Goal: Communication & Community: Participate in discussion

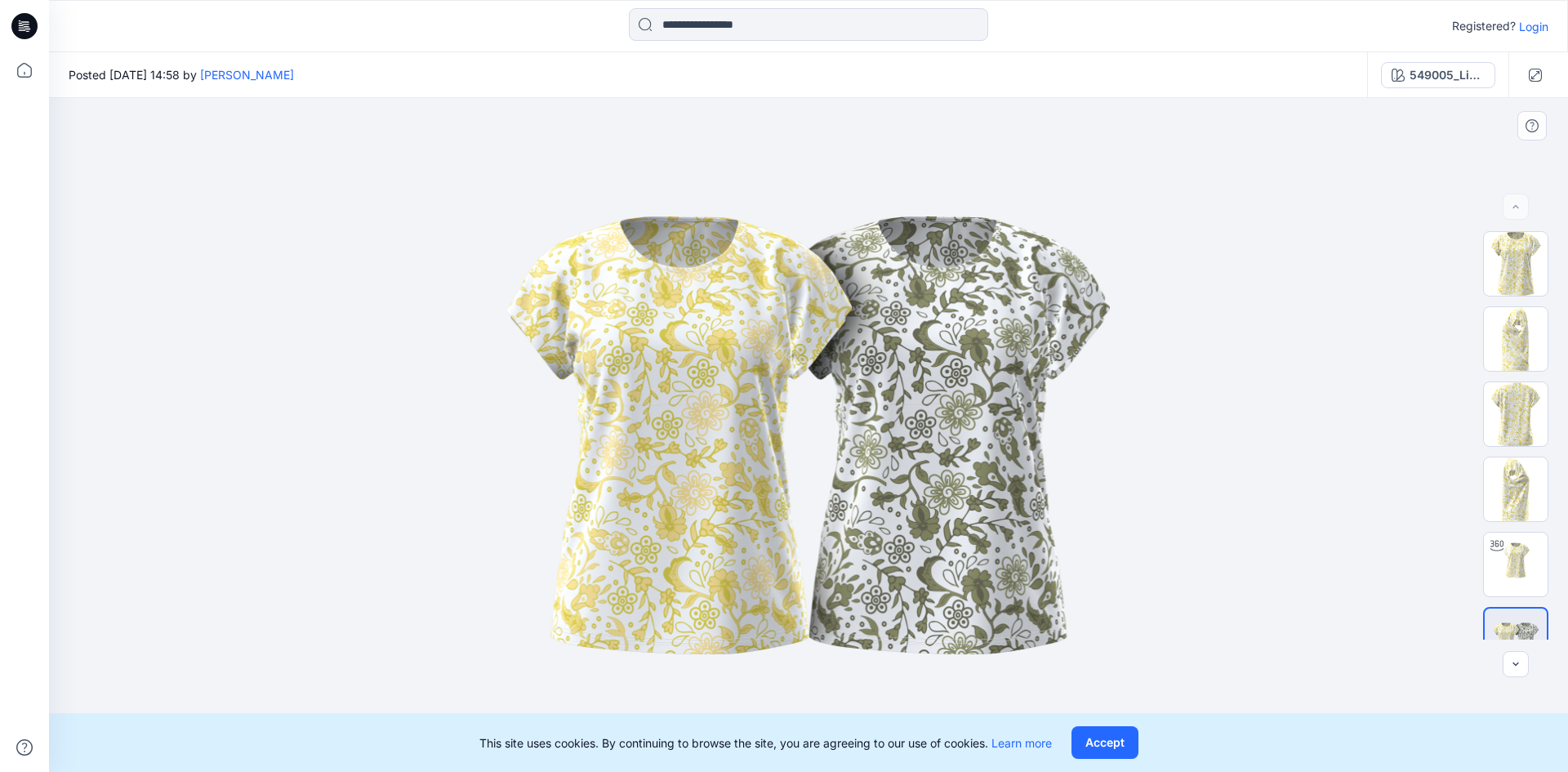
drag, startPoint x: 886, startPoint y: 480, endPoint x: 648, endPoint y: 474, distance: 238.1
click at [648, 474] on img at bounding box center [808, 435] width 816 height 490
click at [1115, 743] on button "Accept" at bounding box center [1105, 742] width 67 height 33
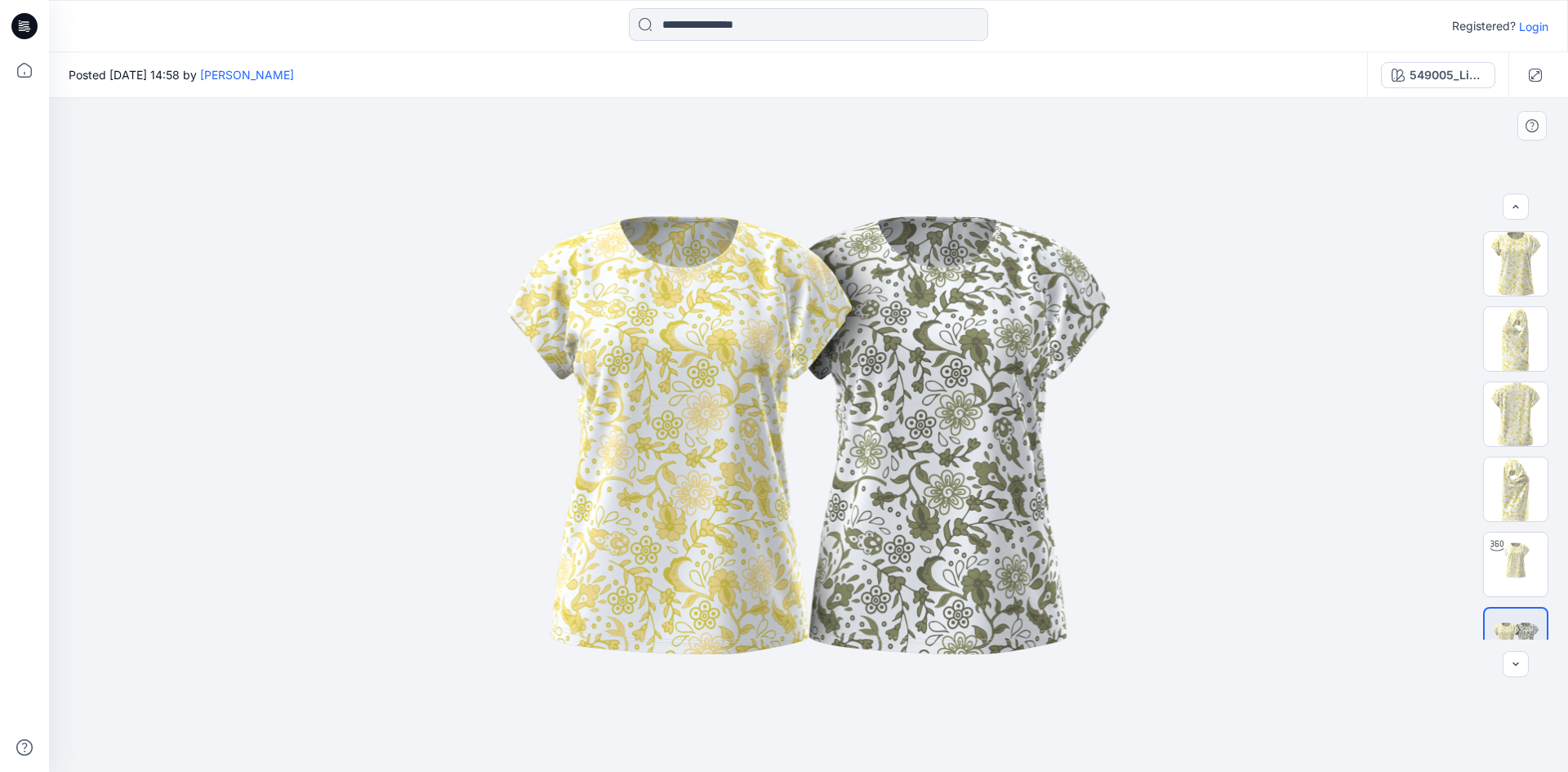
scroll to position [33, 0]
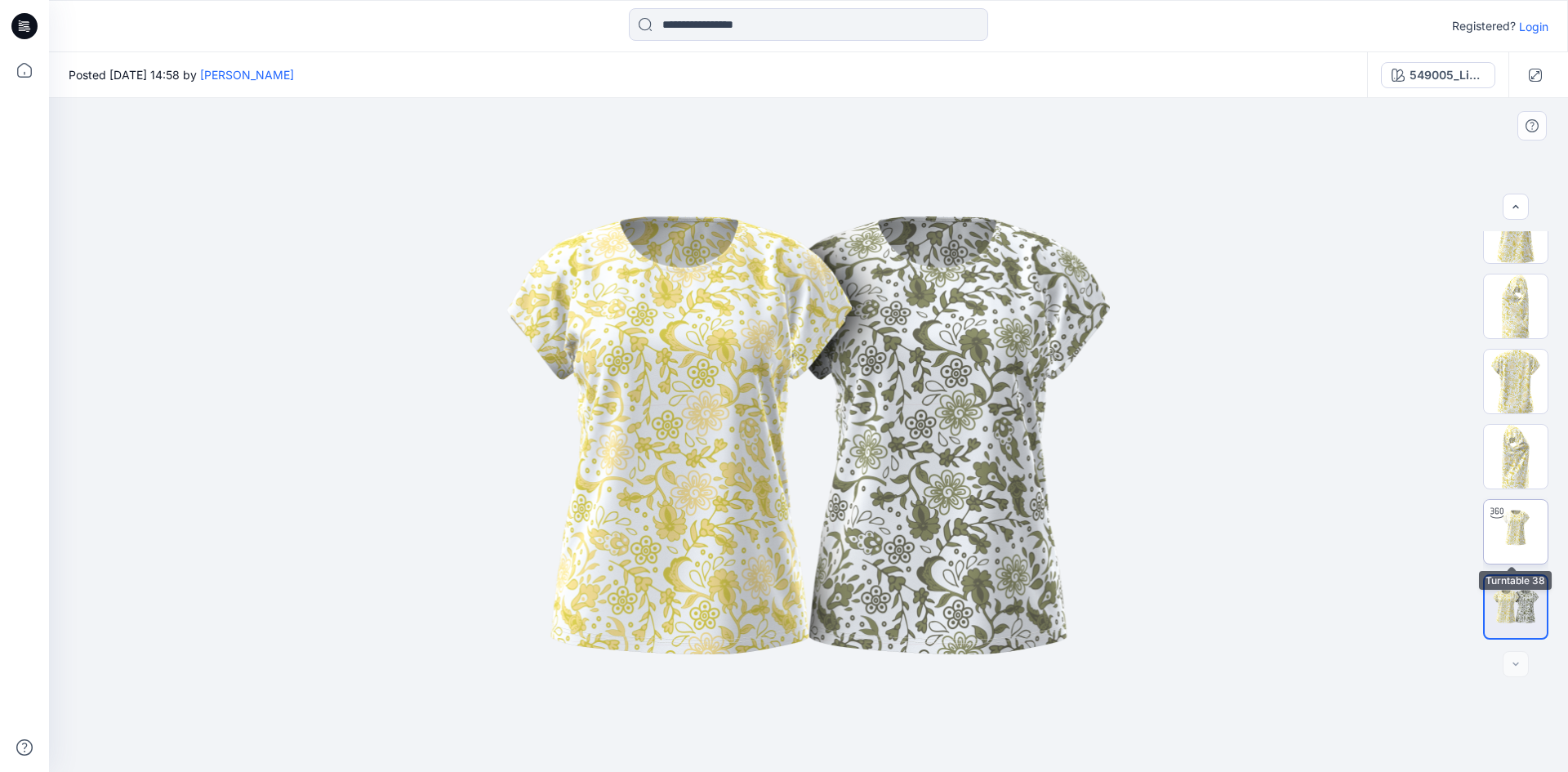
click at [1492, 524] on div at bounding box center [1497, 512] width 26 height 26
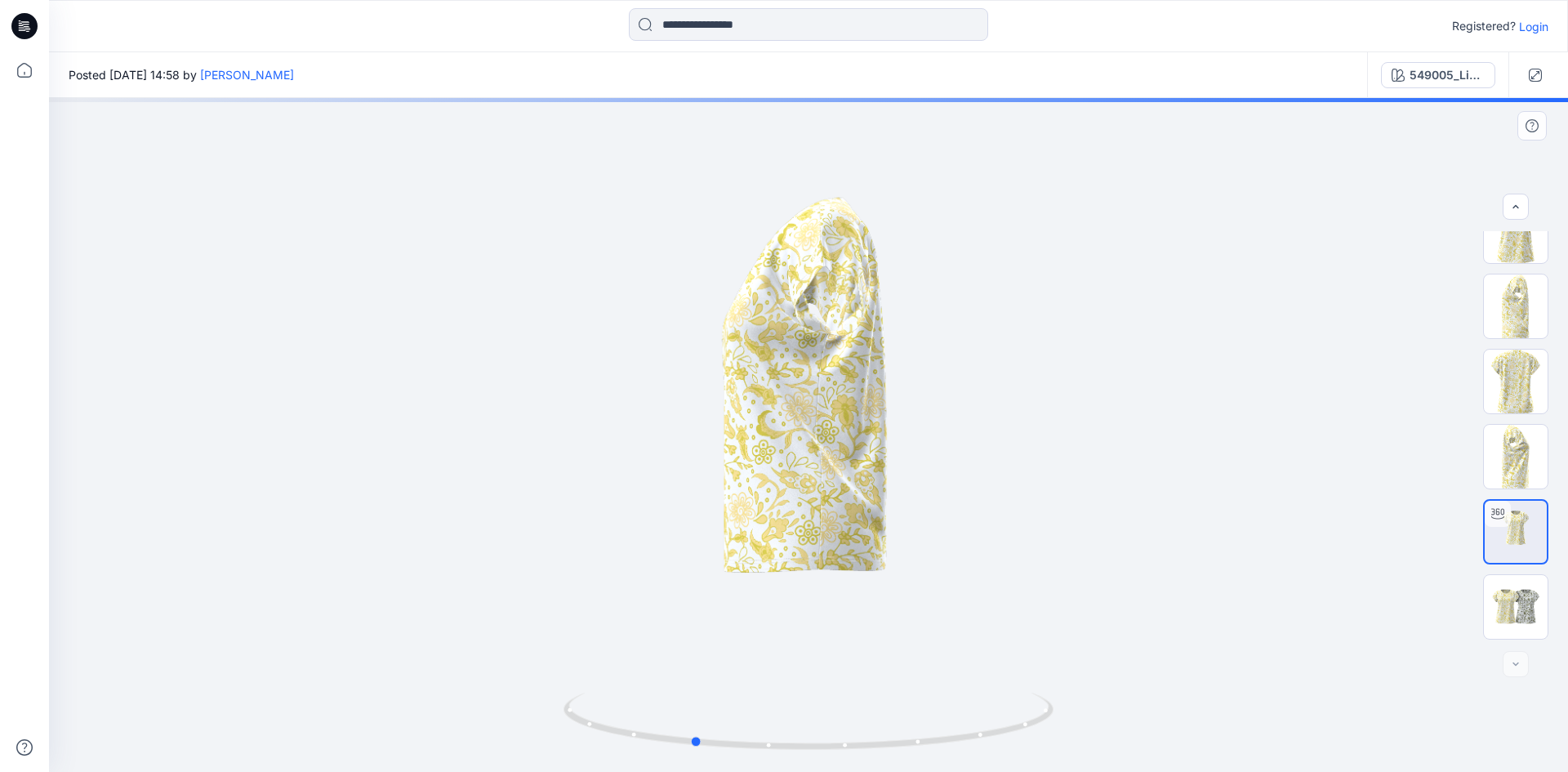
drag, startPoint x: 890, startPoint y: 453, endPoint x: 890, endPoint y: 479, distance: 26.0
click at [1263, 493] on div at bounding box center [808, 434] width 1519 height 673
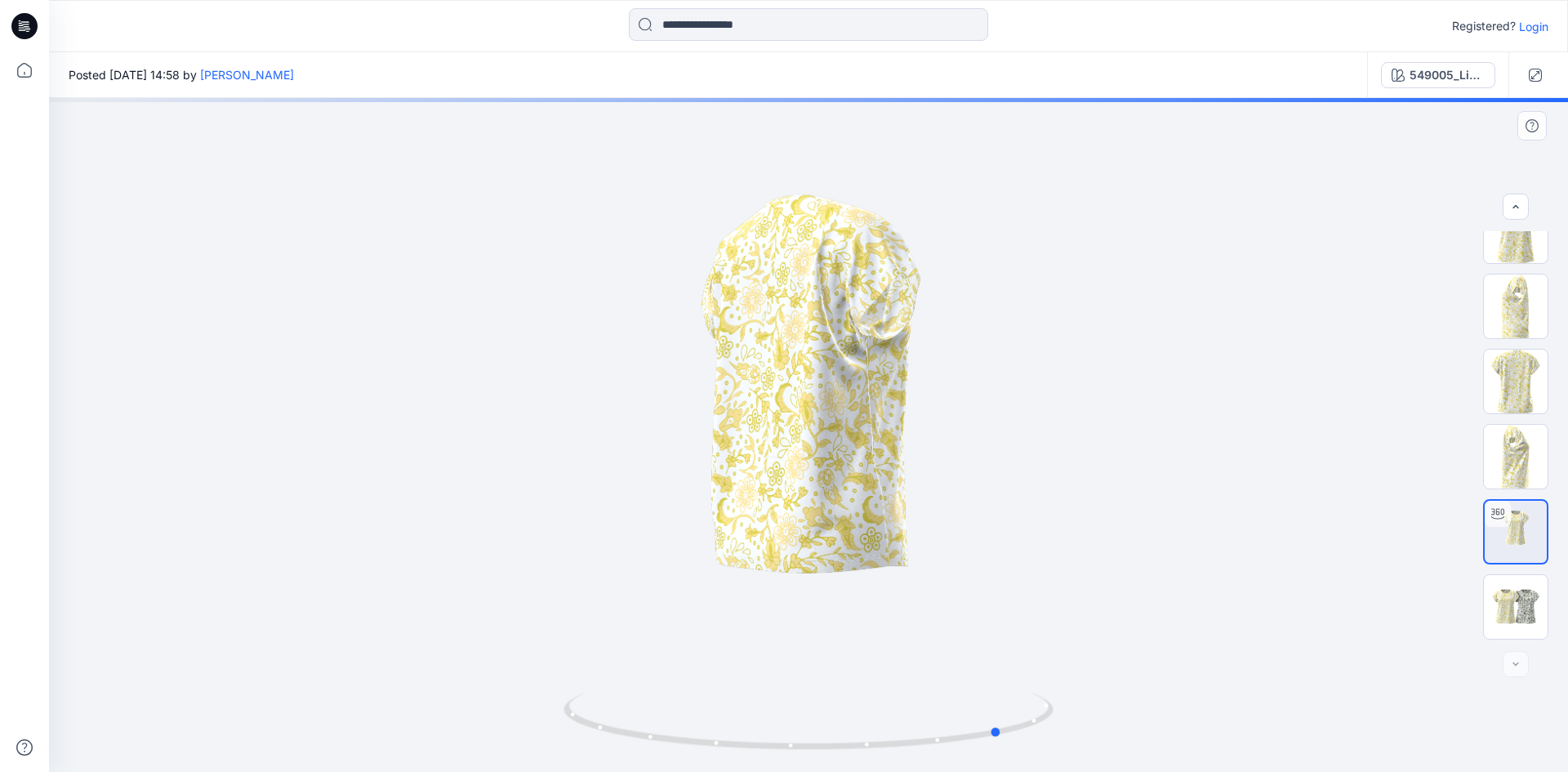
drag, startPoint x: 781, startPoint y: 459, endPoint x: 602, endPoint y: 457, distance: 179.0
click at [602, 457] on div at bounding box center [808, 434] width 1519 height 673
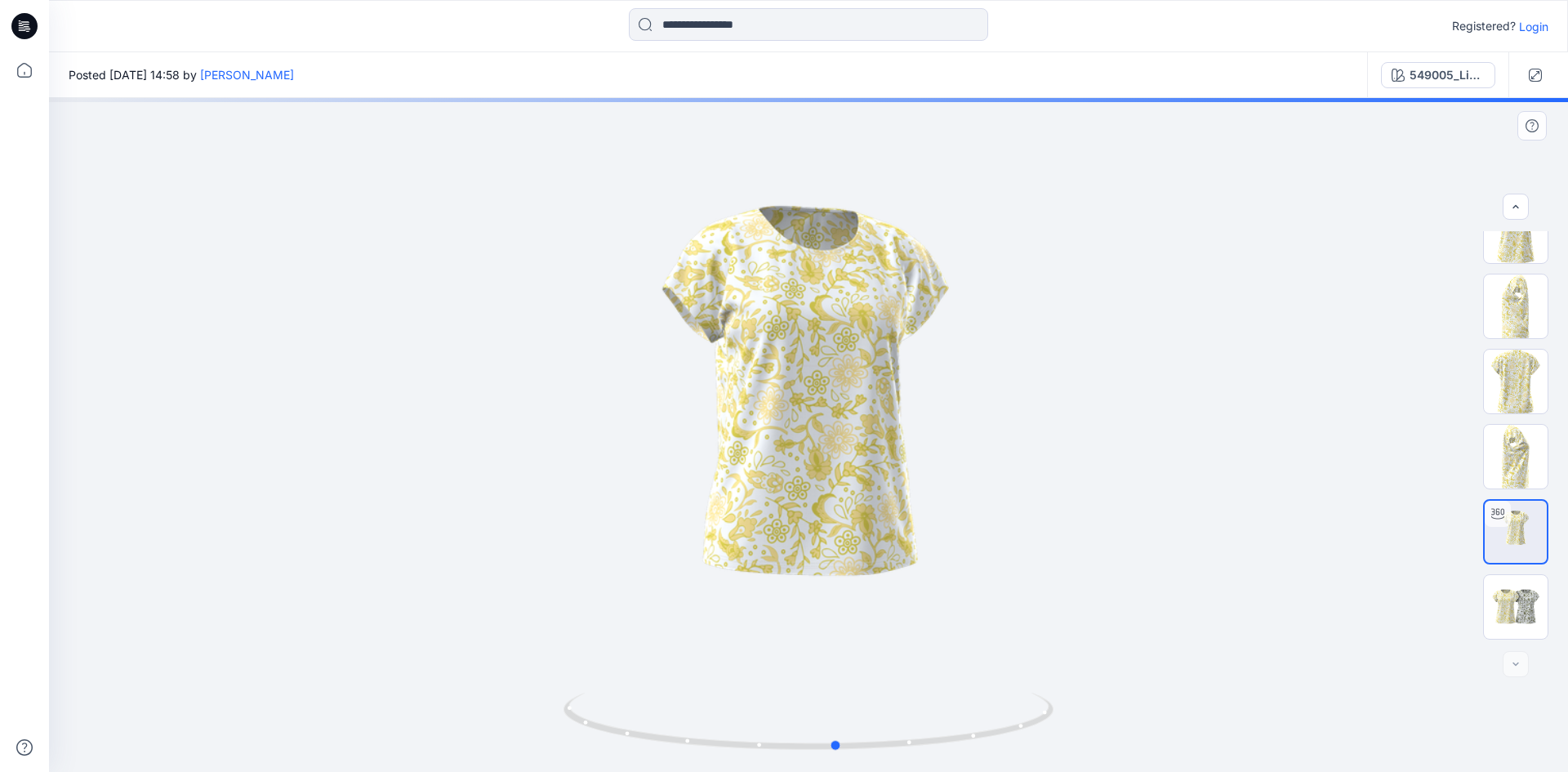
drag, startPoint x: 805, startPoint y: 476, endPoint x: 632, endPoint y: 484, distance: 173.2
click at [632, 484] on div at bounding box center [808, 434] width 1519 height 673
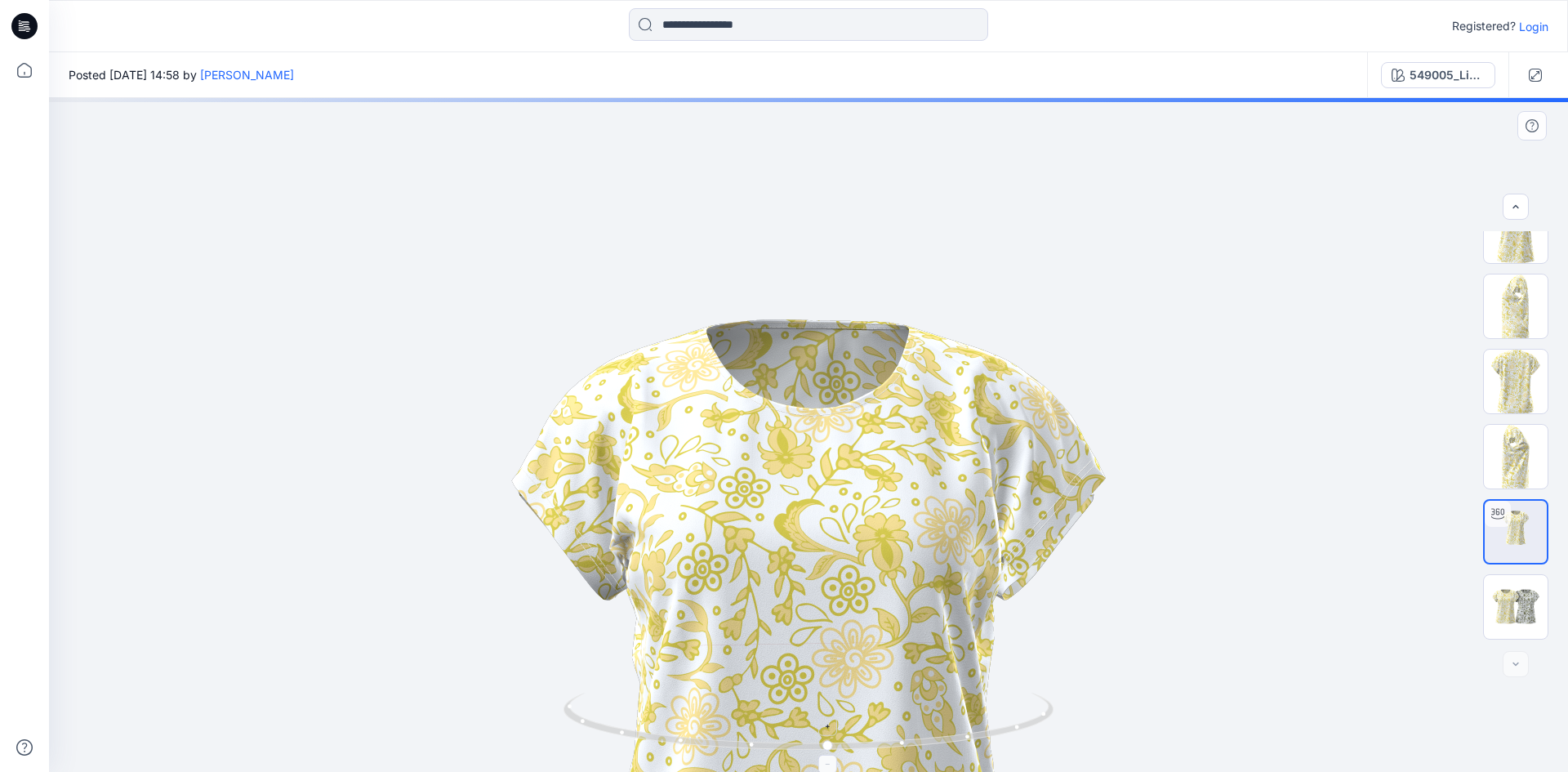
drag, startPoint x: 818, startPoint y: 168, endPoint x: 746, endPoint y: 698, distance: 534.9
click at [746, 701] on div at bounding box center [808, 434] width 1519 height 673
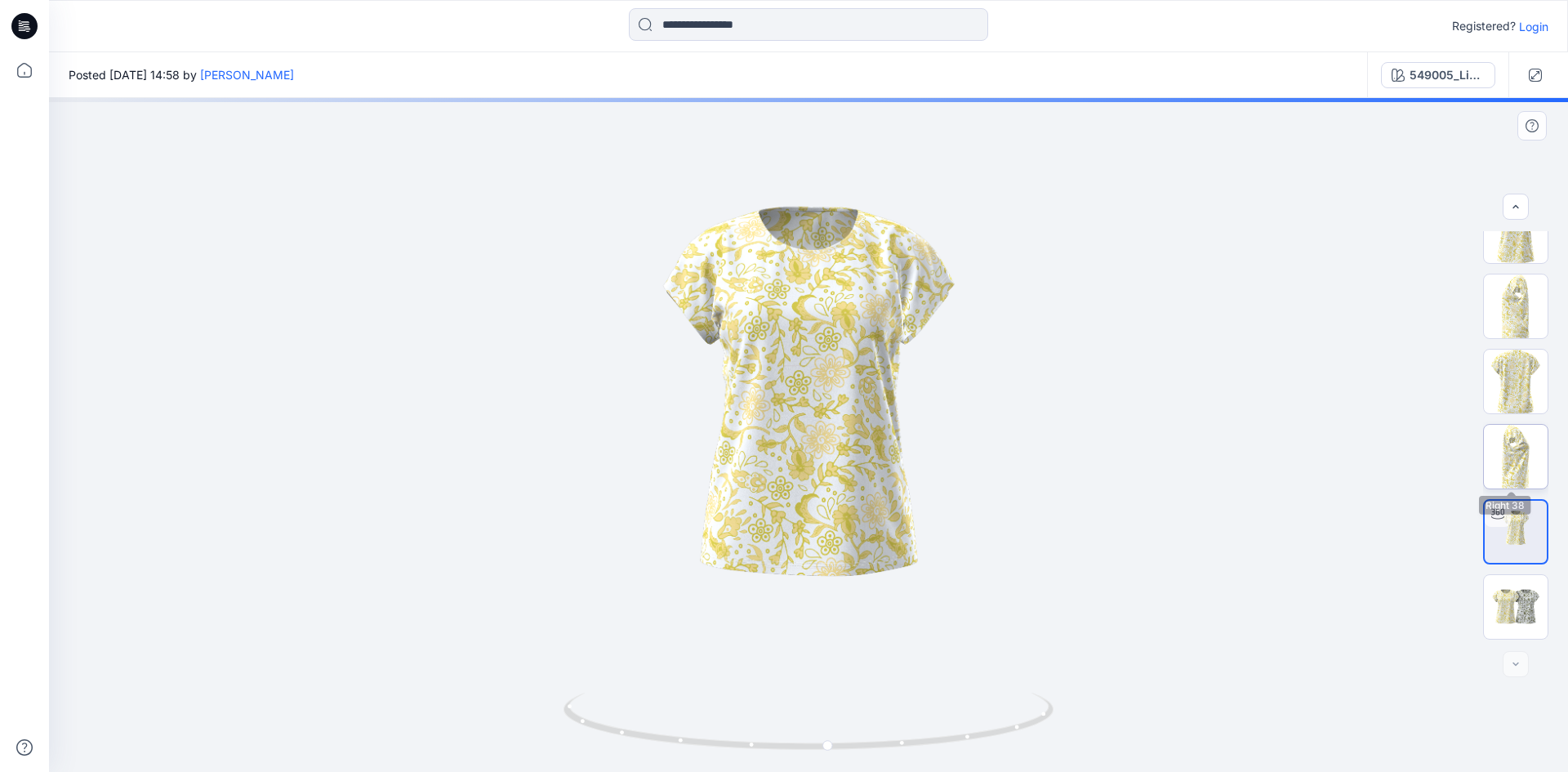
click at [1497, 440] on img at bounding box center [1515, 457] width 64 height 64
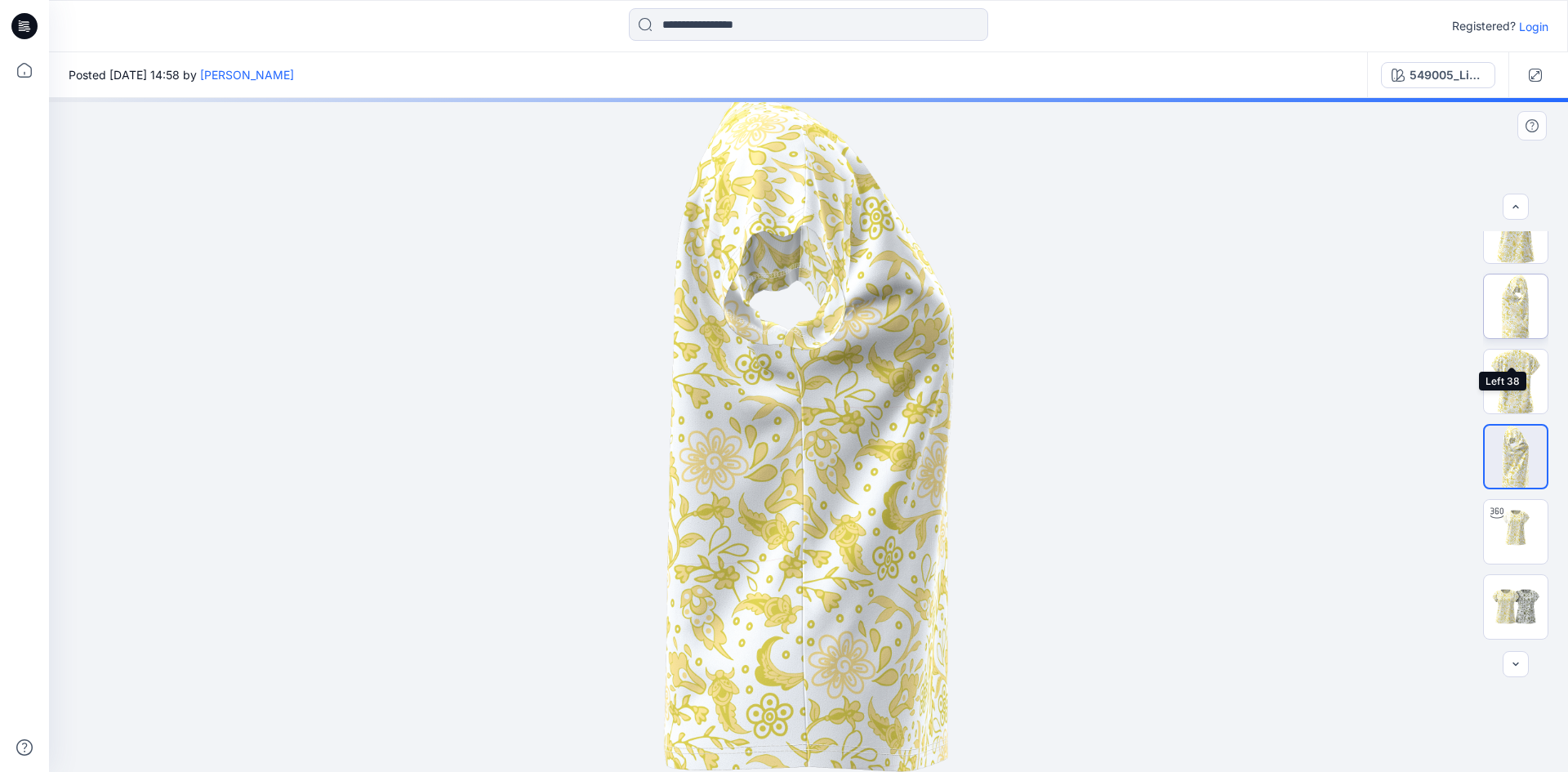
scroll to position [0, 0]
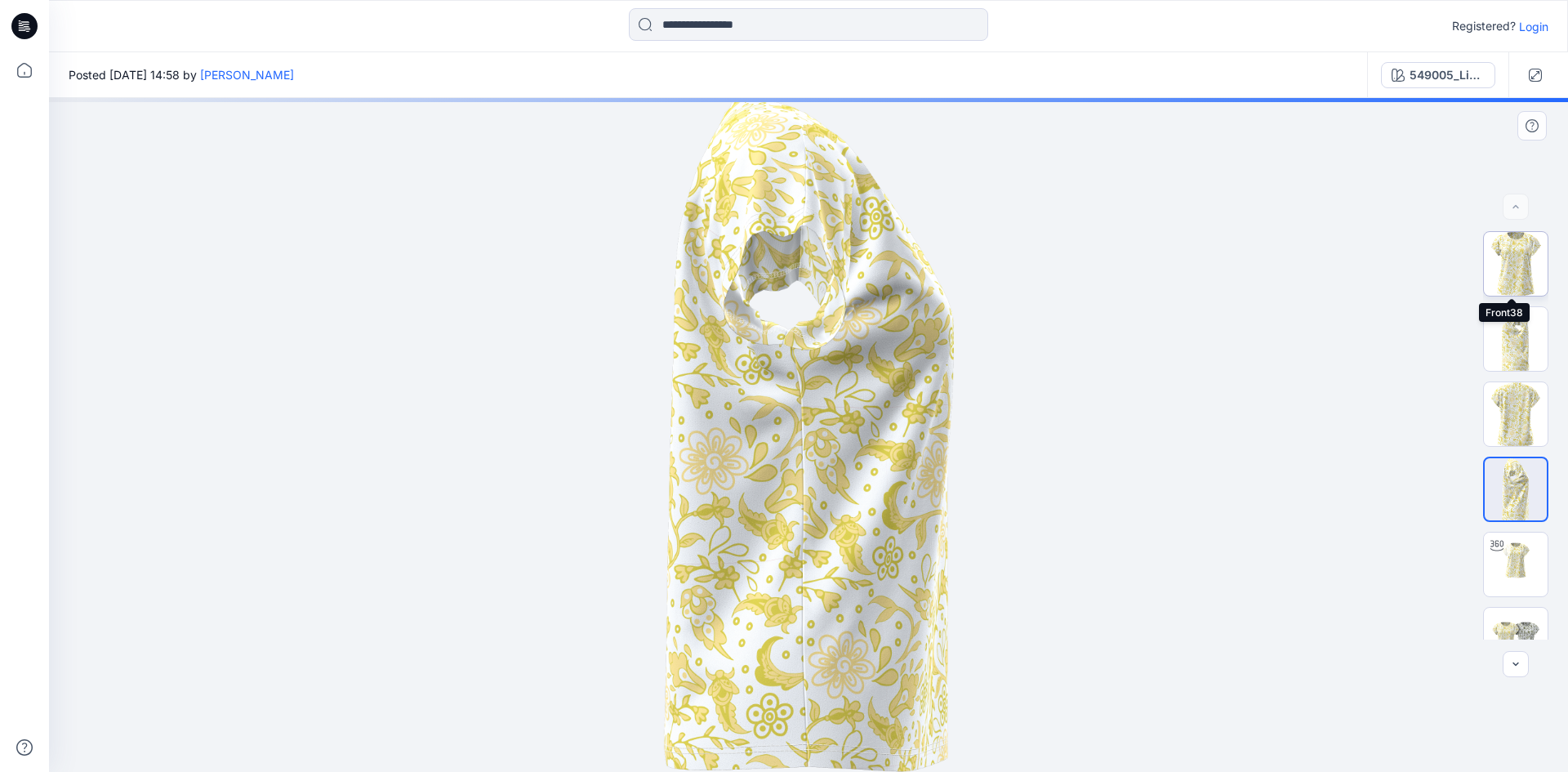
click at [1511, 258] on img at bounding box center [1515, 264] width 64 height 64
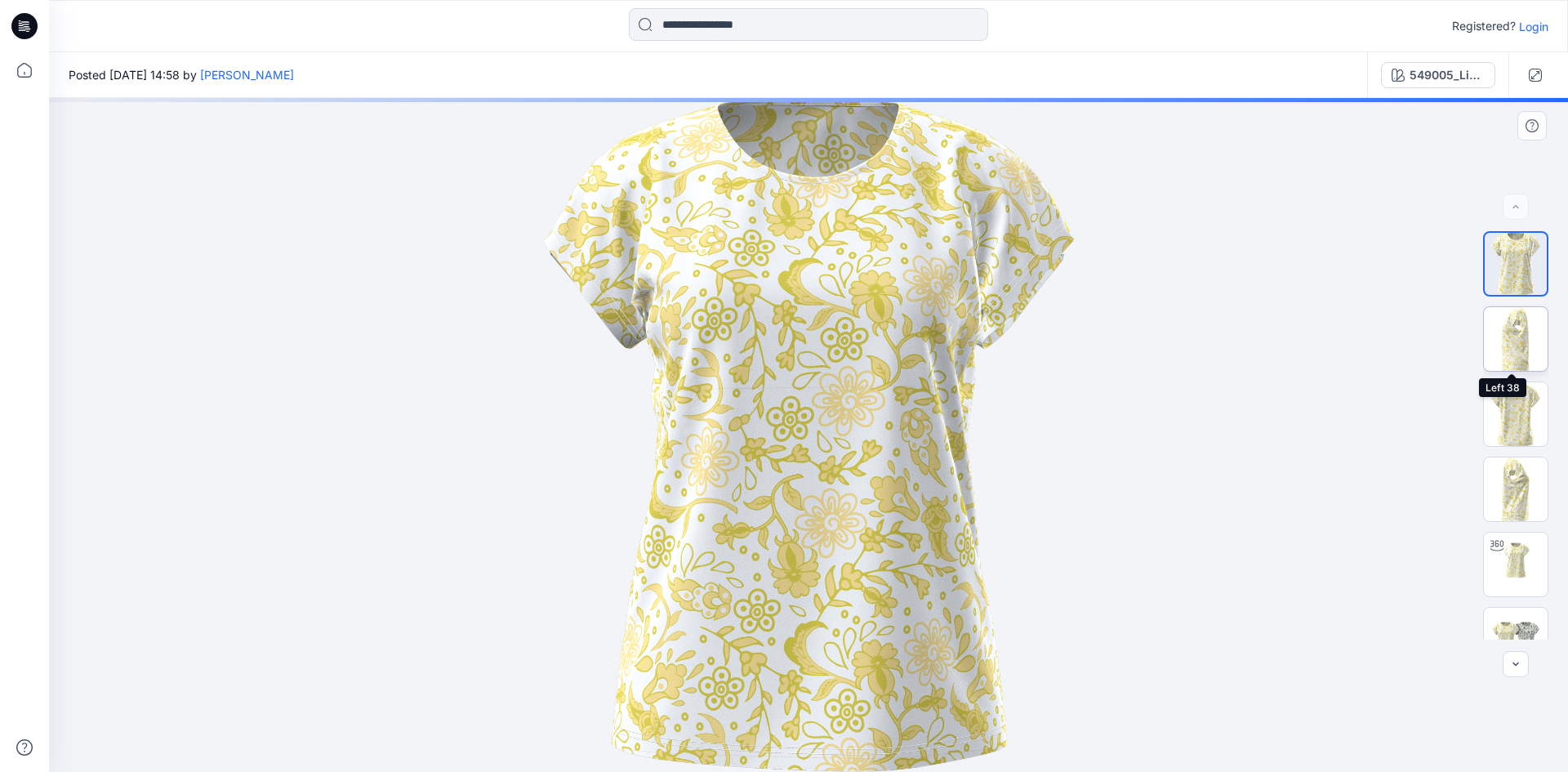
click at [1505, 342] on img at bounding box center [1515, 339] width 64 height 64
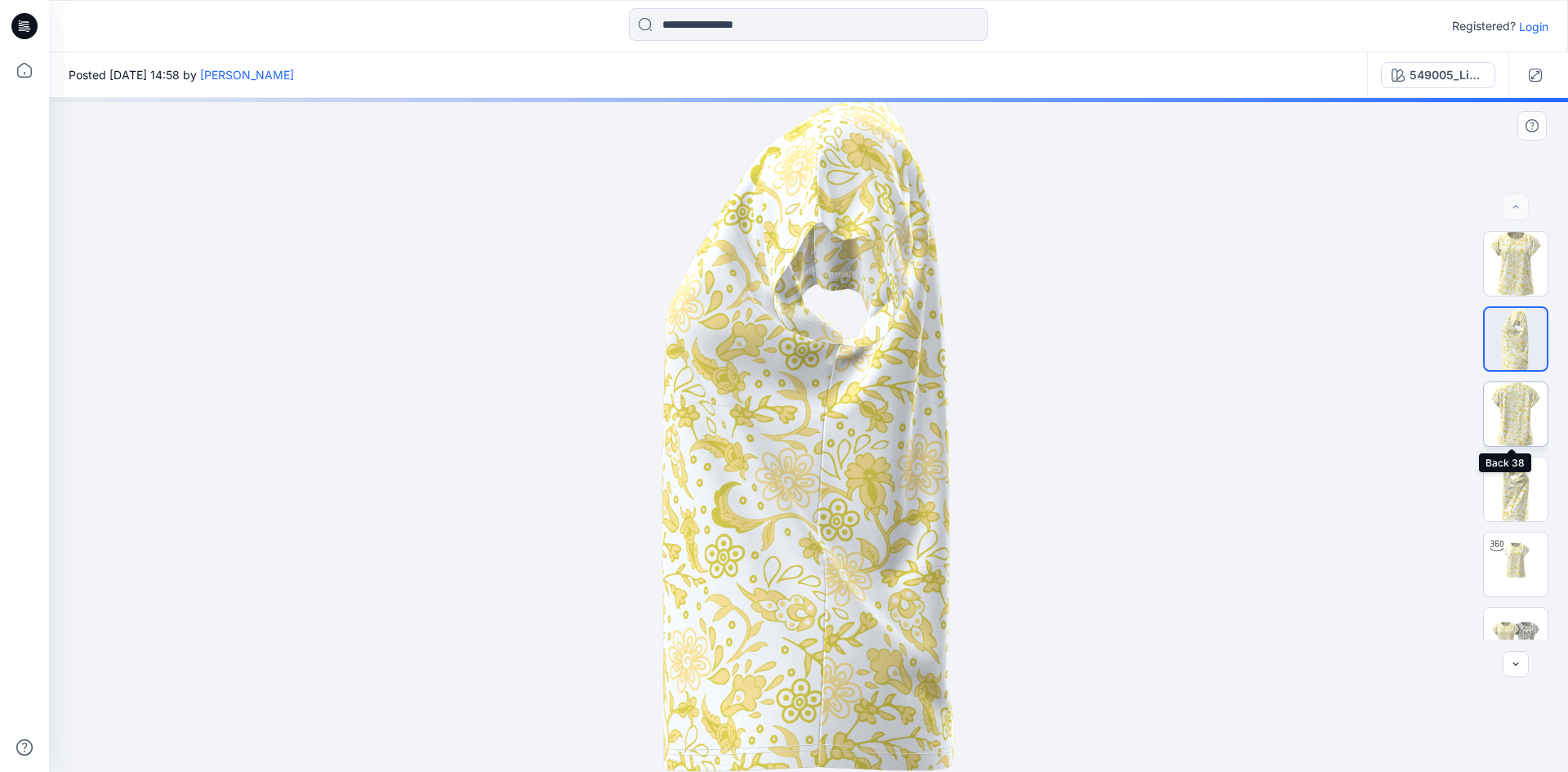
click at [1515, 408] on img at bounding box center [1515, 414] width 64 height 64
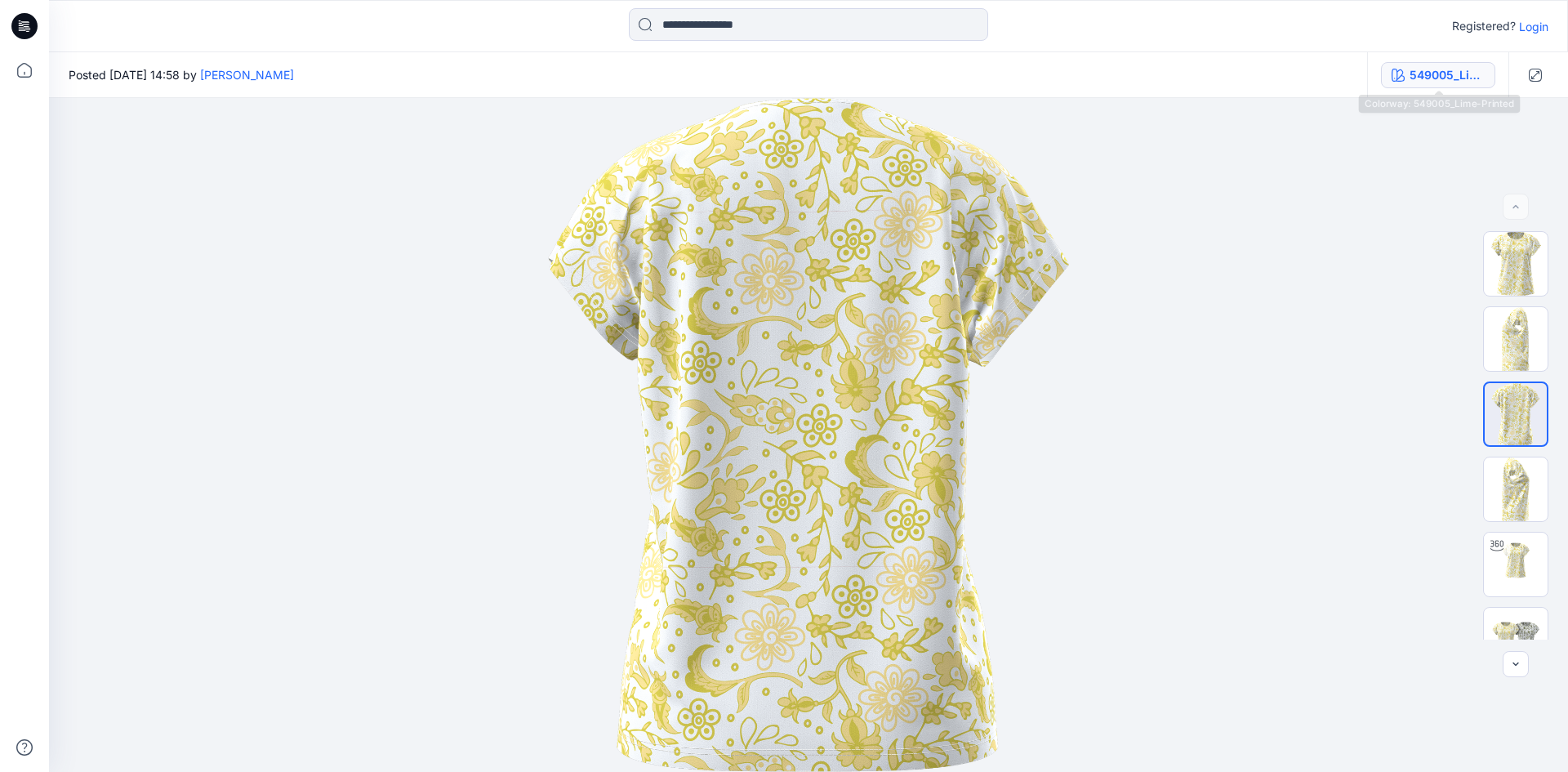
click at [1427, 71] on div "549005_Lime-Printed" at bounding box center [1446, 76] width 75 height 18
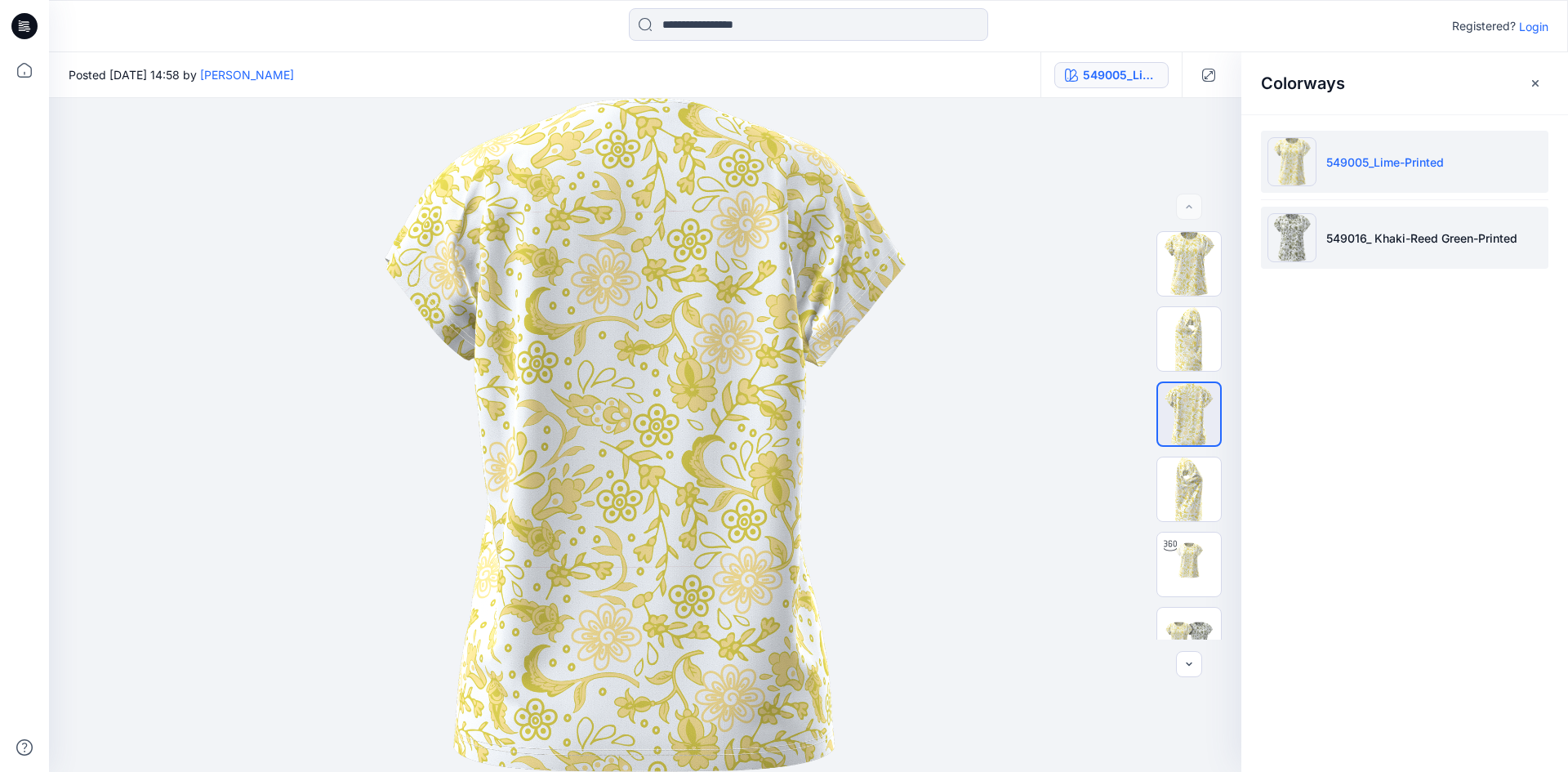
click at [1380, 230] on p "549016_ Khaki-Reed Green-Printed" at bounding box center [1422, 237] width 191 height 17
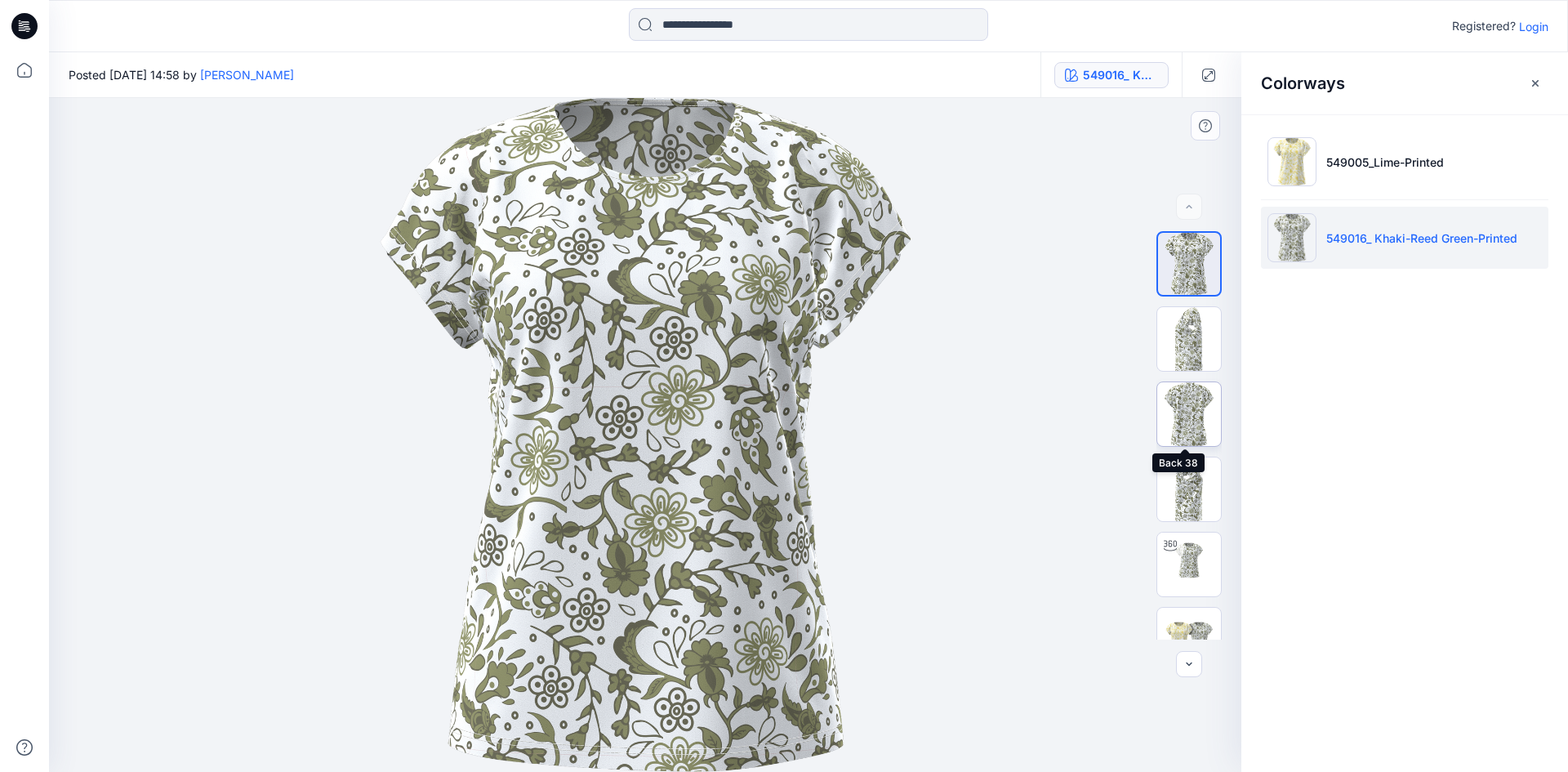
scroll to position [33, 0]
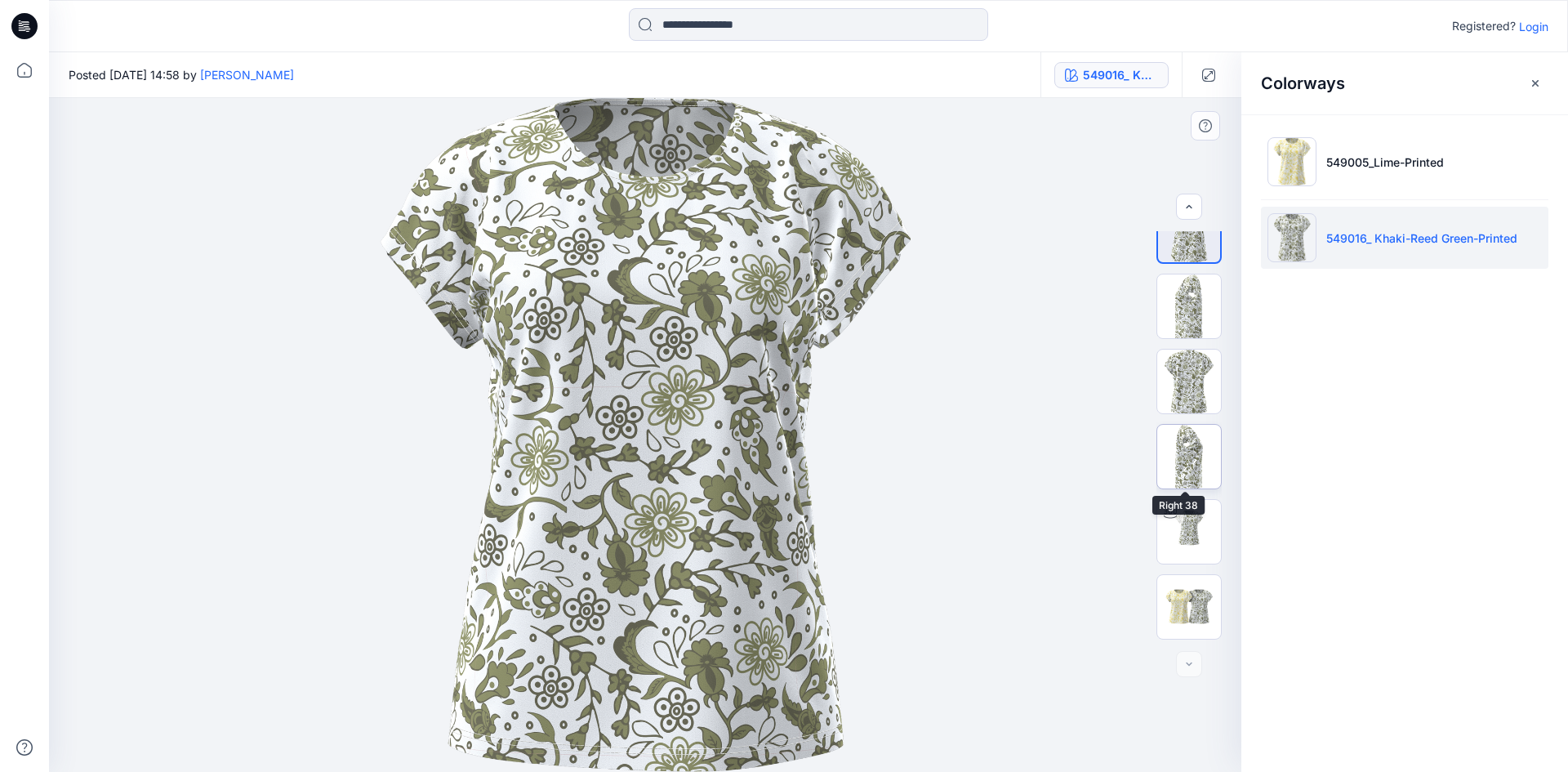
click at [1180, 464] on img at bounding box center [1189, 457] width 64 height 64
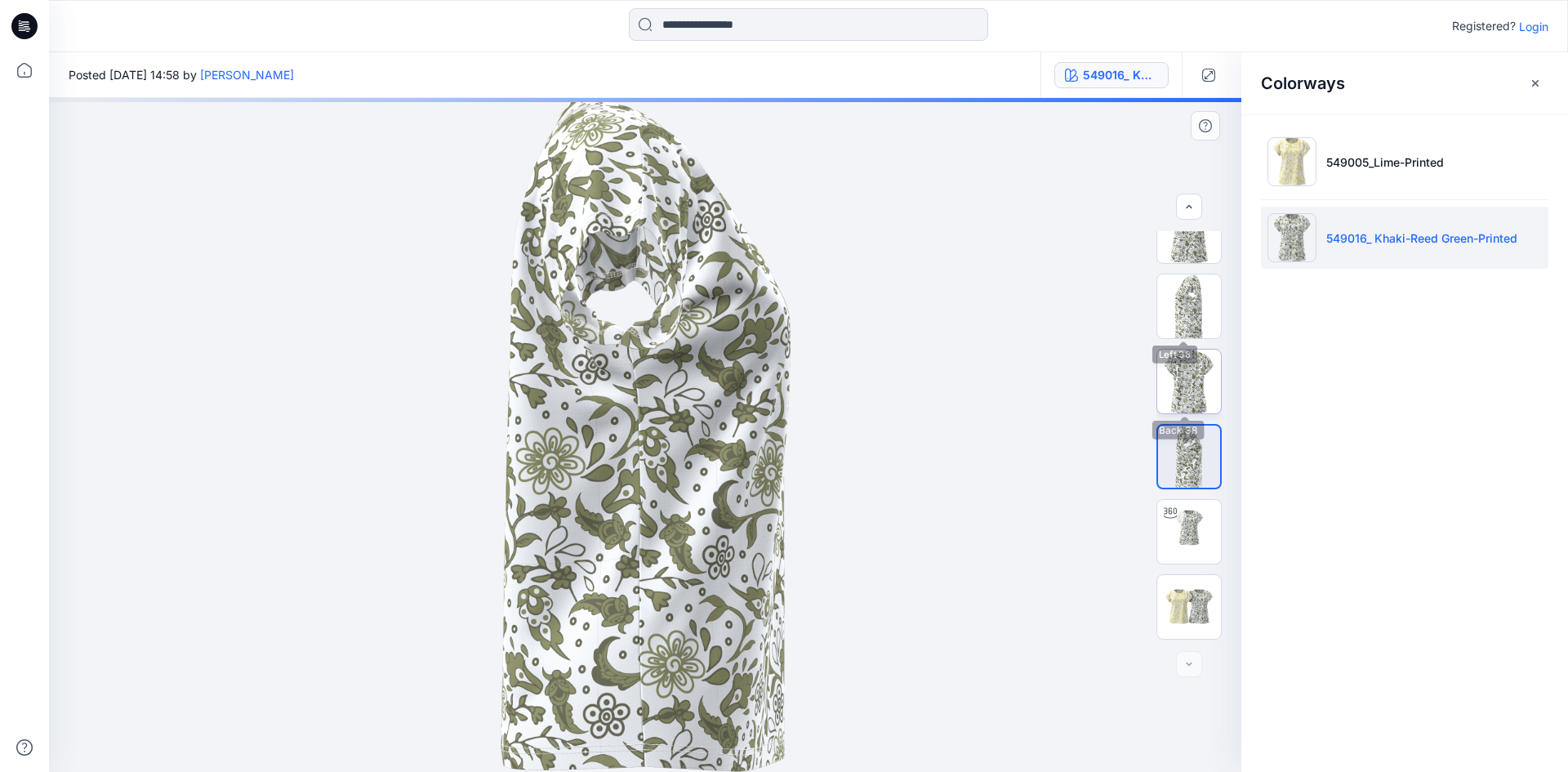
click at [1182, 372] on img at bounding box center [1189, 382] width 64 height 64
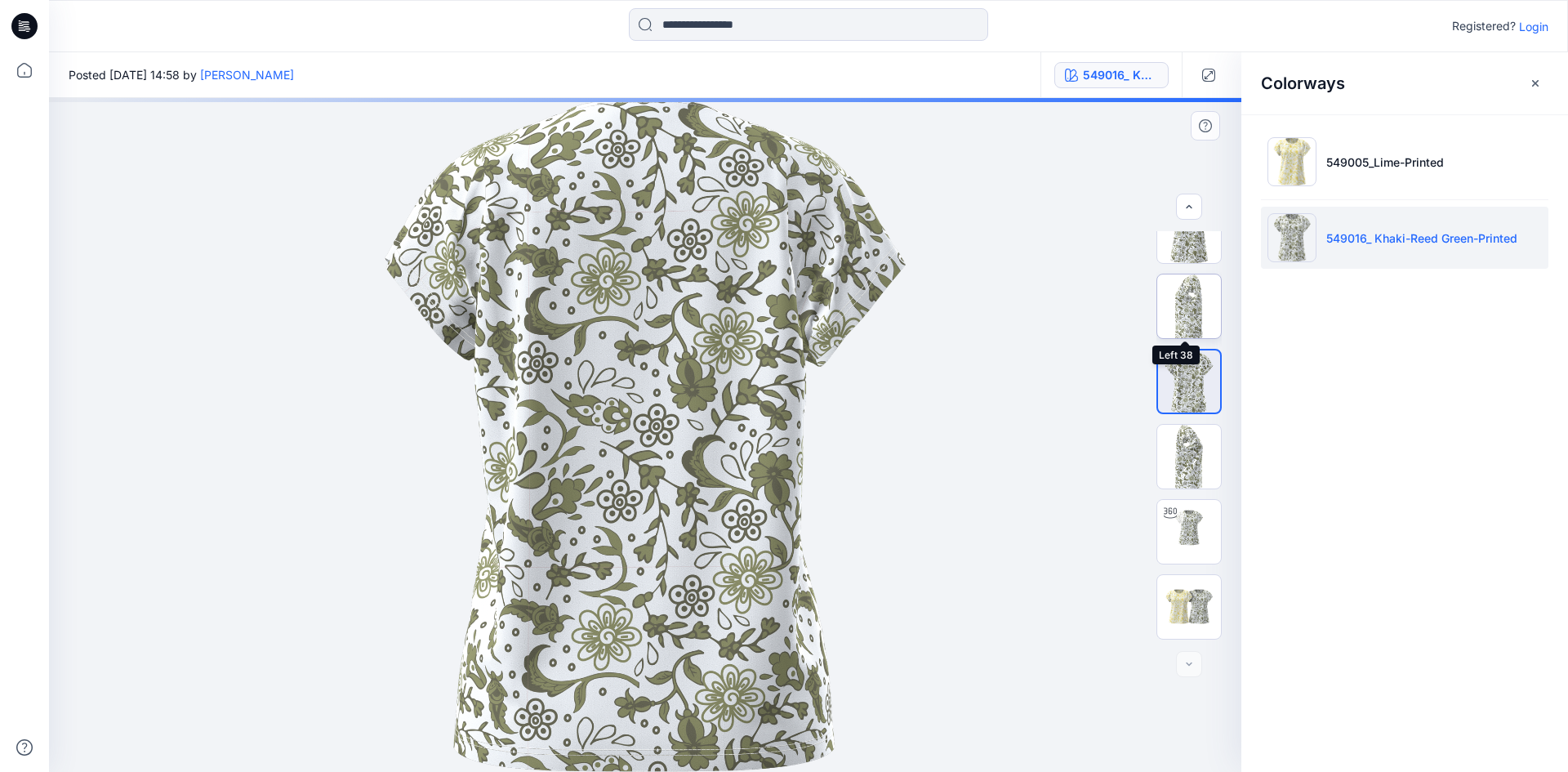
click at [1188, 288] on img at bounding box center [1189, 306] width 64 height 64
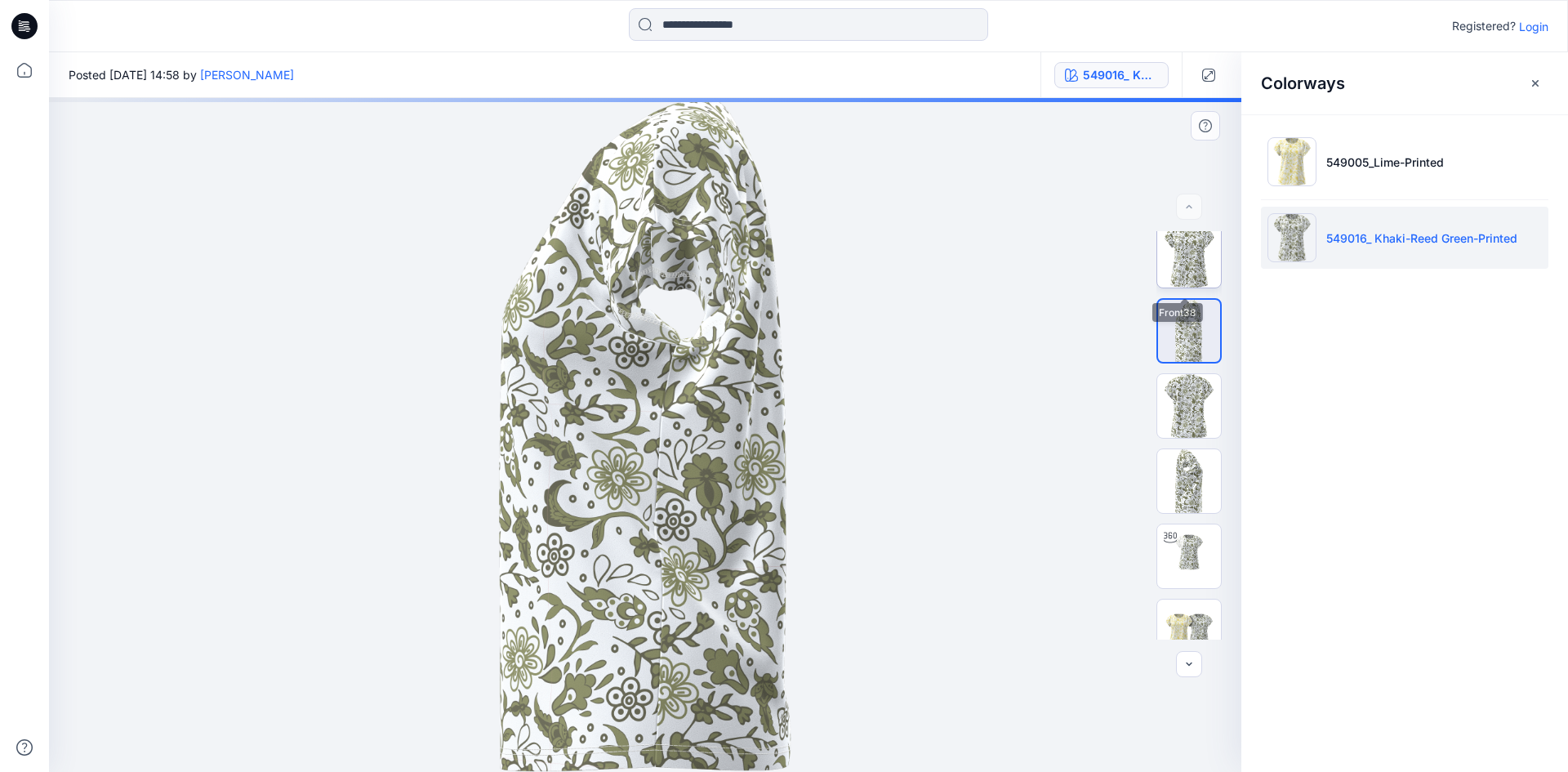
scroll to position [0, 0]
click at [1198, 277] on img at bounding box center [1189, 264] width 64 height 64
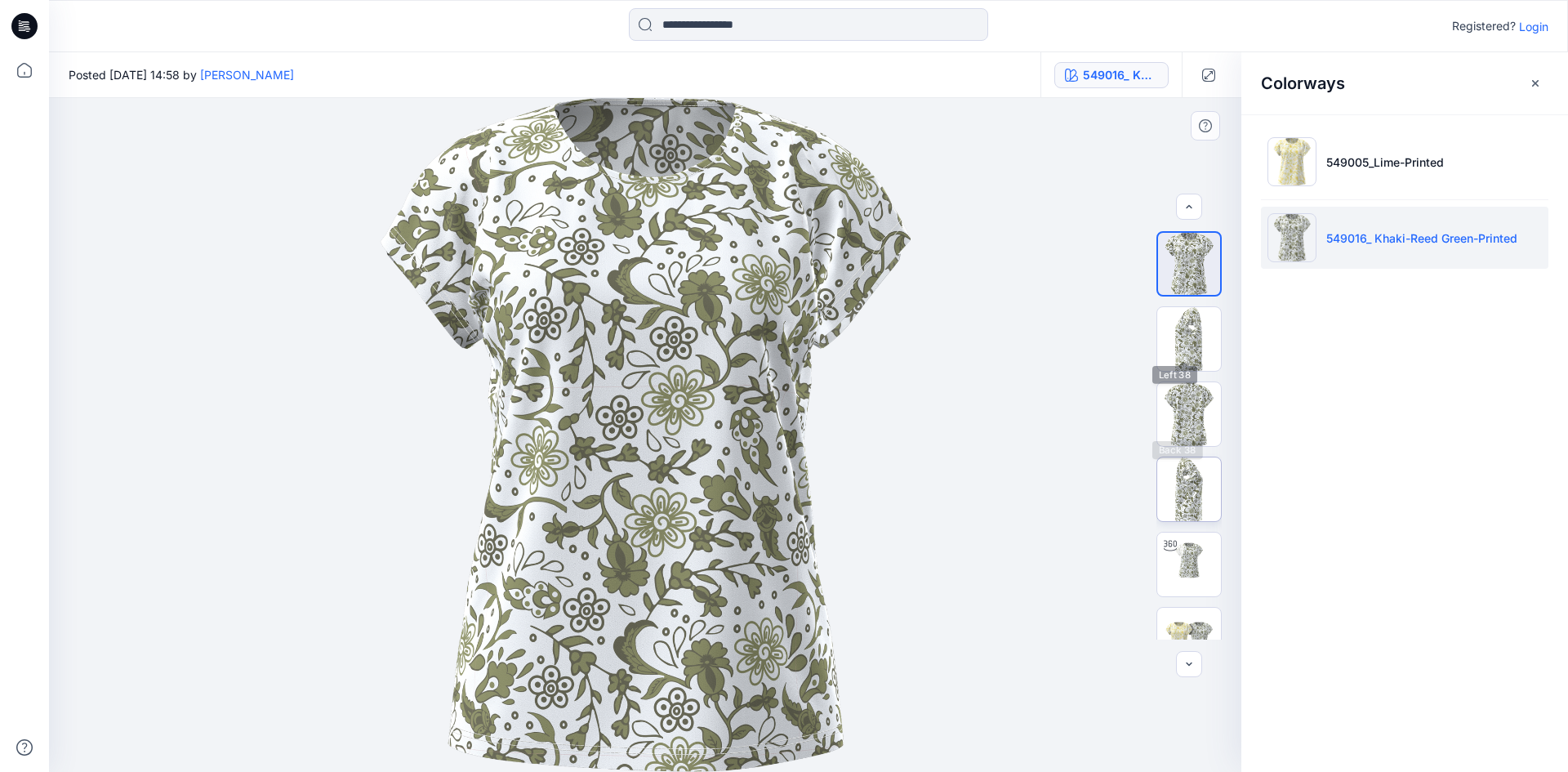
scroll to position [33, 0]
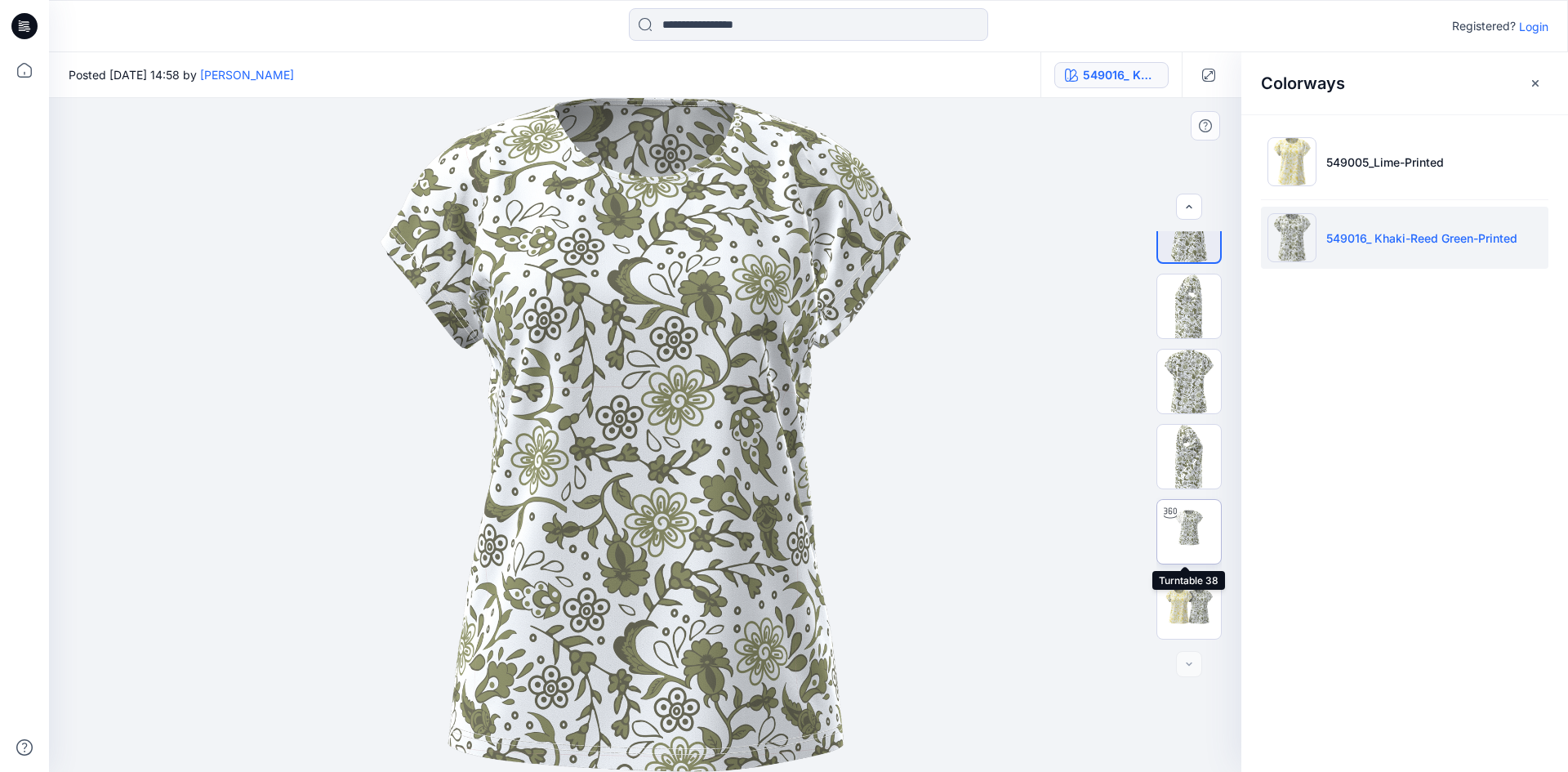
click at [1199, 530] on img at bounding box center [1189, 531] width 64 height 64
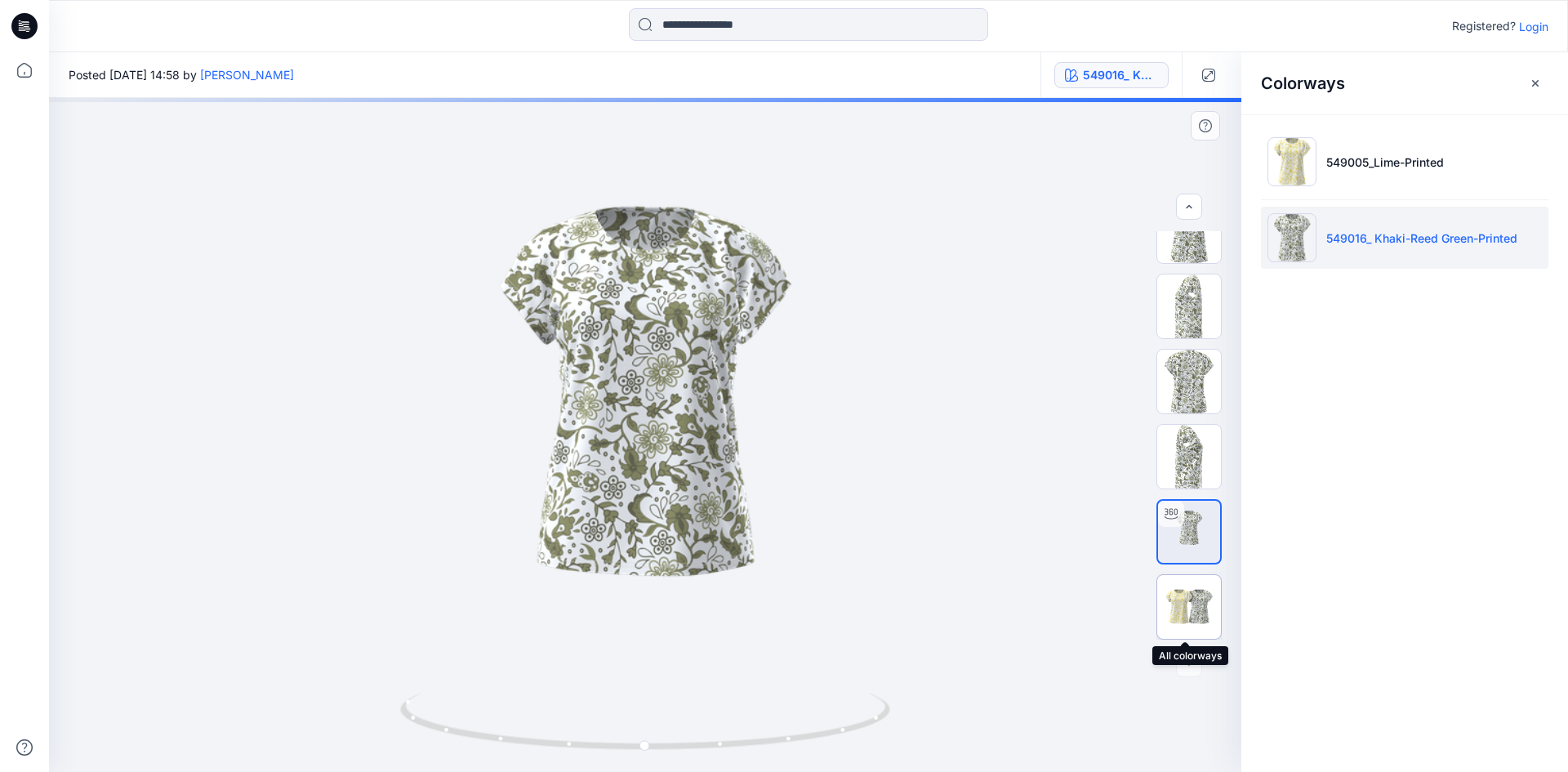
click at [1180, 598] on img at bounding box center [1189, 606] width 64 height 39
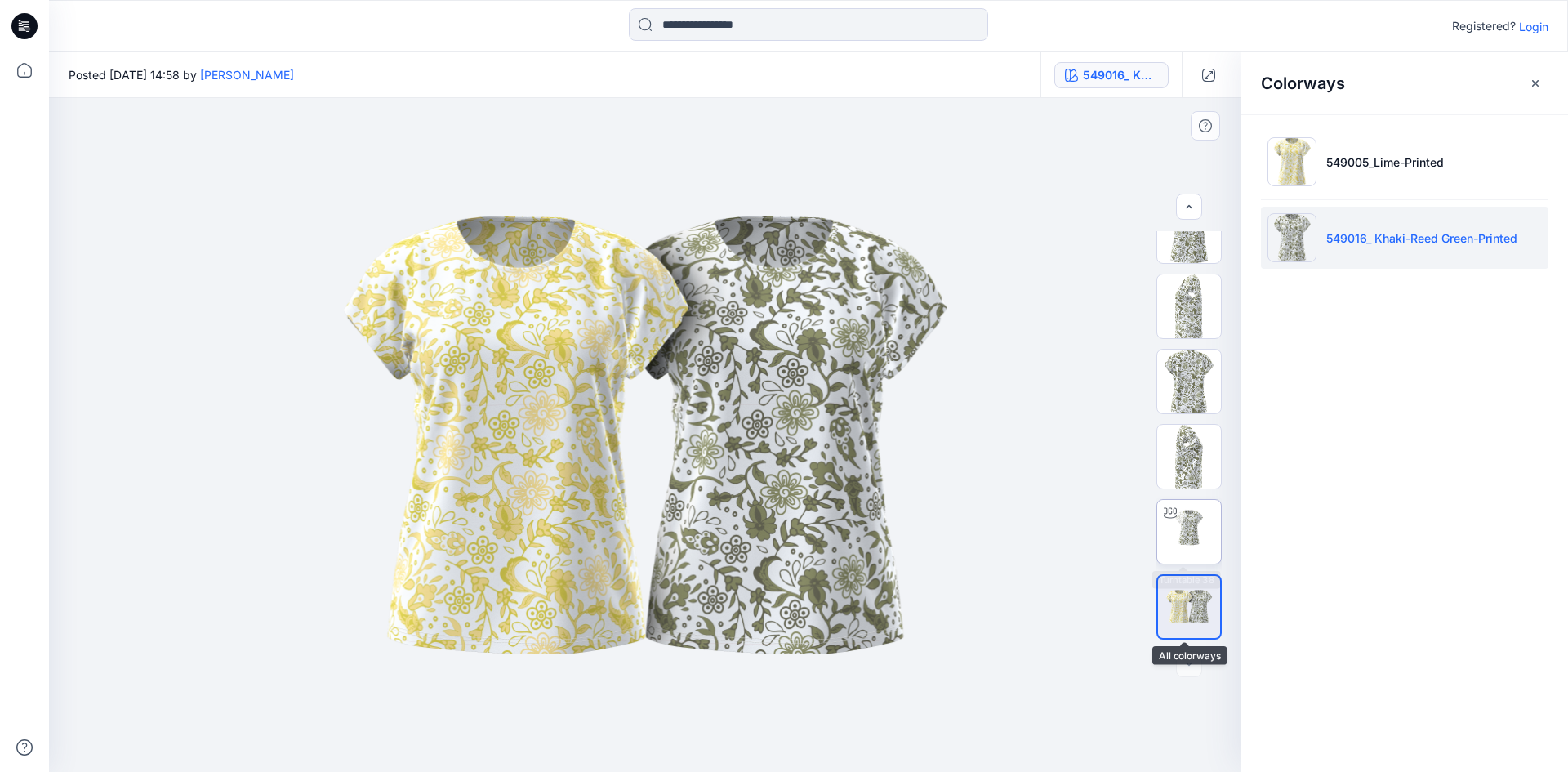
click at [1174, 521] on div at bounding box center [1170, 512] width 26 height 26
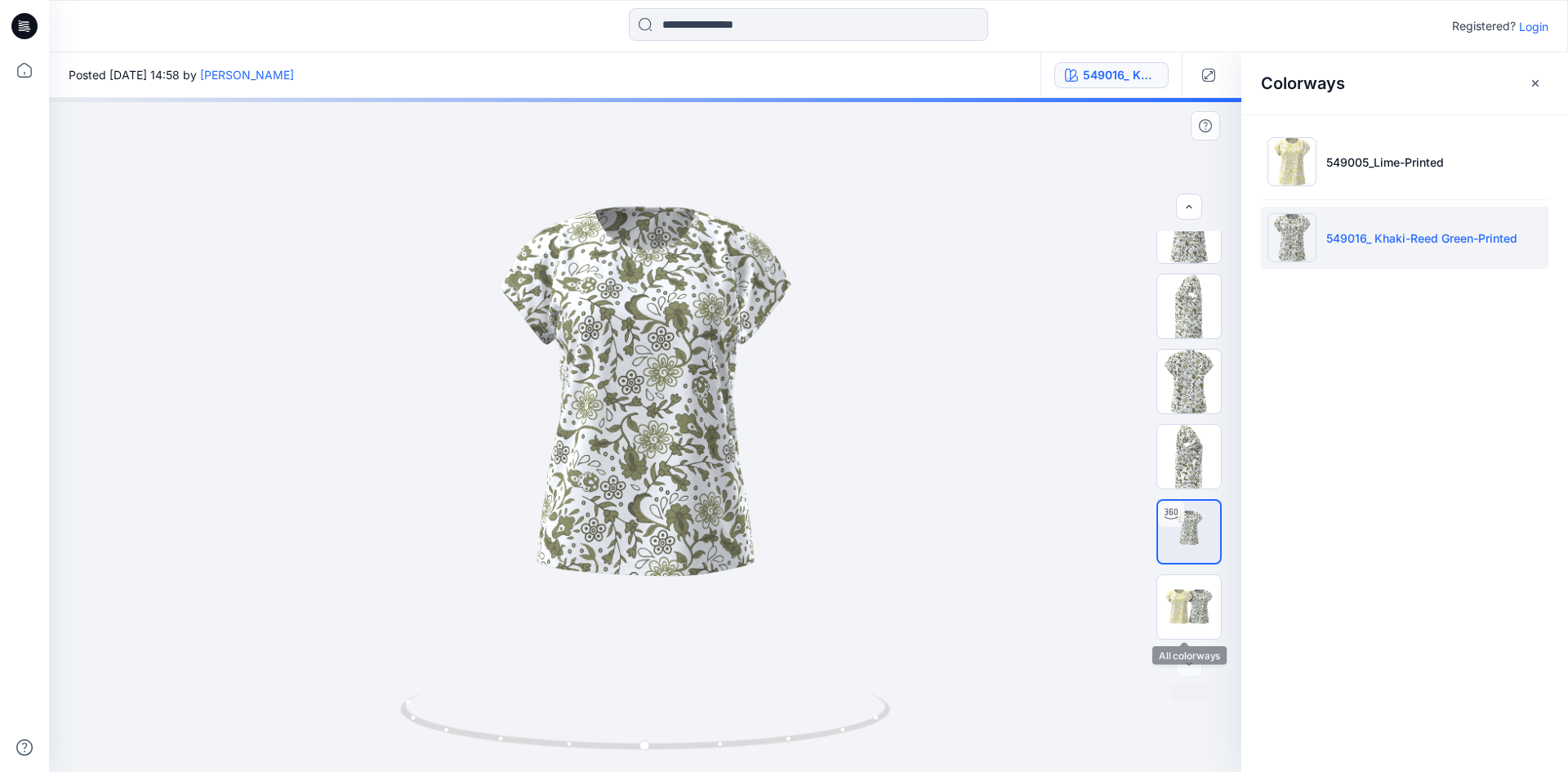
click at [1179, 659] on div at bounding box center [1189, 664] width 26 height 26
click at [1191, 664] on div at bounding box center [1189, 664] width 26 height 26
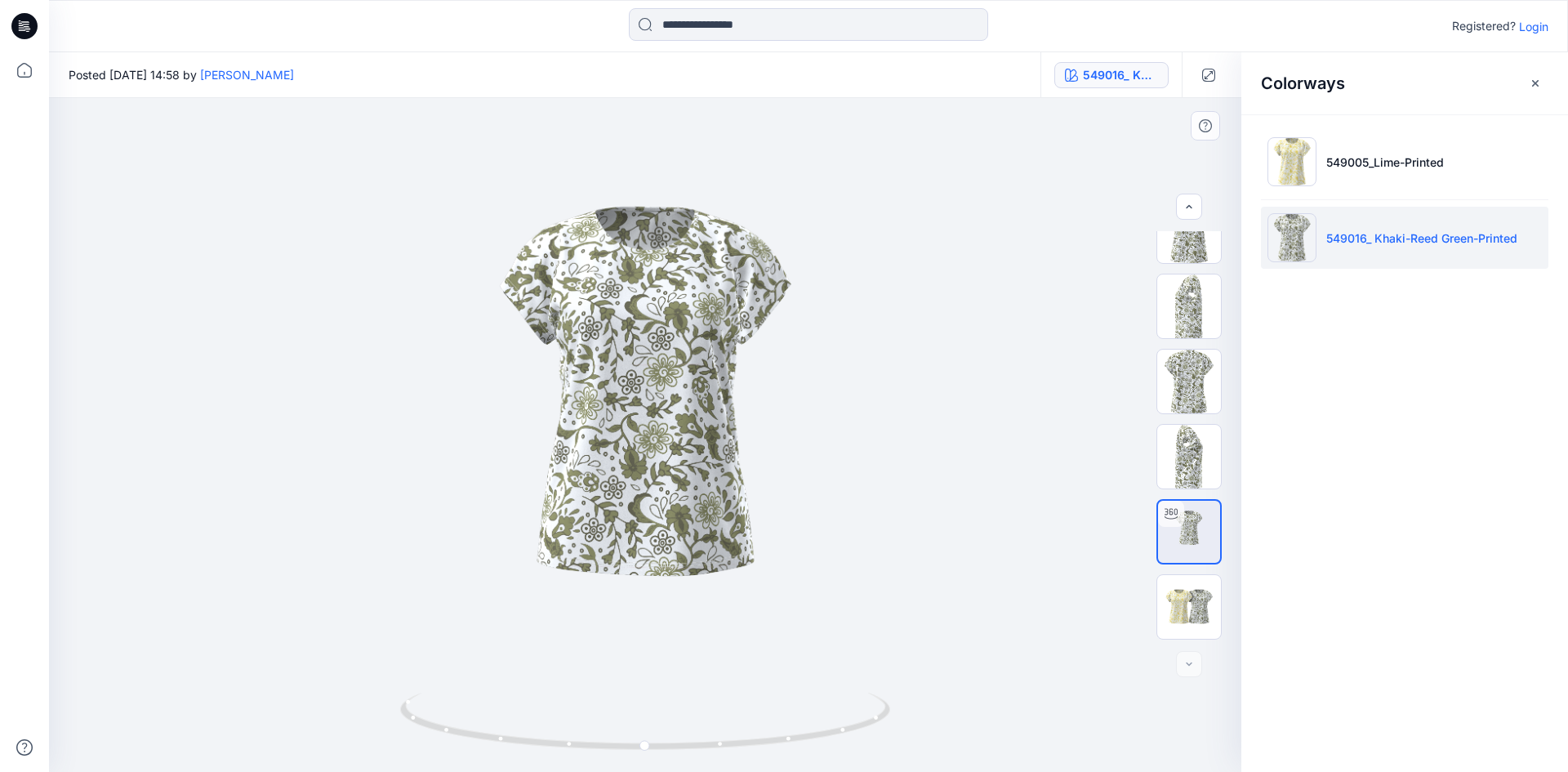
drag, startPoint x: 664, startPoint y: 324, endPoint x: 628, endPoint y: 321, distance: 36.1
click at [628, 321] on div at bounding box center [646, 434] width 1193 height 673
click at [1531, 76] on icon "button" at bounding box center [1535, 83] width 13 height 13
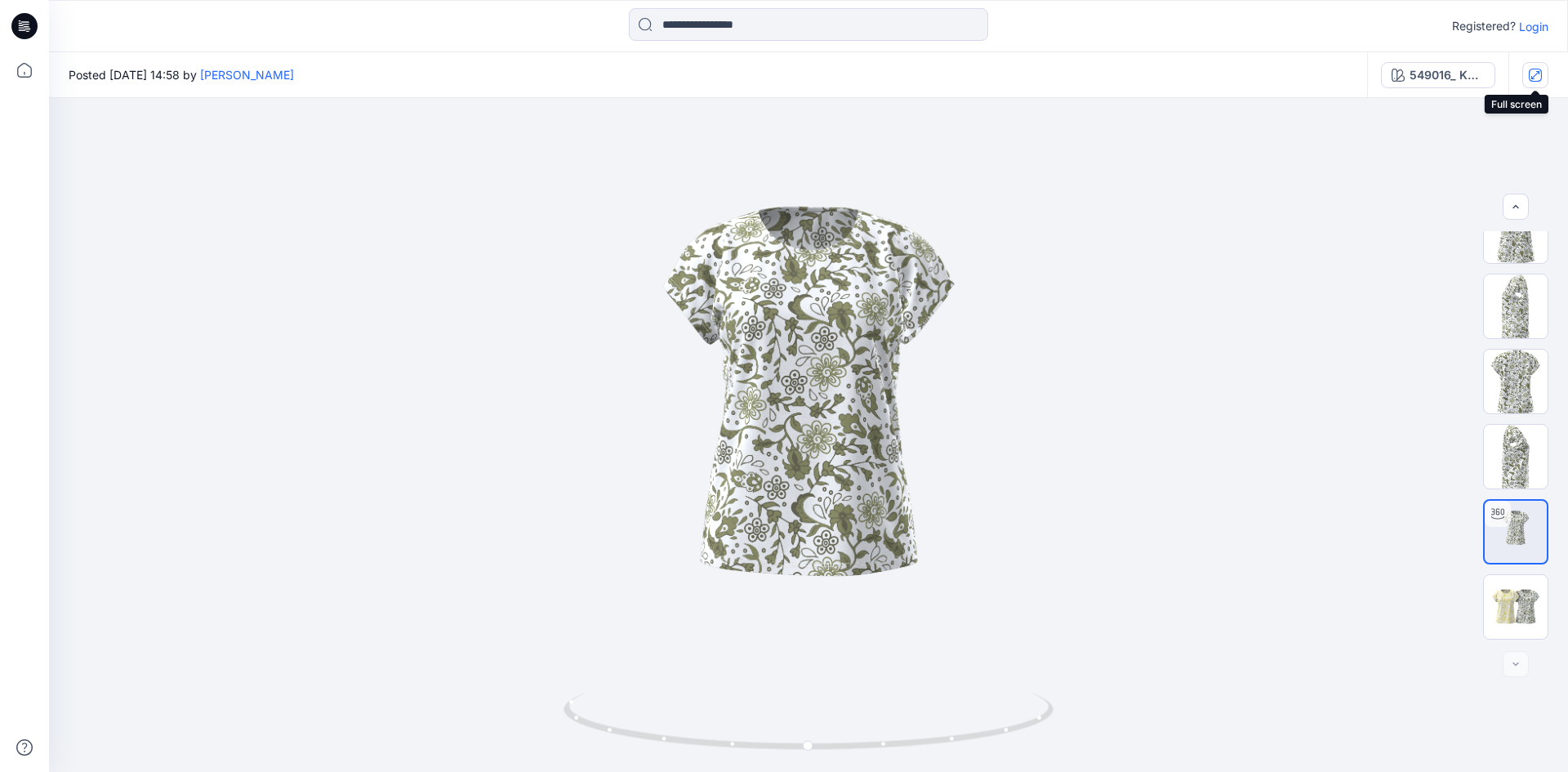
click at [1529, 73] on icon "button" at bounding box center [1535, 76] width 13 height 13
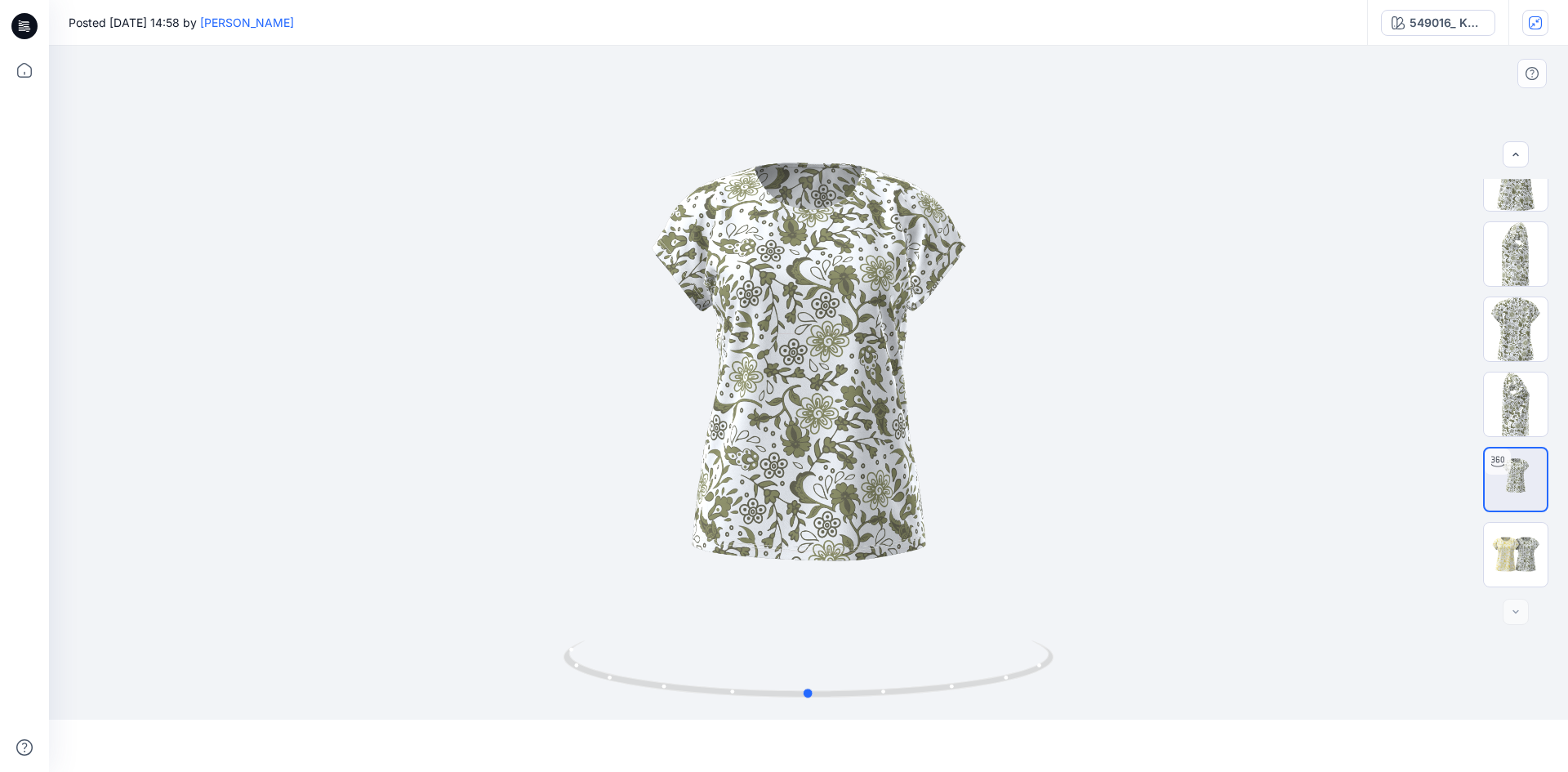
click at [832, 215] on div at bounding box center [808, 383] width 1519 height 673
click at [1432, 11] on button "549016_ Khaki-Reed Green-Printed" at bounding box center [1437, 23] width 114 height 26
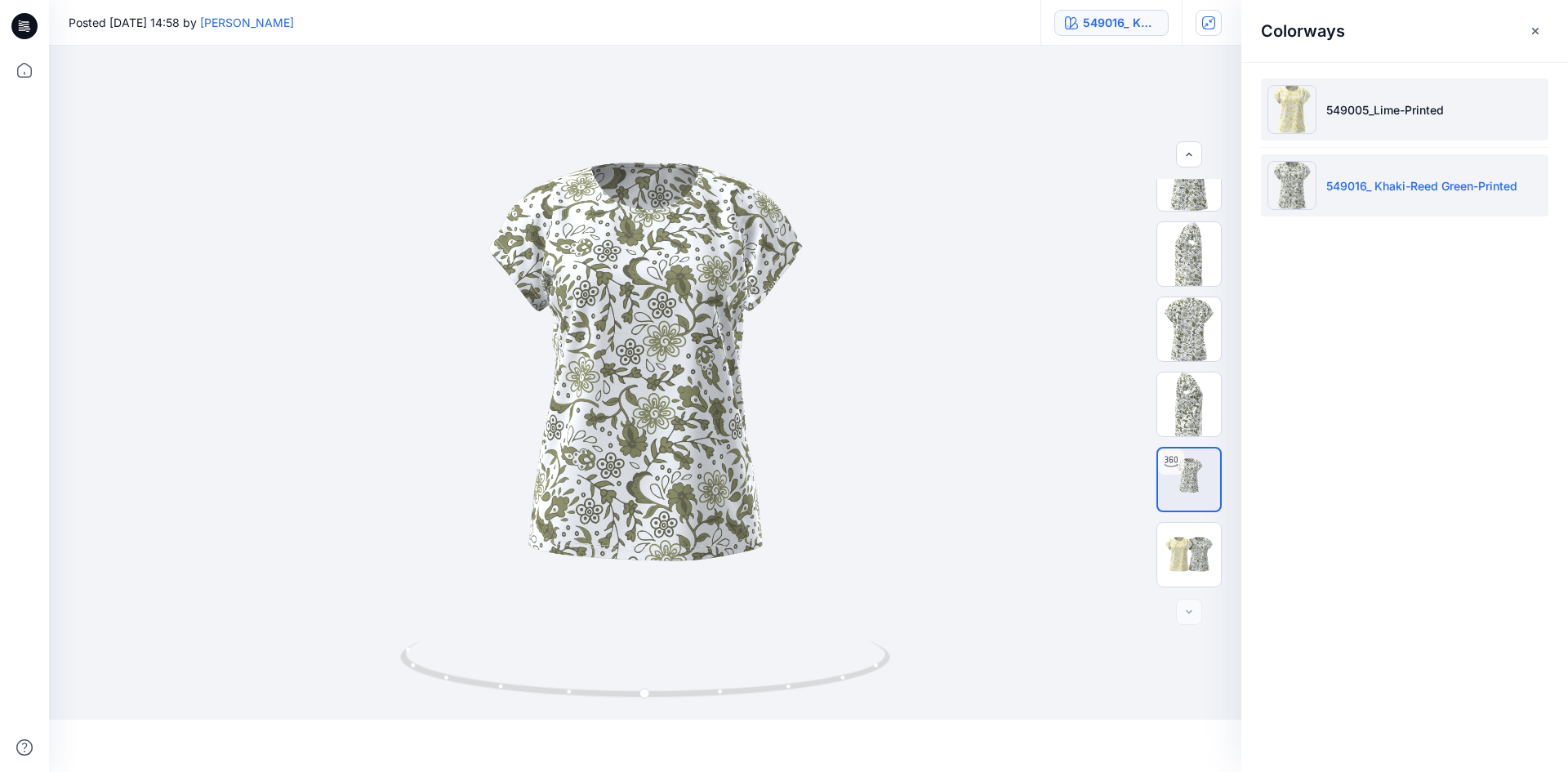
click at [1406, 104] on p "549005_Lime-Printed" at bounding box center [1385, 109] width 117 height 17
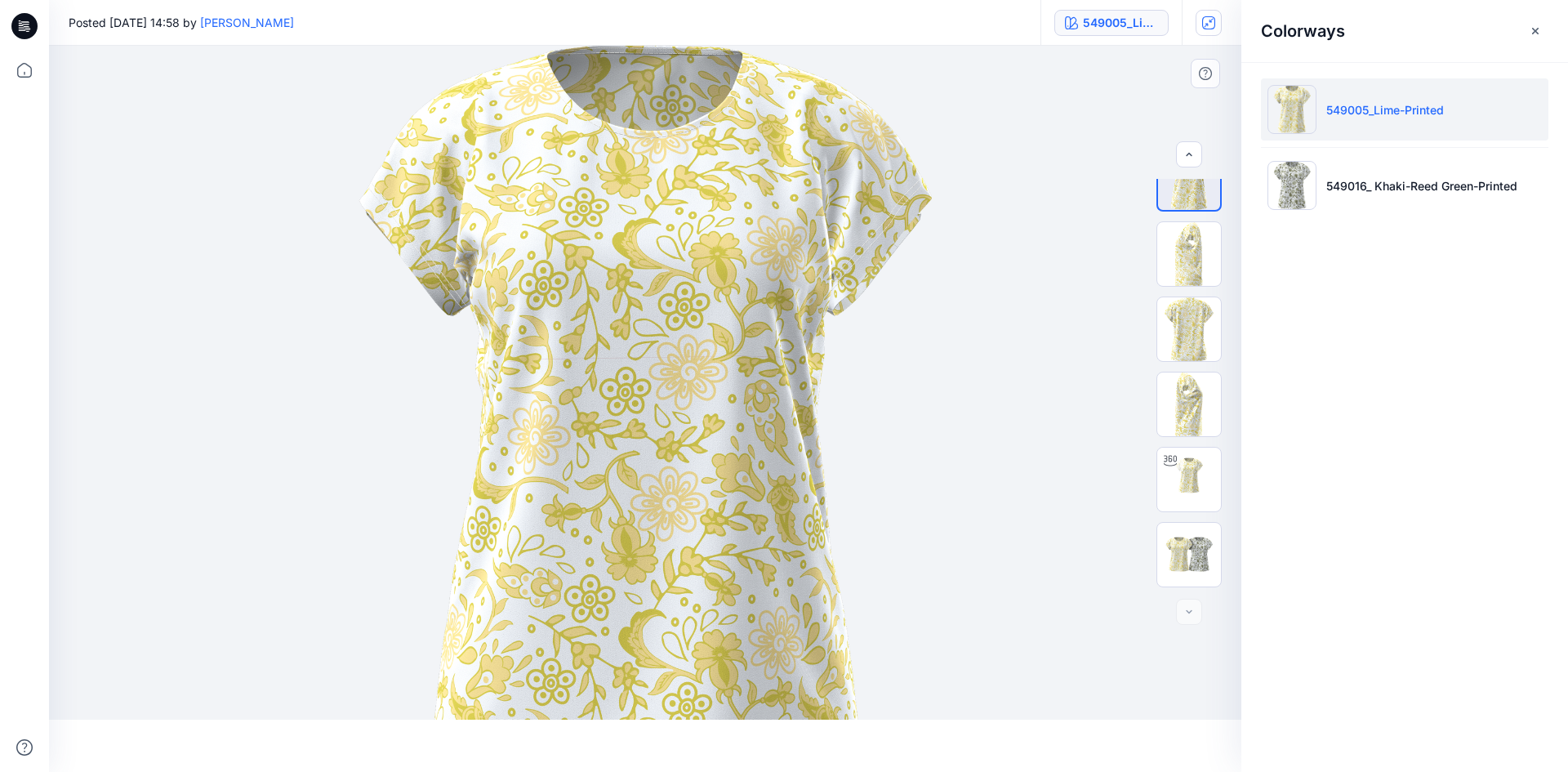
drag, startPoint x: 1004, startPoint y: 488, endPoint x: 542, endPoint y: 487, distance: 462.0
click at [537, 496] on div at bounding box center [646, 409] width 1193 height 726
drag, startPoint x: 563, startPoint y: 485, endPoint x: 614, endPoint y: 338, distance: 155.6
click at [614, 351] on img at bounding box center [644, 409] width 572 height 726
click at [1212, 24] on icon "button" at bounding box center [1208, 23] width 13 height 13
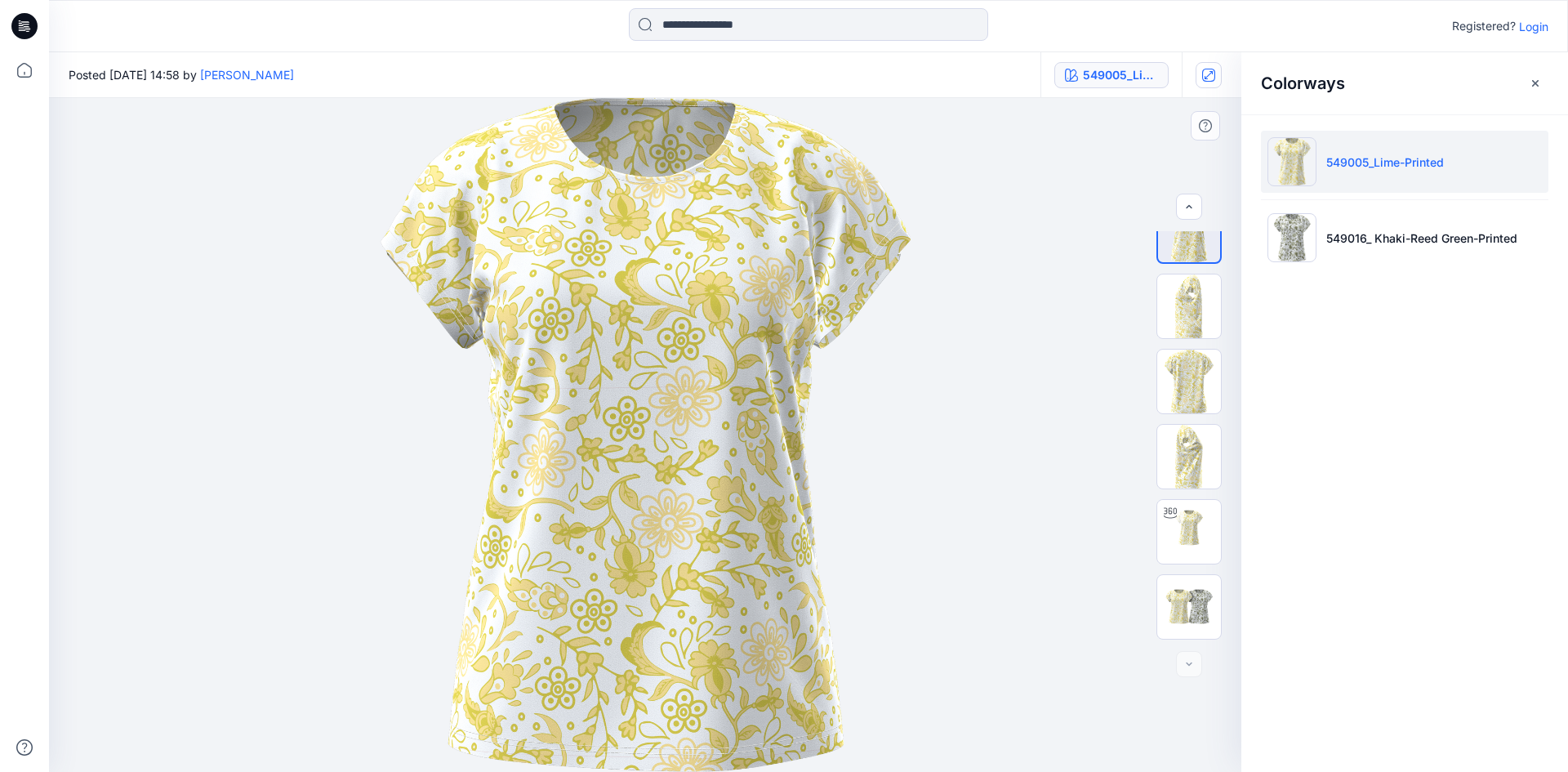
click at [742, 386] on img at bounding box center [645, 434] width 531 height 673
click at [28, 73] on icon at bounding box center [25, 71] width 36 height 36
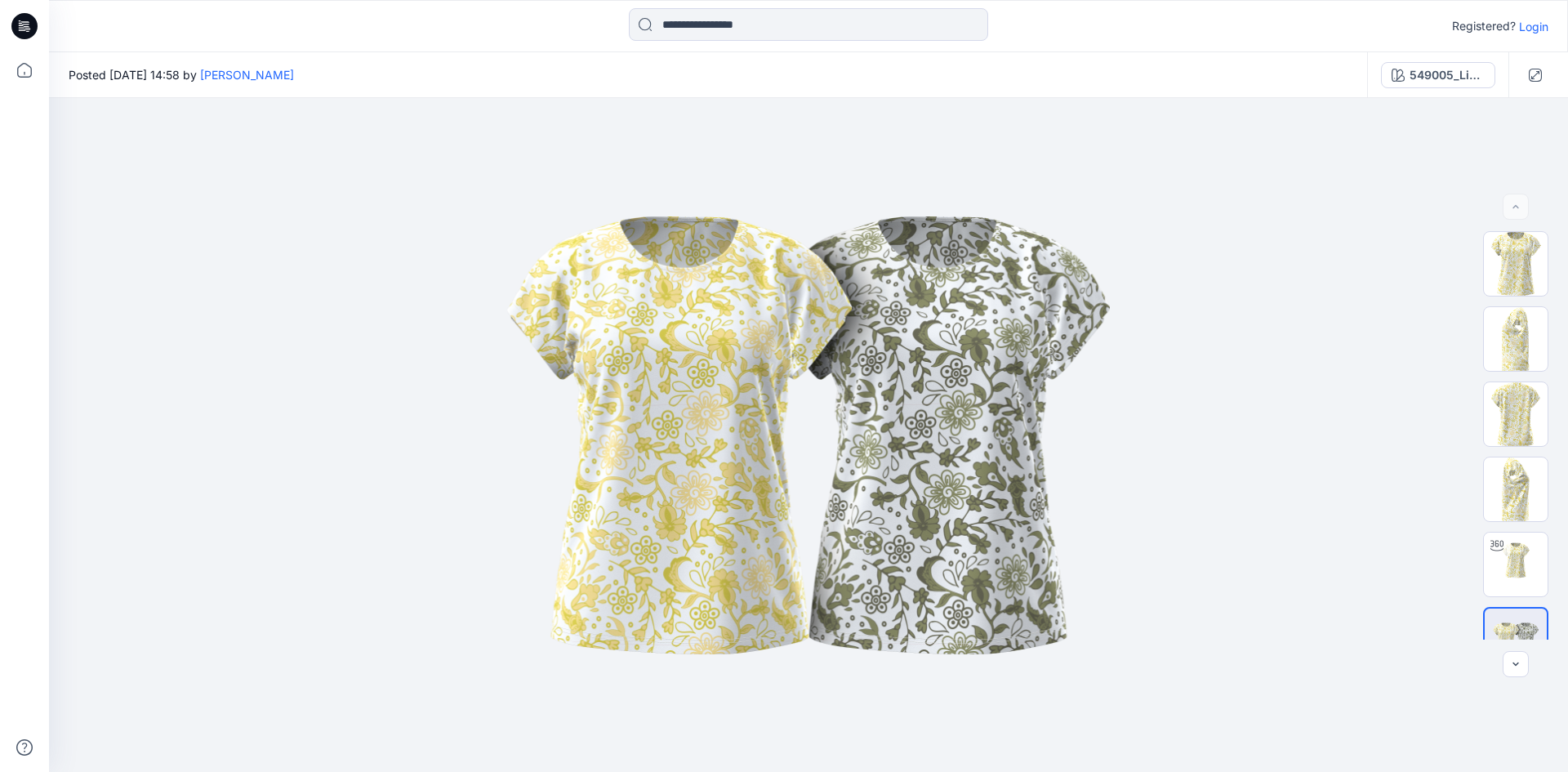
click at [1542, 30] on p "Login" at bounding box center [1534, 26] width 30 height 17
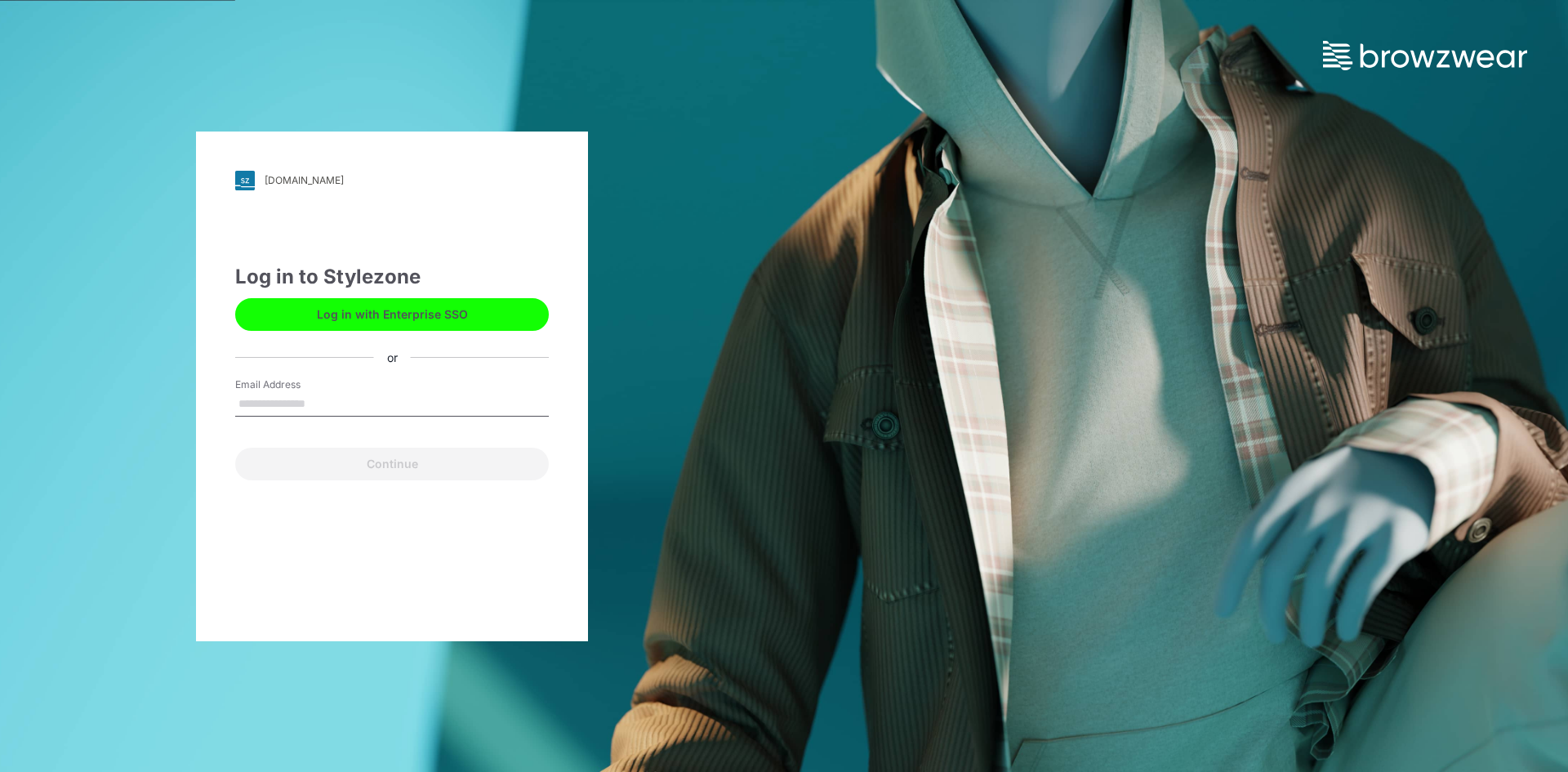
click at [299, 393] on input "Email Address" at bounding box center [392, 404] width 314 height 25
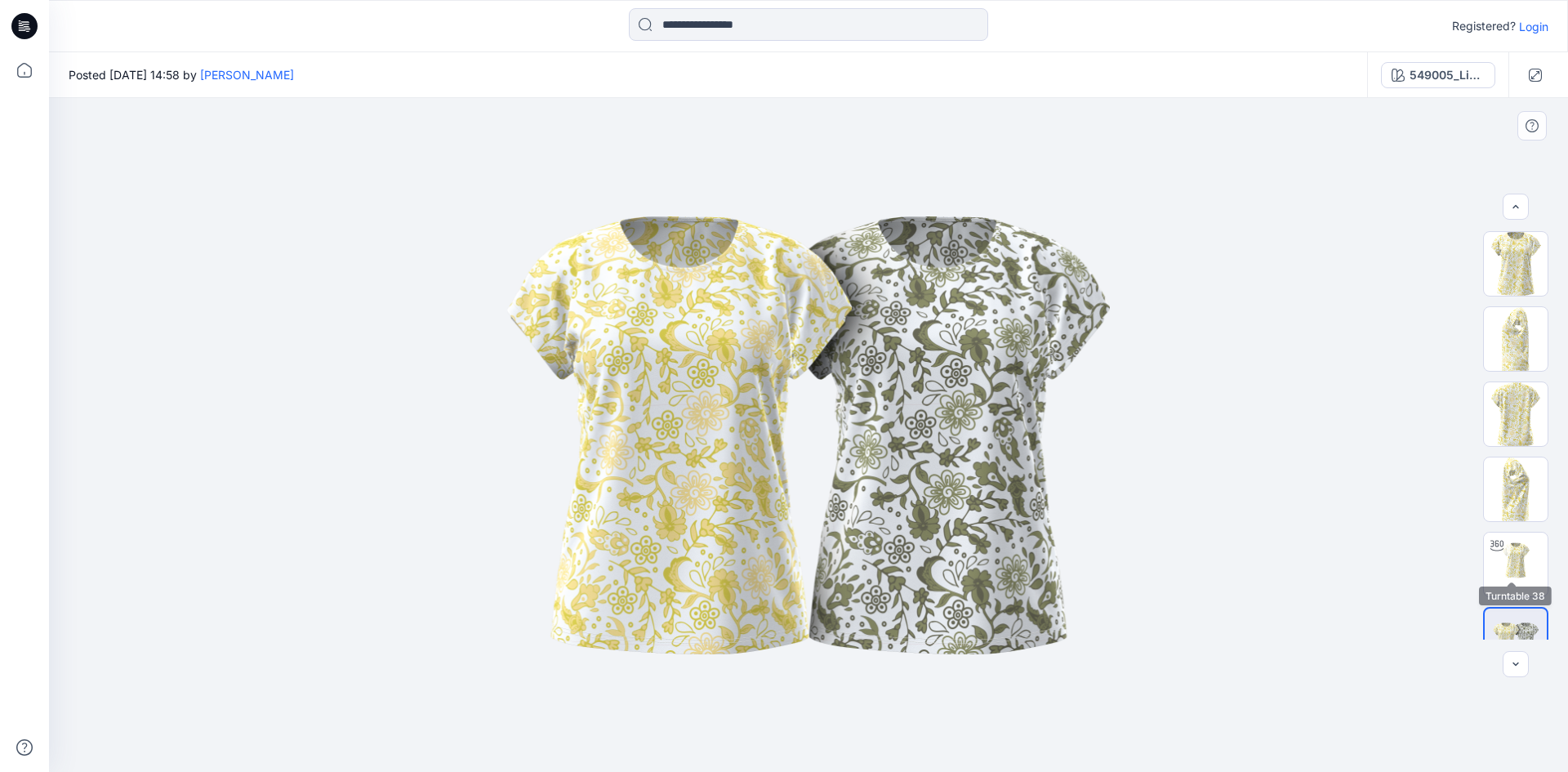
scroll to position [33, 0]
click at [1536, 27] on p "Login" at bounding box center [1534, 26] width 30 height 17
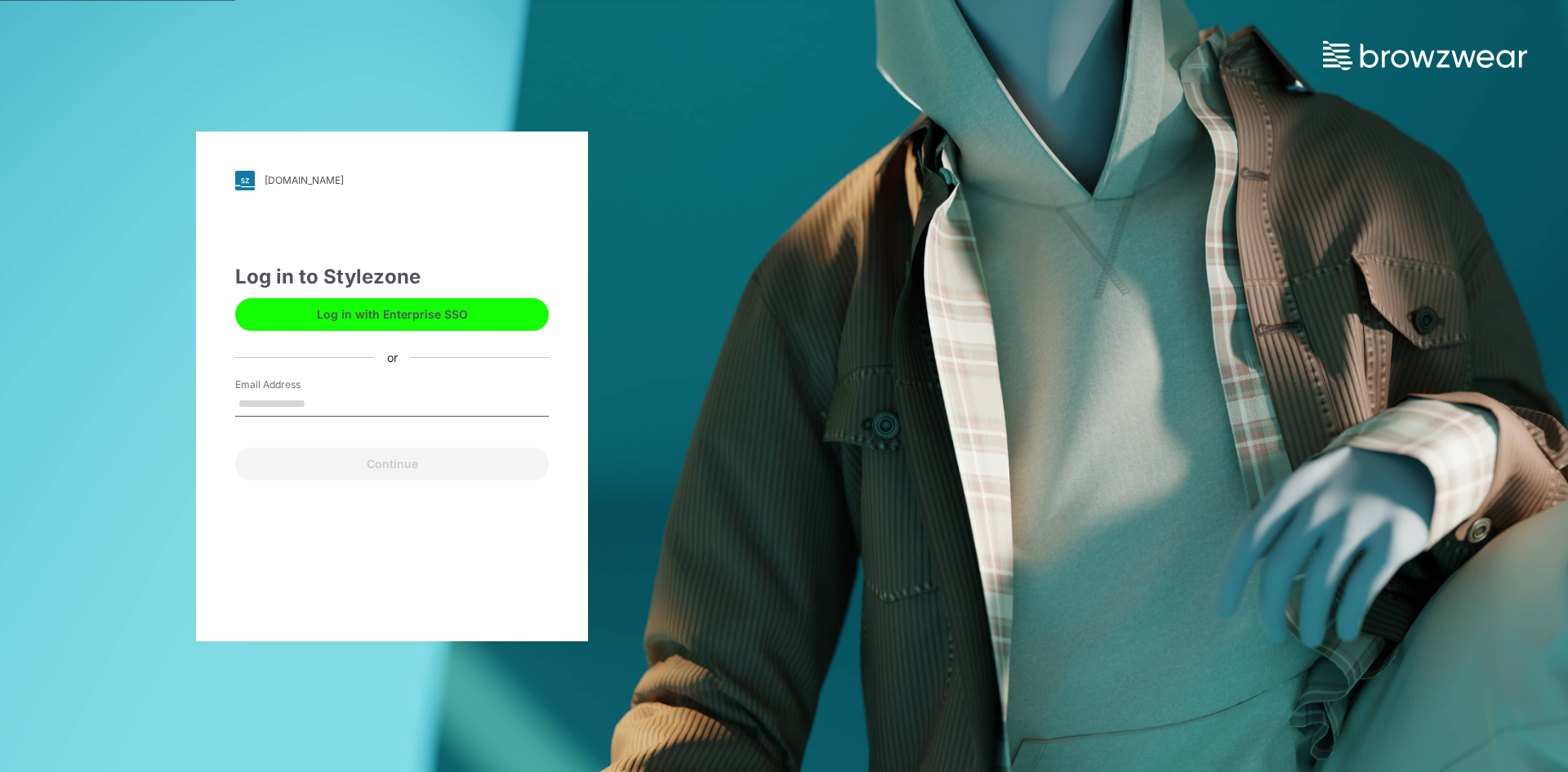
click at [307, 411] on input "Email Address" at bounding box center [392, 404] width 314 height 25
click at [493, 401] on input "Email Address" at bounding box center [392, 404] width 314 height 25
type input "**********"
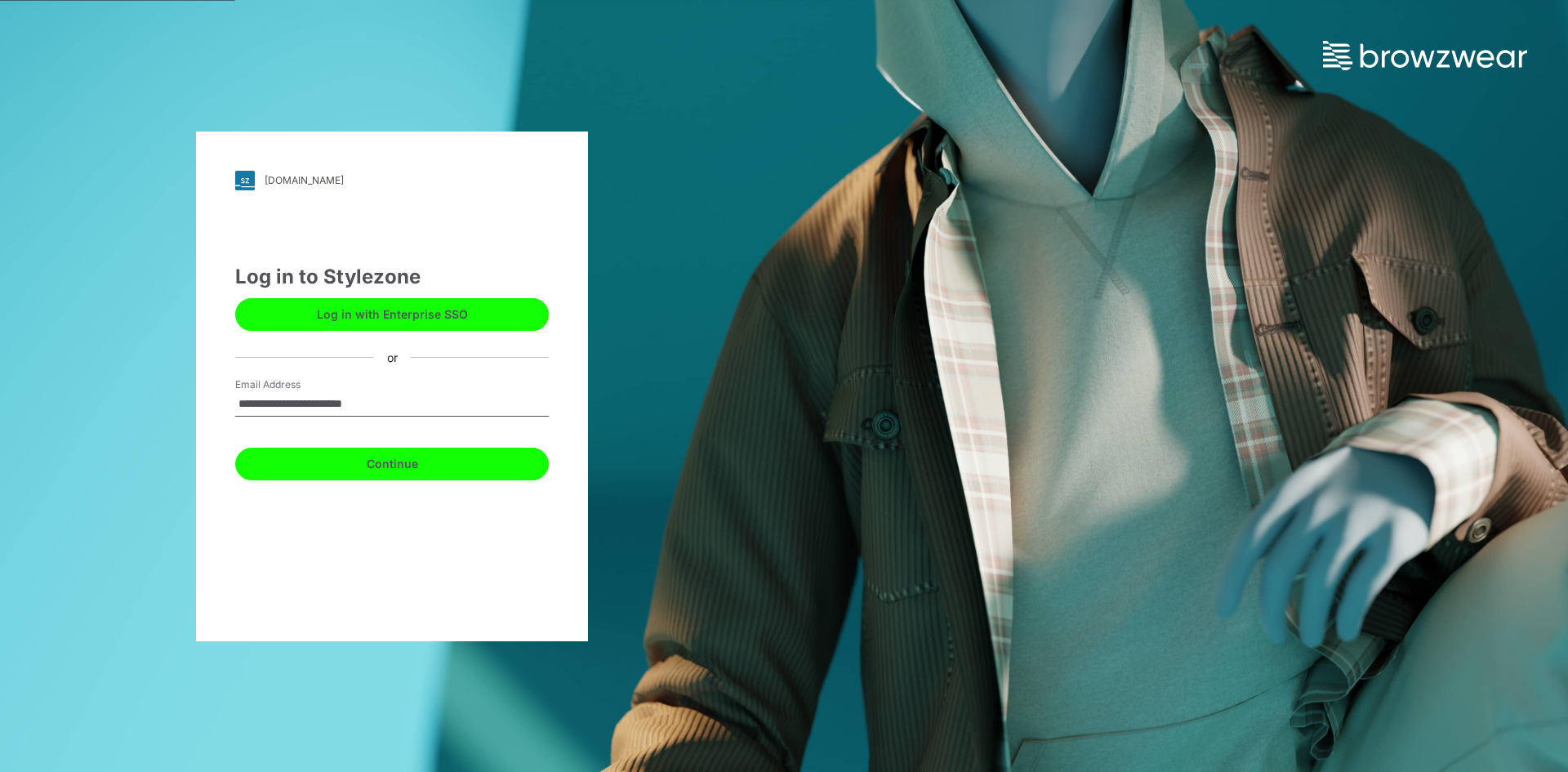
click at [389, 457] on button "Continue" at bounding box center [392, 464] width 314 height 33
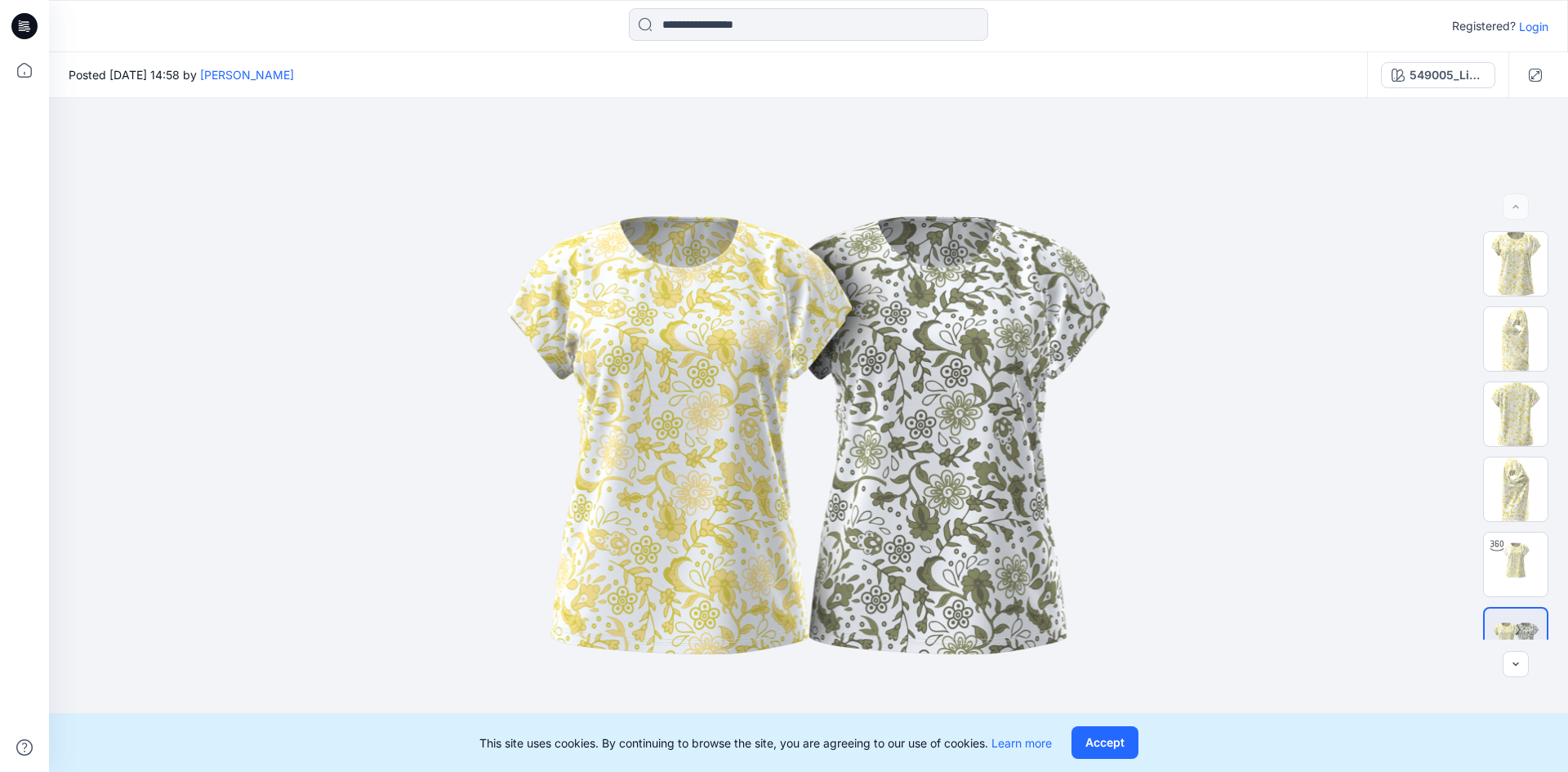
click at [20, 31] on icon at bounding box center [25, 26] width 26 height 26
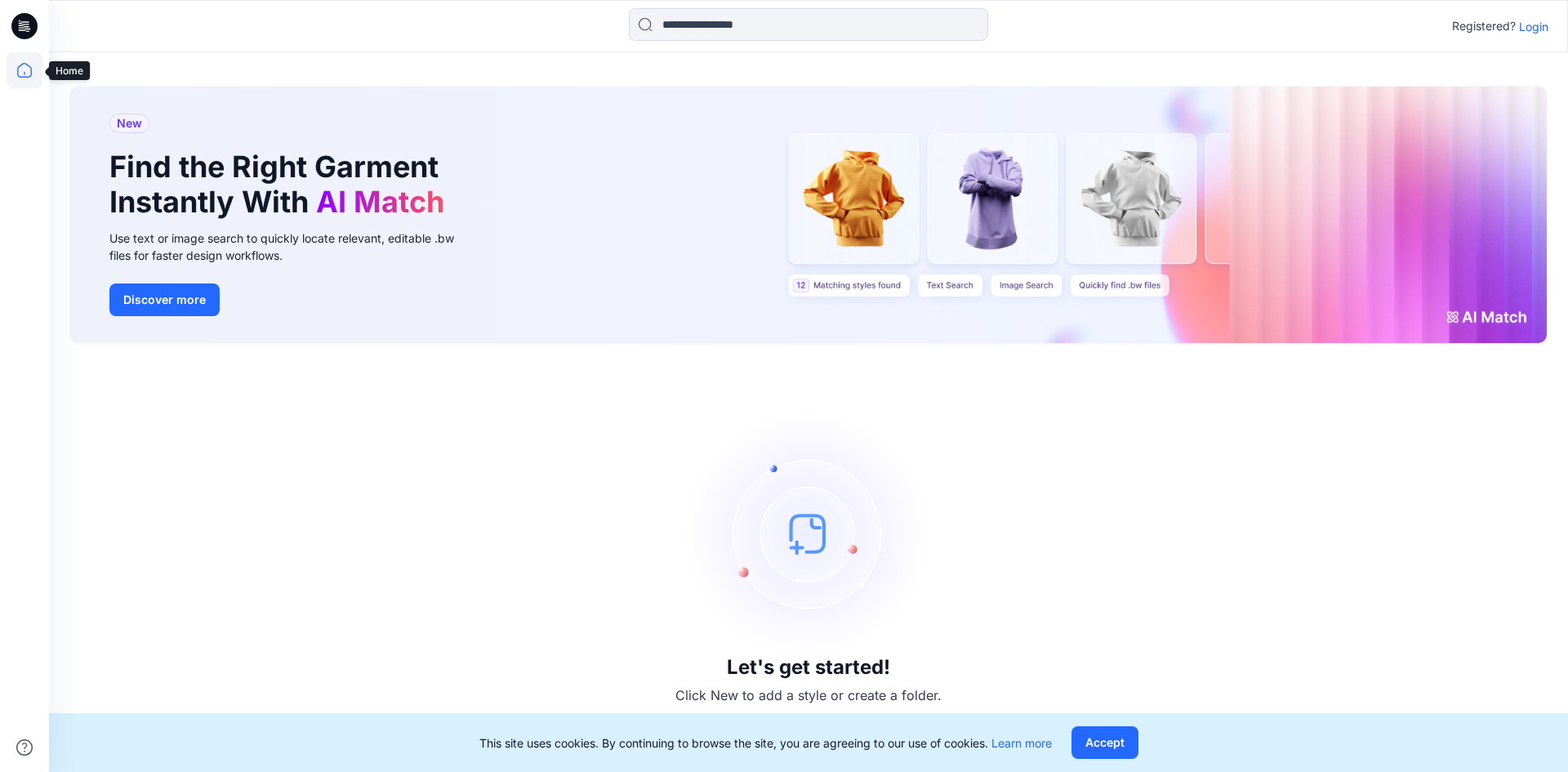
click at [16, 78] on icon at bounding box center [25, 71] width 36 height 36
click at [19, 21] on icon at bounding box center [20, 21] width 2 height 1
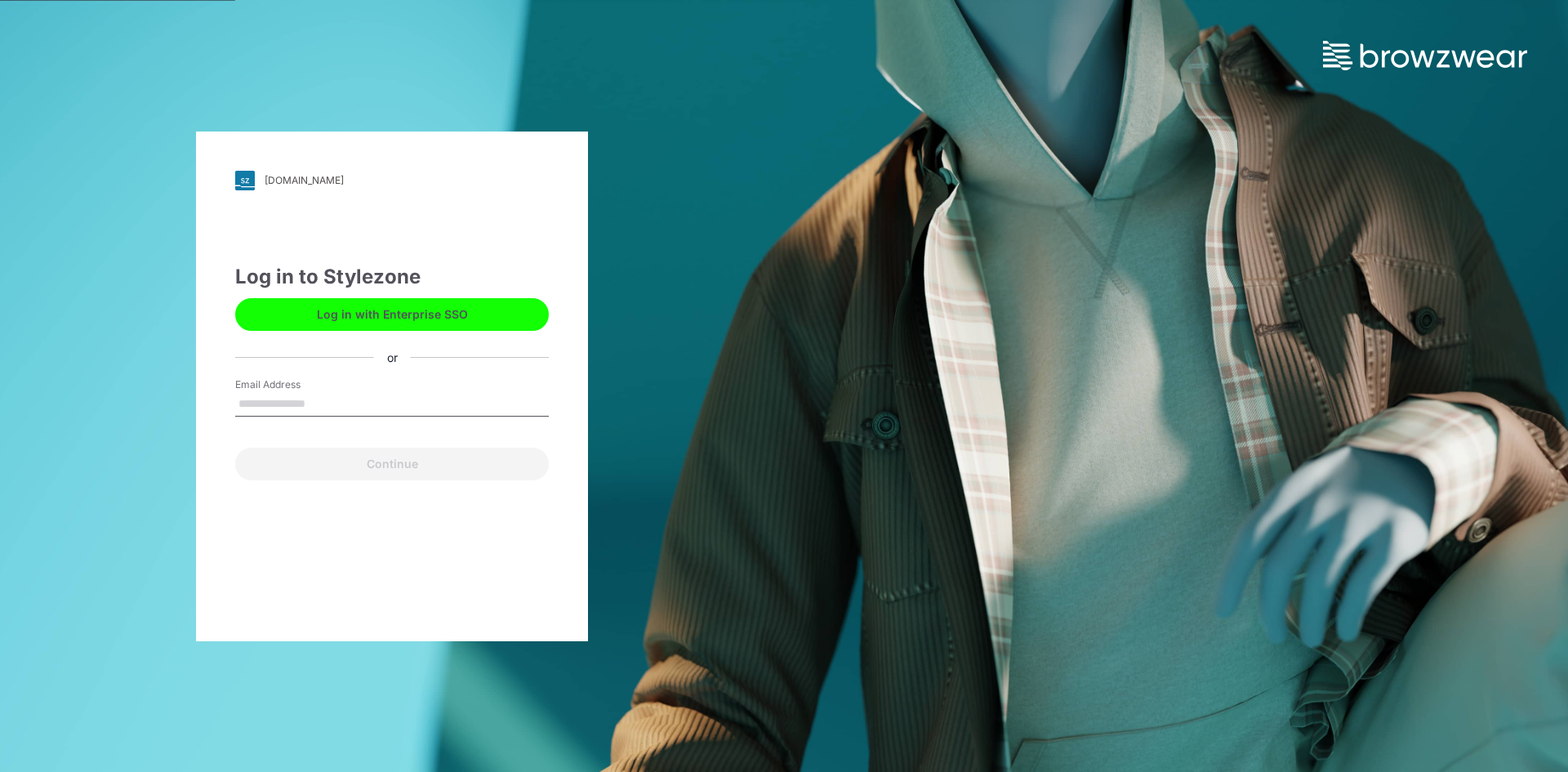
click at [311, 395] on input "Email Address" at bounding box center [392, 404] width 314 height 25
type input "**********"
click at [430, 305] on button "Log in with Enterprise SSO" at bounding box center [392, 315] width 314 height 33
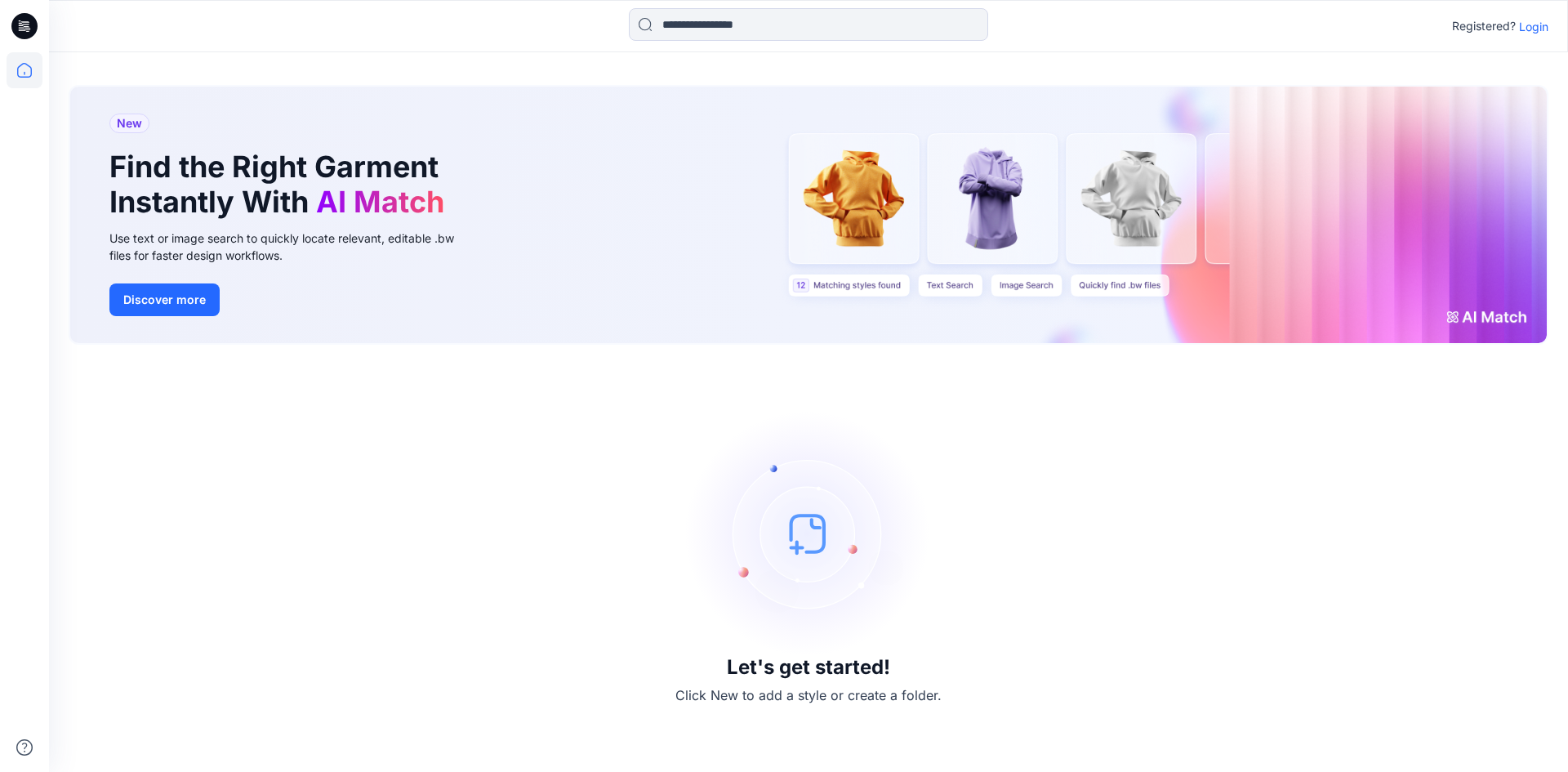
click at [36, 16] on icon at bounding box center [25, 26] width 26 height 53
click at [1531, 25] on p "Login" at bounding box center [1534, 26] width 30 height 17
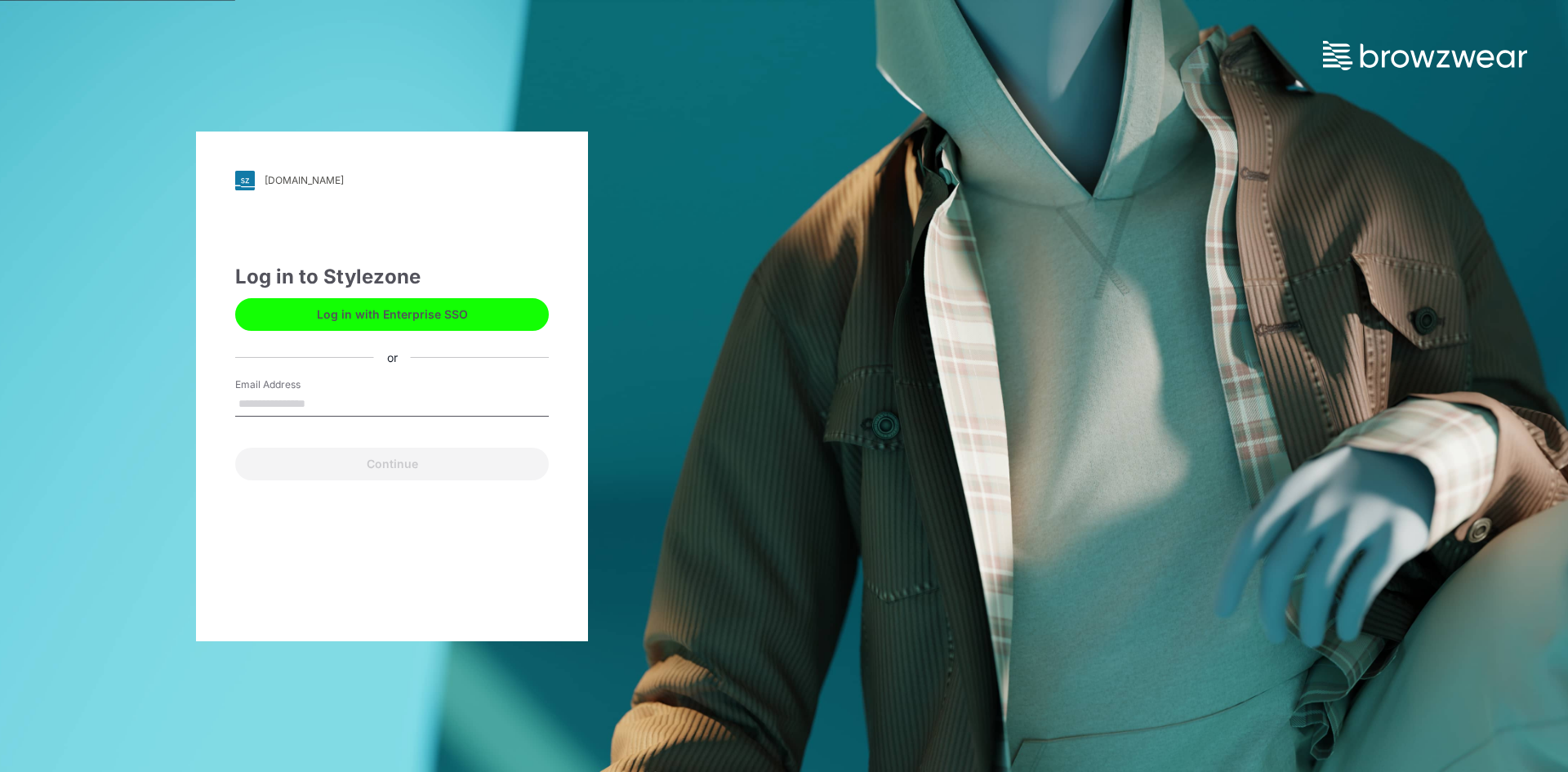
click at [267, 402] on input "Email Address" at bounding box center [392, 404] width 314 height 25
type input "**********"
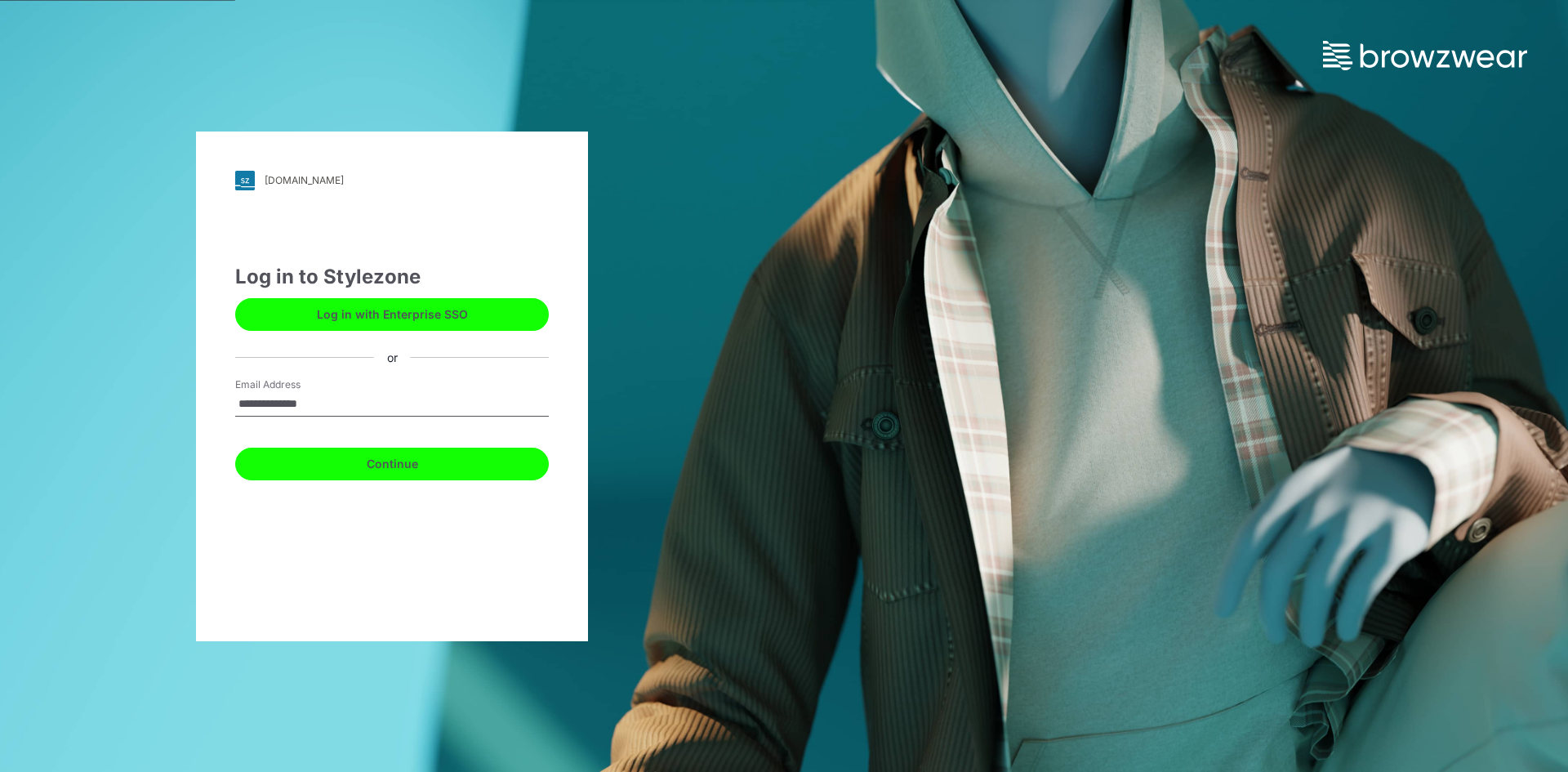
click at [386, 473] on button "Continue" at bounding box center [392, 464] width 314 height 33
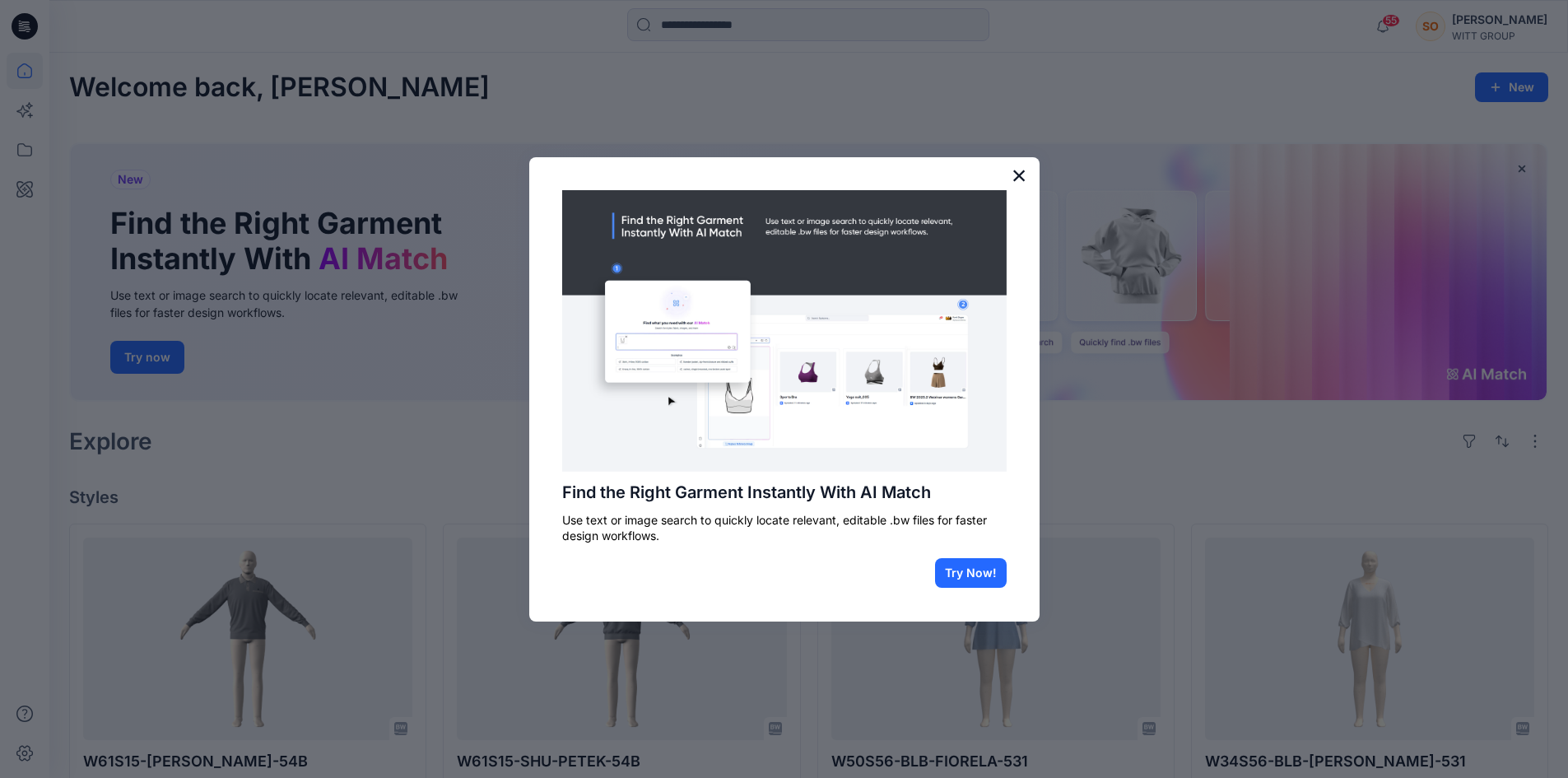
click at [1021, 159] on div "Find the Right Garment Instantly With AI Match Use text or image search to quic…" at bounding box center [784, 389] width 510 height 464
click at [1020, 166] on button "×" at bounding box center [1019, 175] width 16 height 26
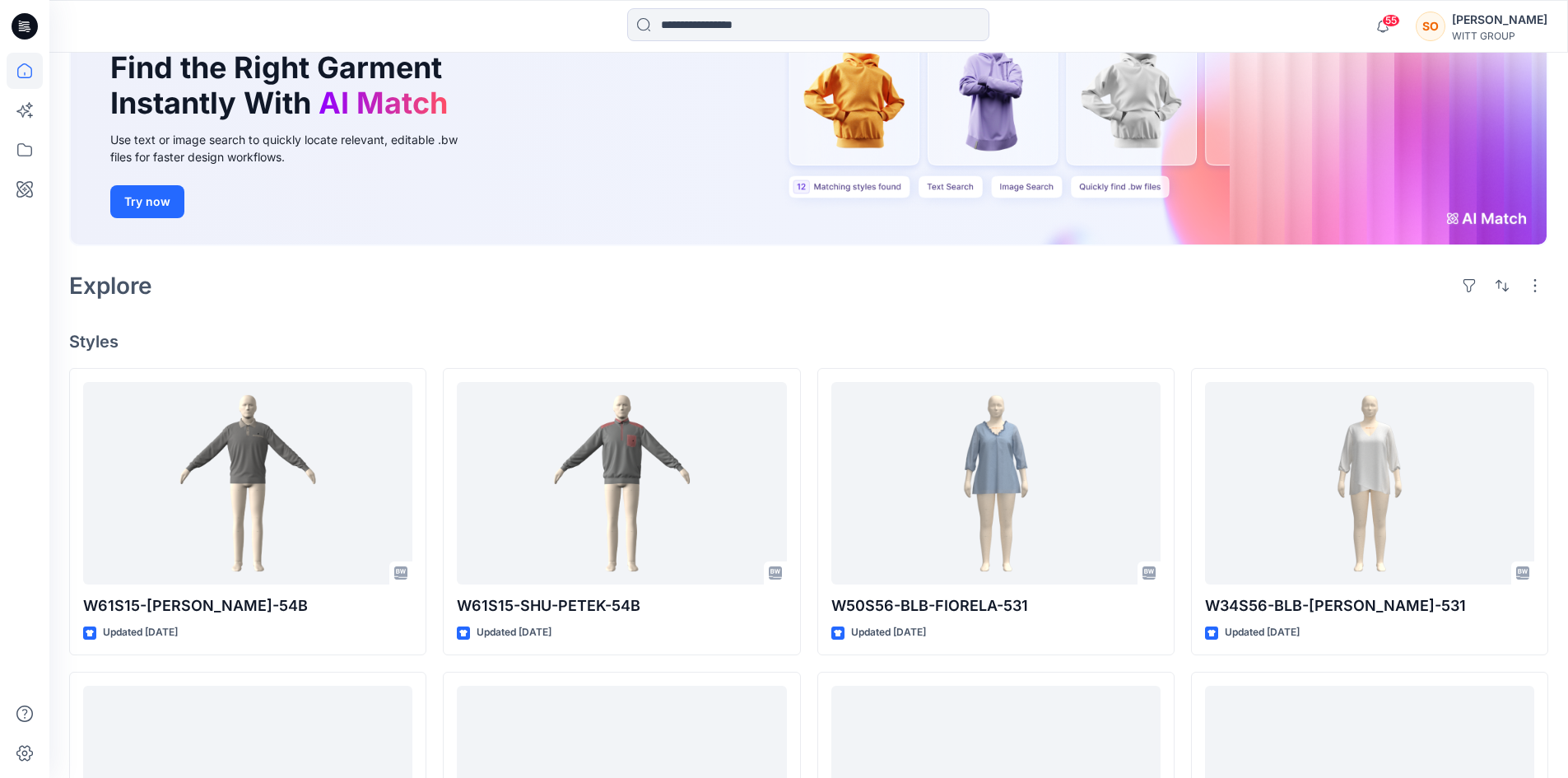
scroll to position [68, 0]
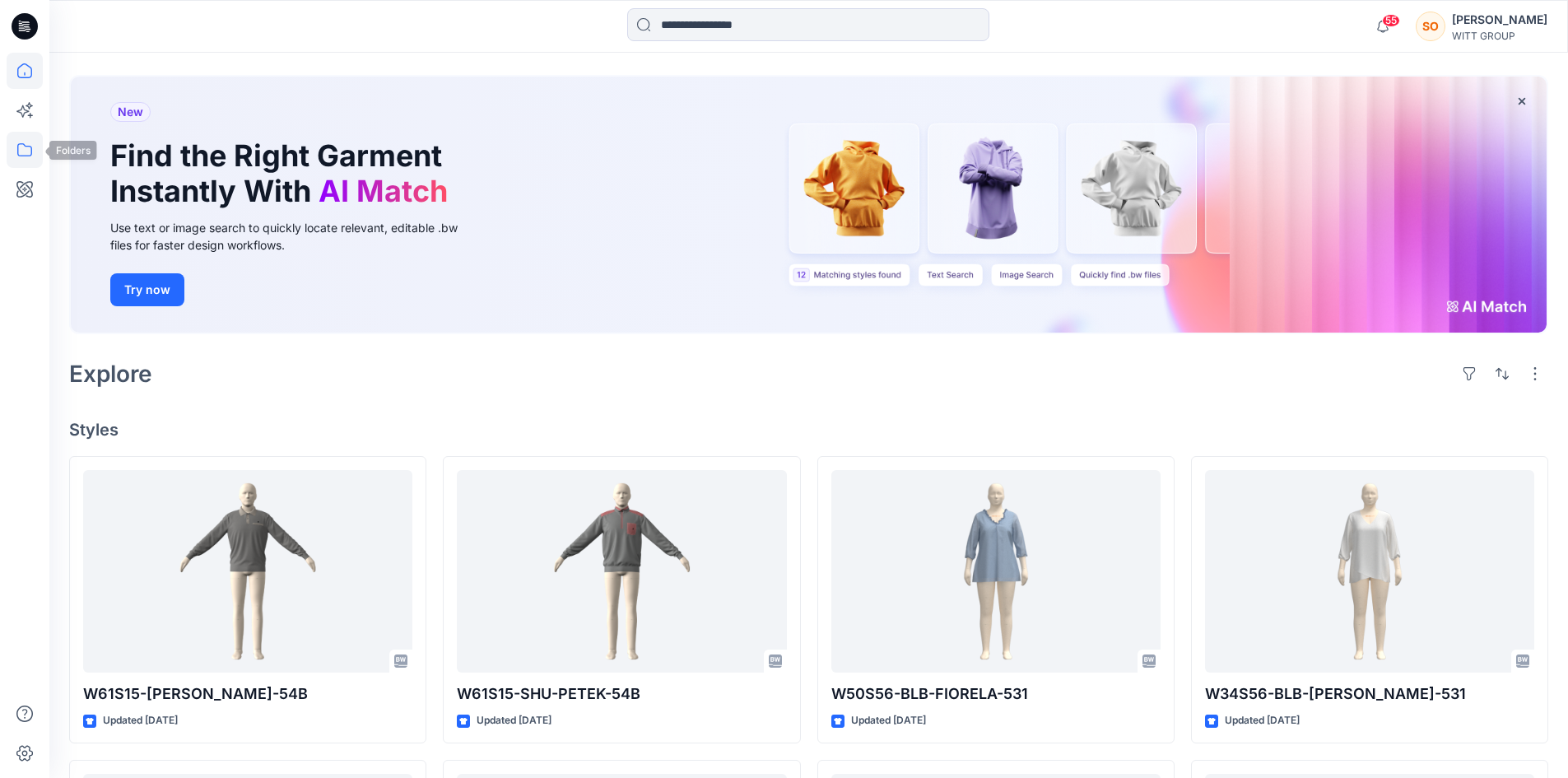
click at [20, 161] on icon at bounding box center [25, 150] width 36 height 36
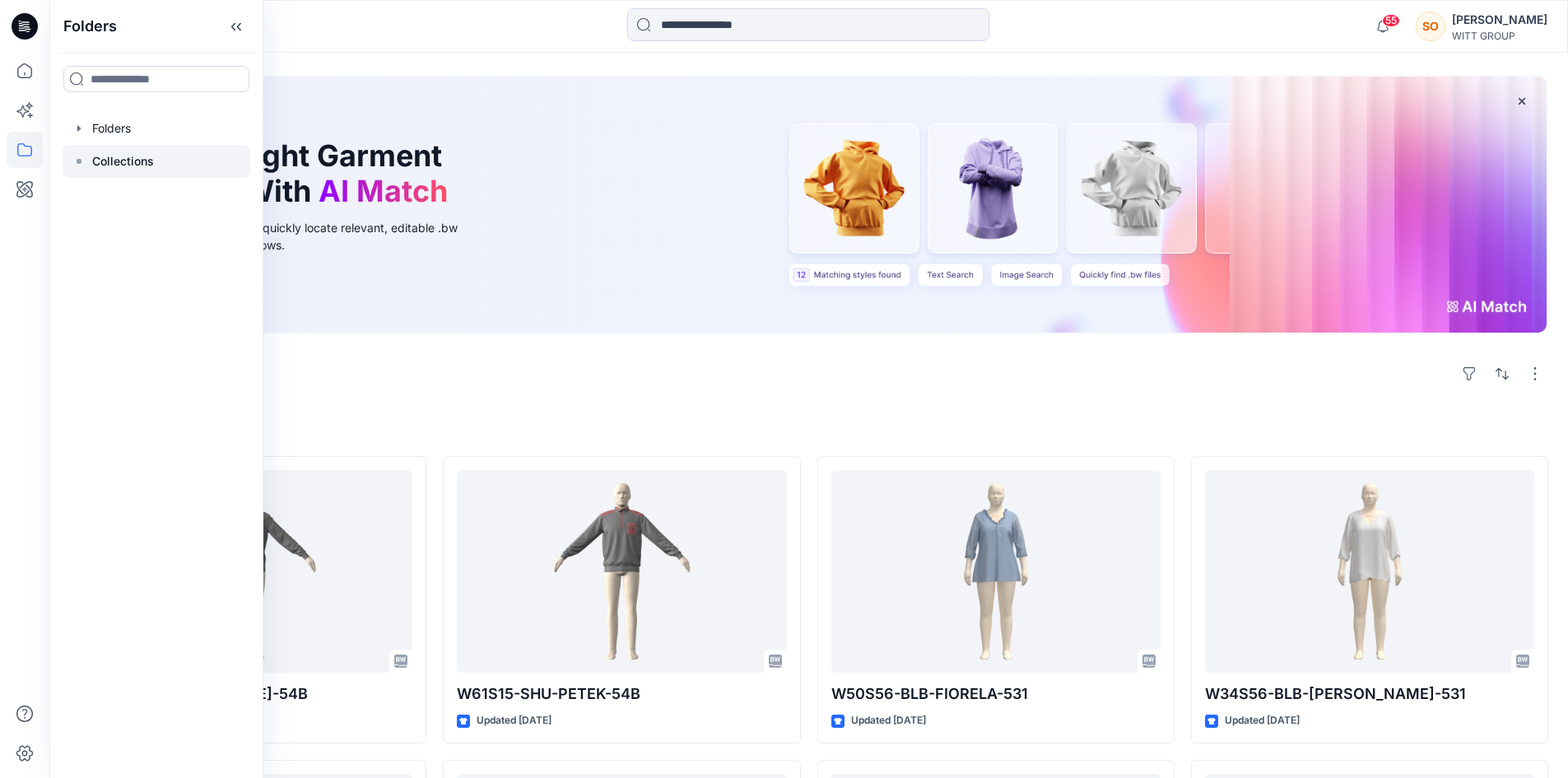
click at [80, 162] on rect at bounding box center [79, 161] width 5 height 5
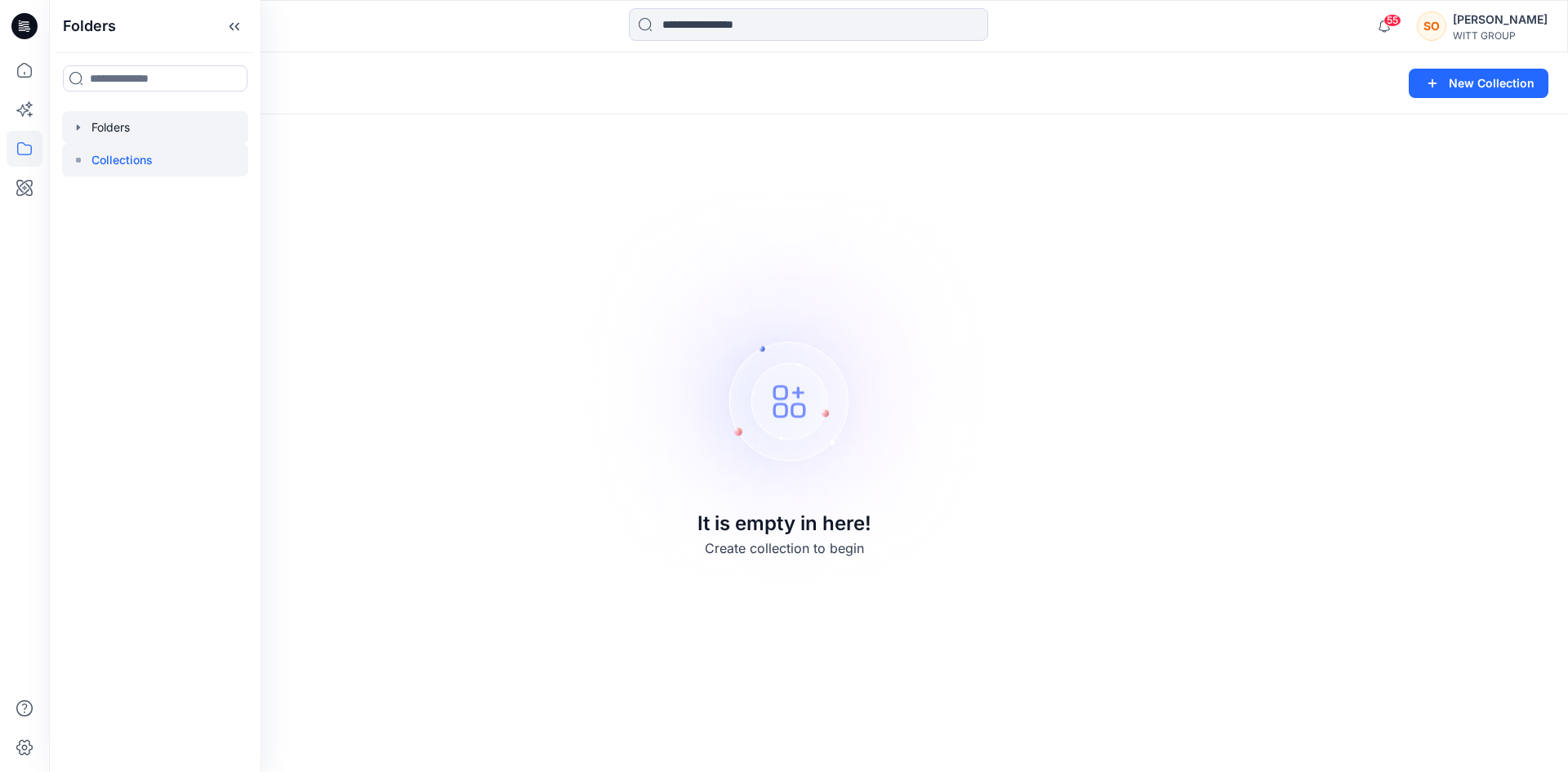
click at [140, 136] on div at bounding box center [155, 127] width 186 height 33
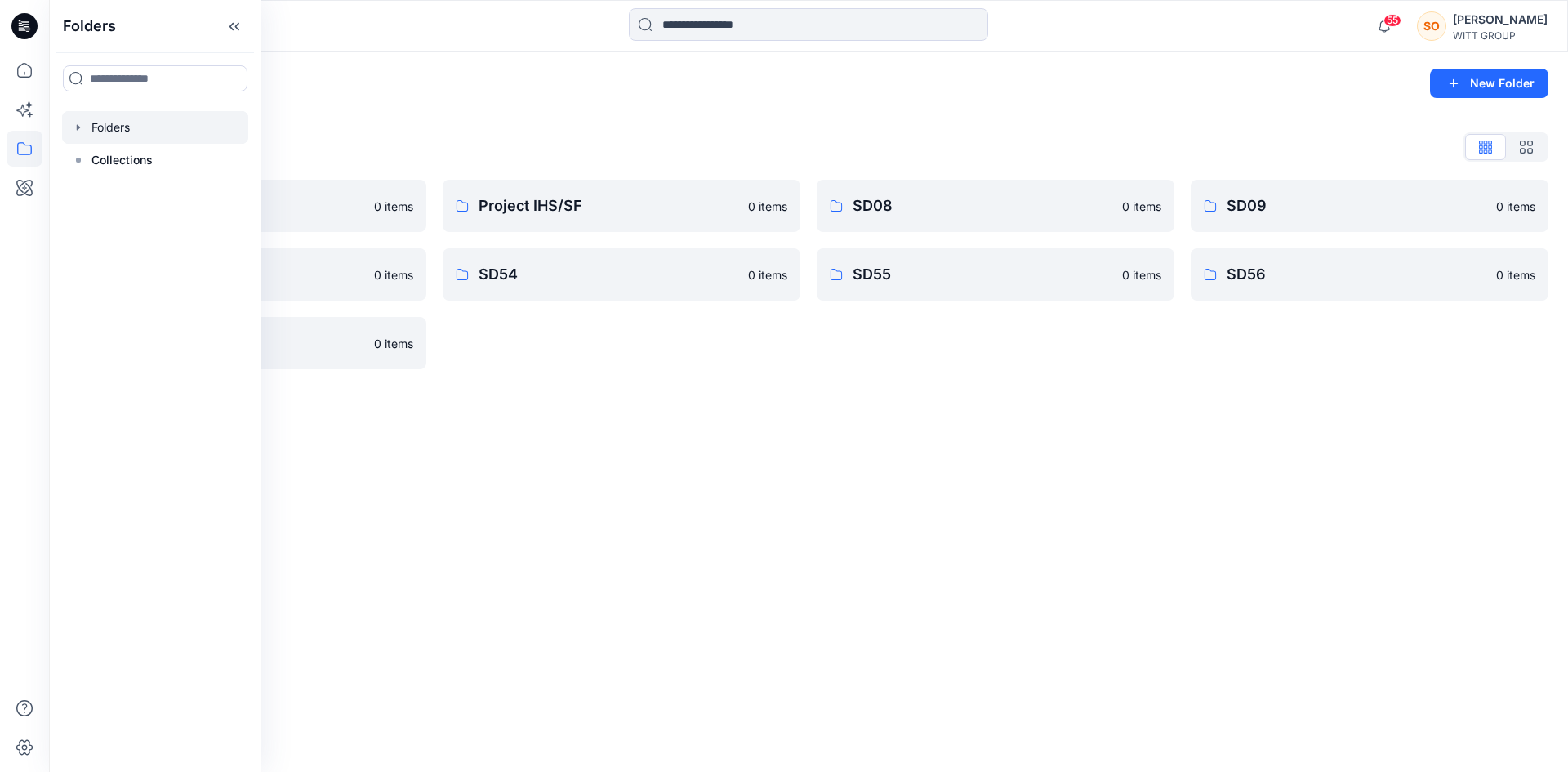
click at [618, 360] on div "Project IHS/SF 0 items SD54 0 items" at bounding box center [621, 274] width 357 height 190
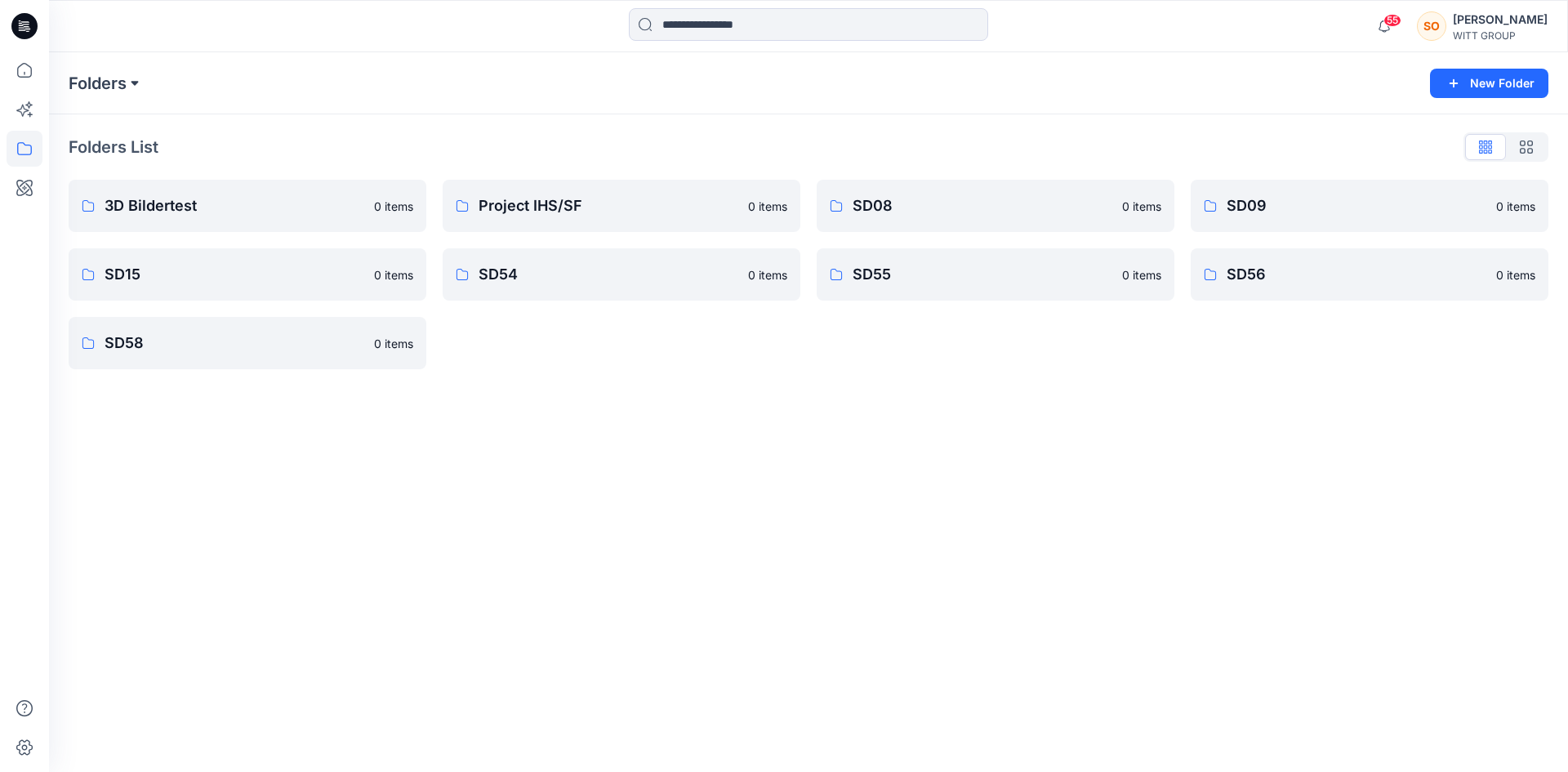
click at [136, 78] on button at bounding box center [135, 83] width 16 height 23
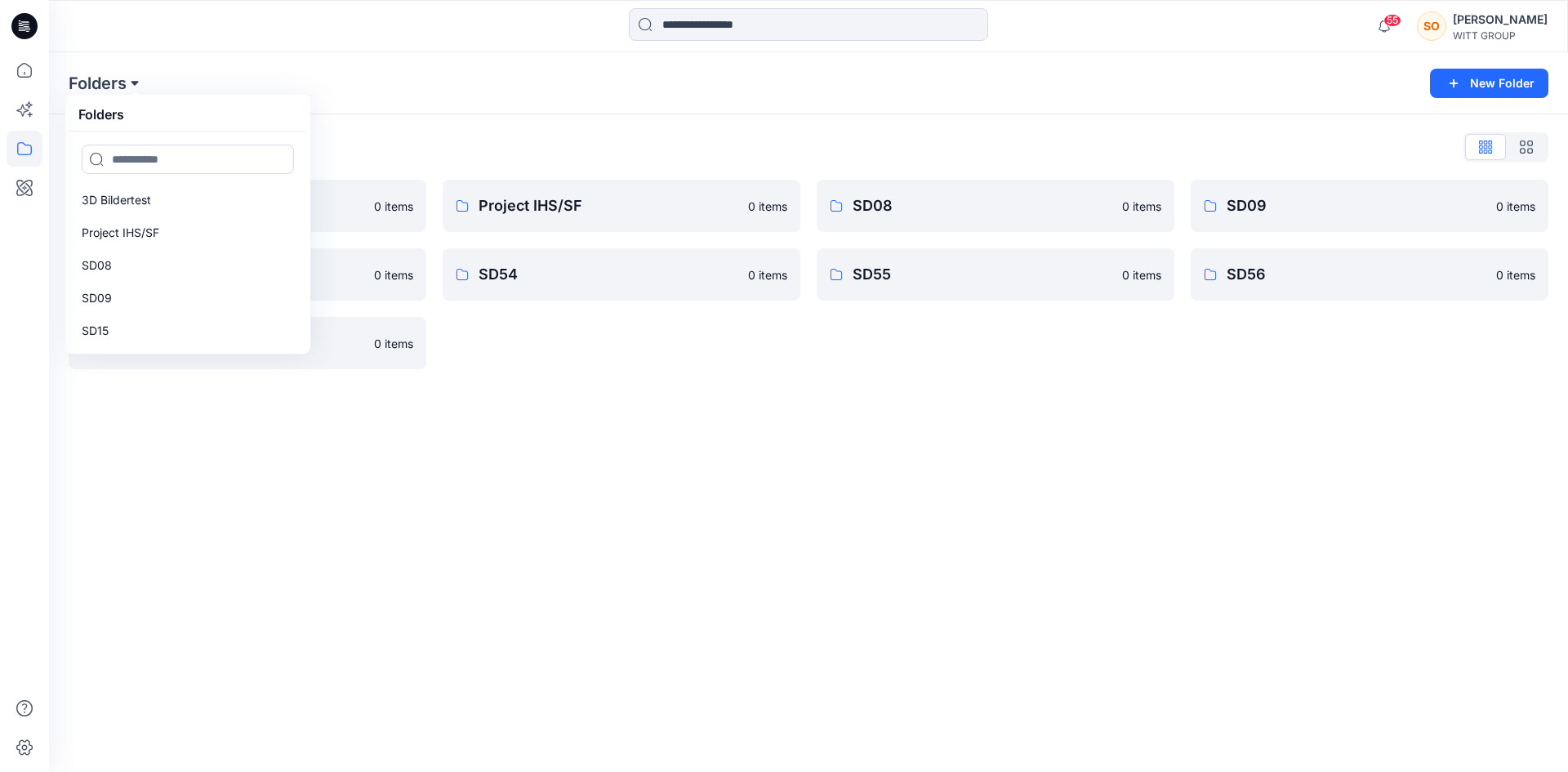
click at [136, 78] on button at bounding box center [135, 83] width 16 height 23
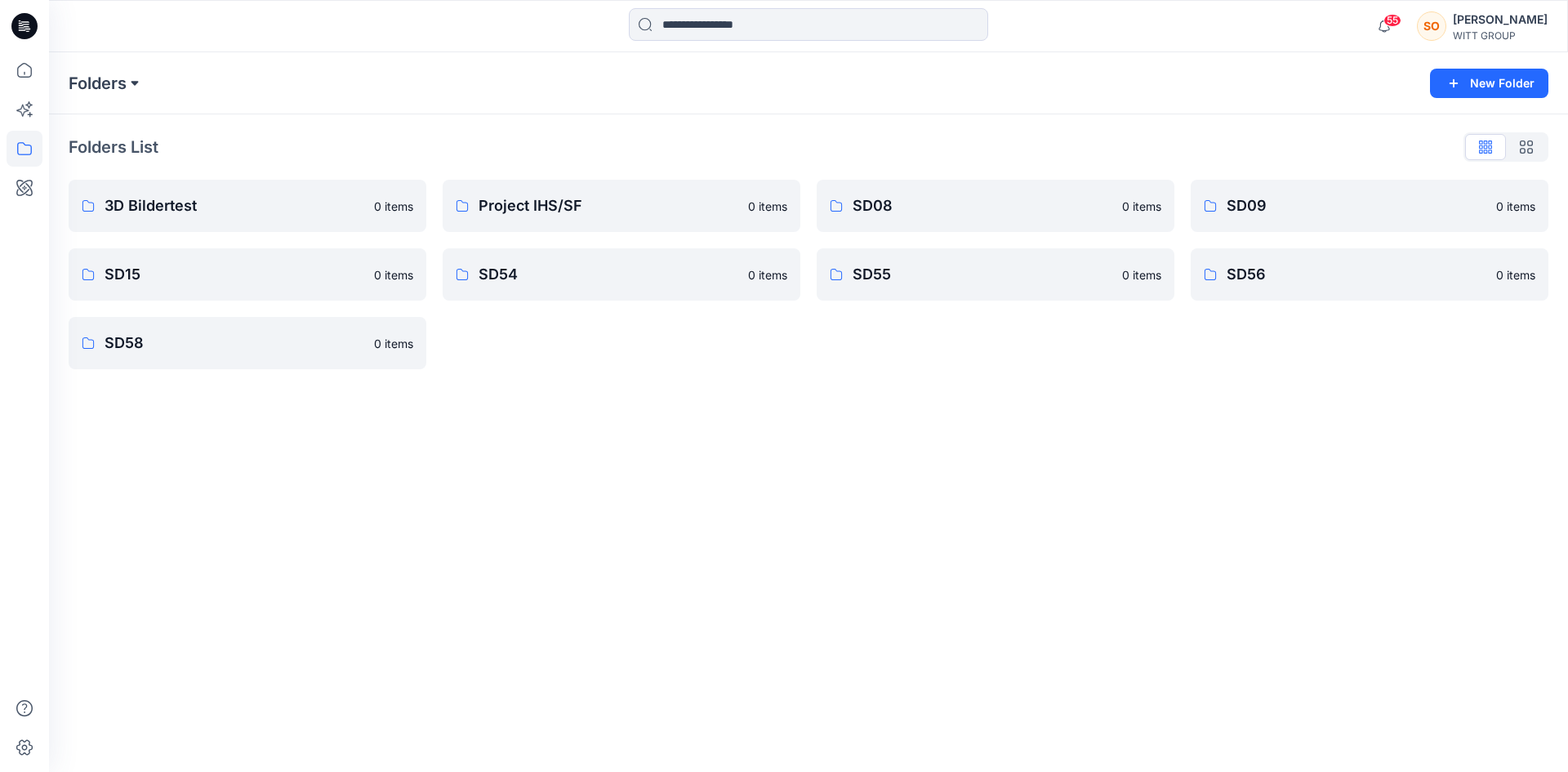
click at [136, 78] on button at bounding box center [135, 83] width 16 height 23
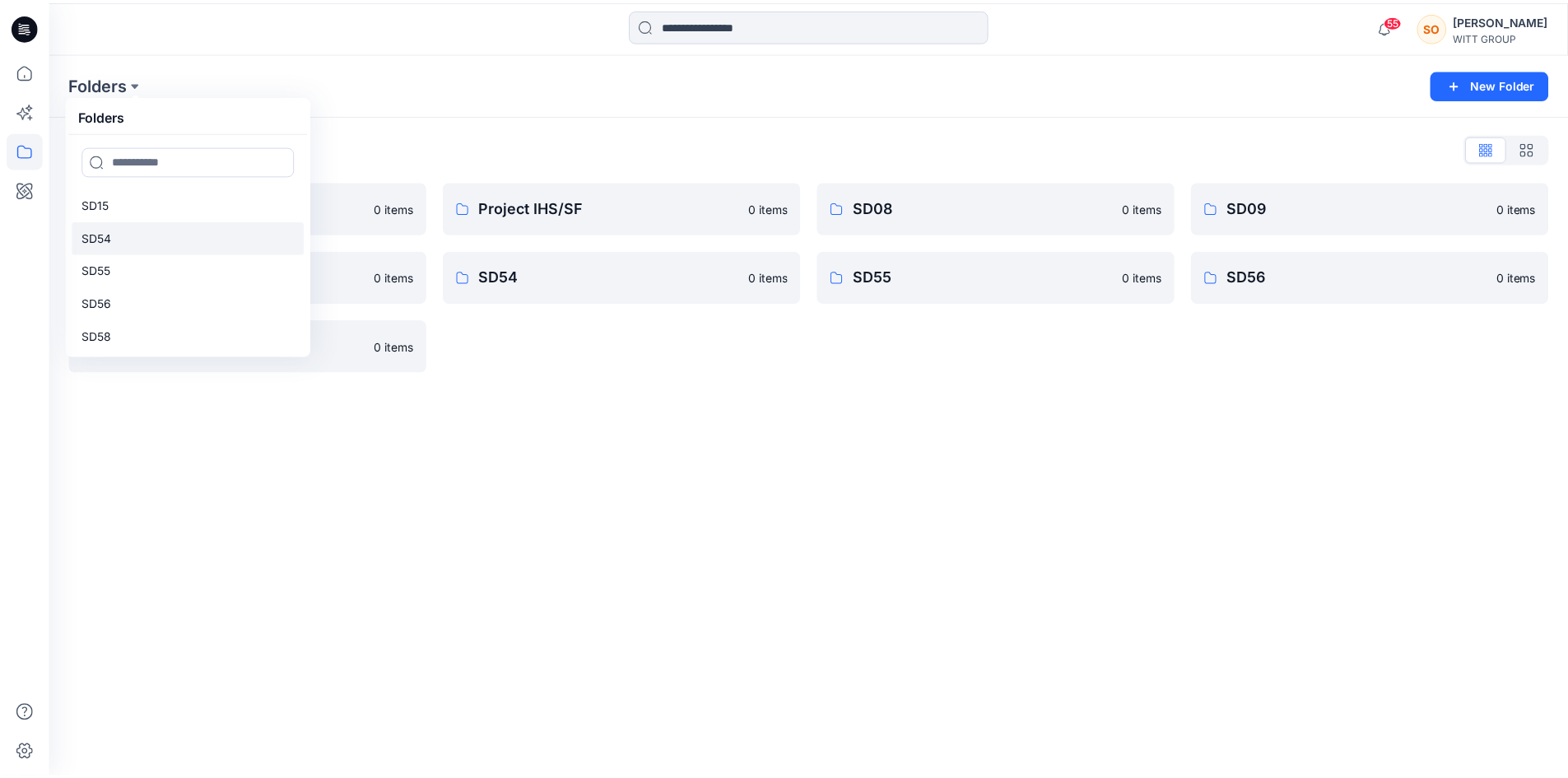
scroll to position [132, 0]
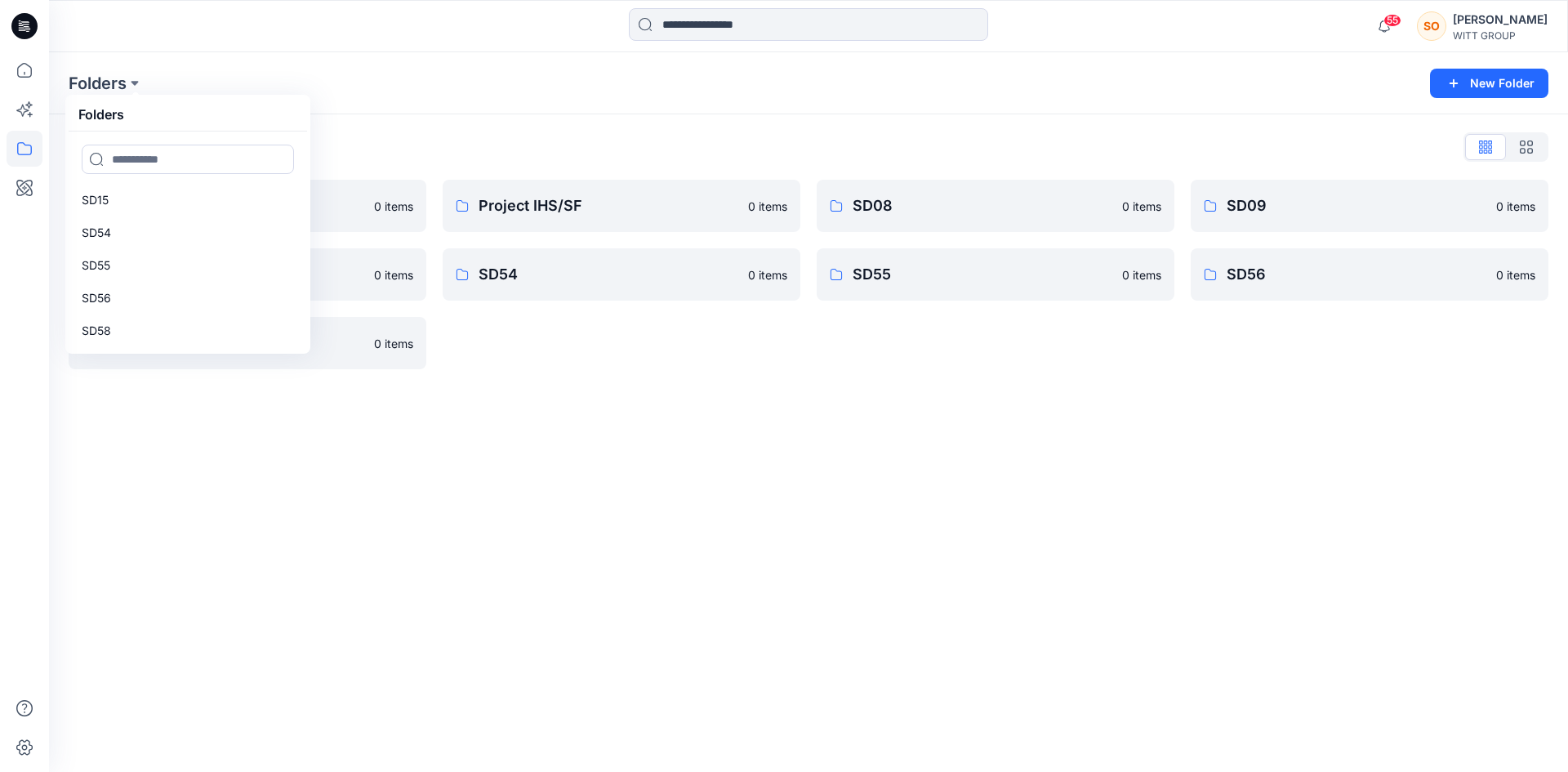
click at [308, 352] on div "Folders 3D Bildertest Project IHS/SF SD08 SD09 SD15 SD54 SD55 SD56 SD58" at bounding box center [188, 223] width 245 height 259
click at [200, 426] on div "Folders Folders 3D Bildertest Project IHS/SF SD08 SD09 SD15 SD54 SD55 SD56 SD58…" at bounding box center [808, 412] width 1519 height 719
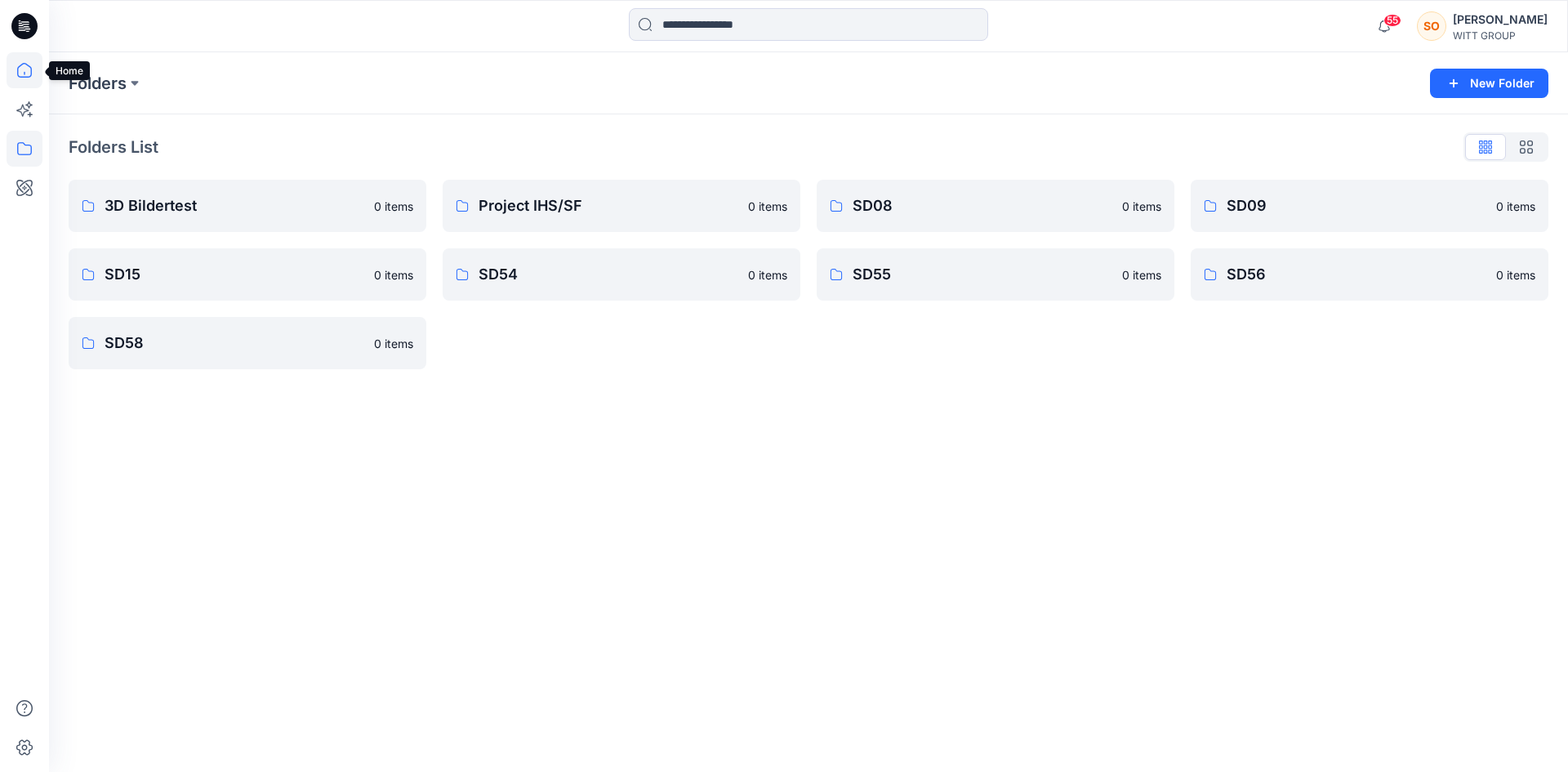
click at [31, 70] on icon at bounding box center [25, 71] width 15 height 15
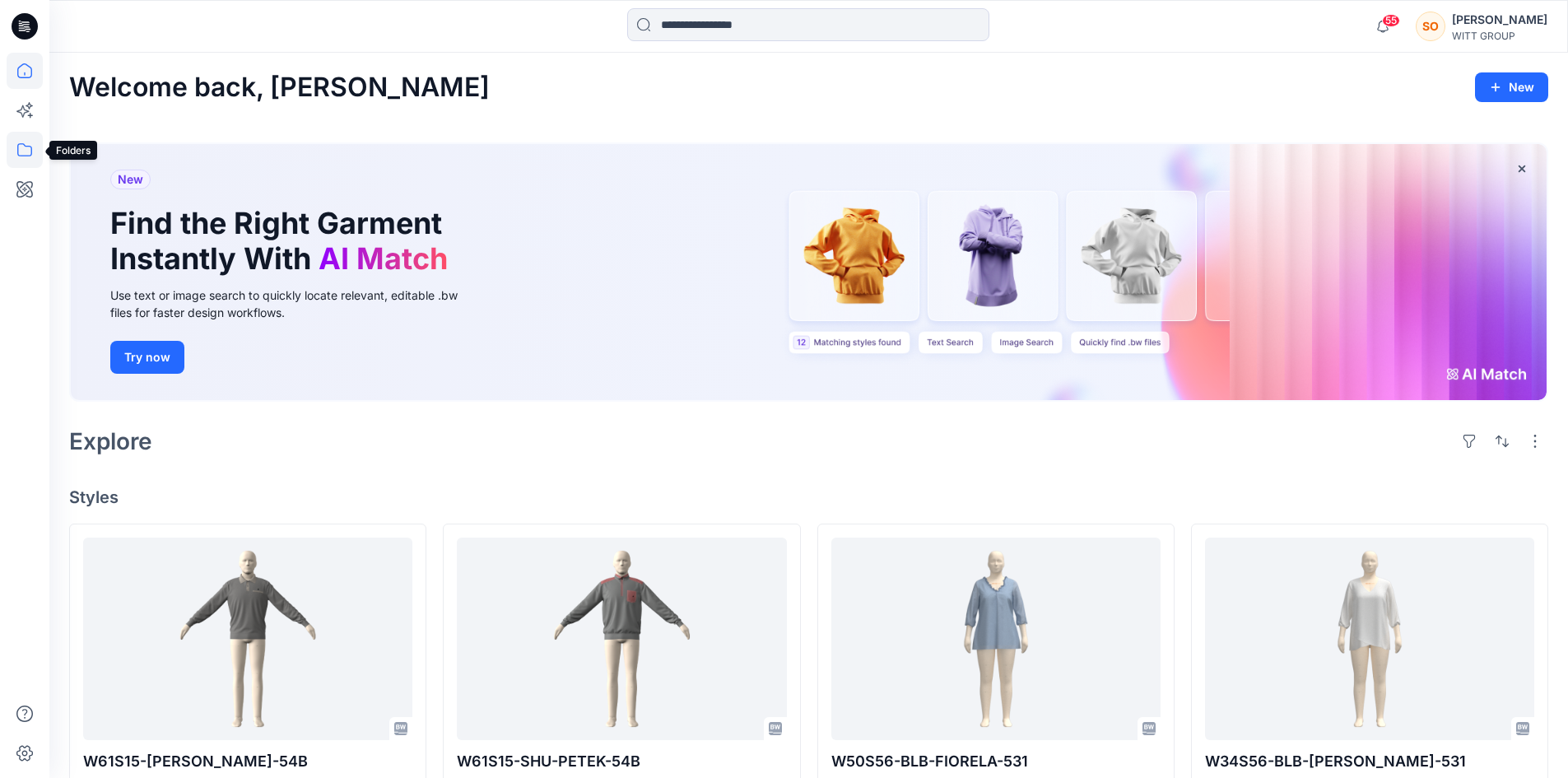
click at [28, 159] on icon at bounding box center [25, 150] width 36 height 36
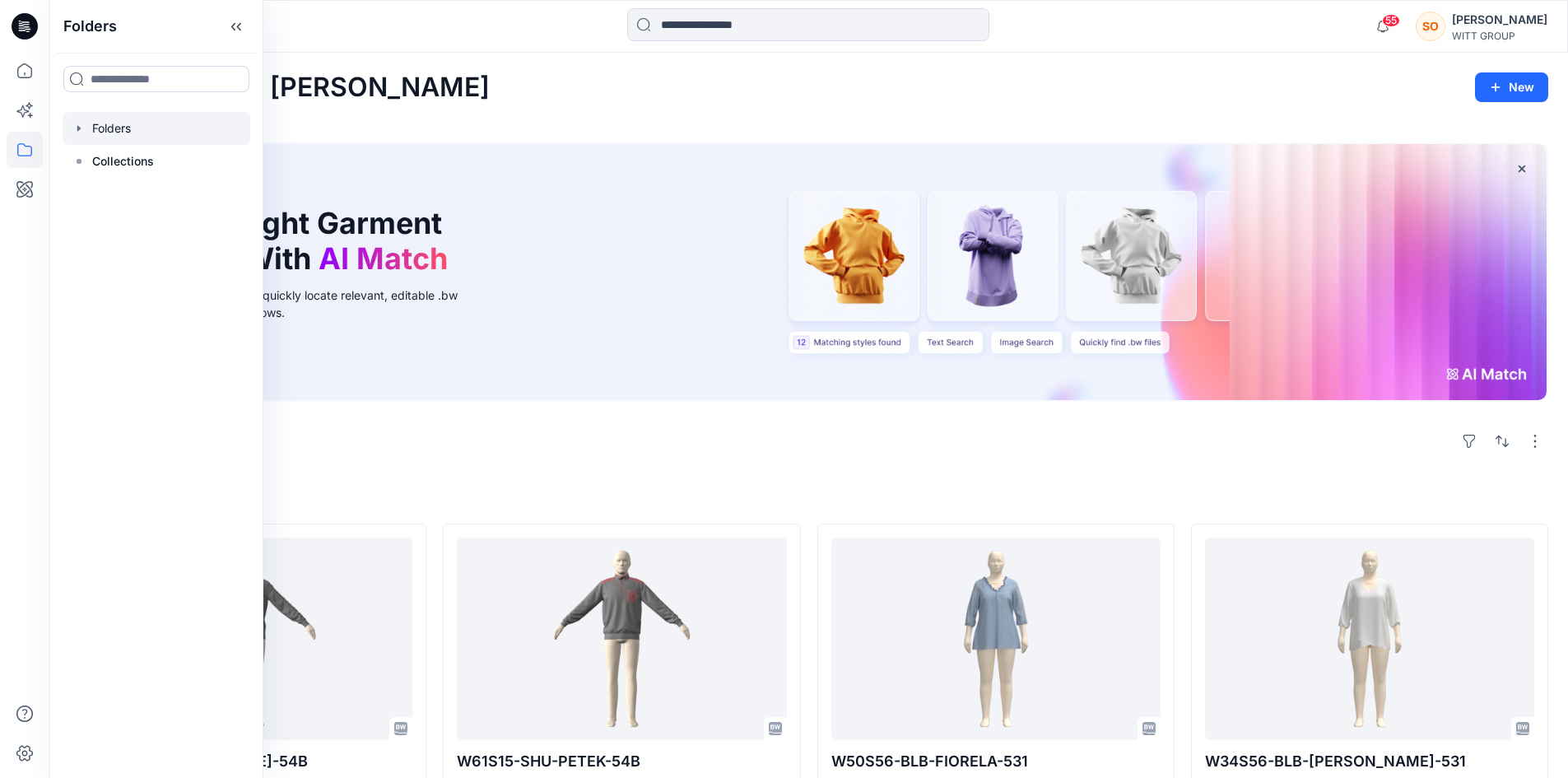
click at [109, 124] on div at bounding box center [156, 128] width 188 height 33
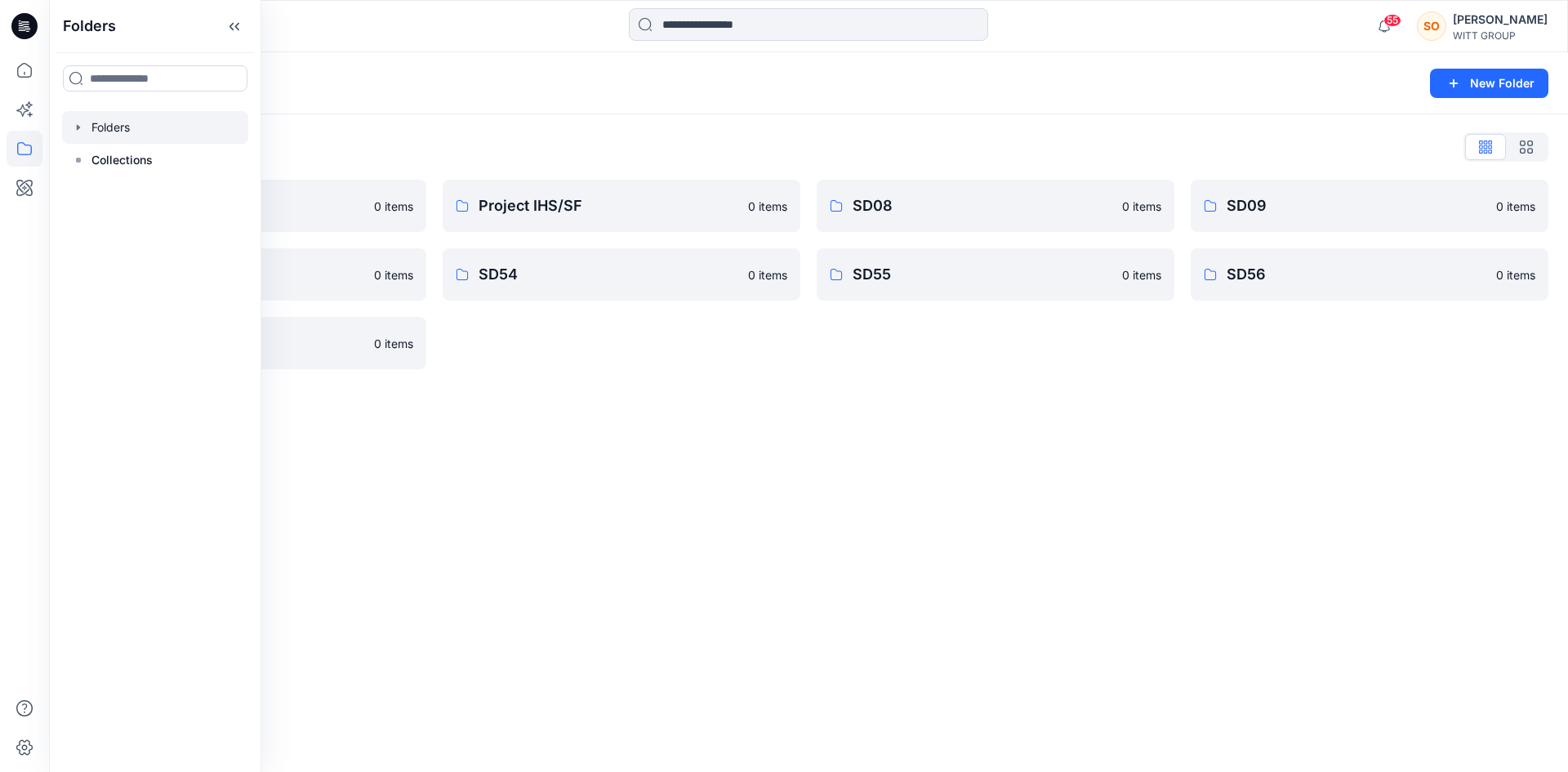
click at [674, 635] on div "Folders New Folder Folders List 3D Bildertest 0 items SD15 0 items SD58 0 items…" at bounding box center [808, 412] width 1519 height 719
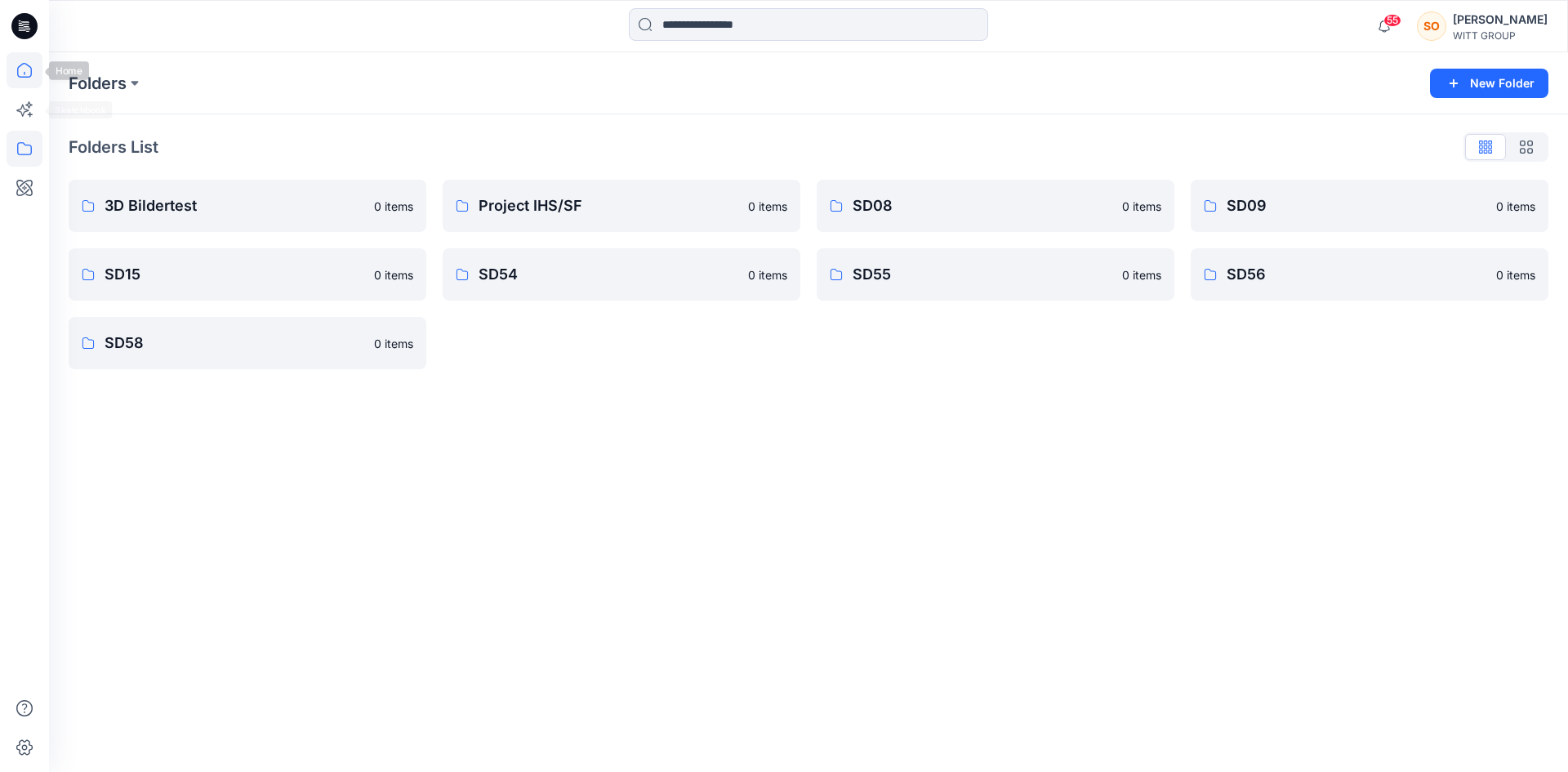
drag, startPoint x: 25, startPoint y: 71, endPoint x: 25, endPoint y: 84, distance: 13.0
click at [25, 71] on icon at bounding box center [25, 71] width 36 height 36
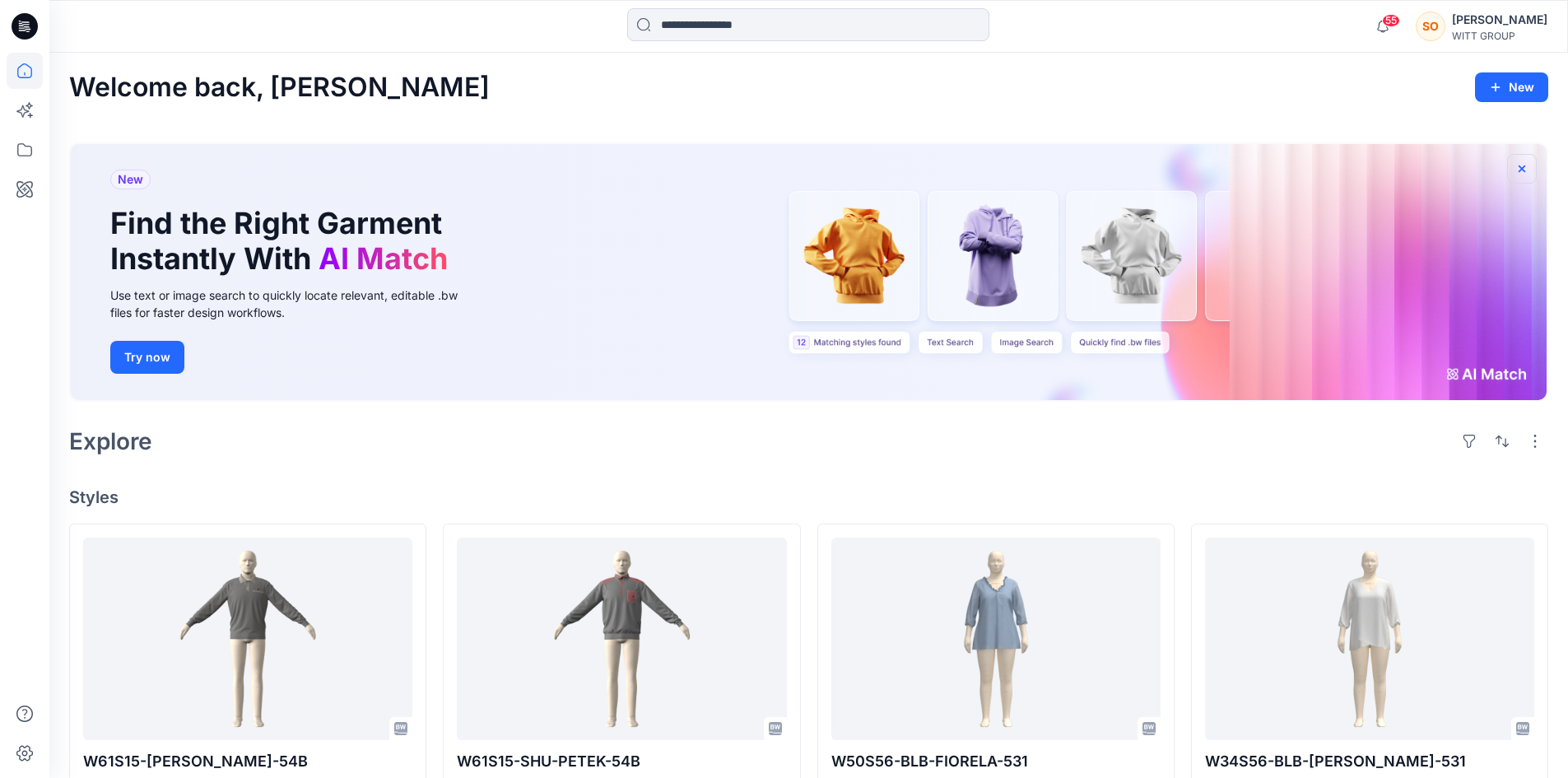
click at [1522, 171] on icon "button" at bounding box center [1522, 169] width 13 height 13
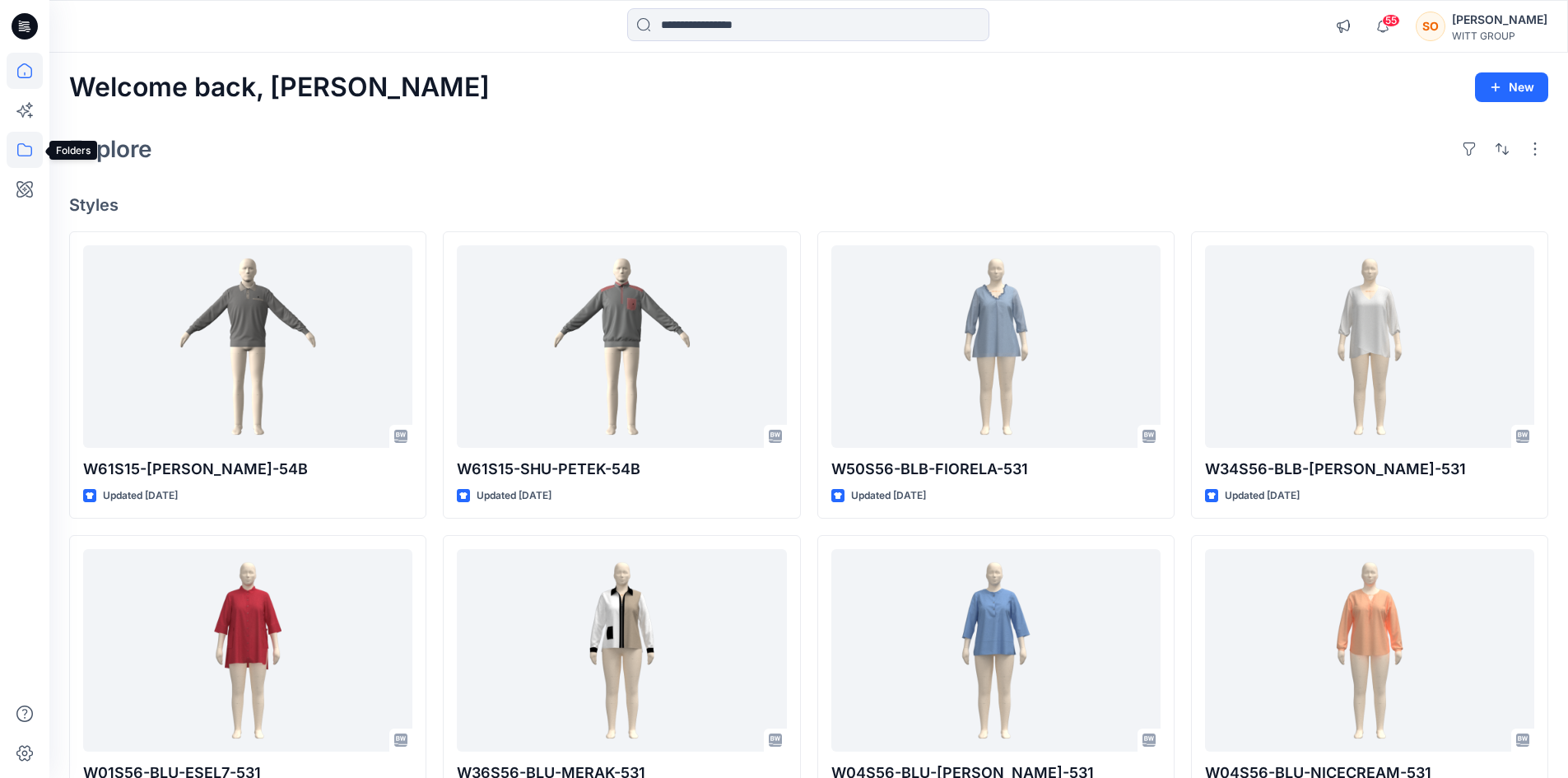
click at [27, 154] on icon at bounding box center [25, 150] width 36 height 36
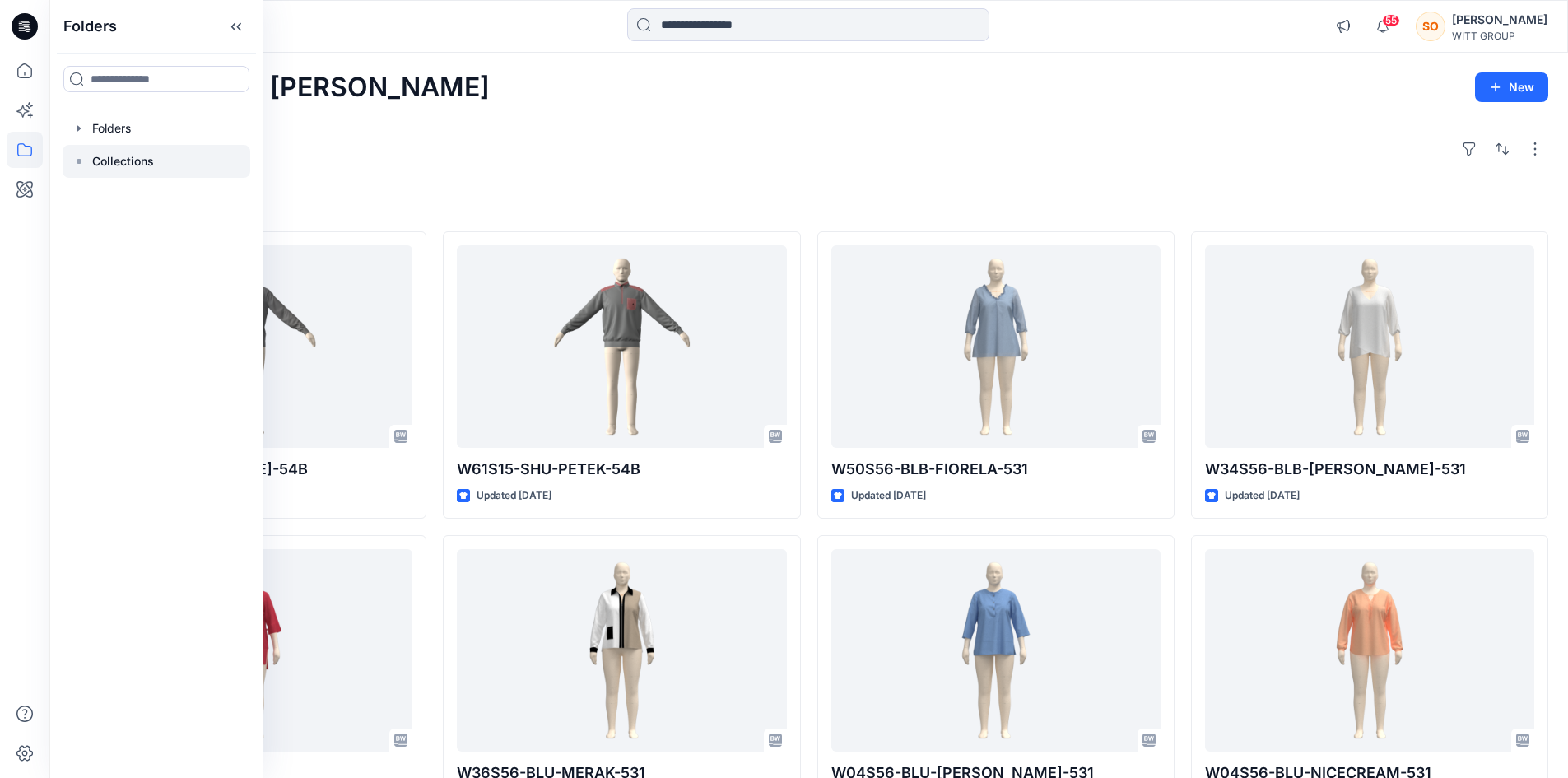
click at [79, 159] on rect at bounding box center [79, 161] width 5 height 5
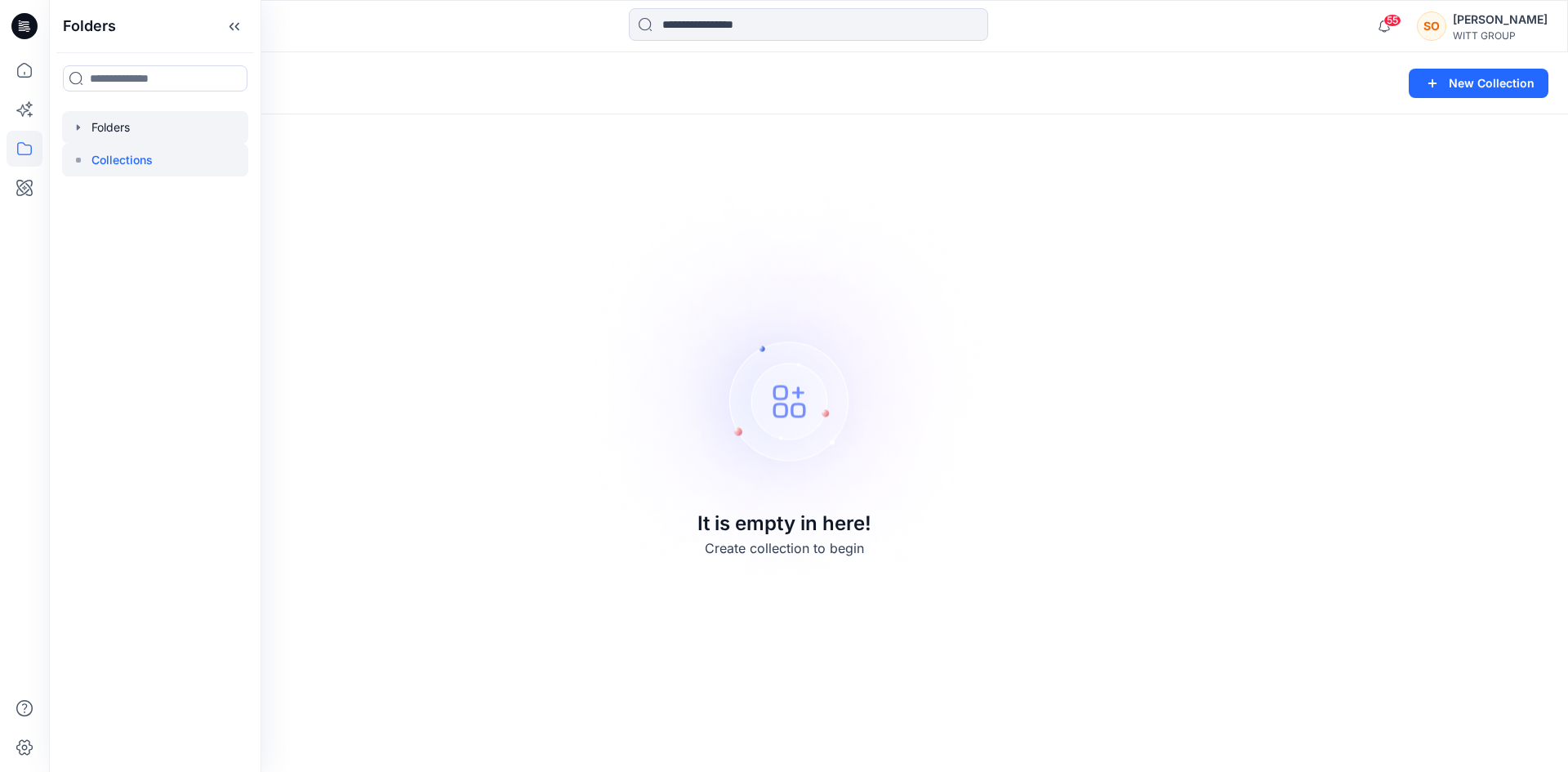
click at [82, 133] on icon "button" at bounding box center [78, 127] width 13 height 13
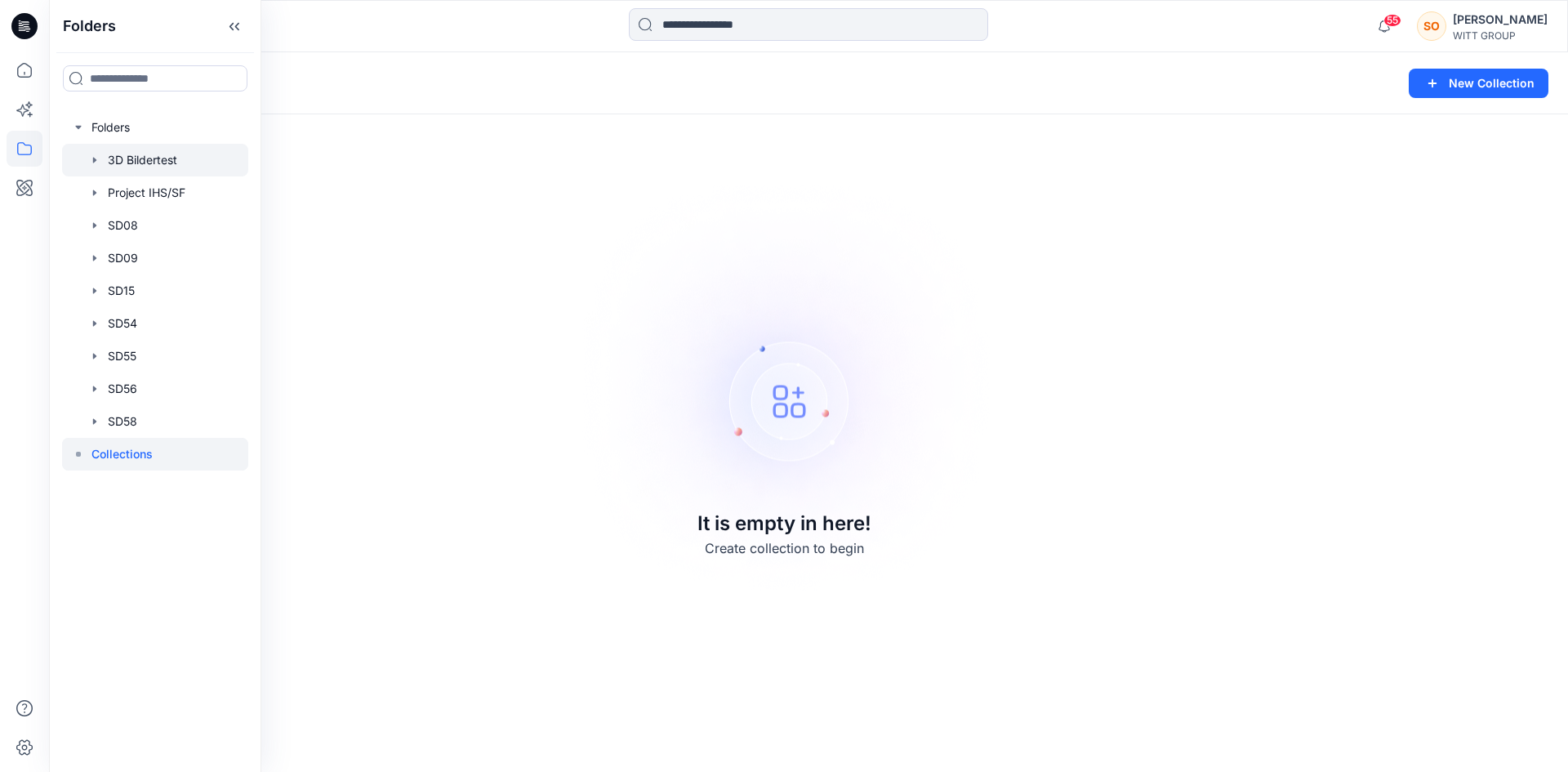
click at [172, 160] on div at bounding box center [155, 160] width 186 height 33
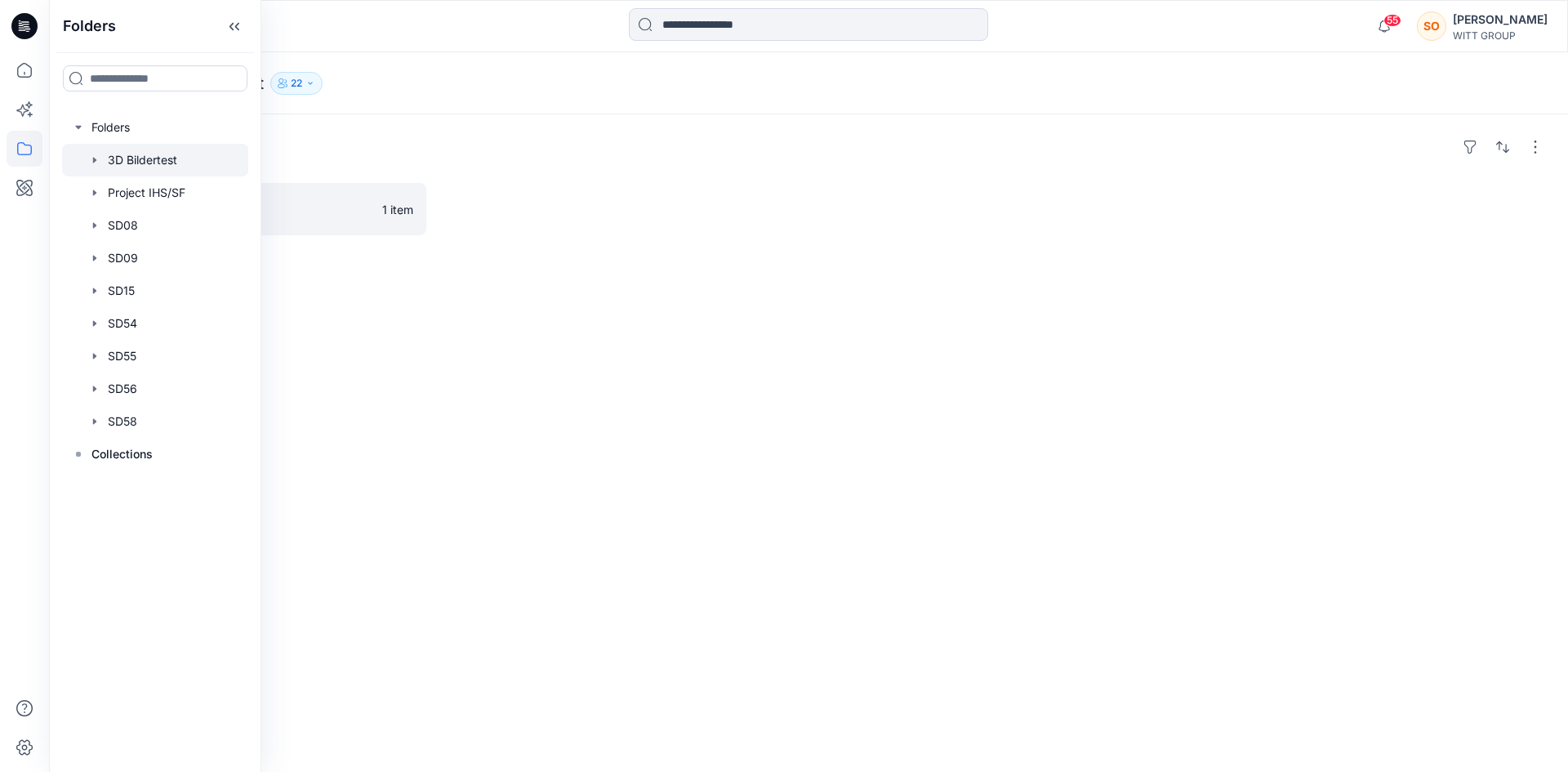
click at [721, 363] on div "Folders 3D Bilderset Board 1 item" at bounding box center [808, 443] width 1519 height 657
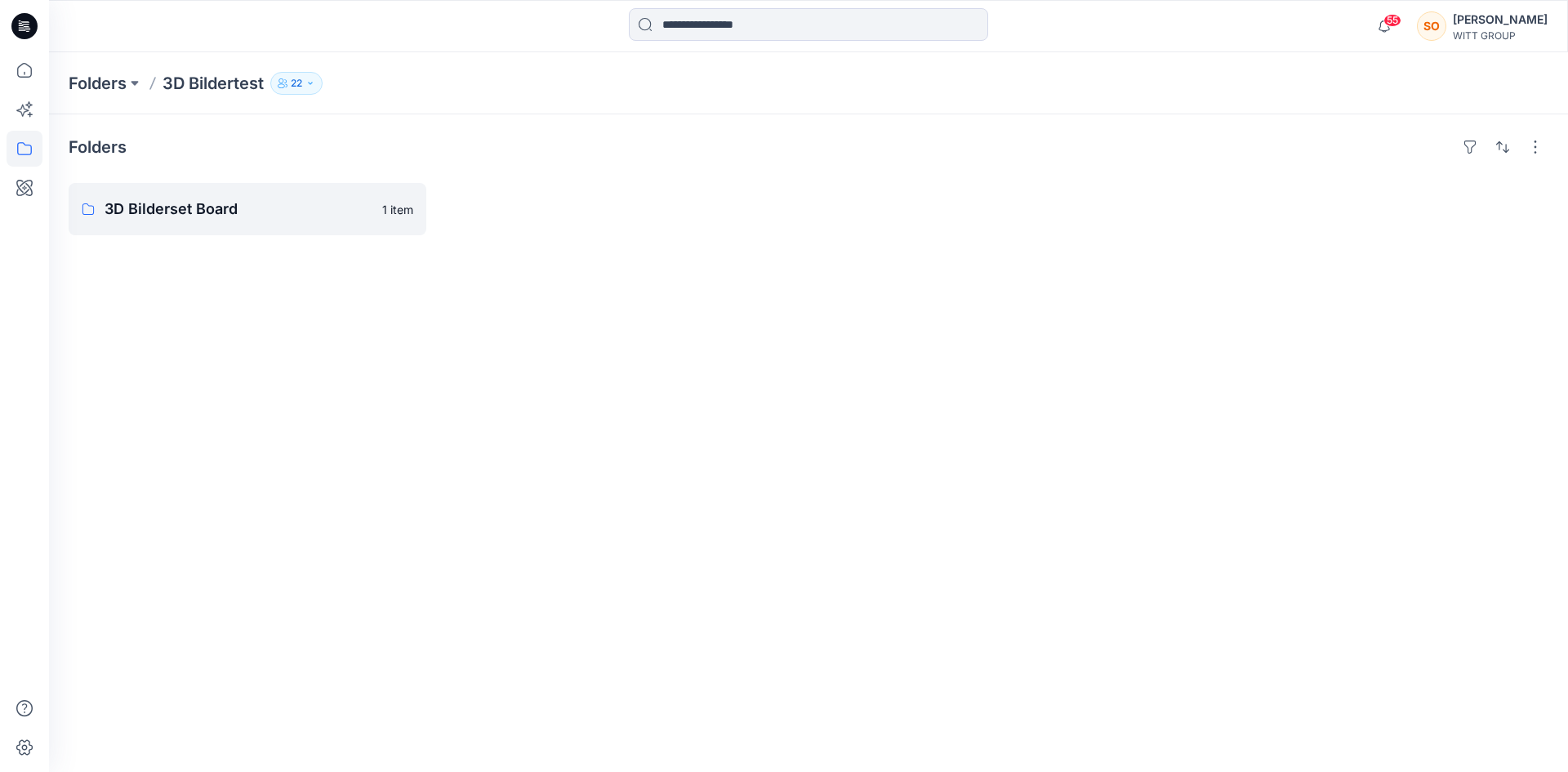
click at [450, 267] on div "Folders 3D Bilderset Board 1 item" at bounding box center [808, 443] width 1519 height 657
click at [302, 219] on p "3D Bilderset Board" at bounding box center [238, 209] width 268 height 23
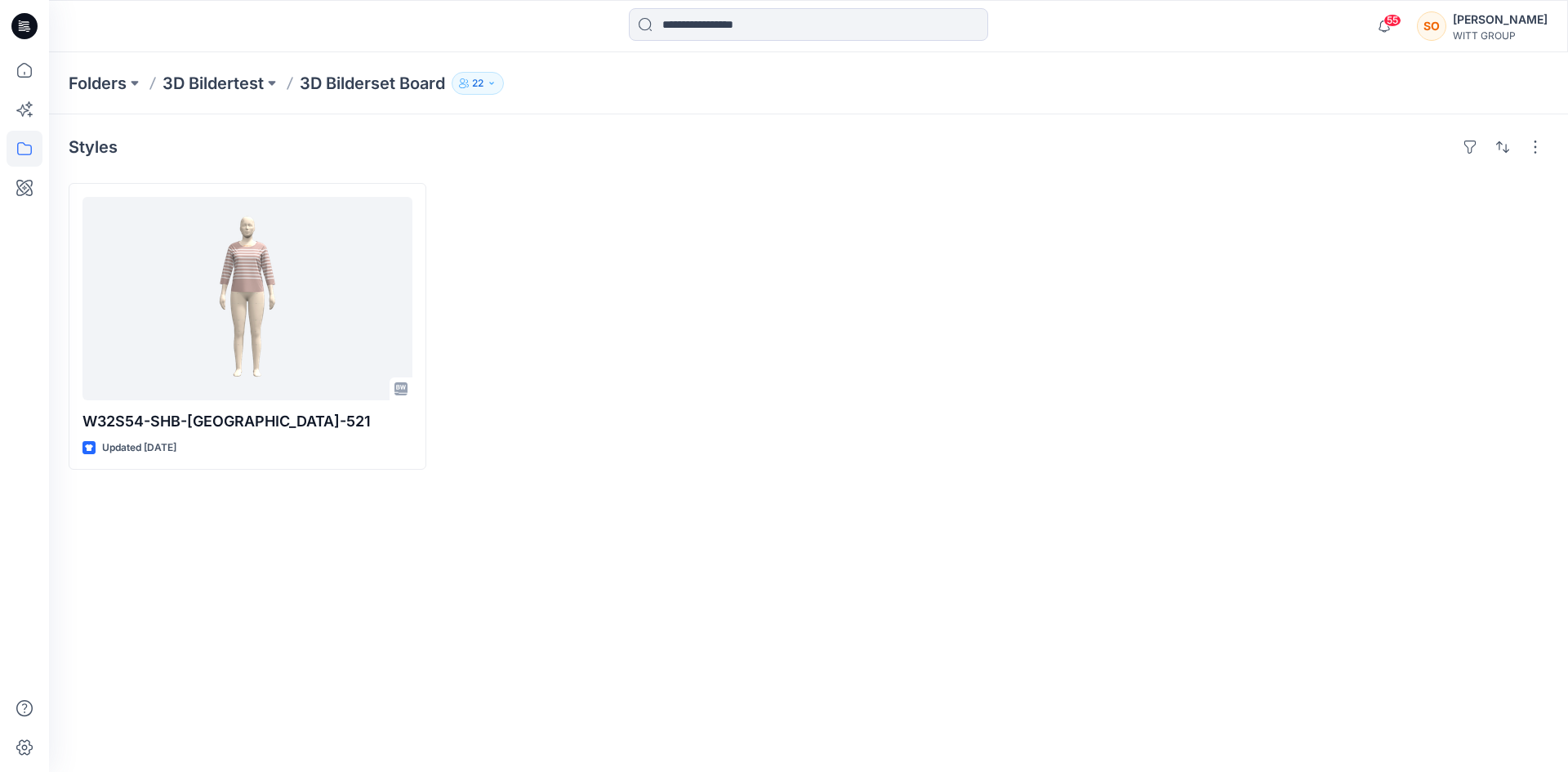
click at [496, 78] on icon "button" at bounding box center [492, 83] width 10 height 10
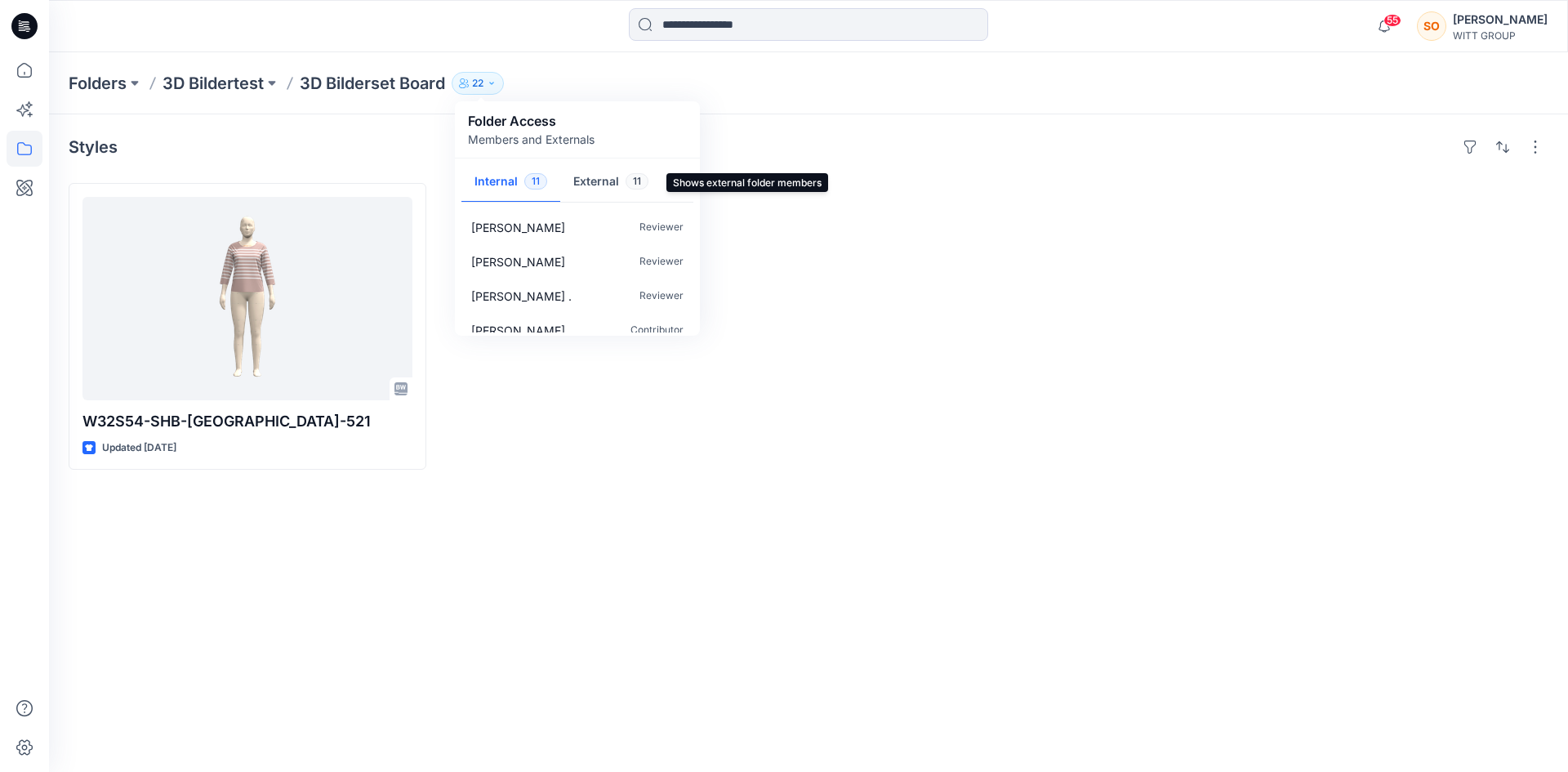
click at [590, 174] on button "External 11" at bounding box center [610, 182] width 101 height 42
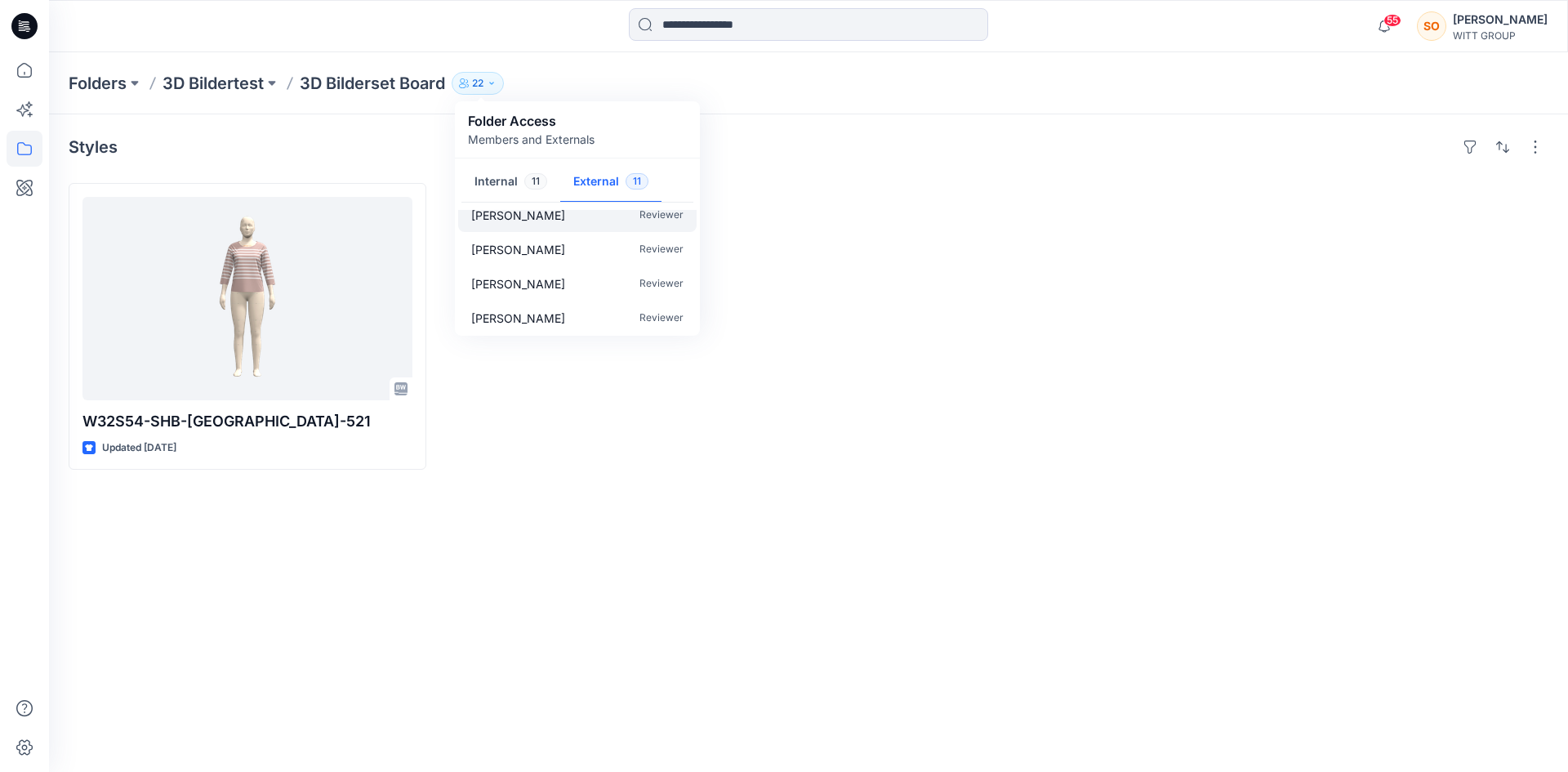
scroll to position [255, 0]
click at [528, 376] on div at bounding box center [621, 326] width 357 height 287
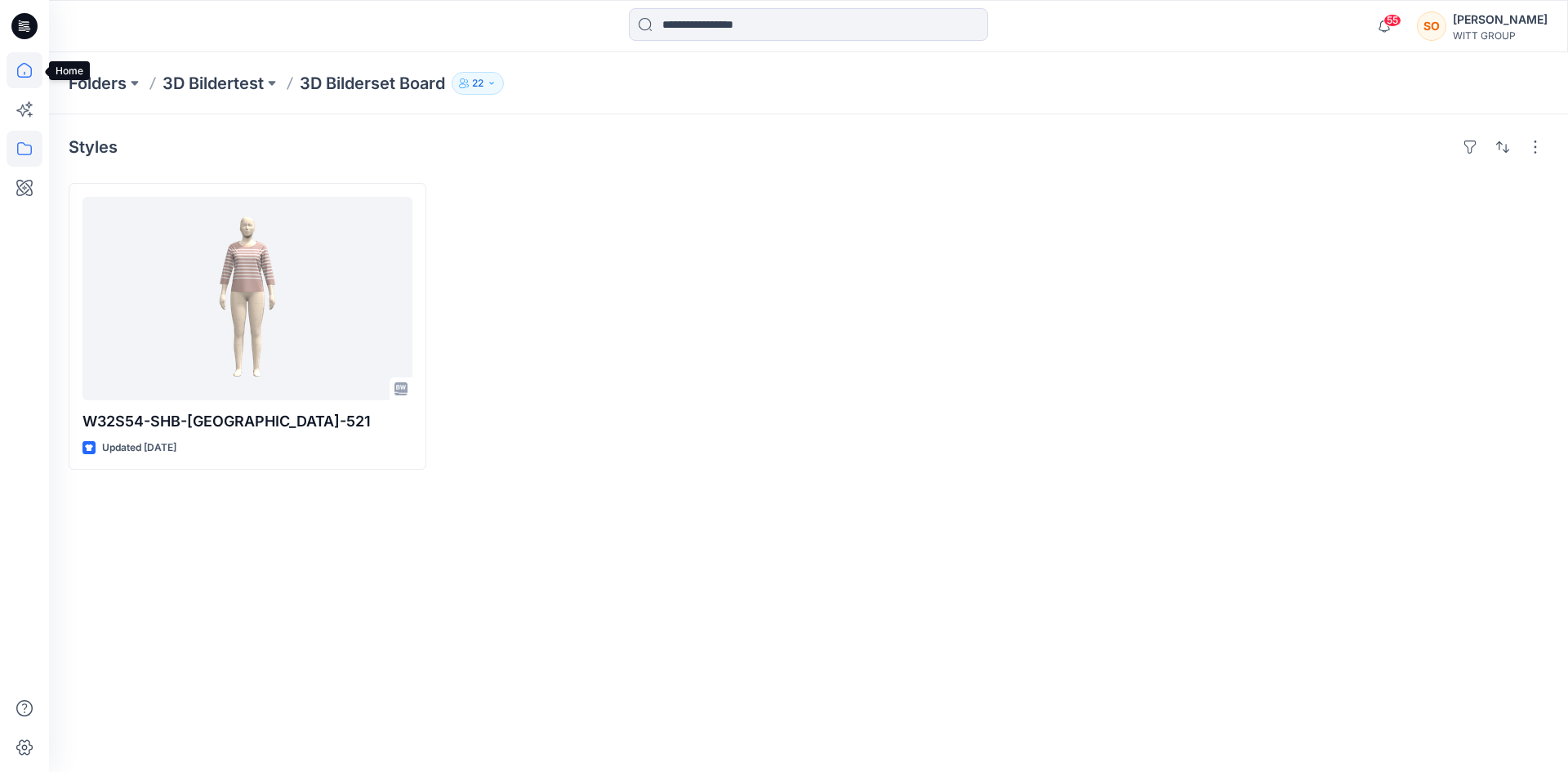
click at [22, 72] on icon at bounding box center [25, 71] width 36 height 36
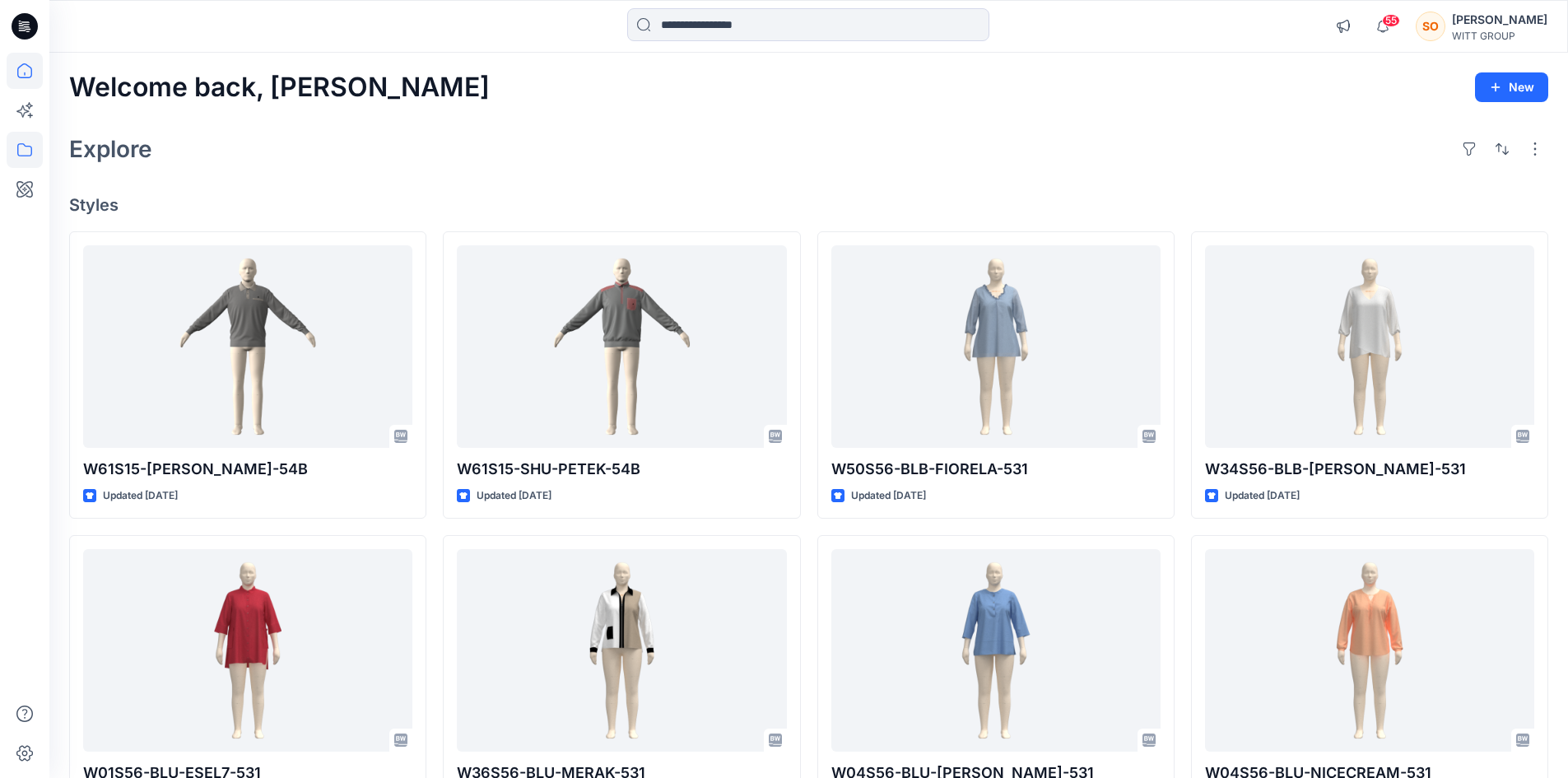
click at [40, 153] on icon at bounding box center [25, 150] width 36 height 36
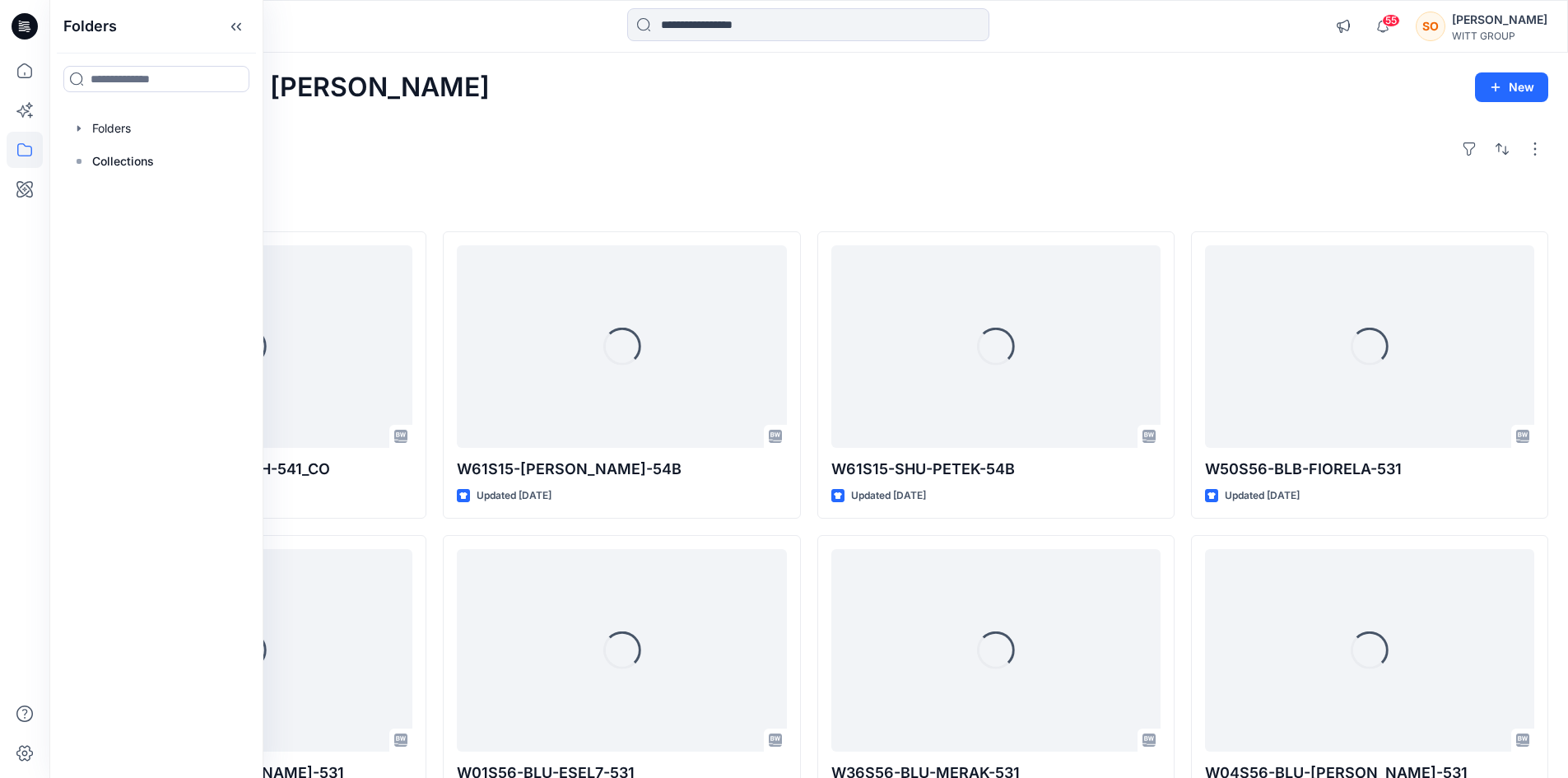
click at [65, 106] on div "Folders Folders Collections" at bounding box center [156, 389] width 214 height 778
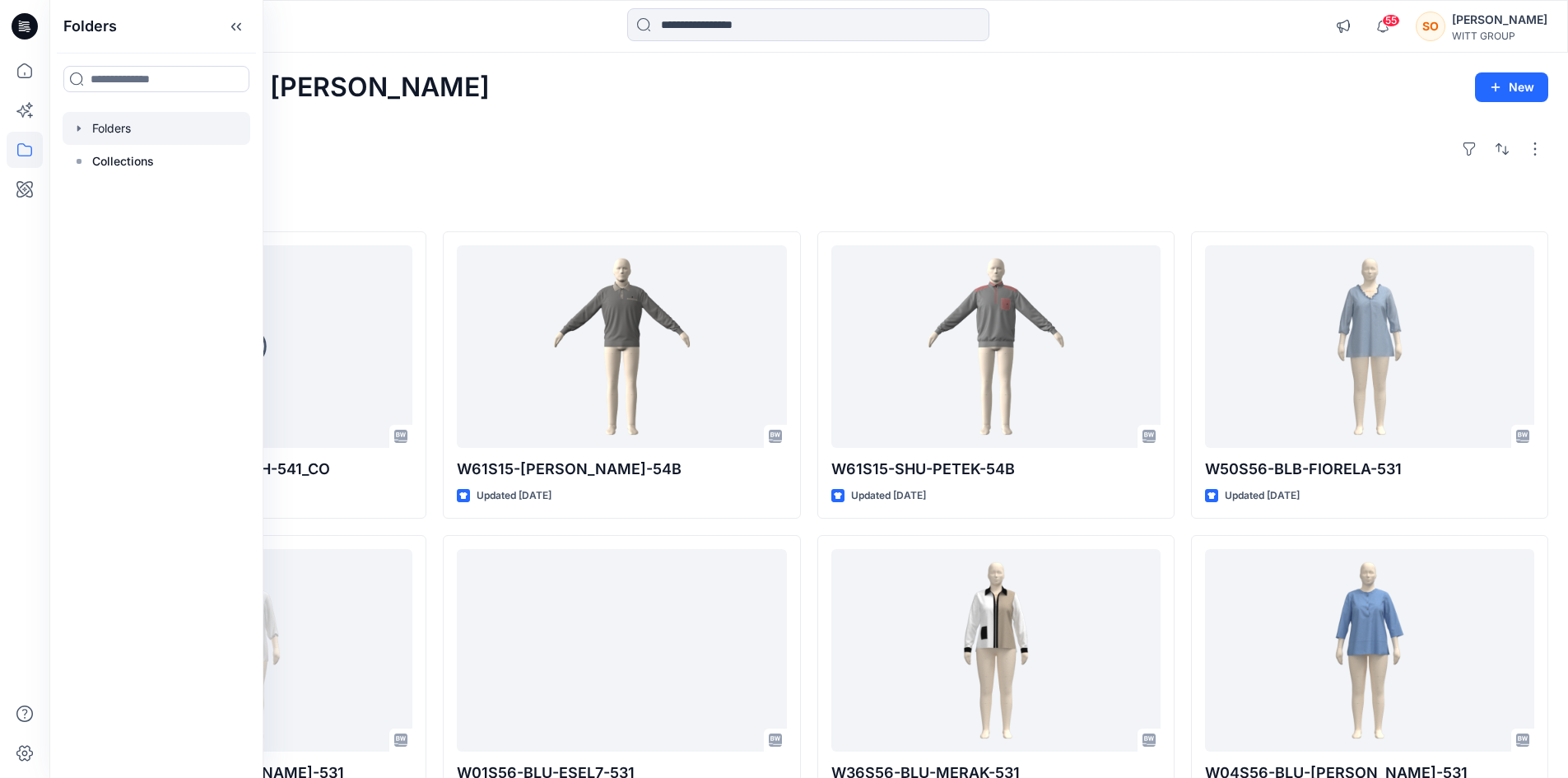
click at [127, 132] on div at bounding box center [156, 128] width 188 height 33
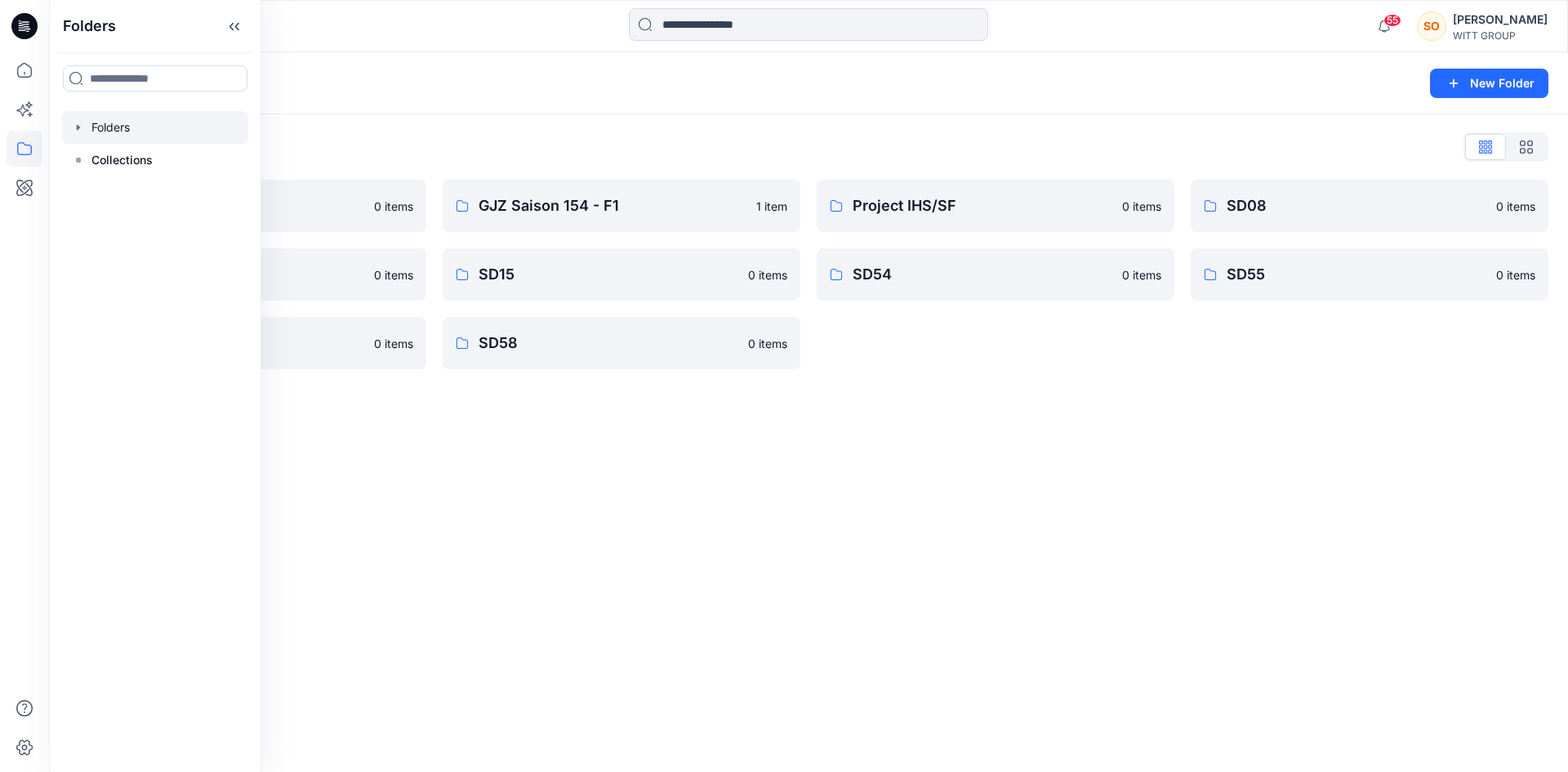
click at [756, 500] on div "Folders New Folder Folders List 3D Bildertest 0 items SD09 0 items SD56 0 items…" at bounding box center [808, 412] width 1519 height 719
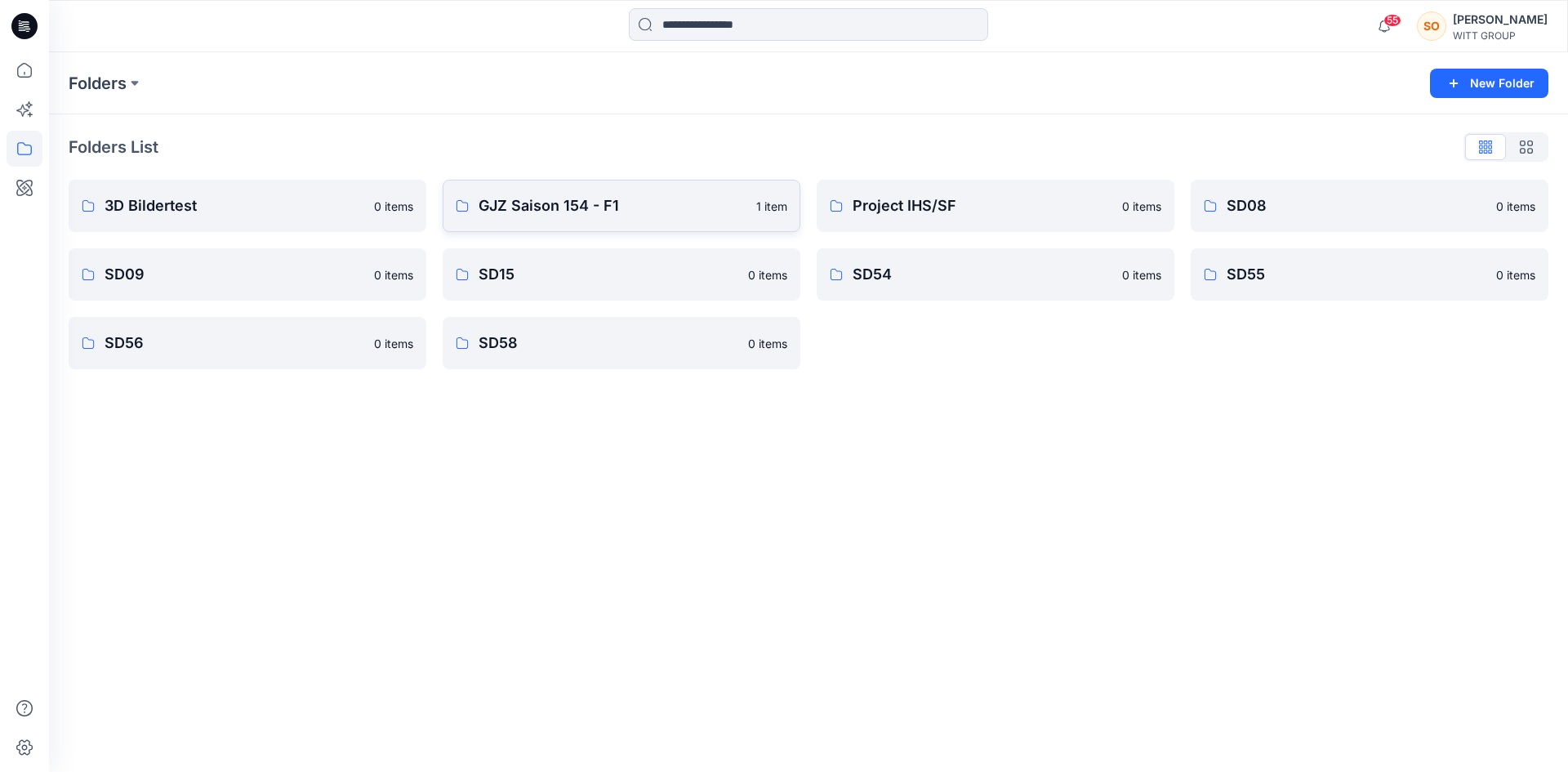
click at [540, 209] on p "GJZ Saison 154 - F1" at bounding box center [613, 206] width 268 height 23
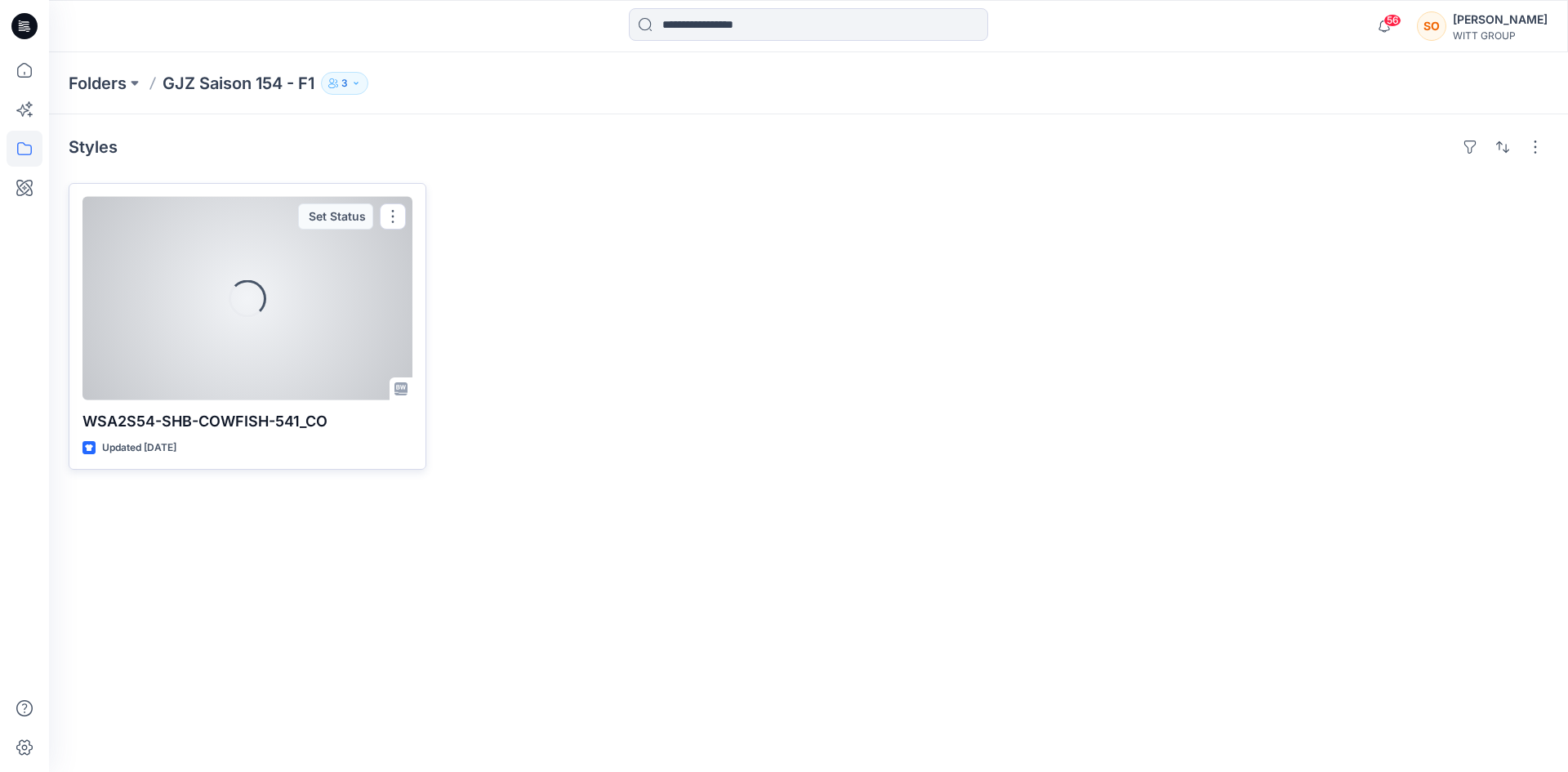
click at [251, 326] on div at bounding box center [247, 299] width 330 height 204
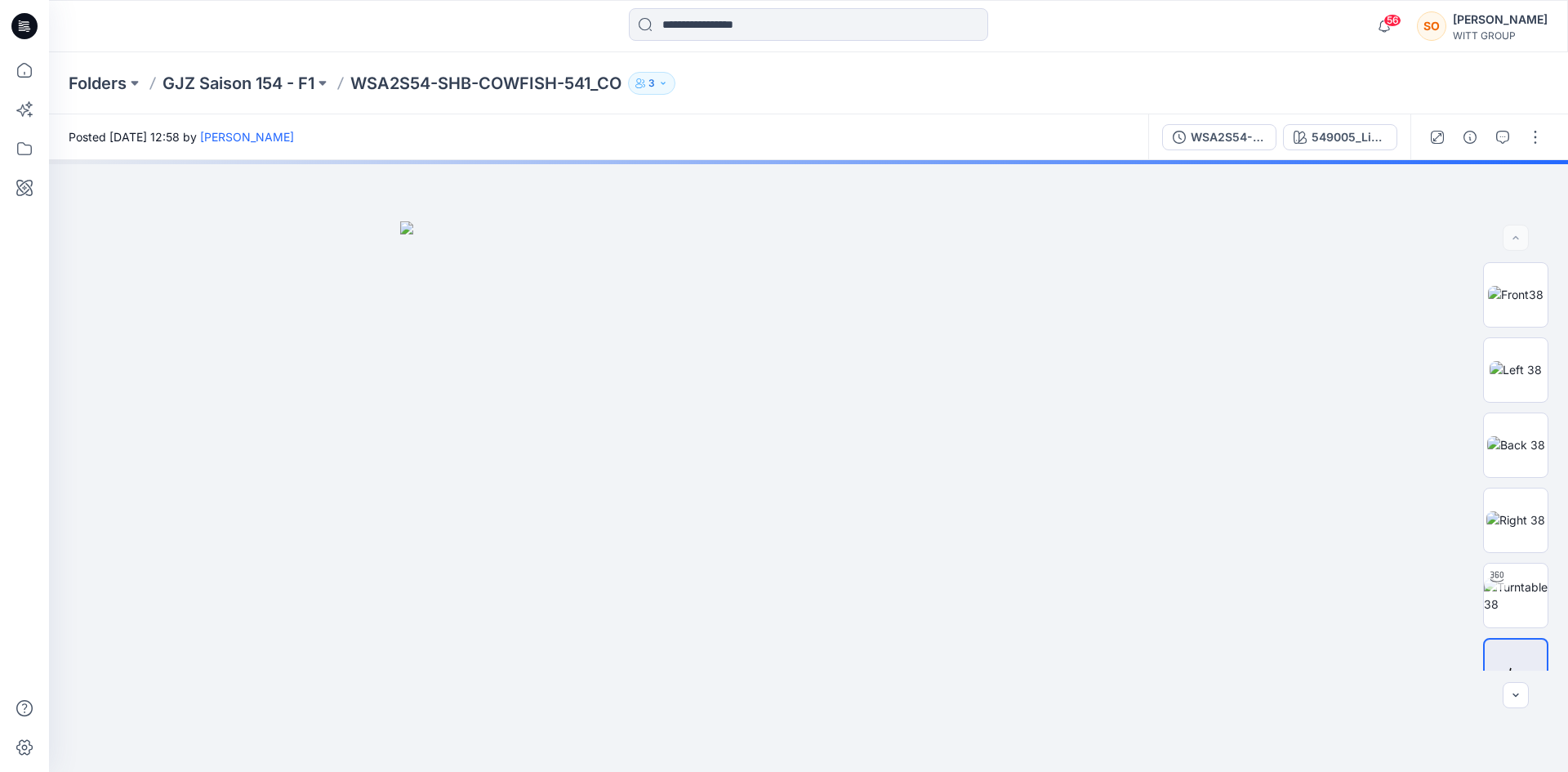
click at [1518, 11] on div "56 Notifications Mark all as read View all notifications SO Sarah Otte WITT GRO…" at bounding box center [1457, 26] width 180 height 36
click at [1513, 18] on div "[PERSON_NAME]" at bounding box center [1500, 20] width 94 height 20
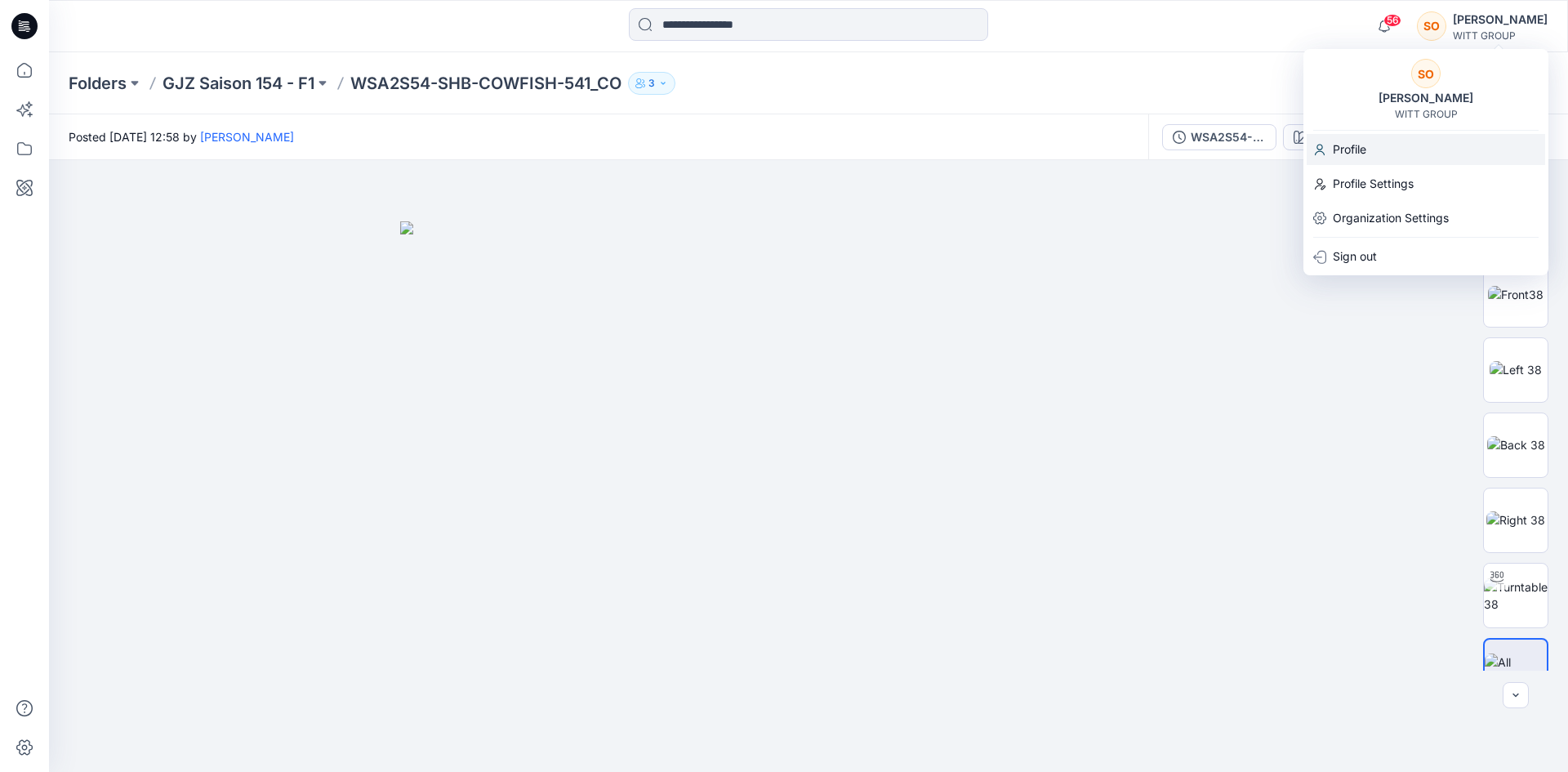
click at [1368, 142] on div "Profile" at bounding box center [1426, 149] width 238 height 31
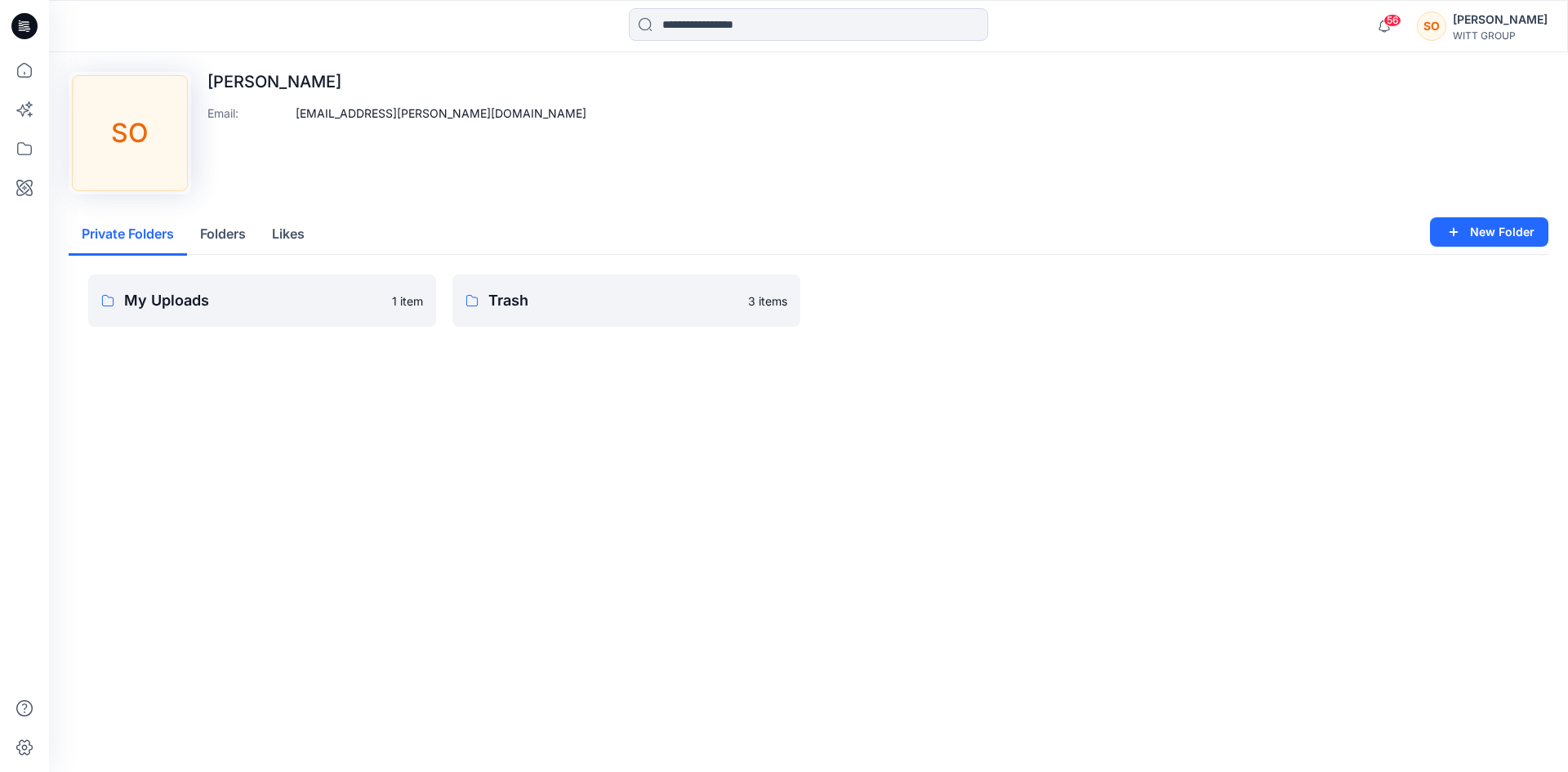
click at [213, 233] on button "Folders" at bounding box center [223, 234] width 71 height 42
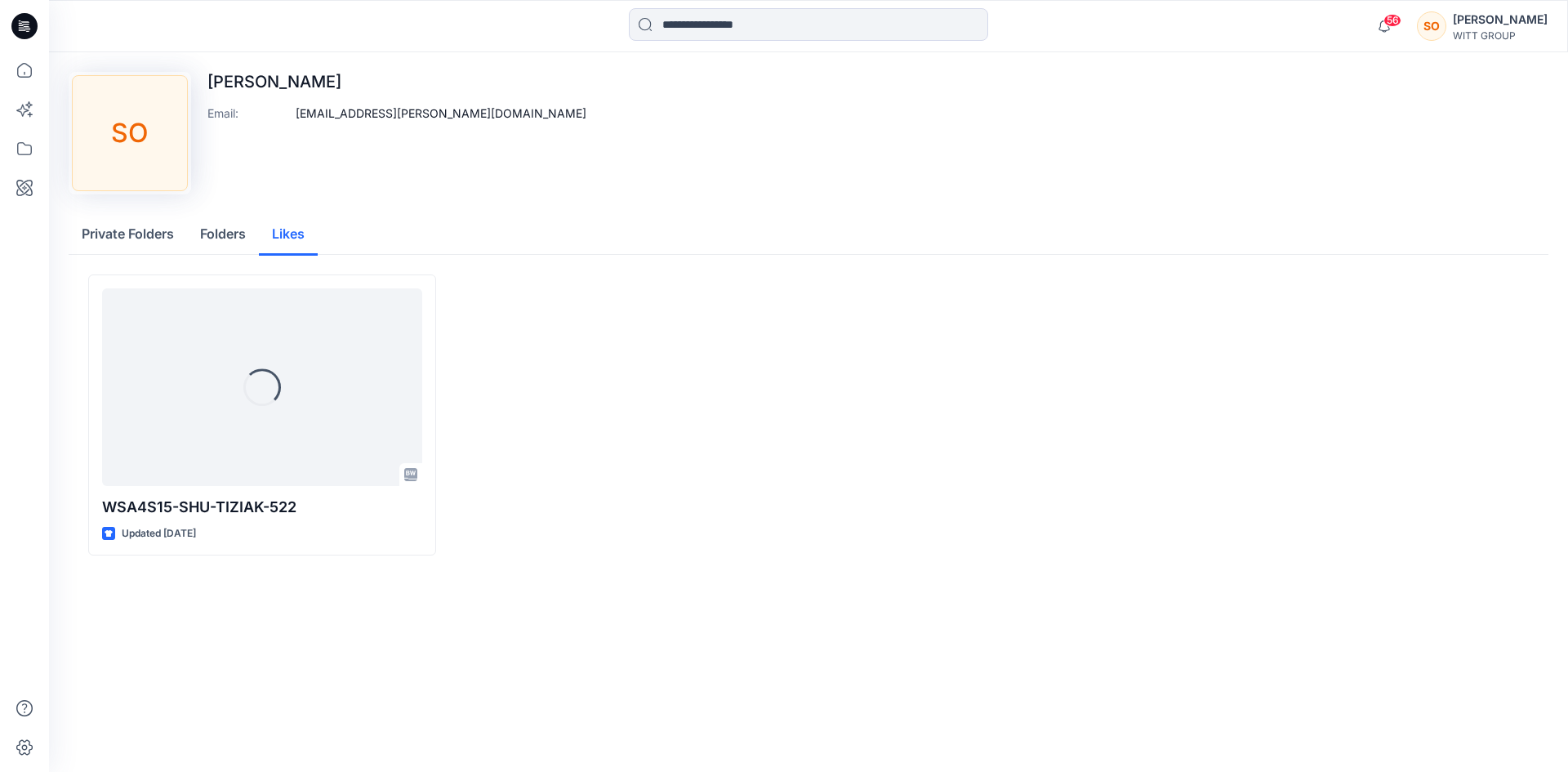
click at [287, 235] on button "Likes" at bounding box center [288, 234] width 59 height 42
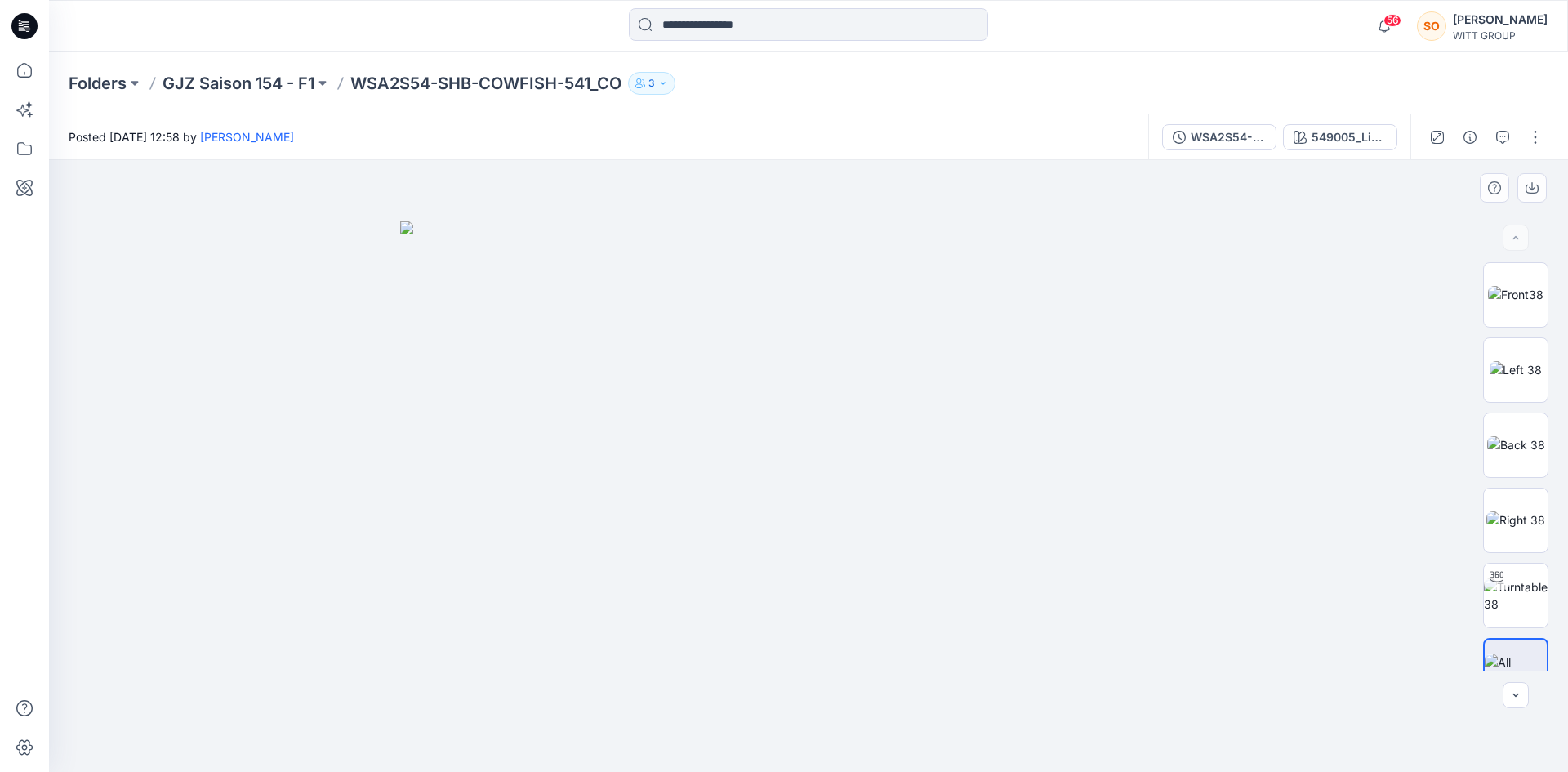
click at [1233, 266] on div at bounding box center [808, 466] width 1519 height 612
click at [655, 81] on p "3" at bounding box center [651, 83] width 7 height 18
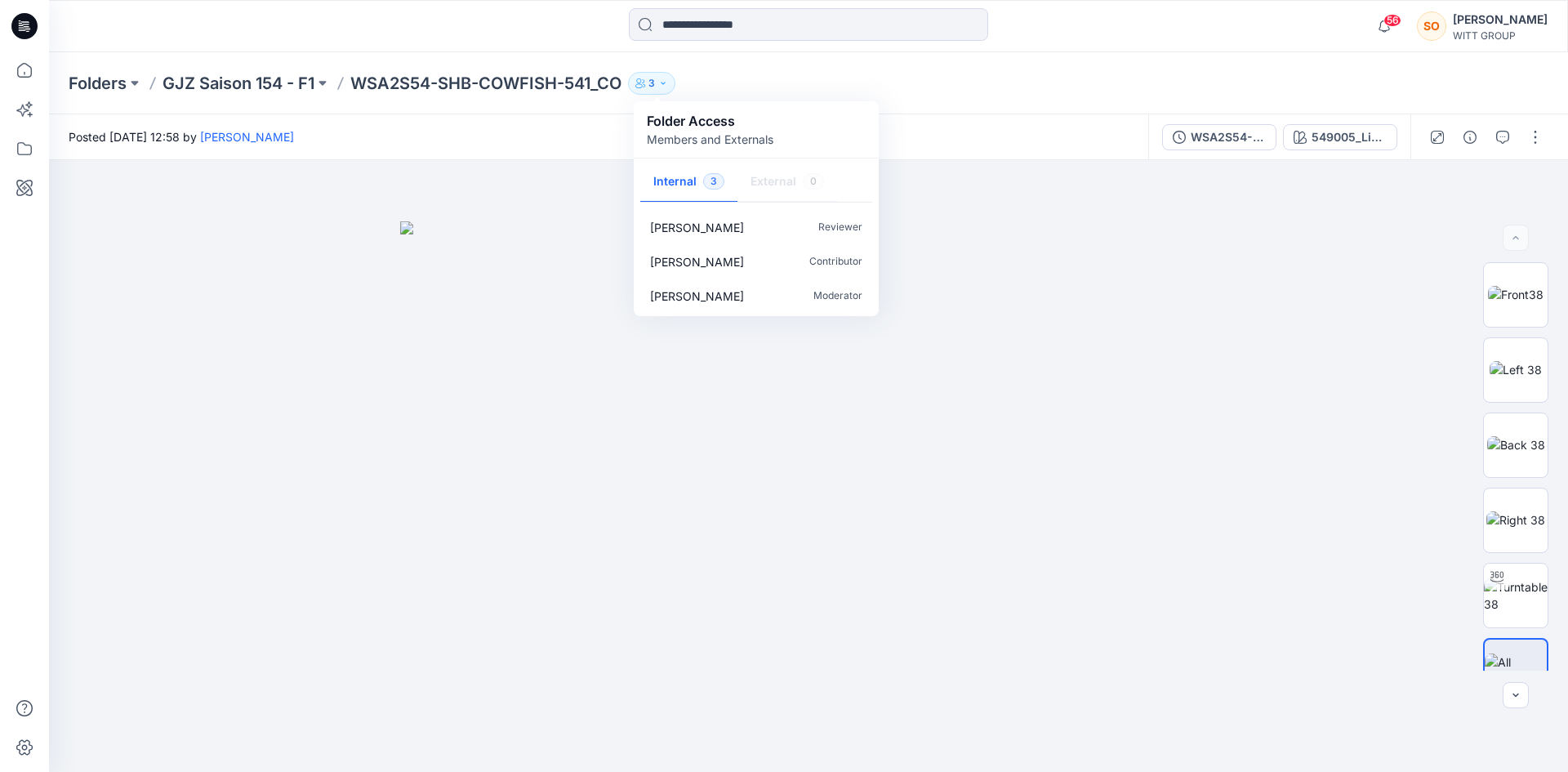
click at [1275, 46] on div "56 Notifications Mark all as read View all notifications SO Sarah Otte WITT GRO…" at bounding box center [808, 26] width 1519 height 53
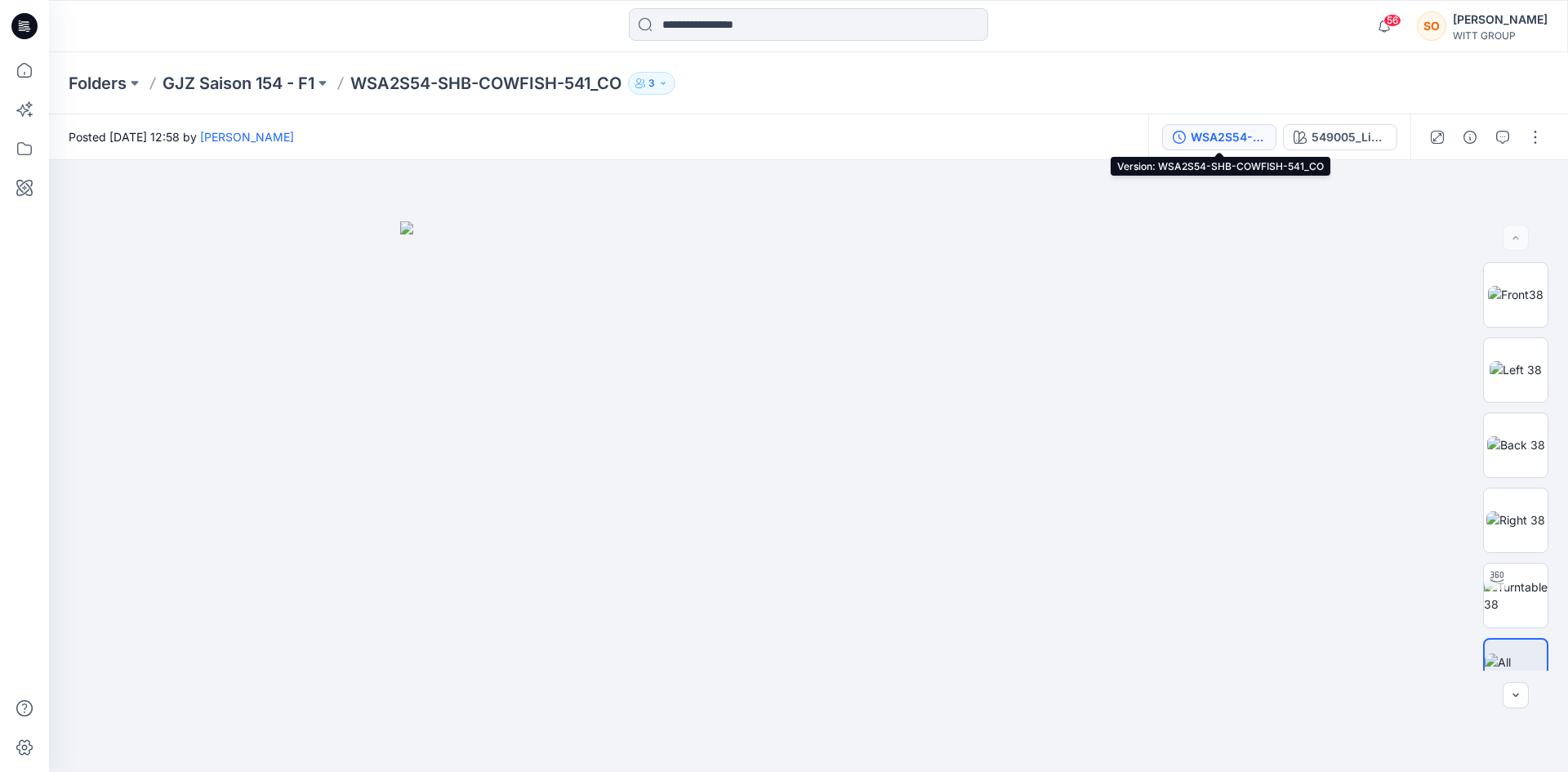
click at [1235, 139] on div "WSA2S54-SHB-COWFISH-541_CO" at bounding box center [1228, 137] width 75 height 18
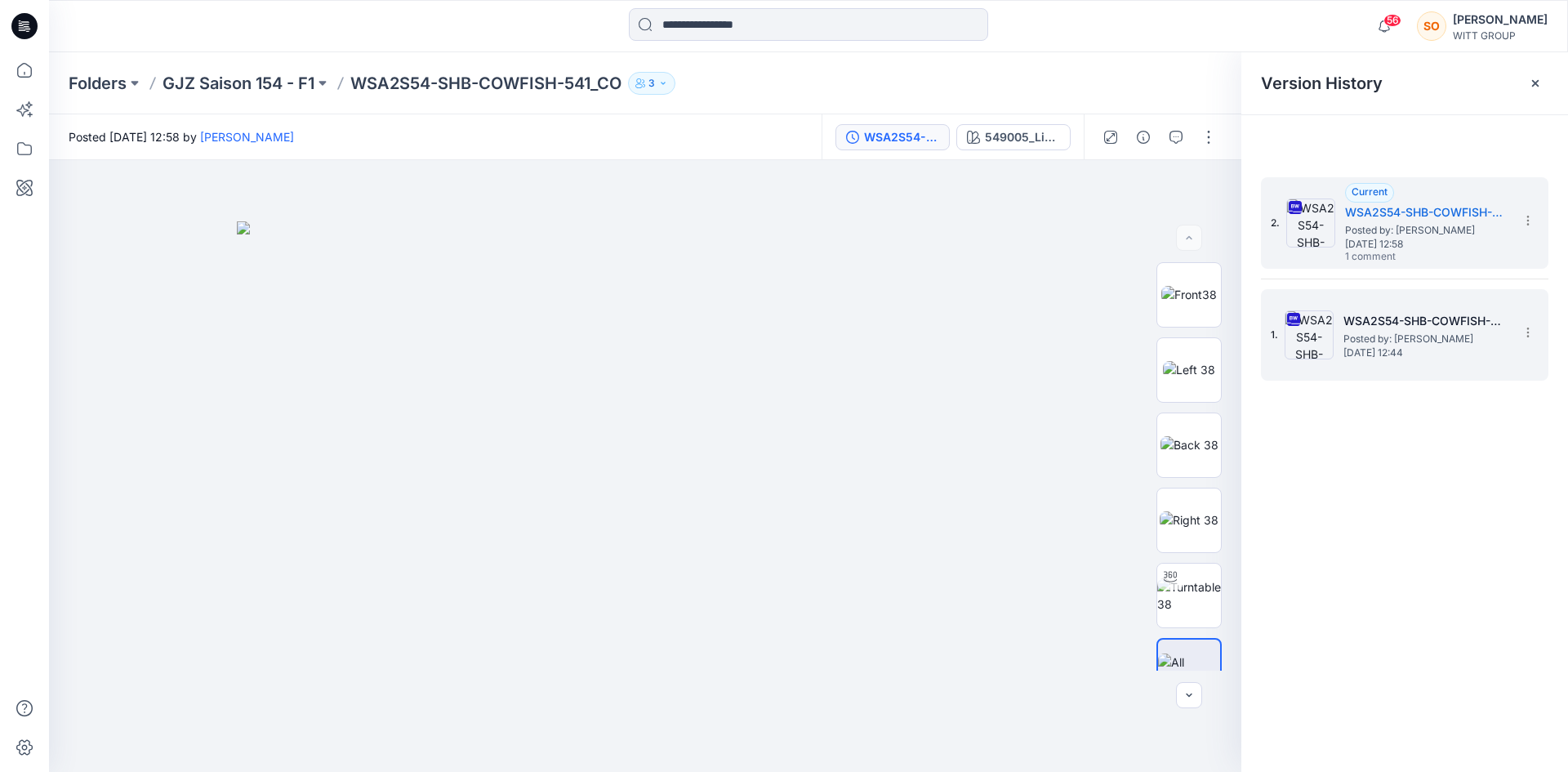
click at [1406, 307] on div "1. WSA2S54-SHB-COWFISH-541_CO Posted by: Marlies Schmidt Friday, October 10, 20…" at bounding box center [1393, 334] width 245 height 78
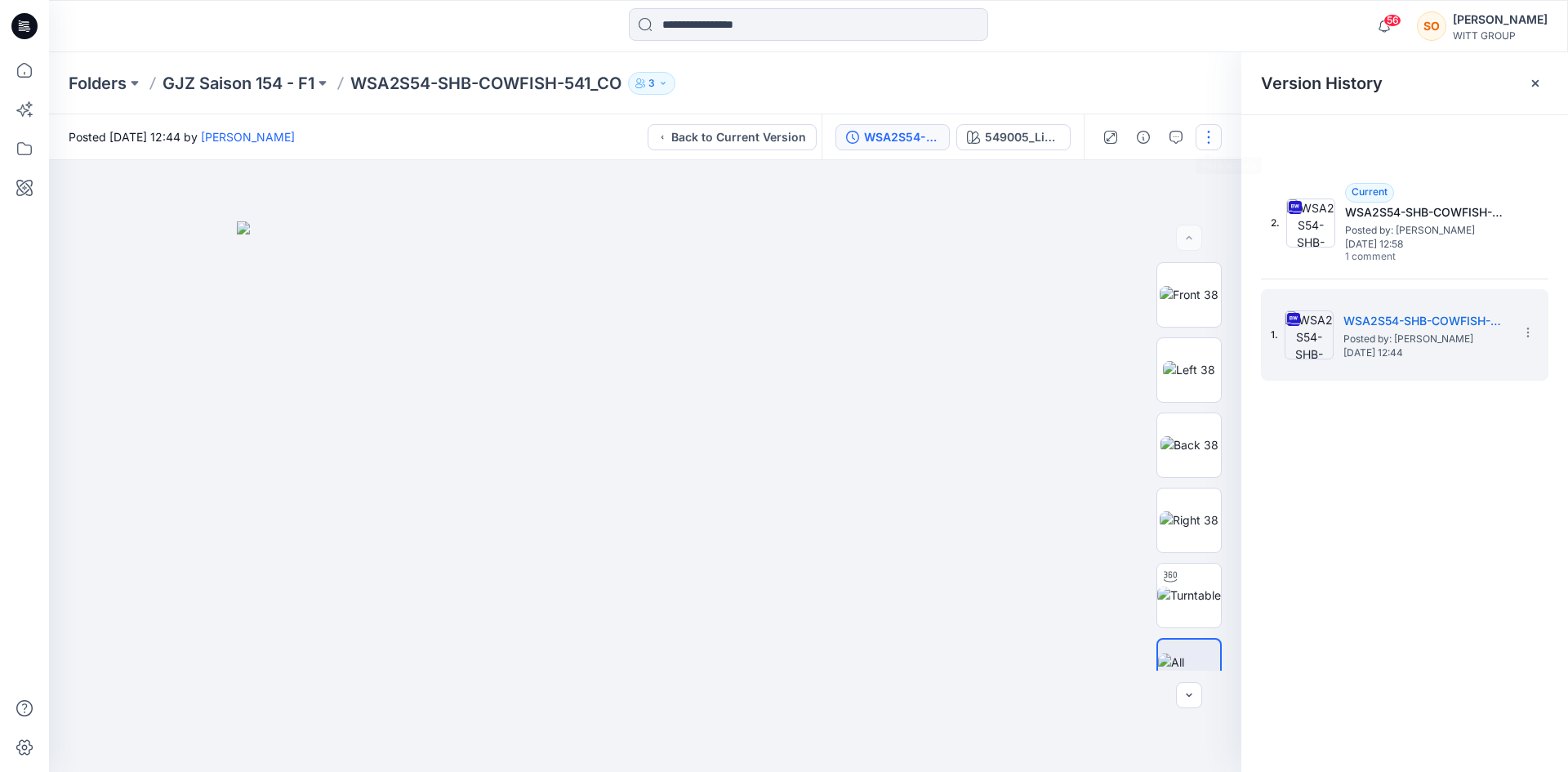
click at [1212, 138] on button "button" at bounding box center [1209, 137] width 26 height 26
click at [1203, 136] on button "button" at bounding box center [1209, 137] width 26 height 26
click at [1179, 137] on icon "button" at bounding box center [1176, 137] width 13 height 13
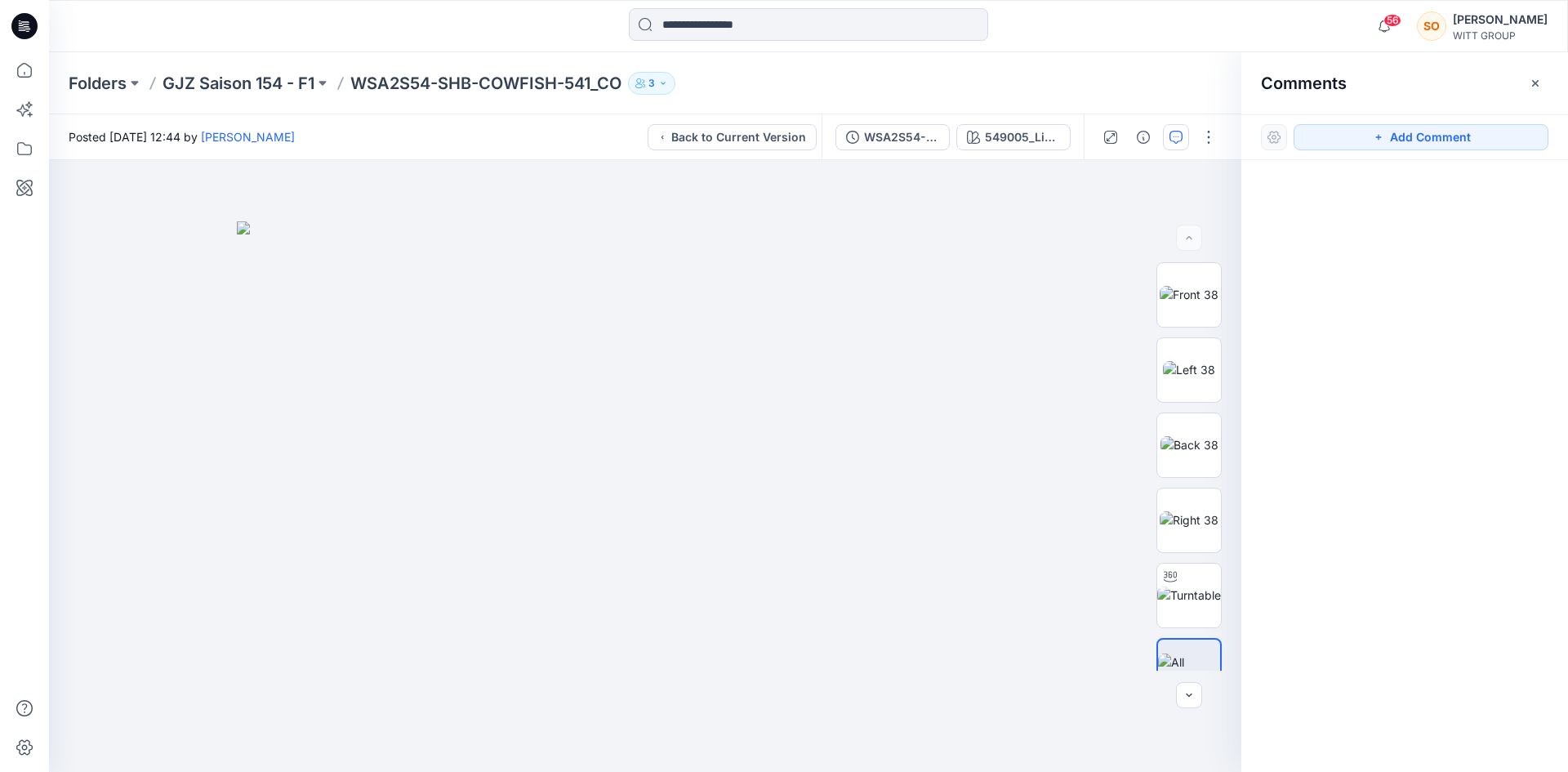
click at [1390, 155] on div "Add Comment" at bounding box center [1405, 137] width 327 height 46
click at [1399, 135] on button "Add Comment" at bounding box center [1421, 137] width 255 height 26
click at [1170, 137] on icon "button" at bounding box center [1176, 137] width 13 height 13
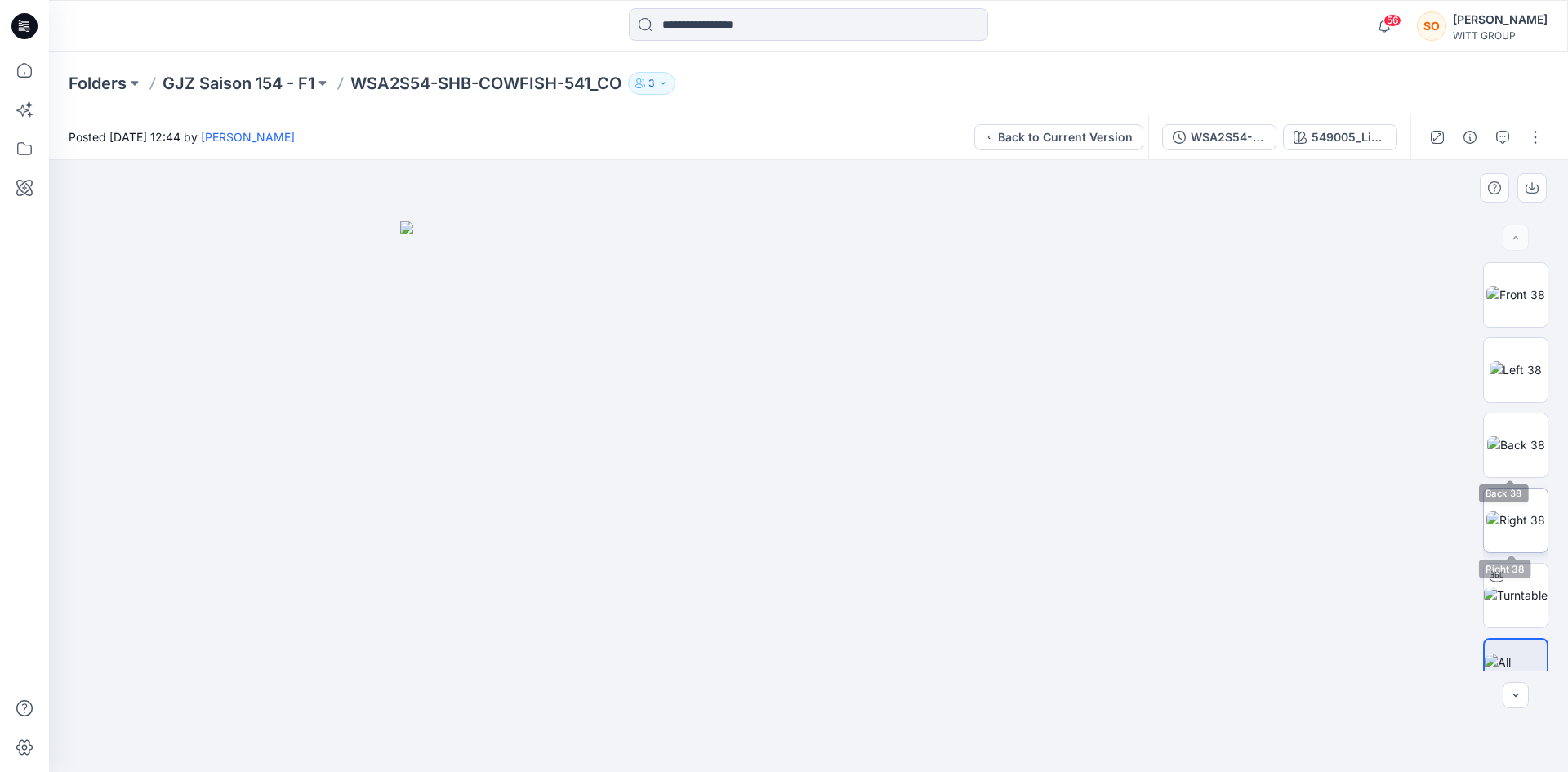
click at [1515, 513] on img at bounding box center [1515, 519] width 59 height 17
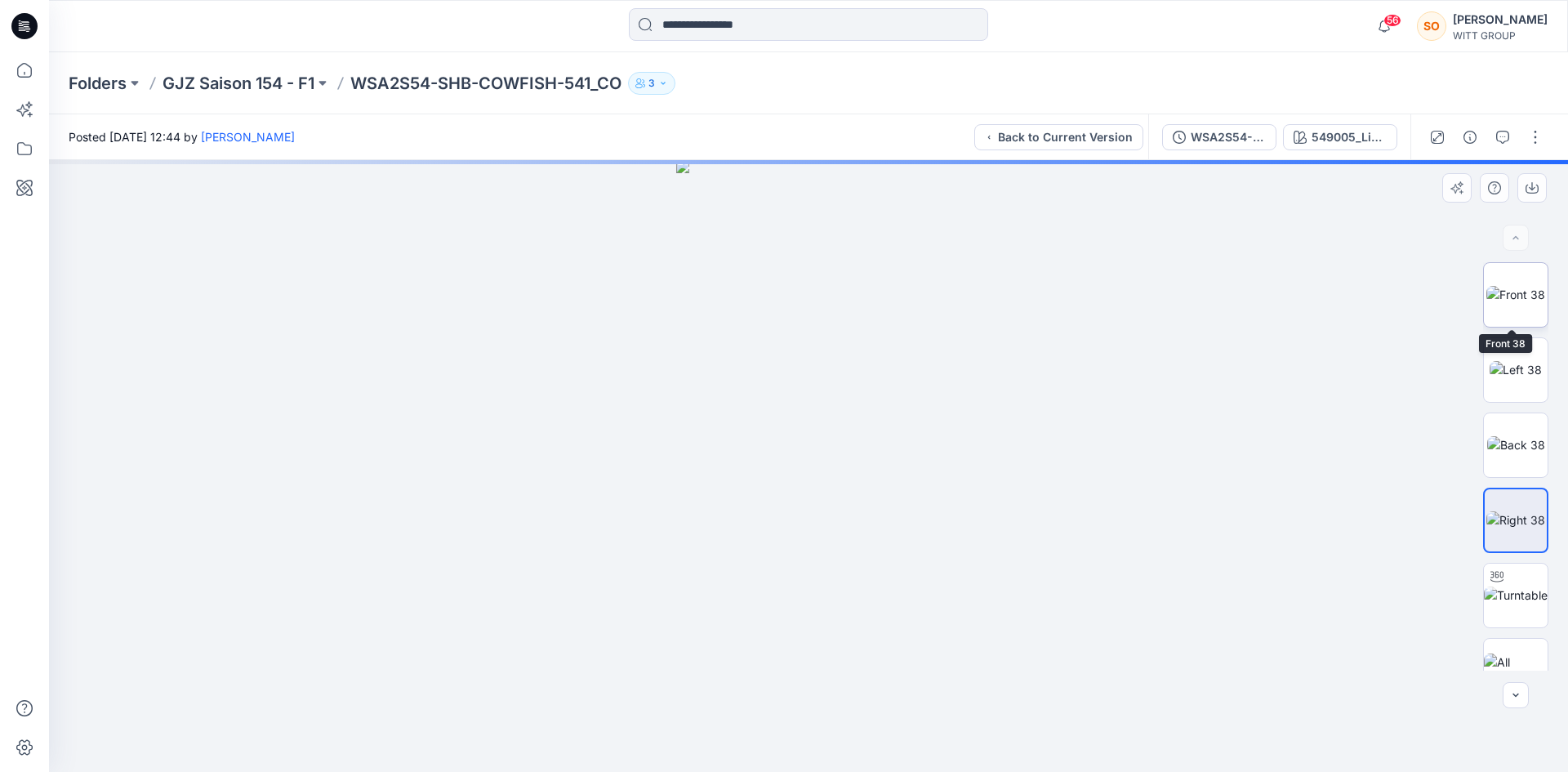
click at [1519, 293] on img at bounding box center [1515, 294] width 59 height 17
click at [1502, 600] on img at bounding box center [1515, 595] width 64 height 17
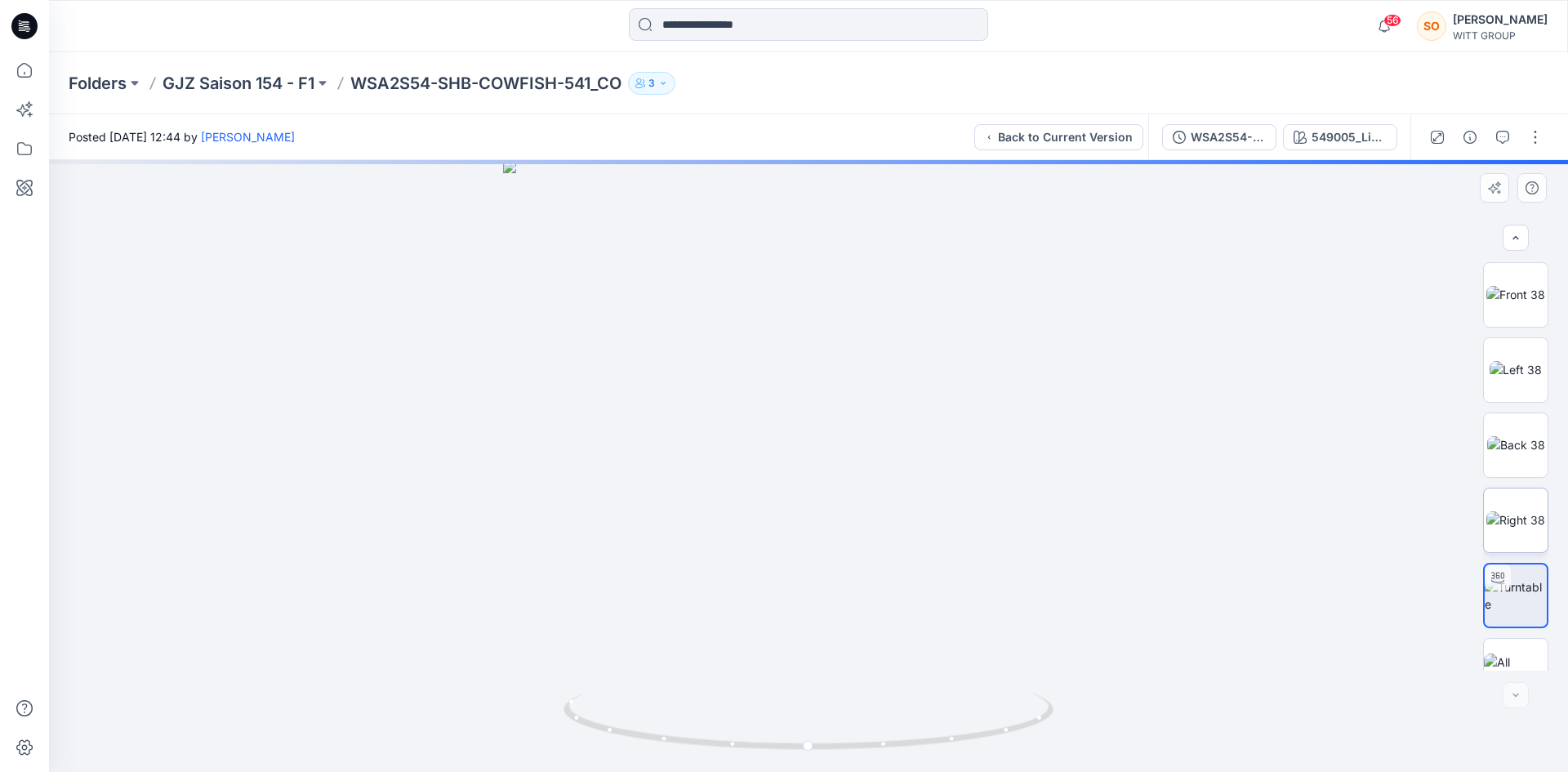
scroll to position [33, 0]
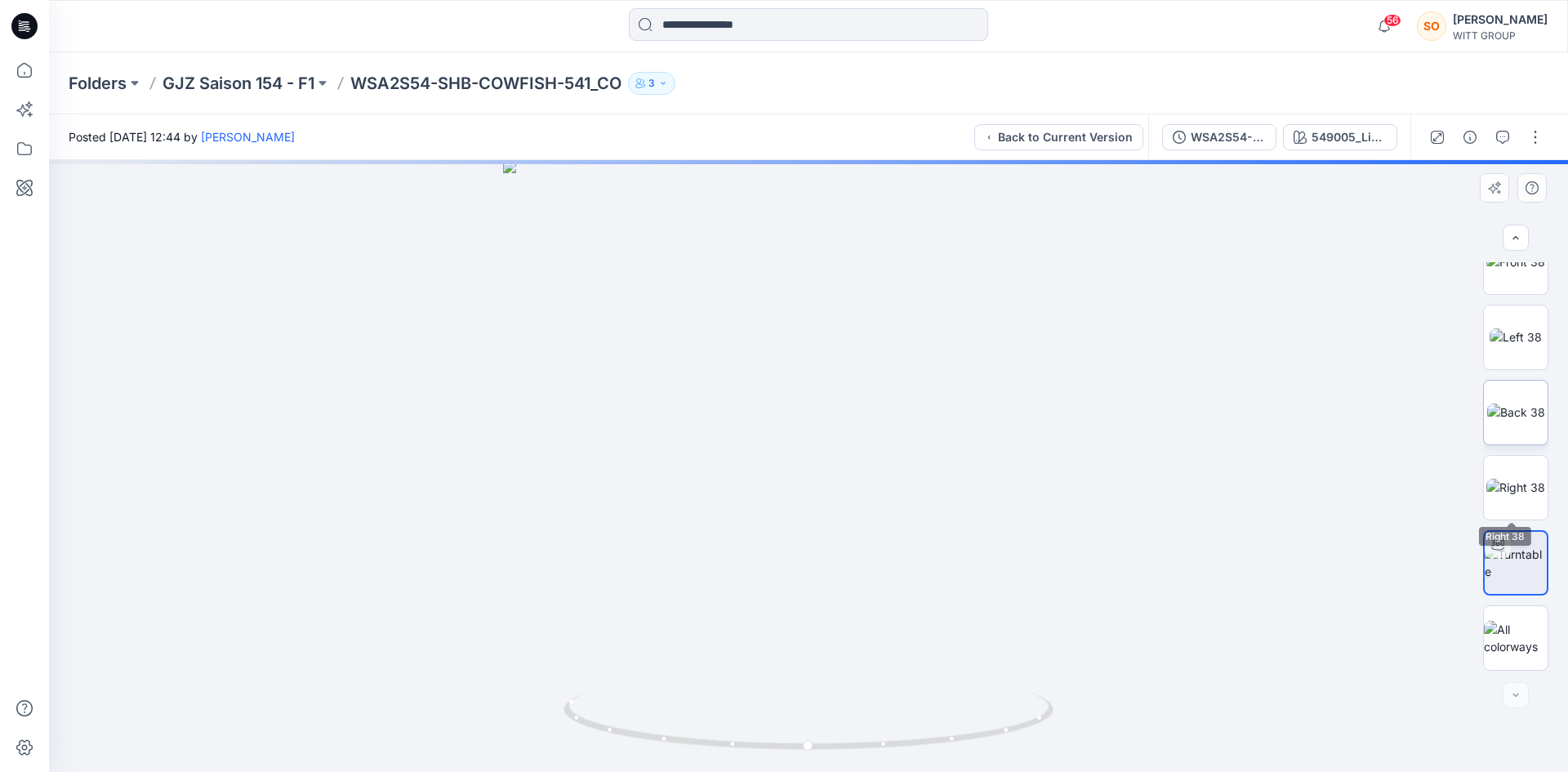
click at [1521, 403] on img at bounding box center [1515, 411] width 58 height 17
click at [1487, 136] on div at bounding box center [1486, 137] width 151 height 46
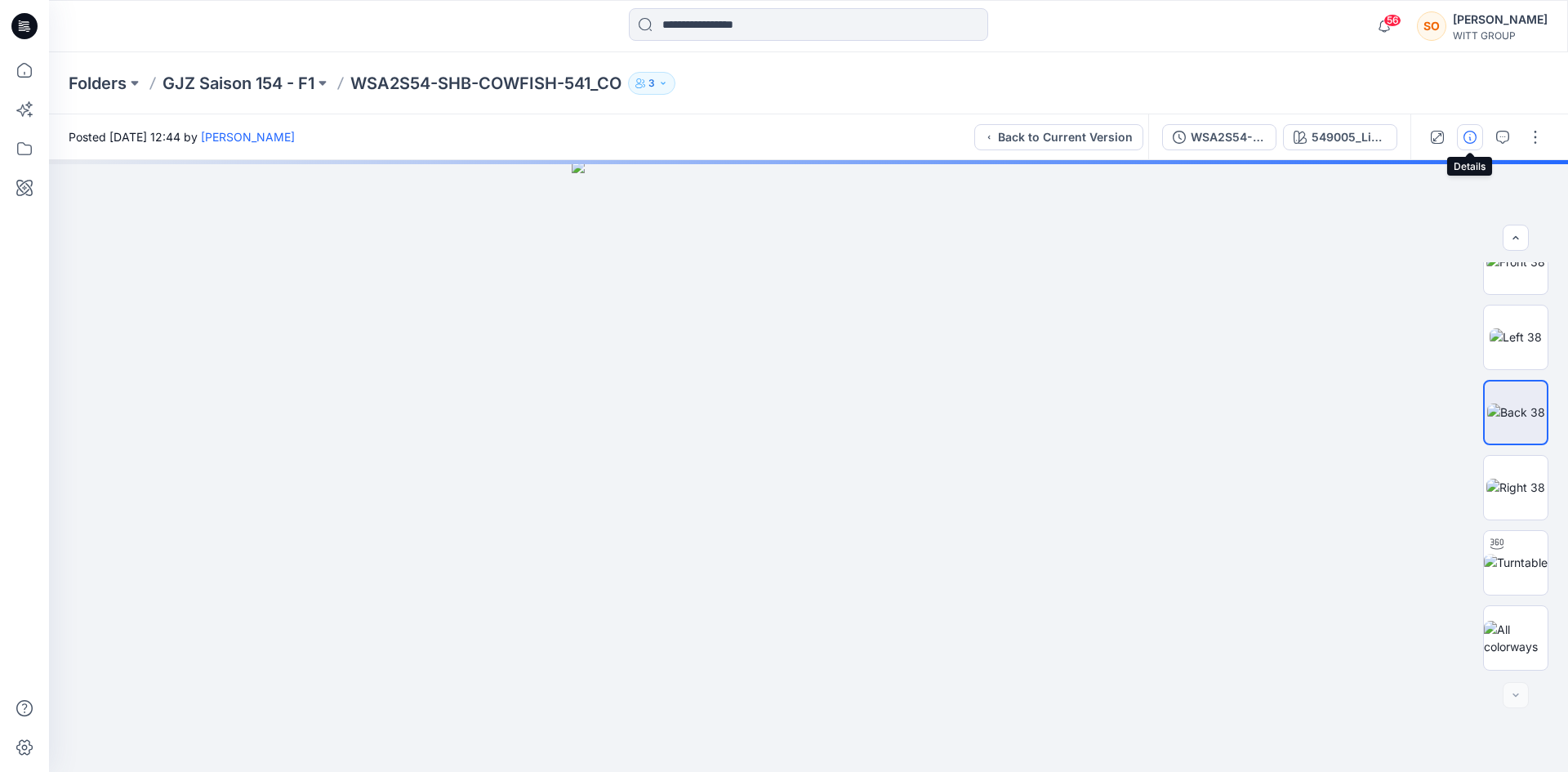
click at [1474, 136] on icon "button" at bounding box center [1470, 137] width 13 height 13
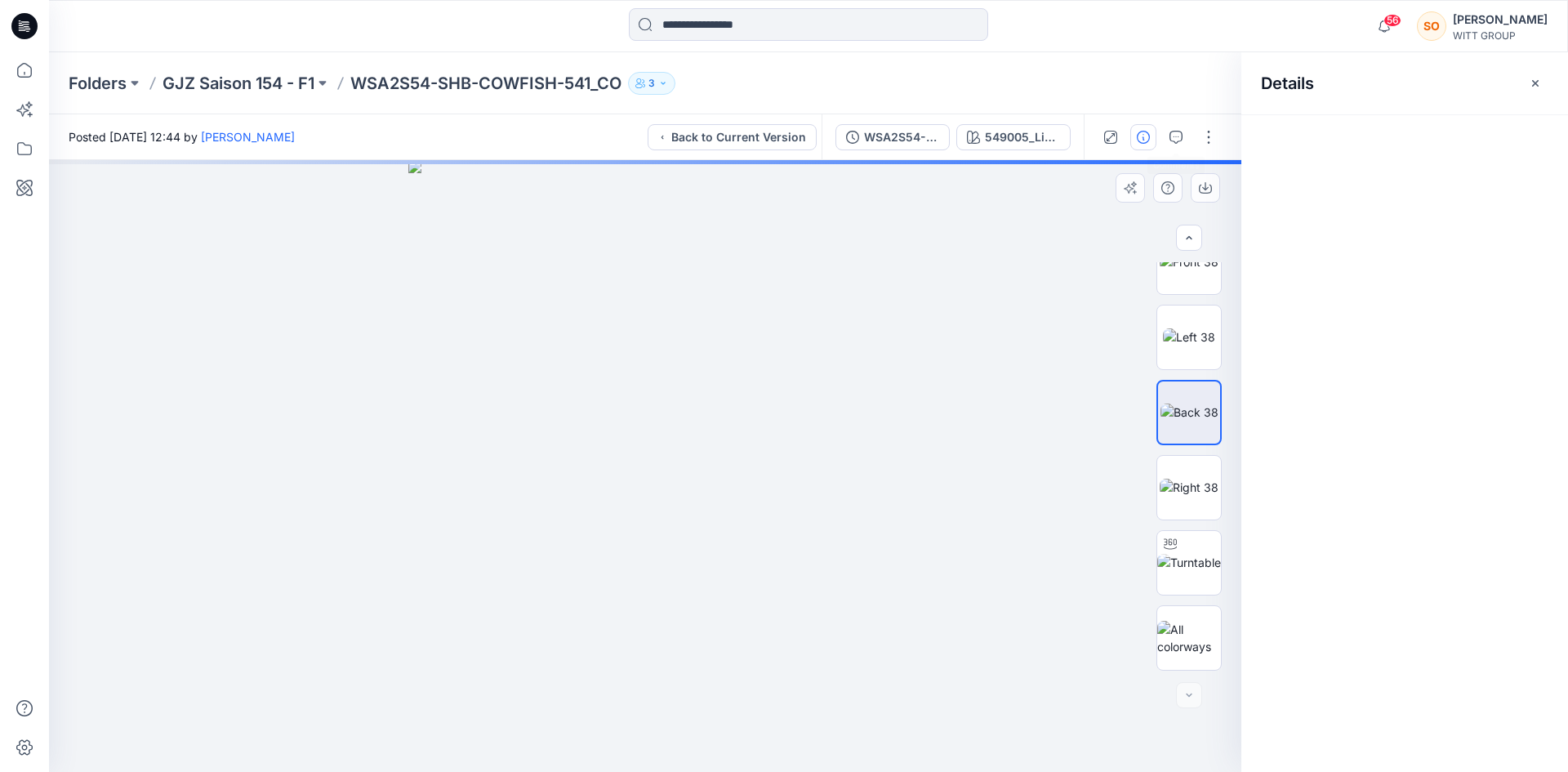
click at [1174, 135] on icon "button" at bounding box center [1176, 137] width 13 height 13
click at [1434, 150] on div "Add Comment" at bounding box center [1405, 137] width 327 height 46
click at [1437, 140] on button "Add Comment" at bounding box center [1421, 137] width 255 height 26
click at [865, 305] on div "1" at bounding box center [646, 466] width 1193 height 612
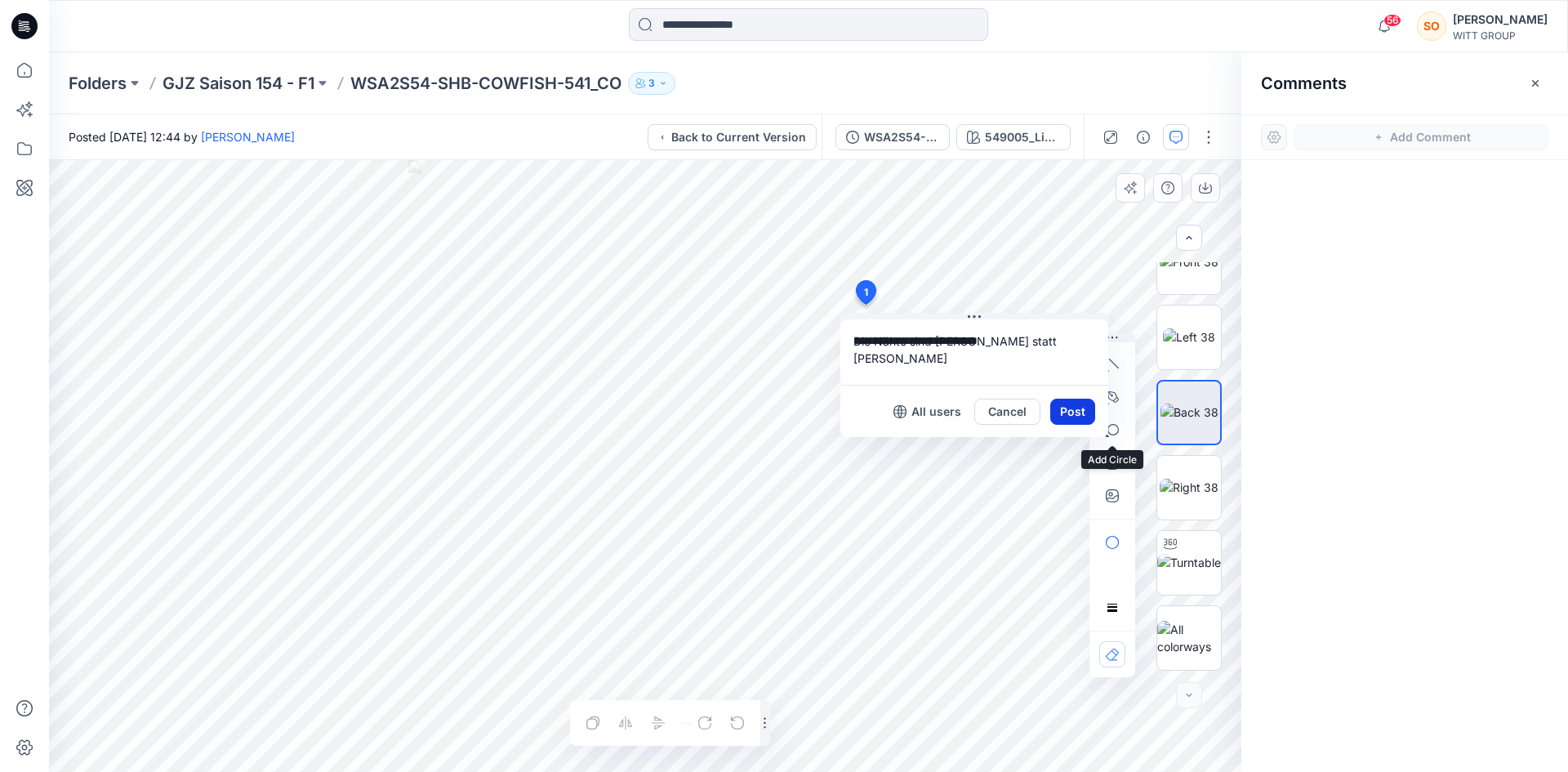
type textarea "**********"
click at [1087, 412] on button "Post" at bounding box center [1073, 411] width 45 height 26
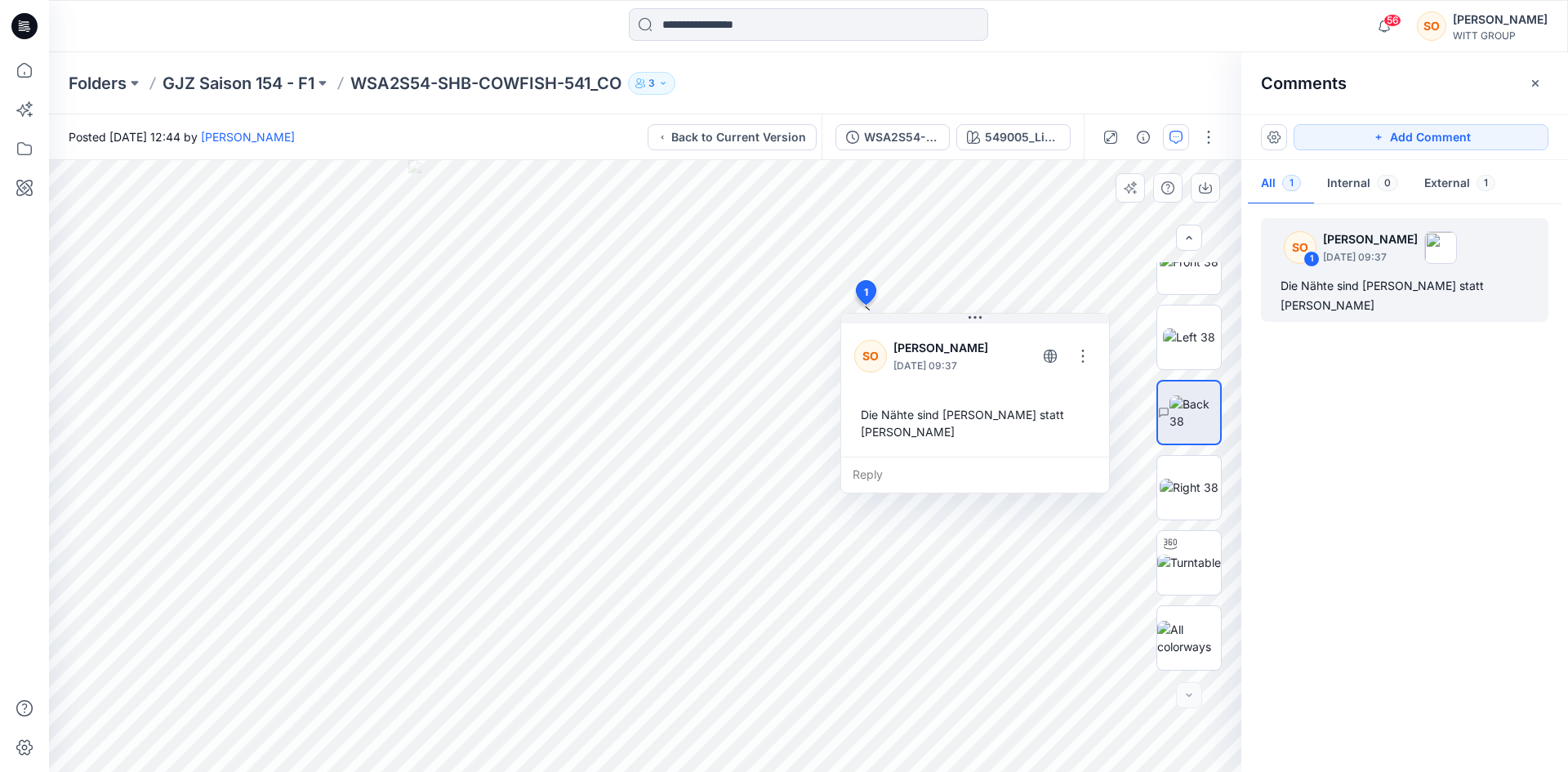
click at [1486, 422] on div "SO 1 Sarah Otte October 13, 2025 09:37 Die Nähte sind gelb statt weiß" at bounding box center [1405, 484] width 327 height 551
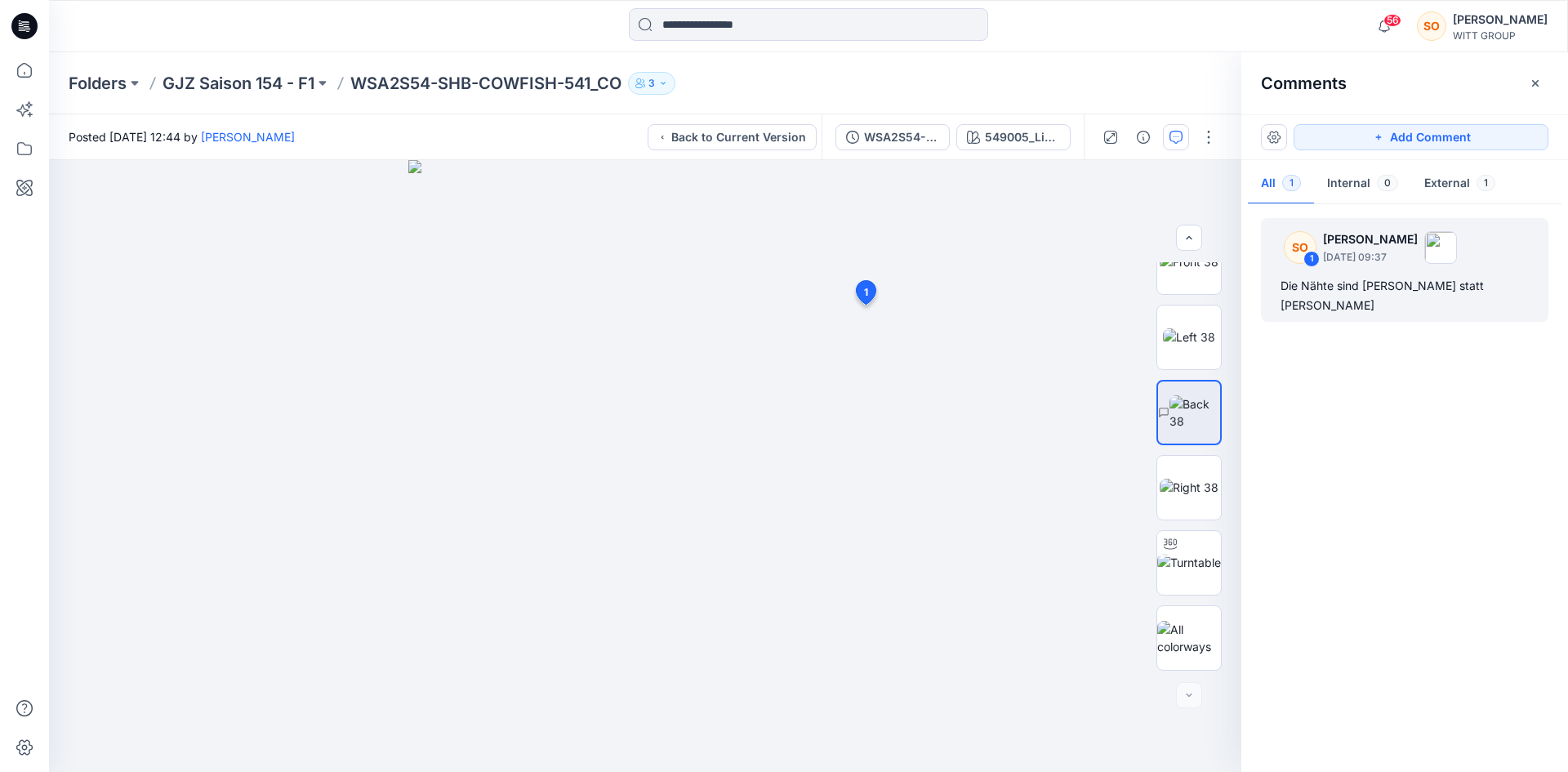
click at [1505, 233] on div "SO 1 Sarah Otte October 13, 2025 09:37" at bounding box center [1405, 246] width 268 height 45
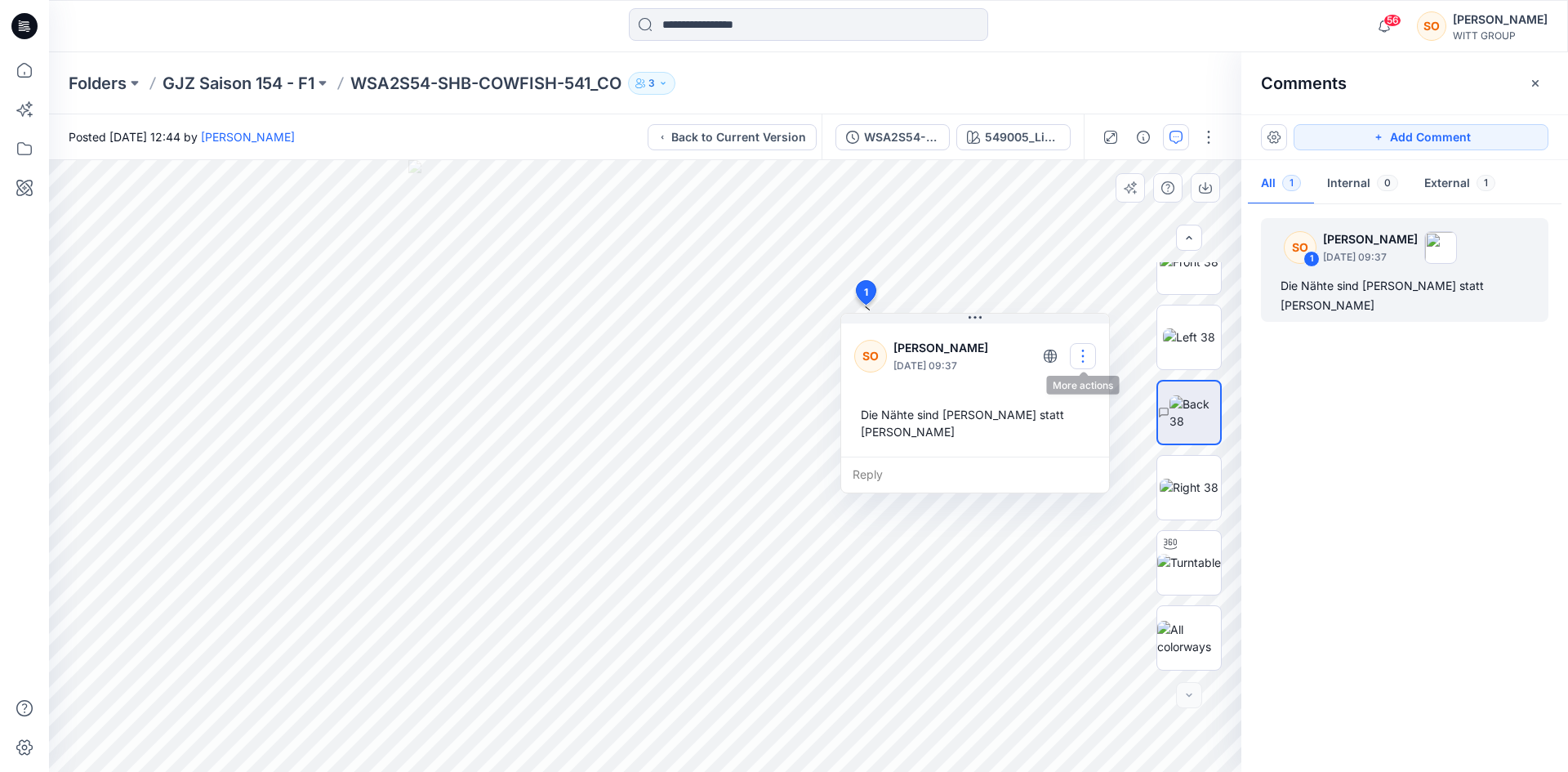
click at [1086, 356] on button "button" at bounding box center [1083, 356] width 26 height 26
click at [1455, 434] on div "SO 1 Sarah Otte October 13, 2025 09:37 Die Nähte sind gelb statt weiß" at bounding box center [1405, 484] width 327 height 551
click at [1454, 429] on div "SO 1 Sarah Otte October 13, 2025 09:37 Die Nähte sind gelb statt weiß" at bounding box center [1405, 484] width 327 height 551
click at [1446, 182] on button "External 1" at bounding box center [1460, 184] width 97 height 42
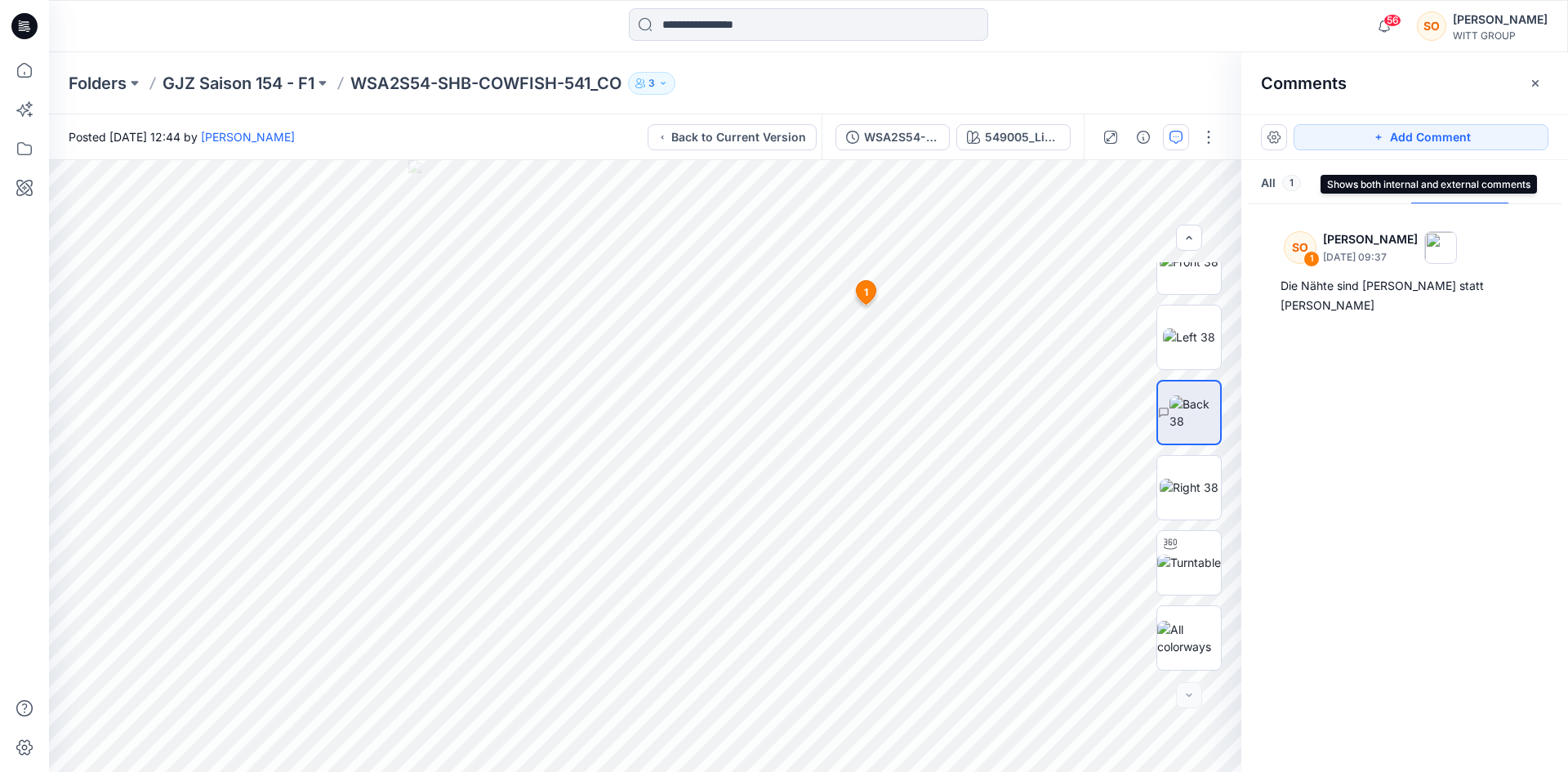
click at [1276, 175] on button "All 1" at bounding box center [1281, 184] width 67 height 42
click at [867, 289] on span "1" at bounding box center [866, 292] width 4 height 15
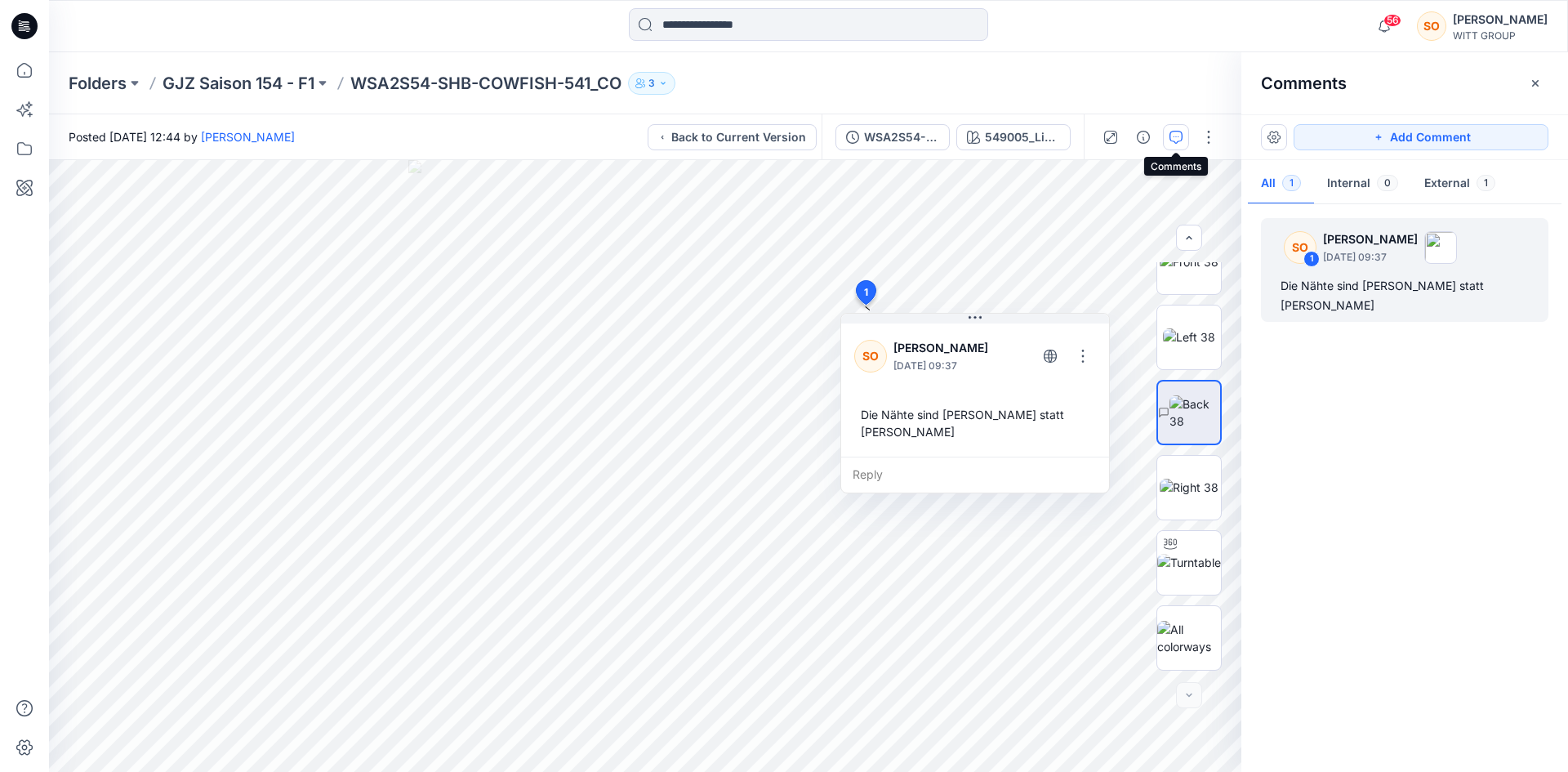
click at [1179, 134] on icon "button" at bounding box center [1176, 137] width 13 height 13
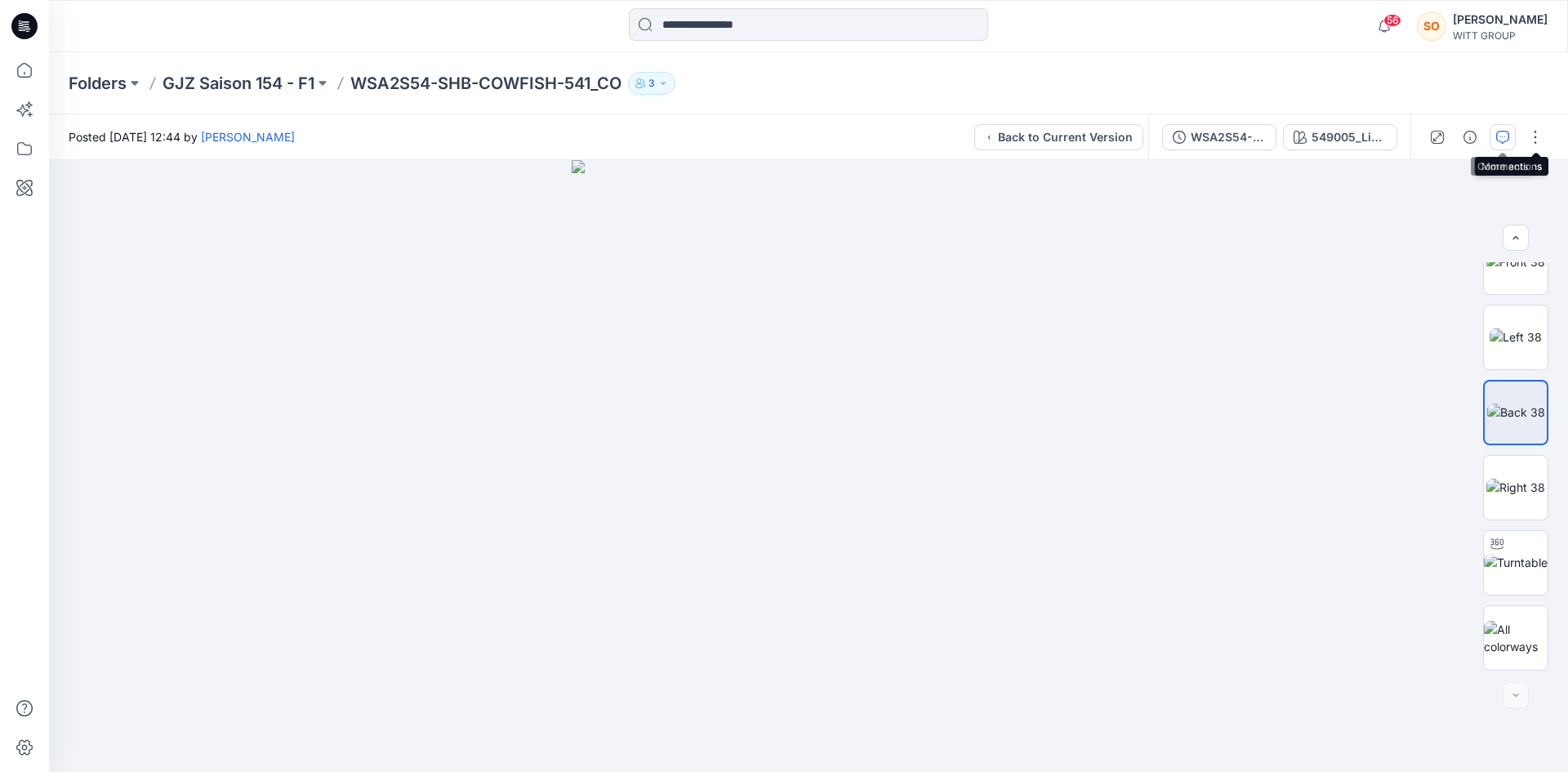
click at [1511, 135] on button "button" at bounding box center [1502, 137] width 26 height 26
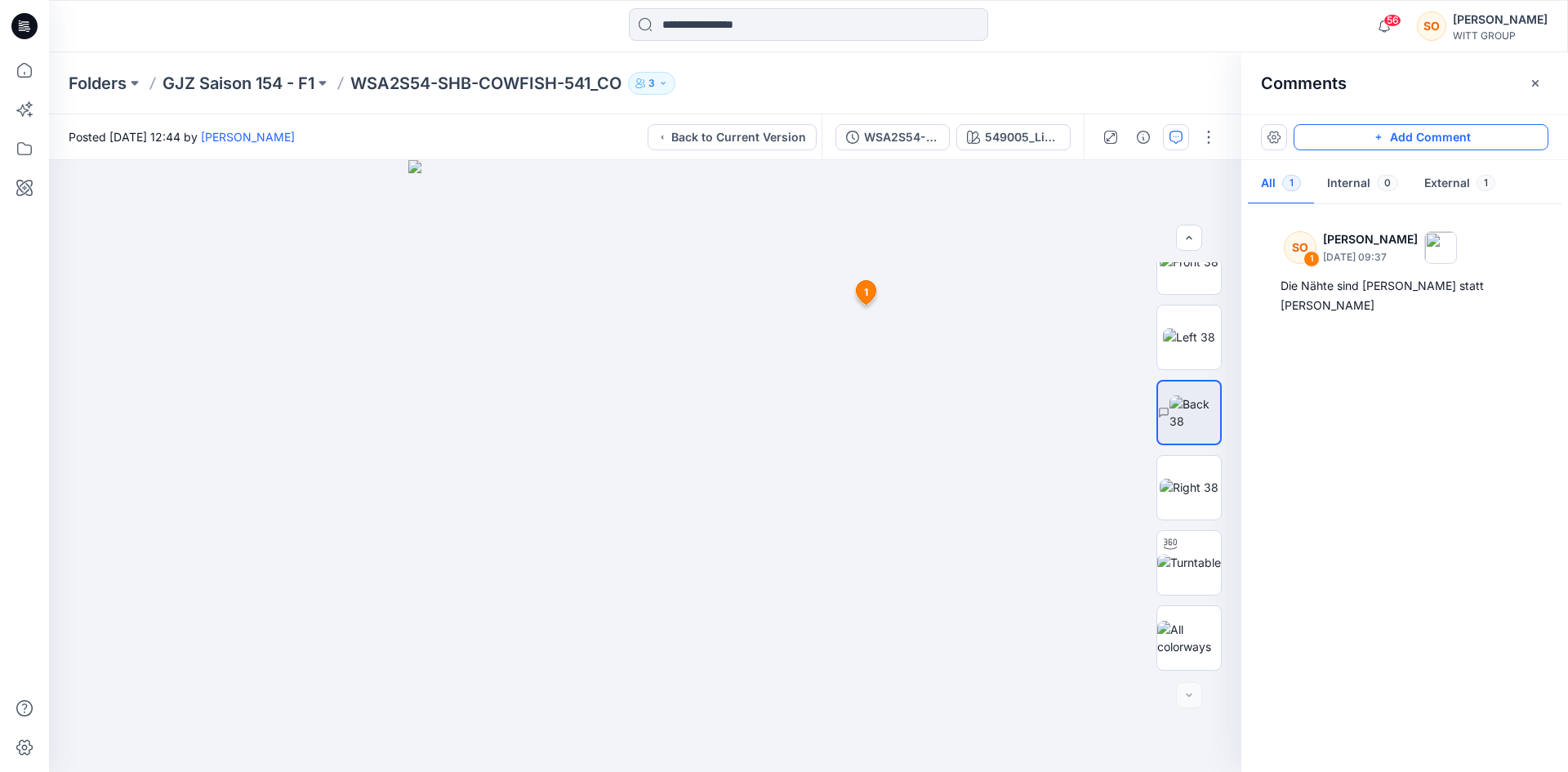
click at [1407, 126] on button "Add Comment" at bounding box center [1421, 137] width 255 height 26
click at [868, 353] on div "2 1 SO Sarah Otte October 13, 2025 09:37 Die Nähte sind gelb statt weiß Reply" at bounding box center [646, 466] width 1193 height 612
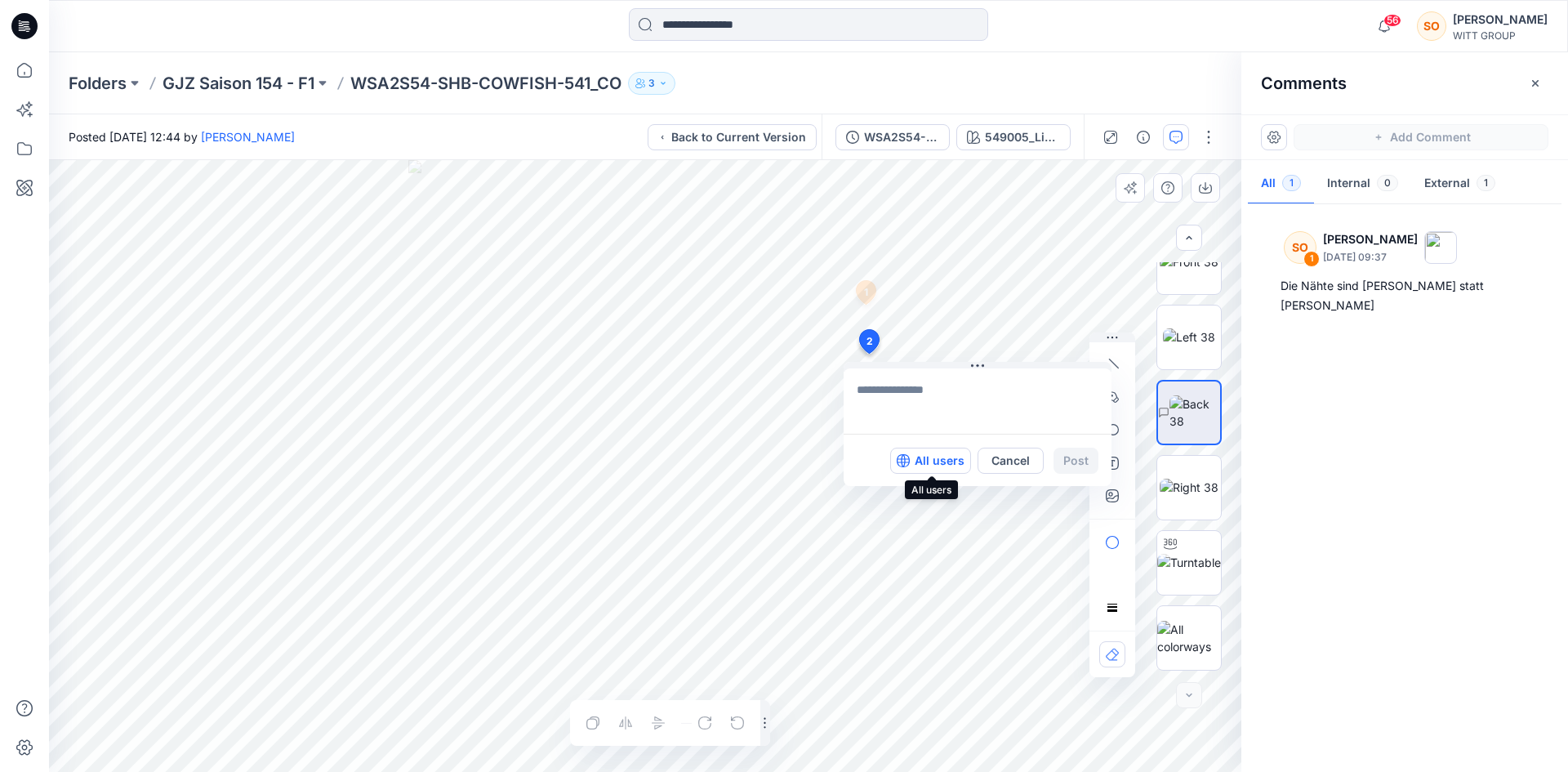
click at [935, 458] on p "All users" at bounding box center [940, 461] width 50 height 20
click at [905, 393] on textarea at bounding box center [977, 401] width 268 height 66
type textarea "****"
click at [1088, 462] on button "Post" at bounding box center [1076, 461] width 45 height 26
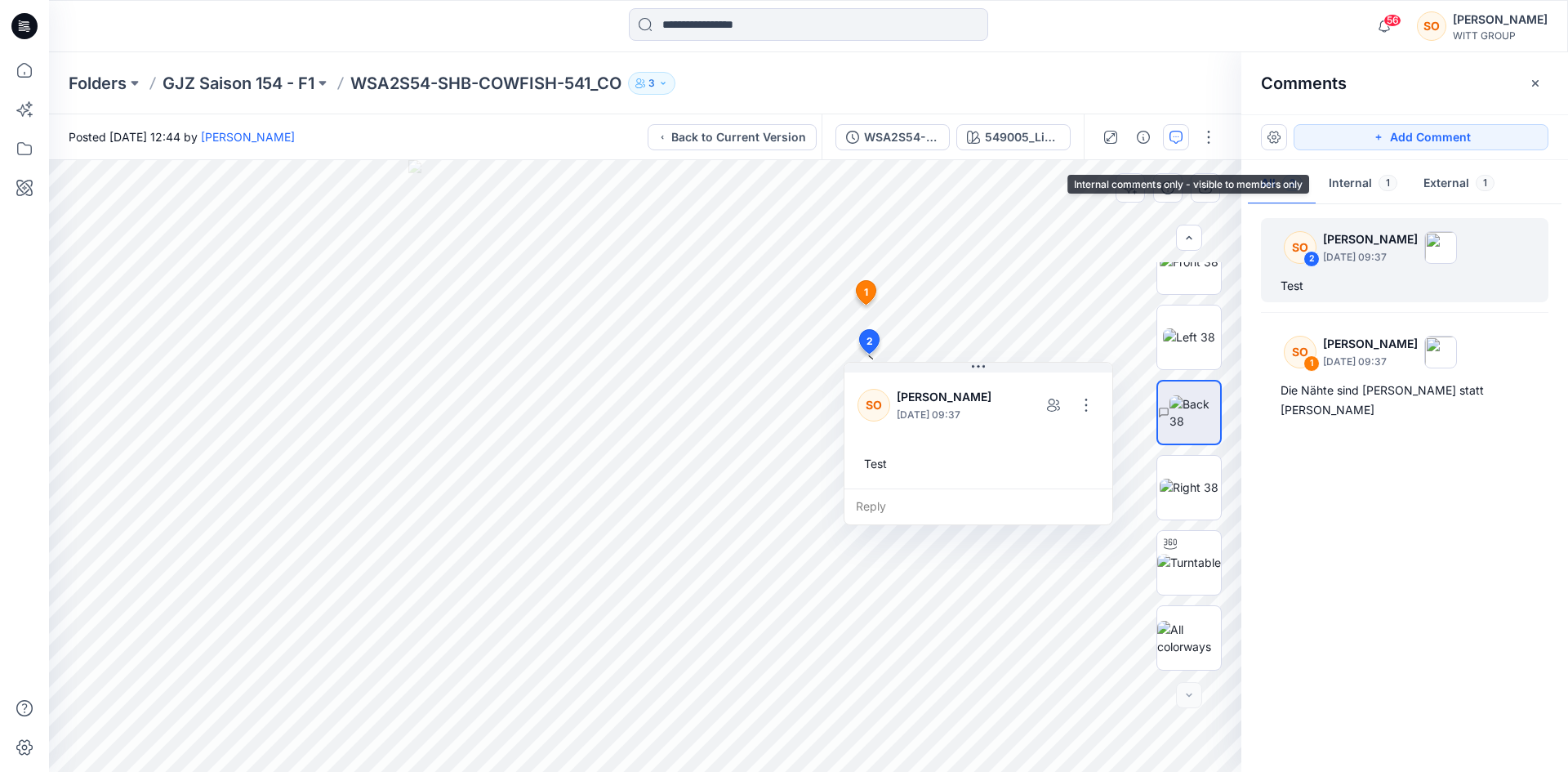
click at [1359, 177] on button "Internal 1" at bounding box center [1363, 184] width 94 height 42
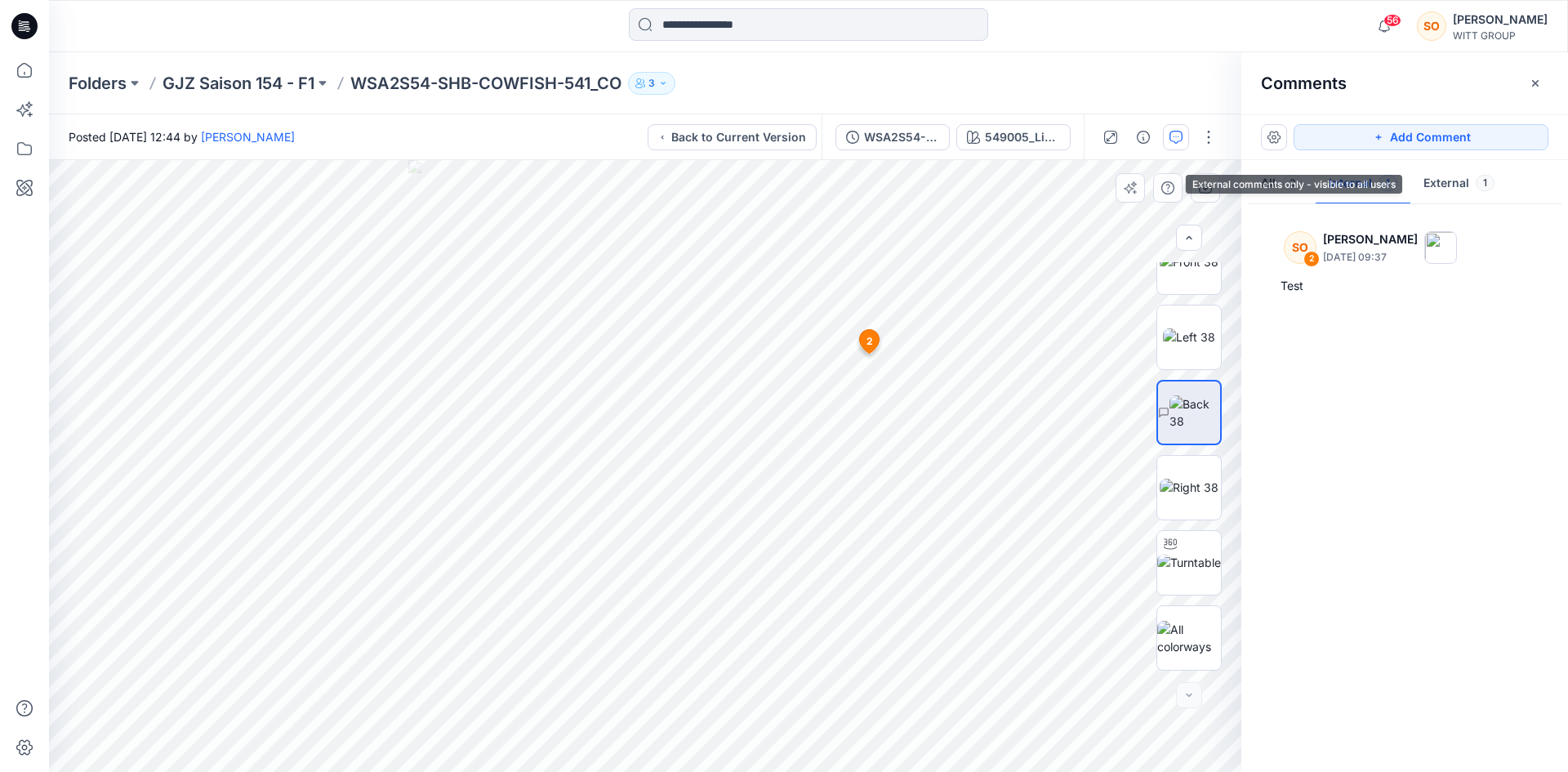
click at [1467, 186] on button "External 1" at bounding box center [1459, 184] width 97 height 42
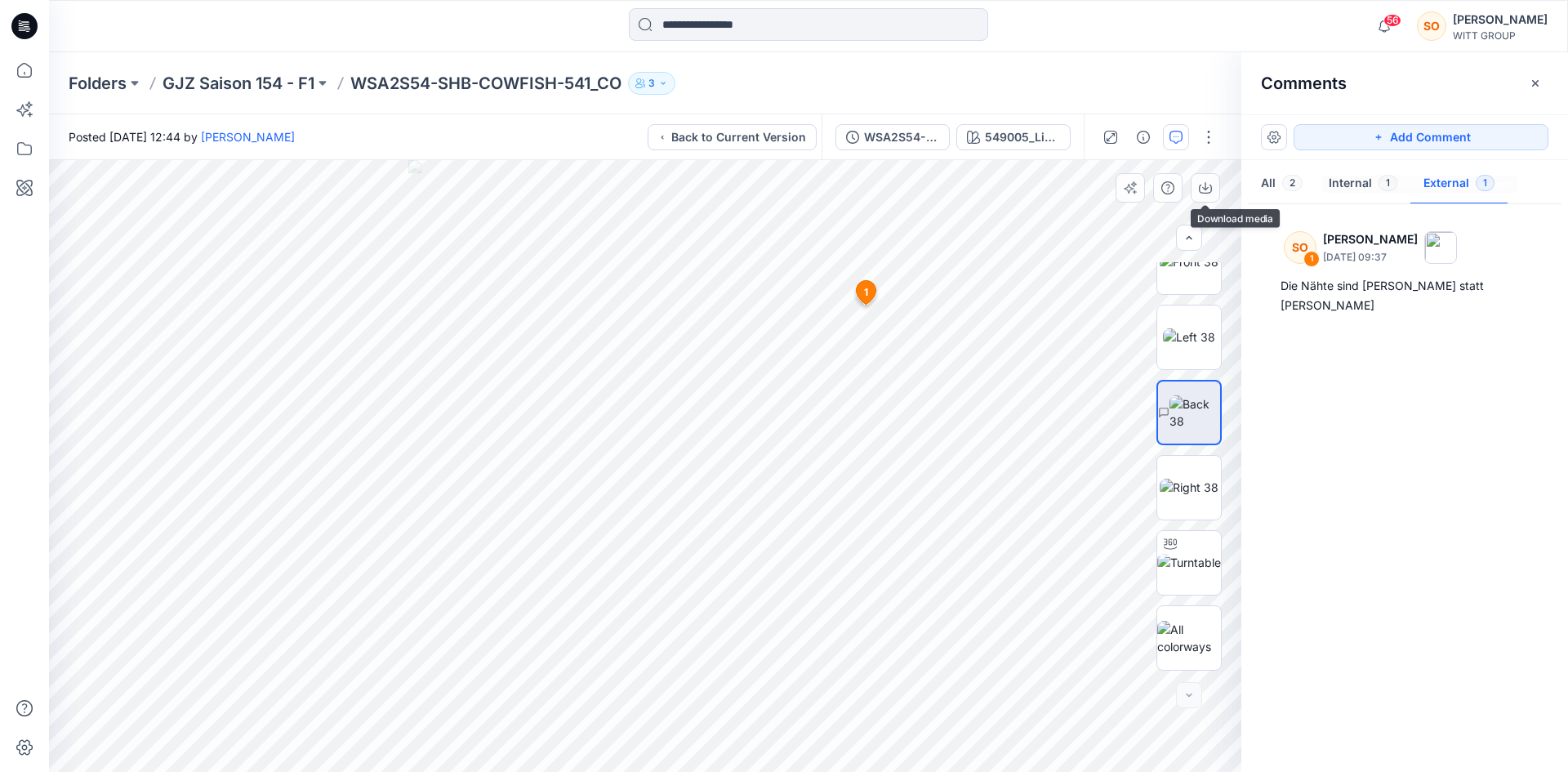
click at [1271, 173] on button "All 2" at bounding box center [1281, 184] width 68 height 42
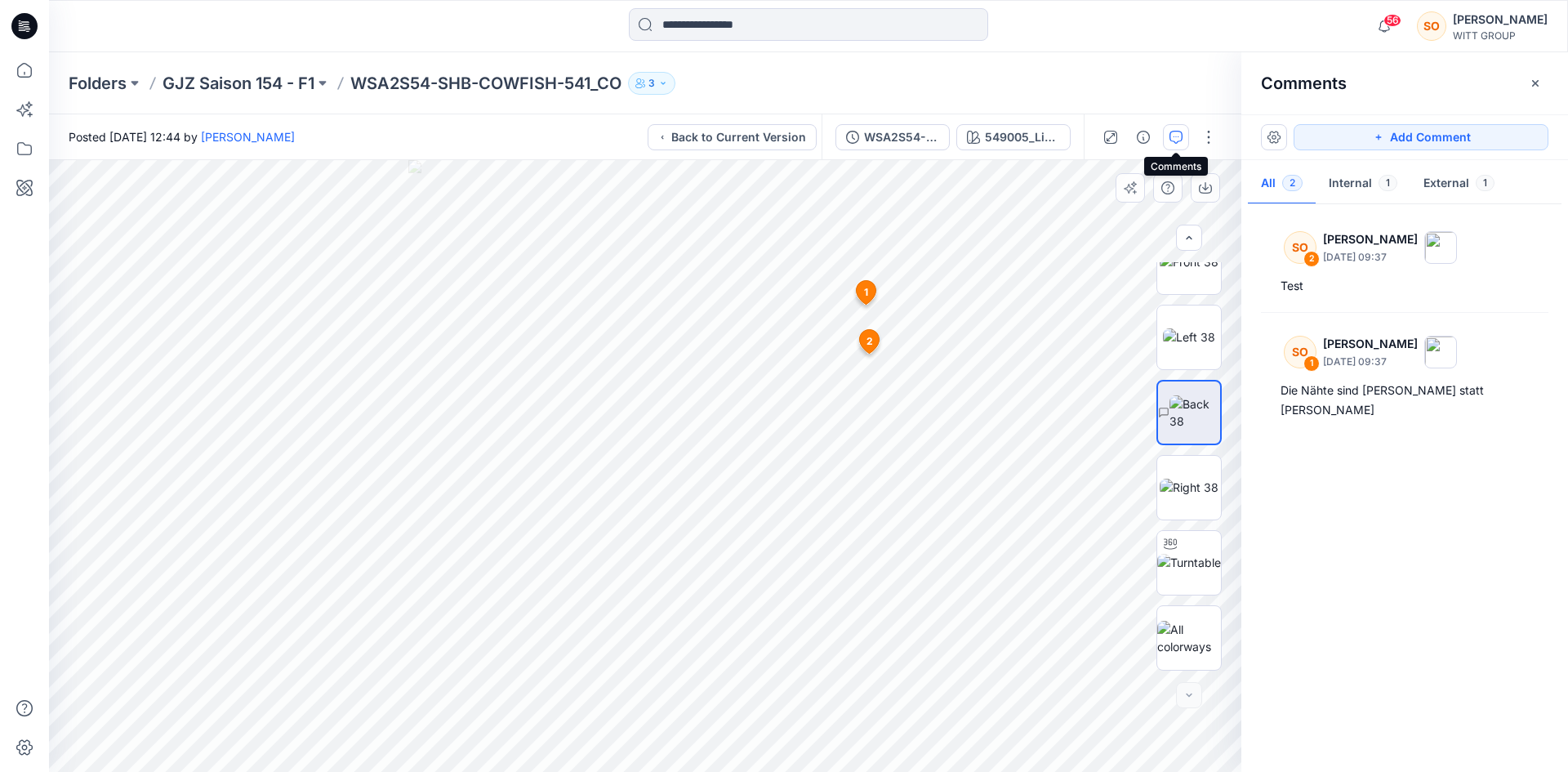
click at [1179, 135] on icon "button" at bounding box center [1176, 137] width 13 height 13
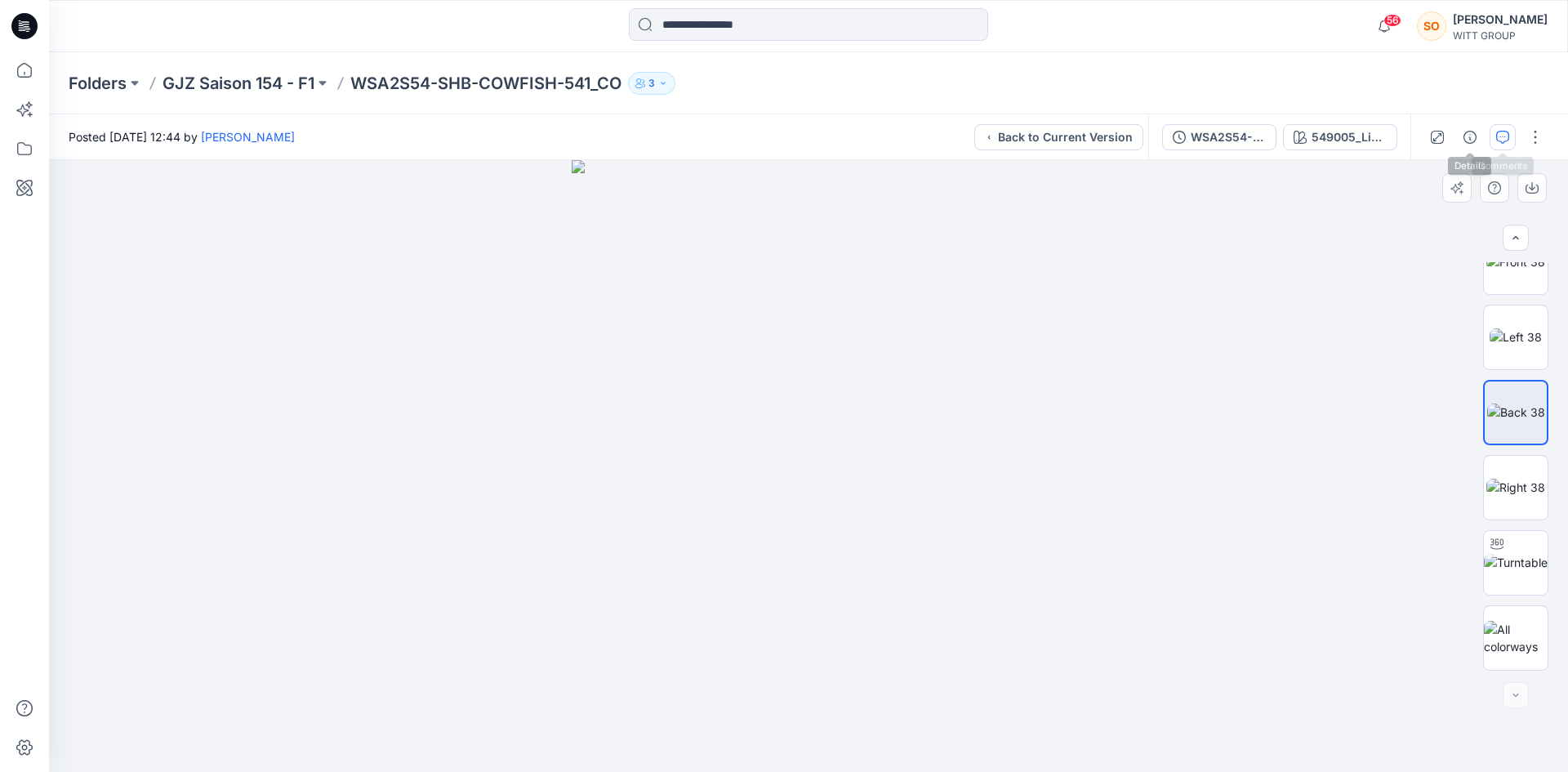
click at [1490, 131] on button "button" at bounding box center [1502, 137] width 26 height 26
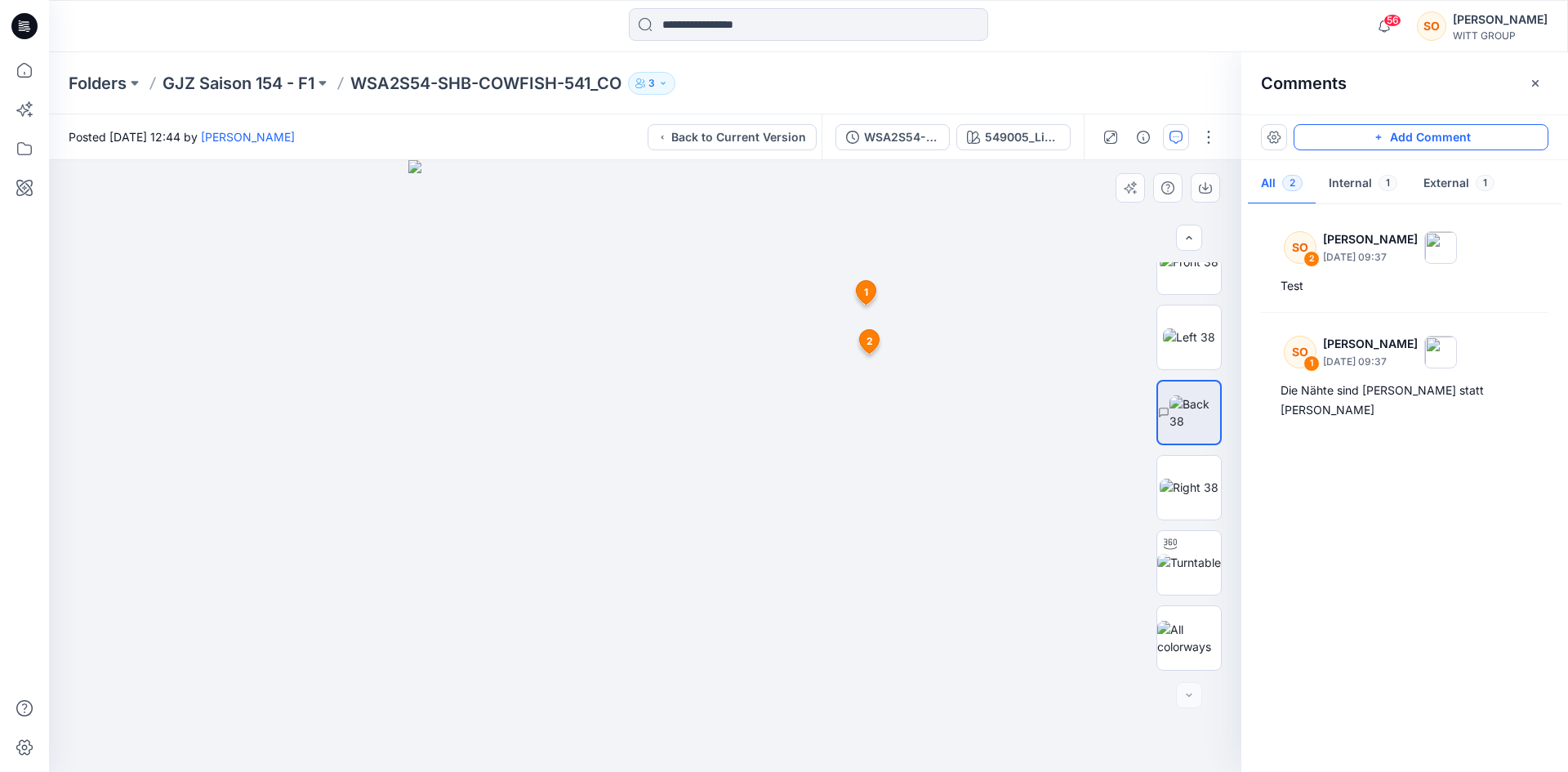
click at [1399, 140] on button "Add Comment" at bounding box center [1421, 137] width 255 height 26
click at [820, 389] on div "3 1 SO Sarah Otte October 13, 2025 09:37 Die Nähte sind gelb statt weiß Reply 2…" at bounding box center [646, 466] width 1193 height 612
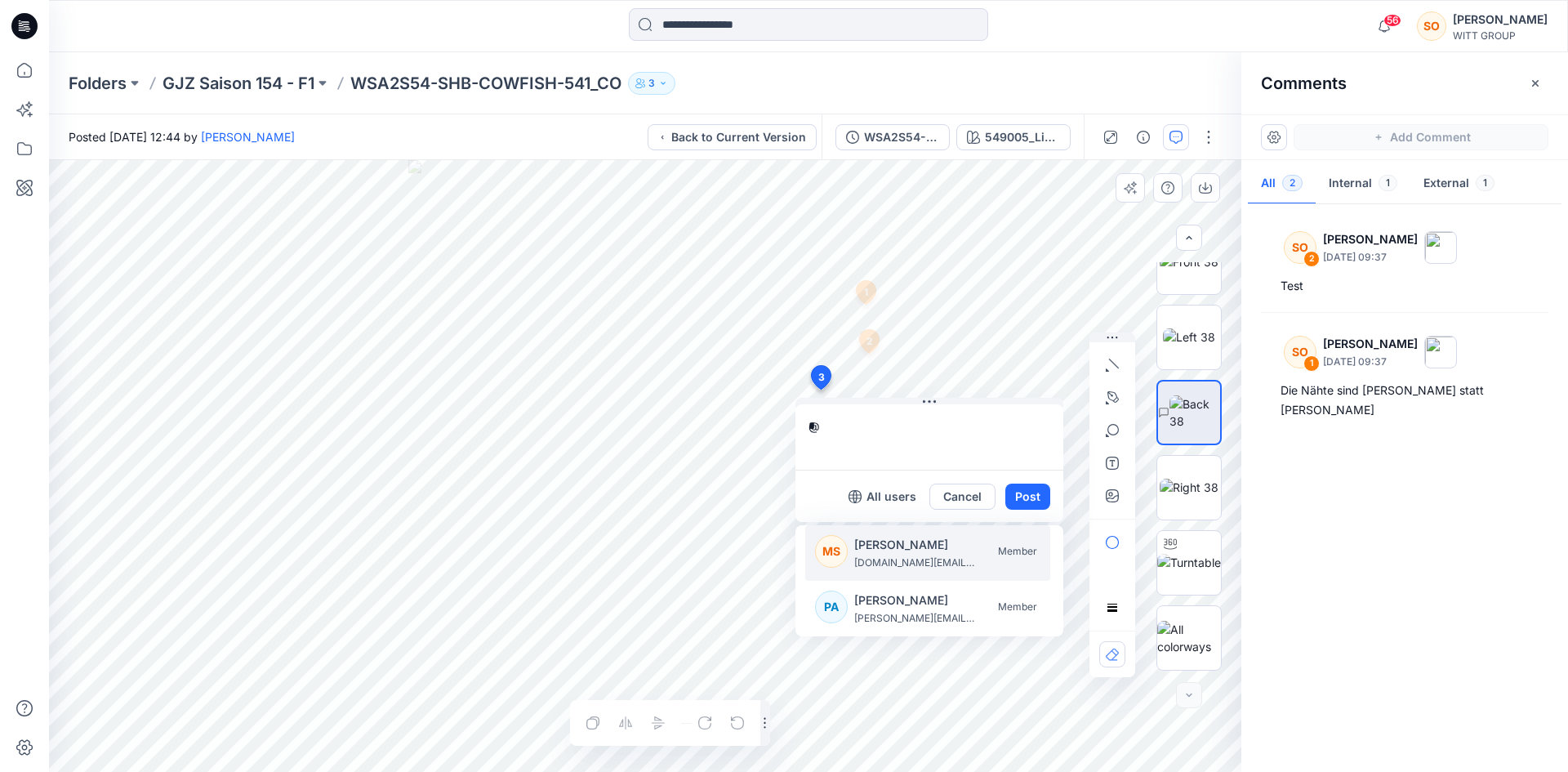
click at [919, 546] on p "[PERSON_NAME]" at bounding box center [915, 545] width 122 height 20
type textarea "**********"
click at [1028, 494] on button "Post" at bounding box center [1028, 497] width 45 height 26
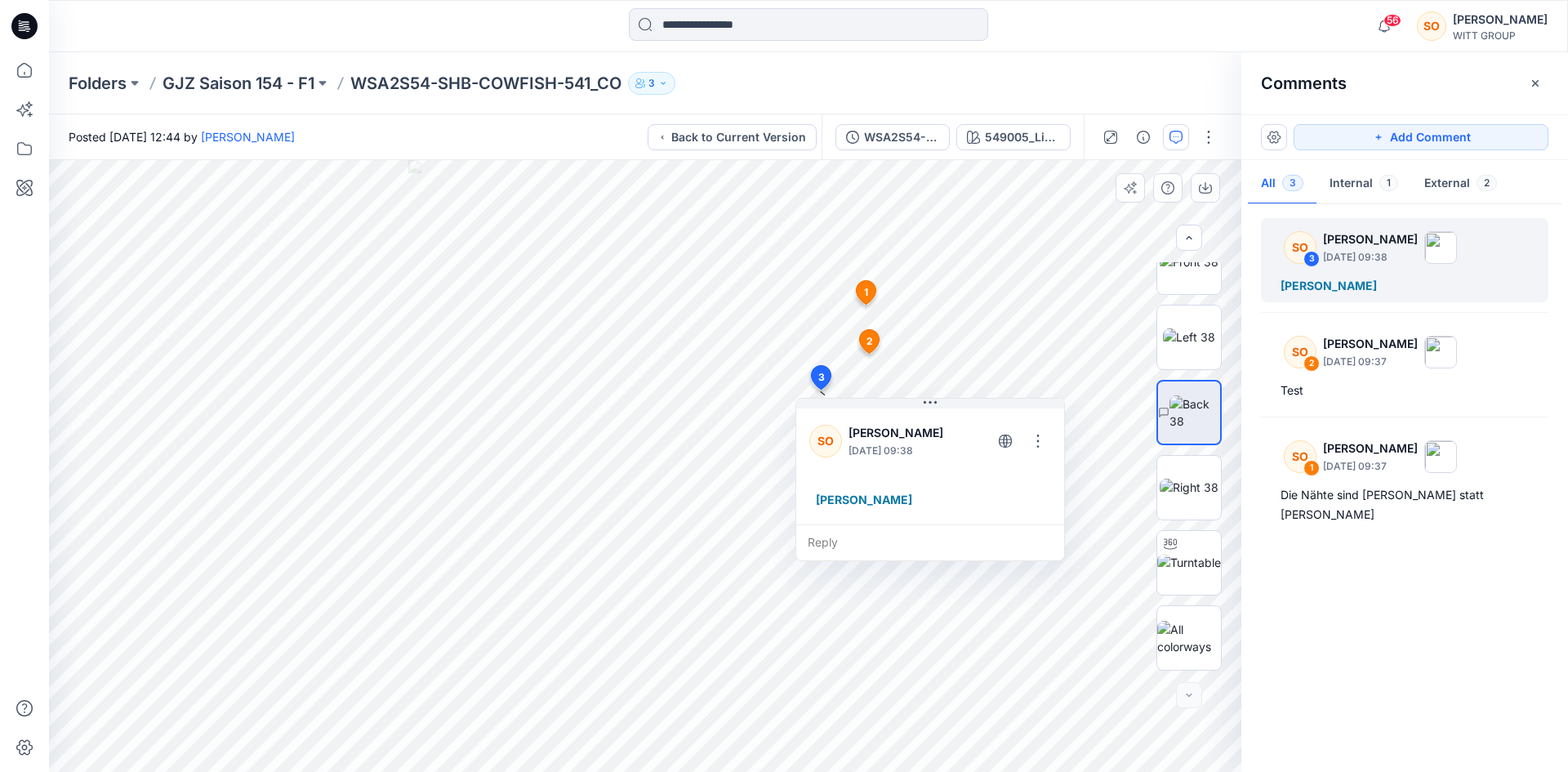
click at [1465, 604] on div "SO 3 Sarah Otte October 13, 2025 09:38 Marlies Schmidt SO 2 Sarah Otte October …" at bounding box center [1405, 484] width 327 height 551
click at [1368, 572] on div "SO 3 Sarah Otte October 13, 2025 09:38 Marlies Schmidt SO 2 Sarah Otte October …" at bounding box center [1405, 484] width 327 height 551
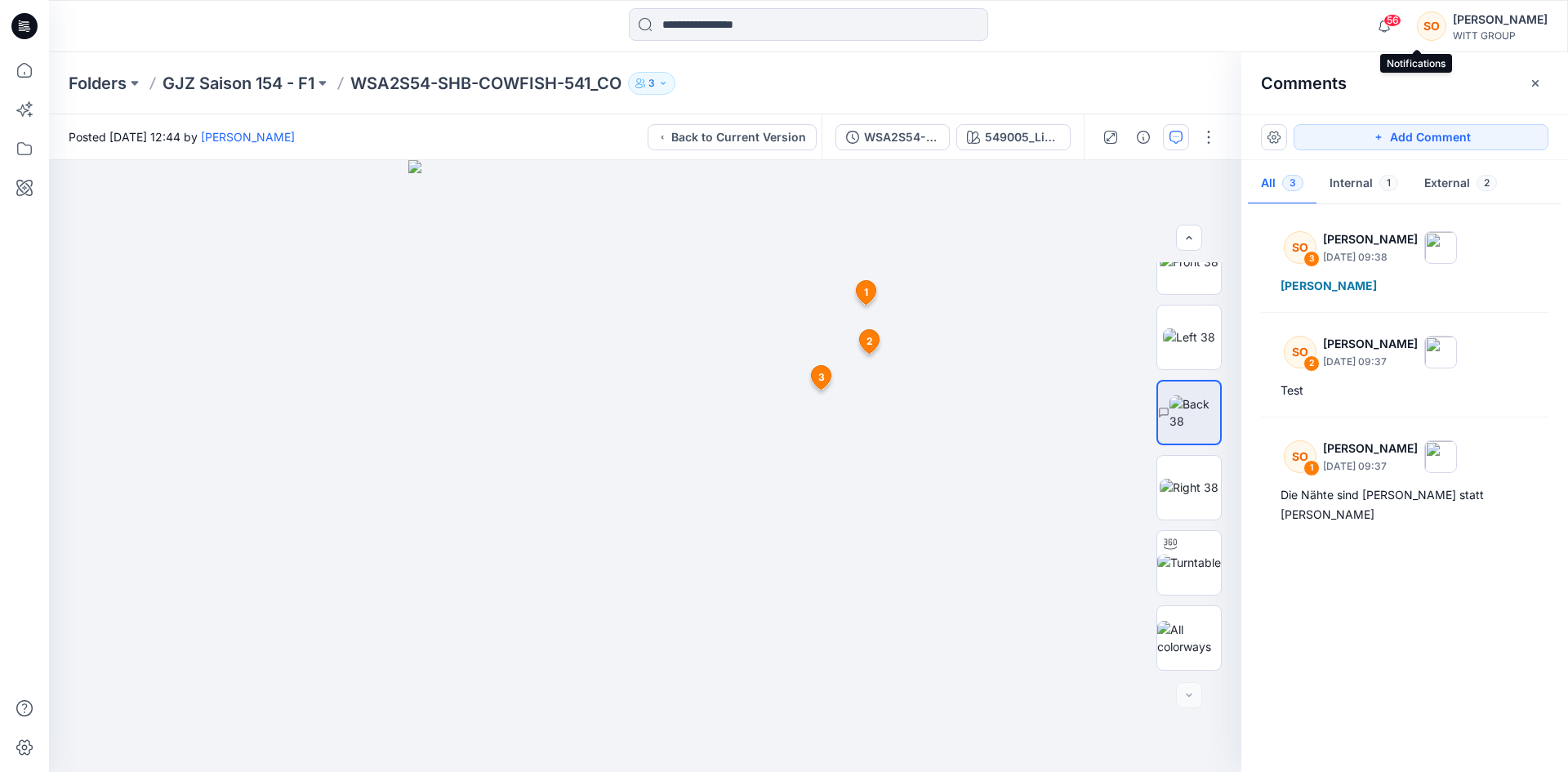
click at [1401, 18] on span "56" at bounding box center [1392, 21] width 18 height 13
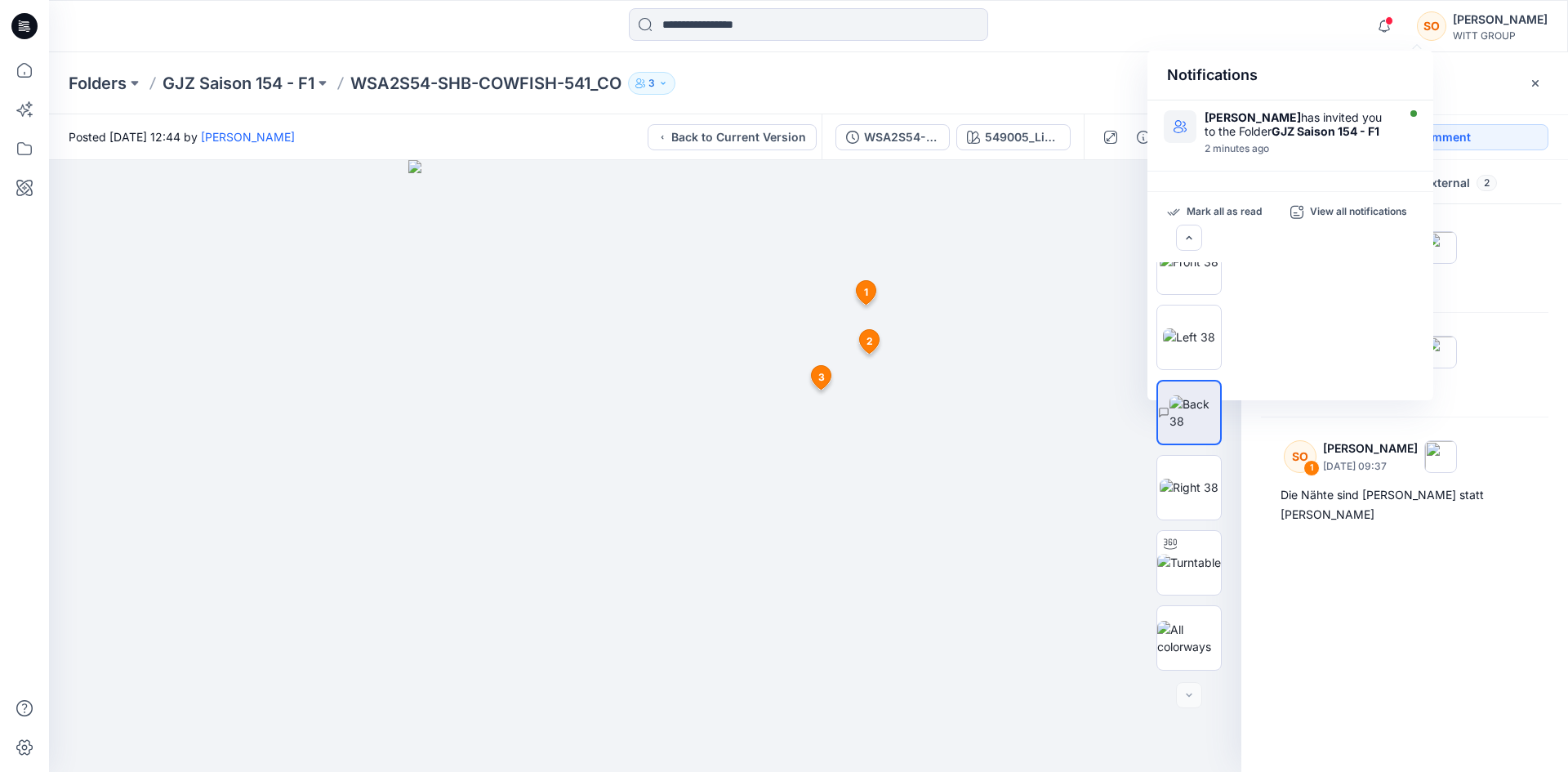
click at [1317, 43] on div "Notifications Marlies Schmidt has invited you to the Folder GJZ Saison 154 - F1…" at bounding box center [808, 26] width 1518 height 36
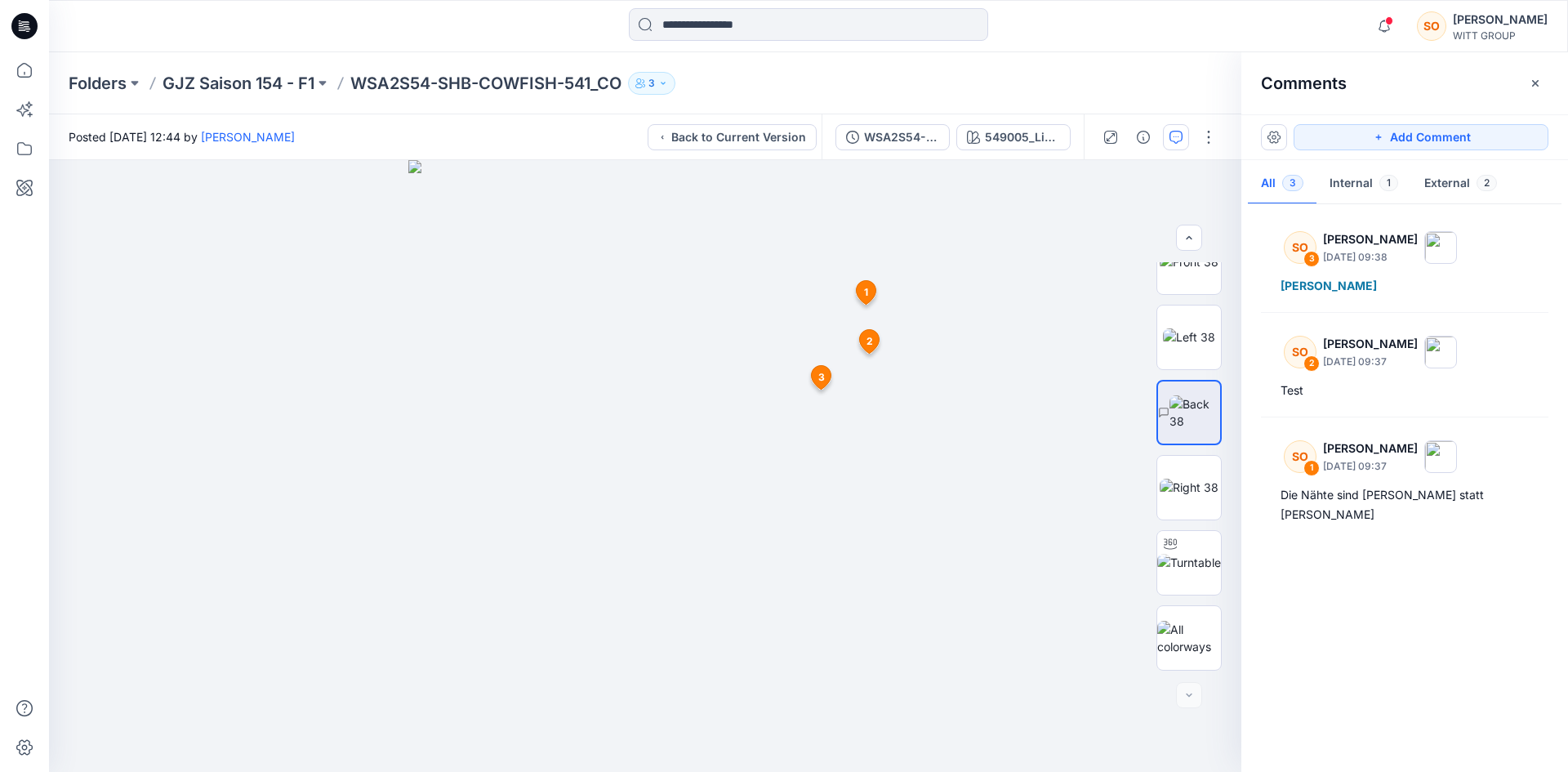
click at [1488, 23] on div "[PERSON_NAME]" at bounding box center [1500, 20] width 94 height 20
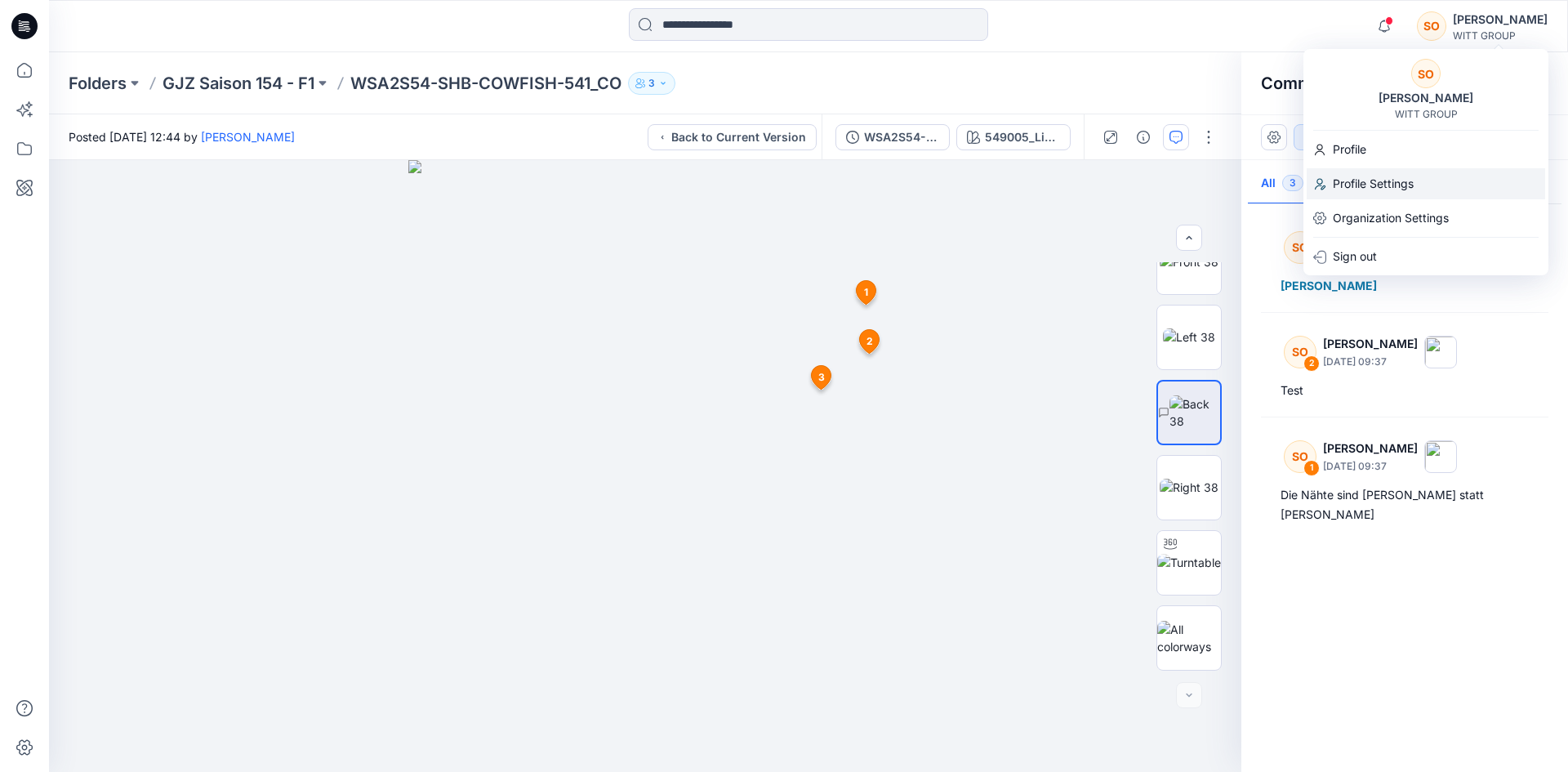
click at [1367, 179] on p "Profile Settings" at bounding box center [1373, 184] width 80 height 31
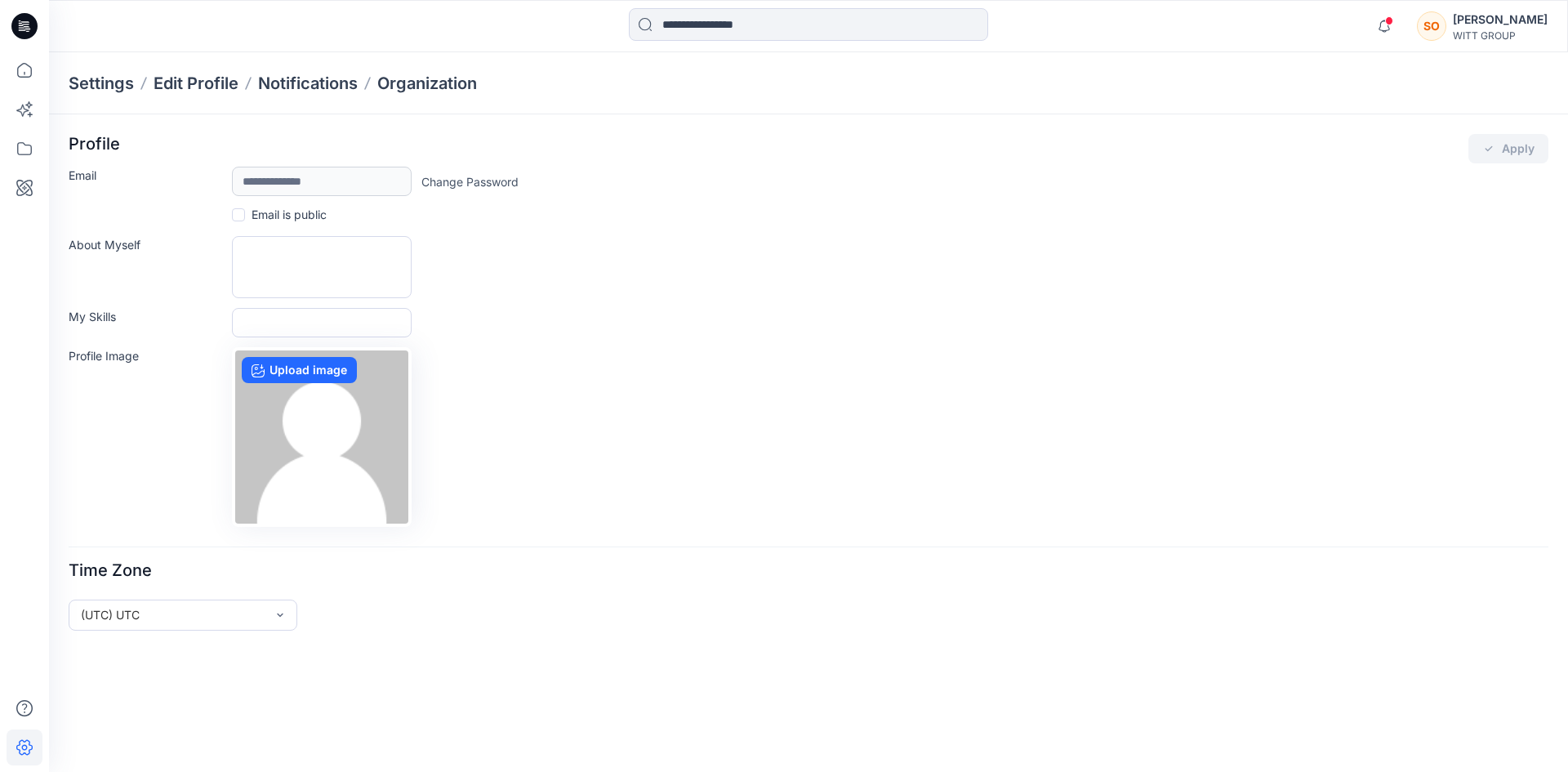
click at [468, 184] on link "Change Password" at bounding box center [470, 182] width 97 height 17
click at [1524, 27] on div "[PERSON_NAME]" at bounding box center [1500, 20] width 94 height 20
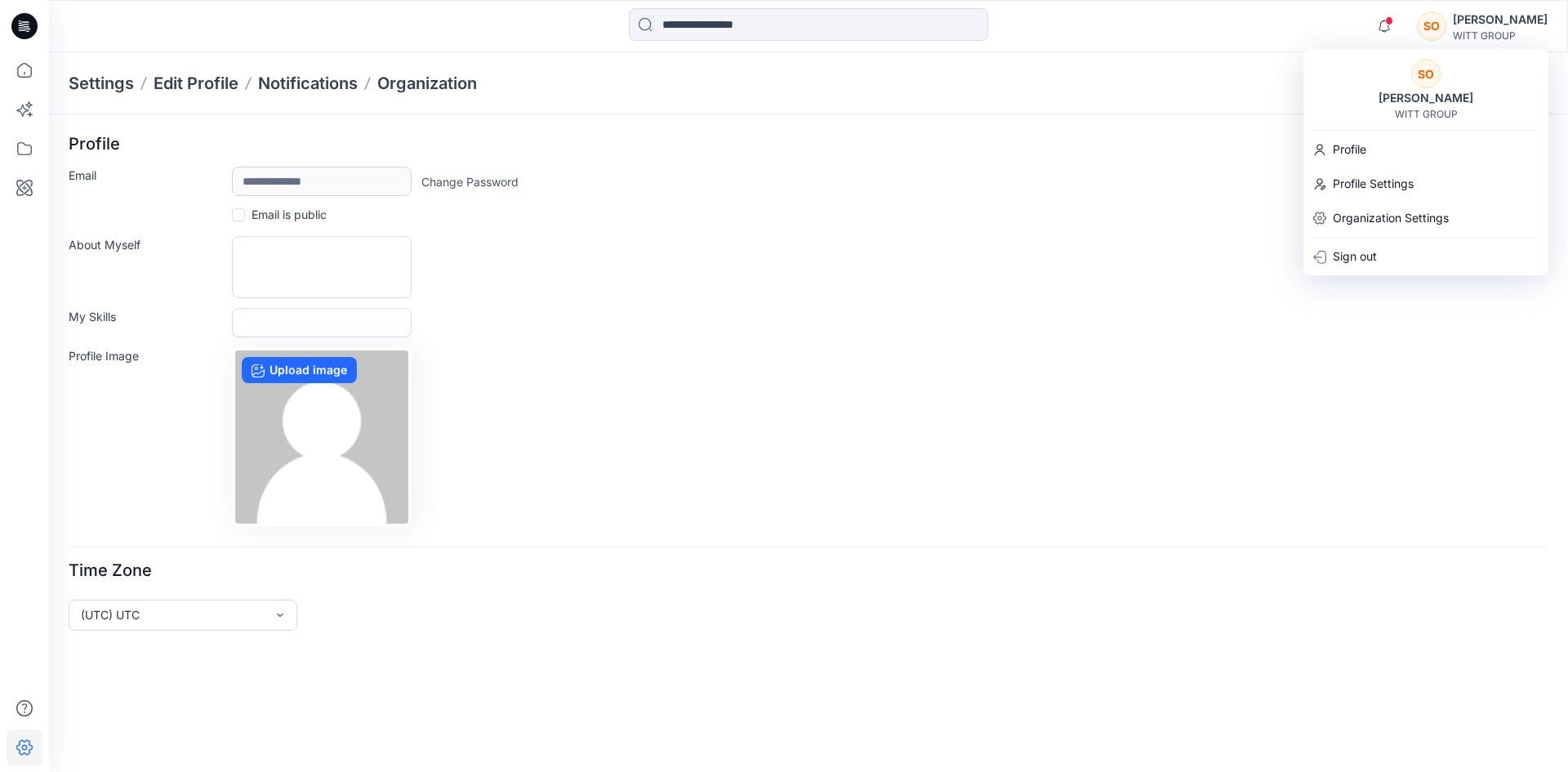
click at [1429, 88] on div "SO Sarah Otte WITT GROUP" at bounding box center [1426, 90] width 245 height 62
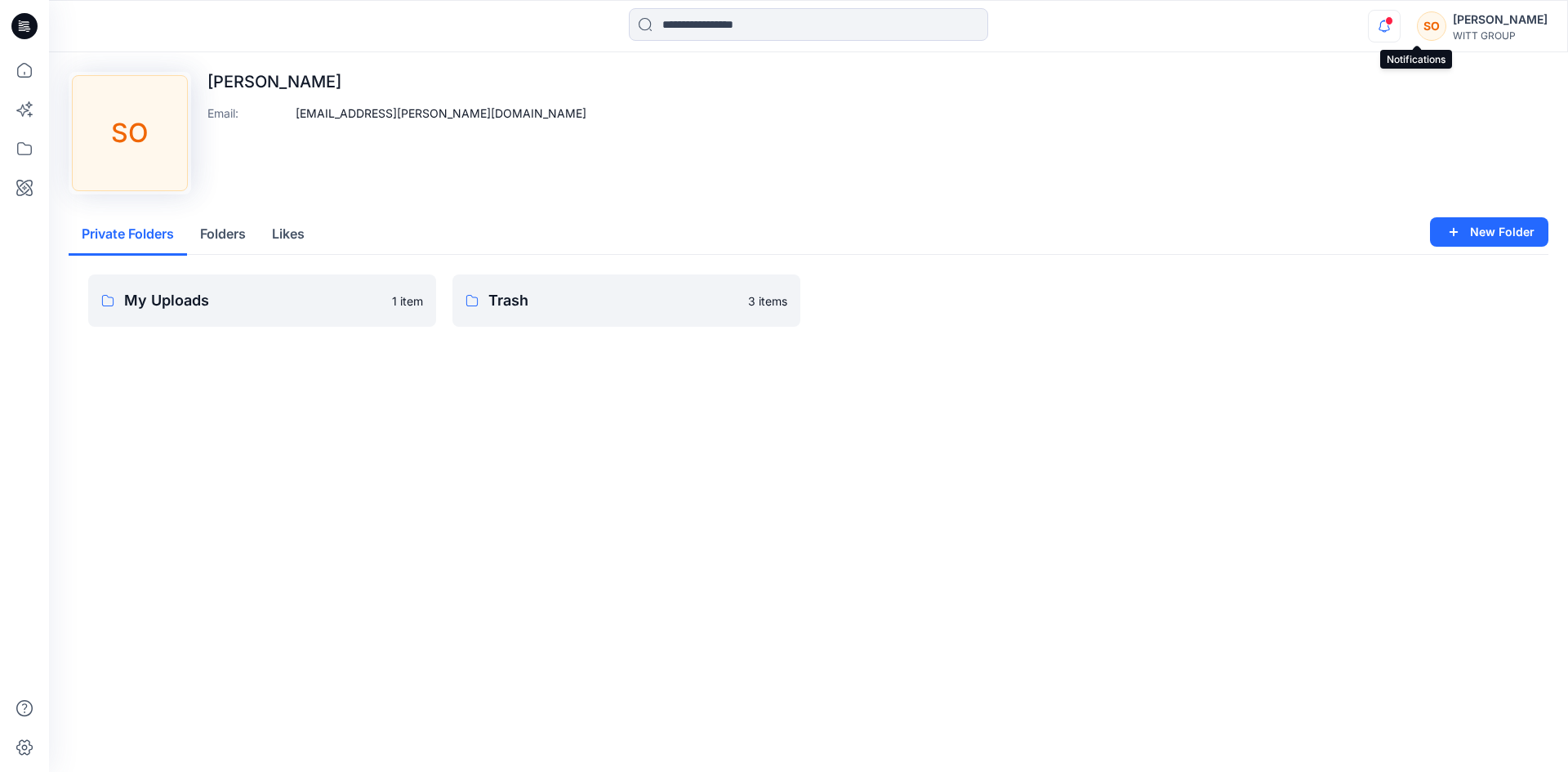
click at [1400, 32] on icon "button" at bounding box center [1384, 26] width 31 height 33
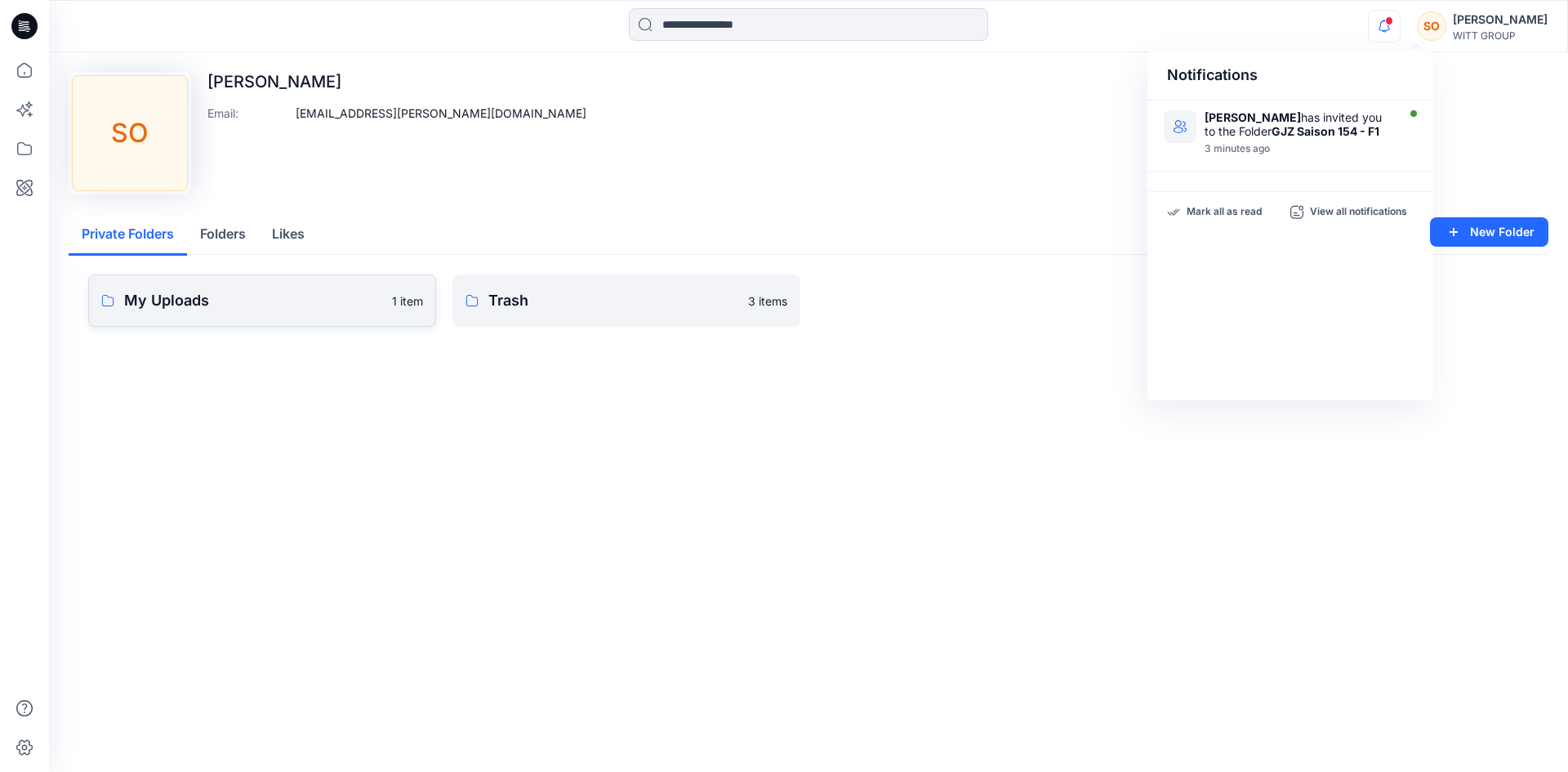
click at [206, 292] on p "My Uploads" at bounding box center [253, 301] width 258 height 23
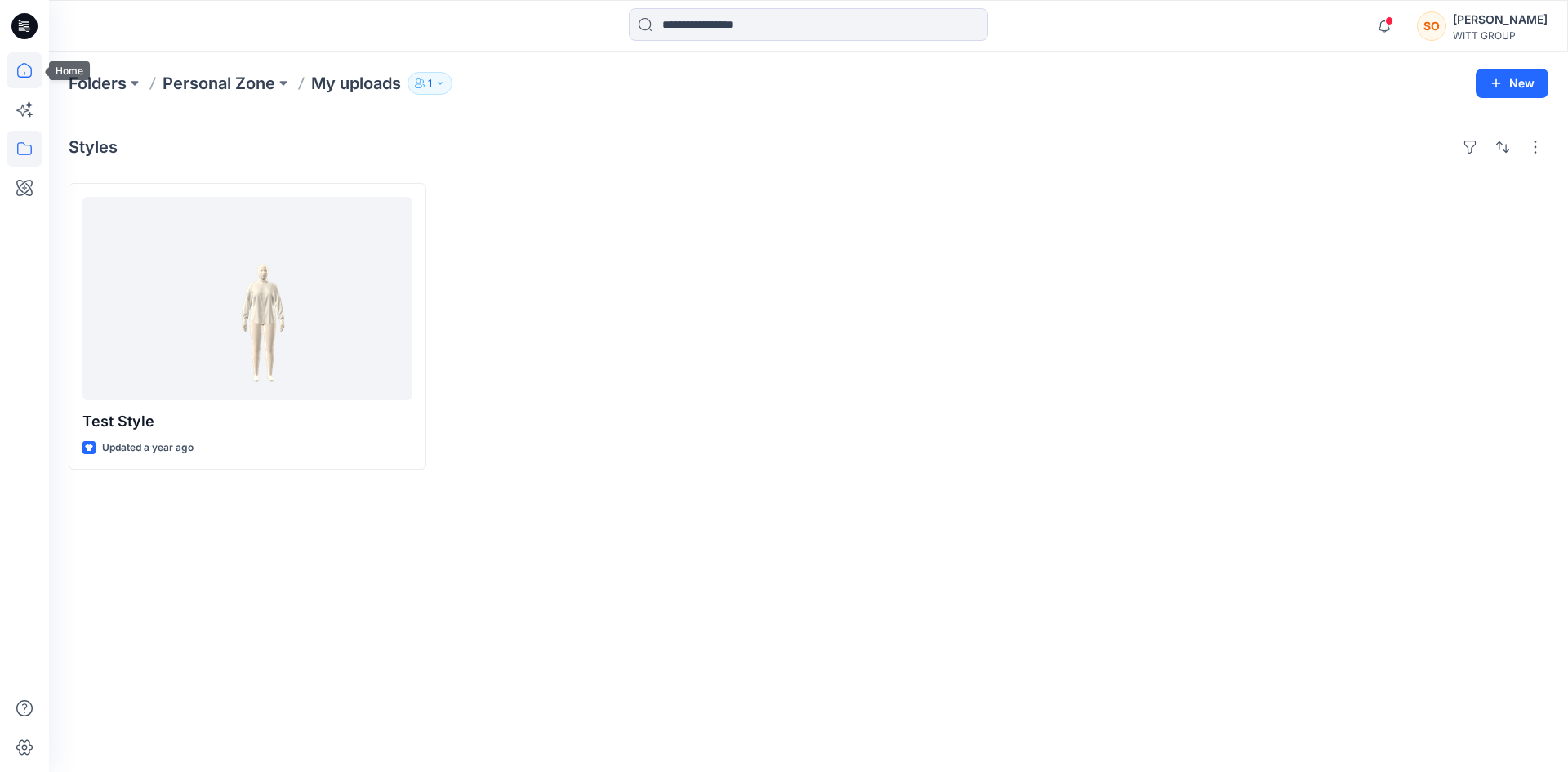
click at [24, 62] on icon at bounding box center [25, 71] width 36 height 36
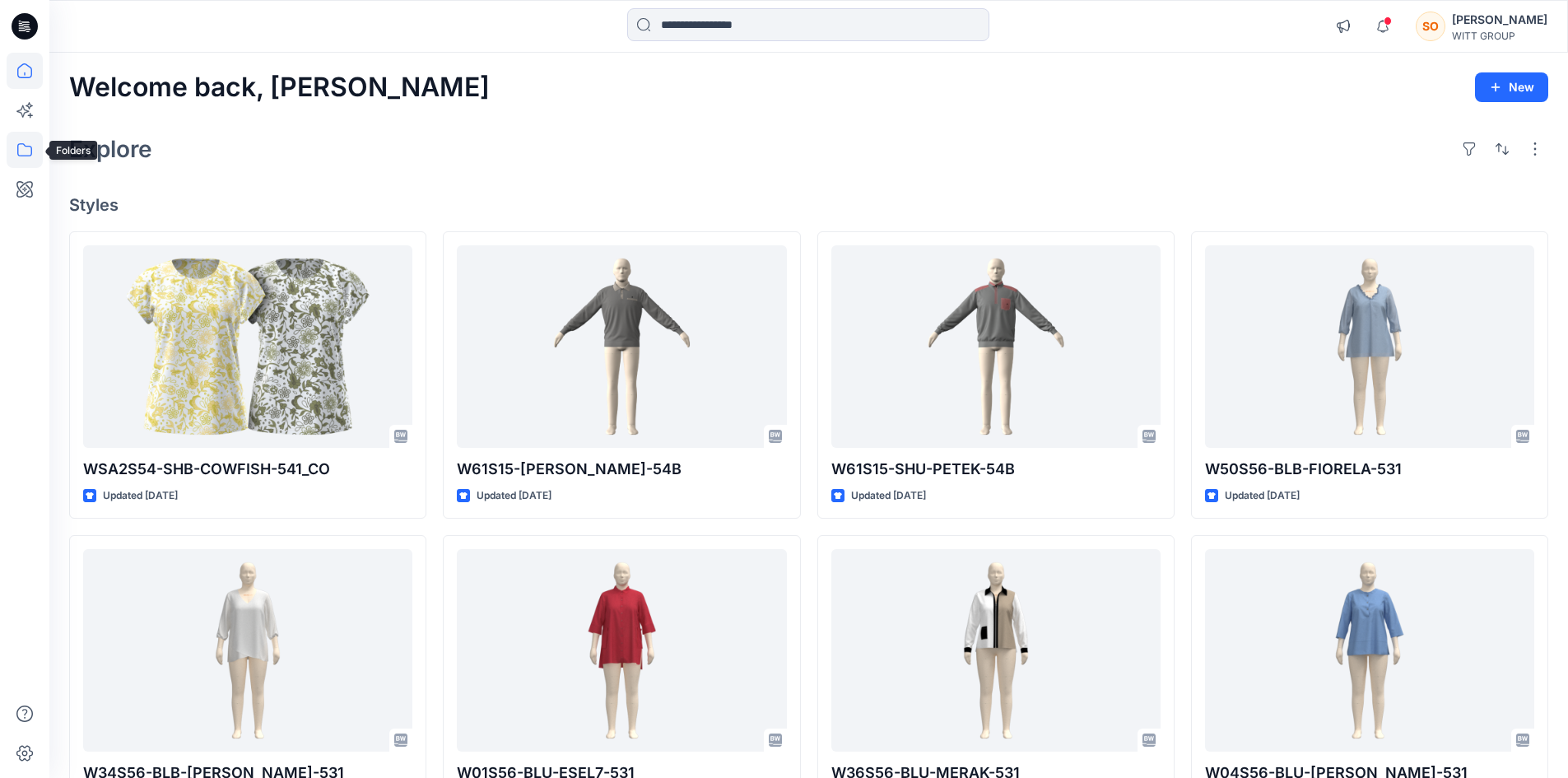
click at [27, 133] on icon at bounding box center [25, 150] width 36 height 36
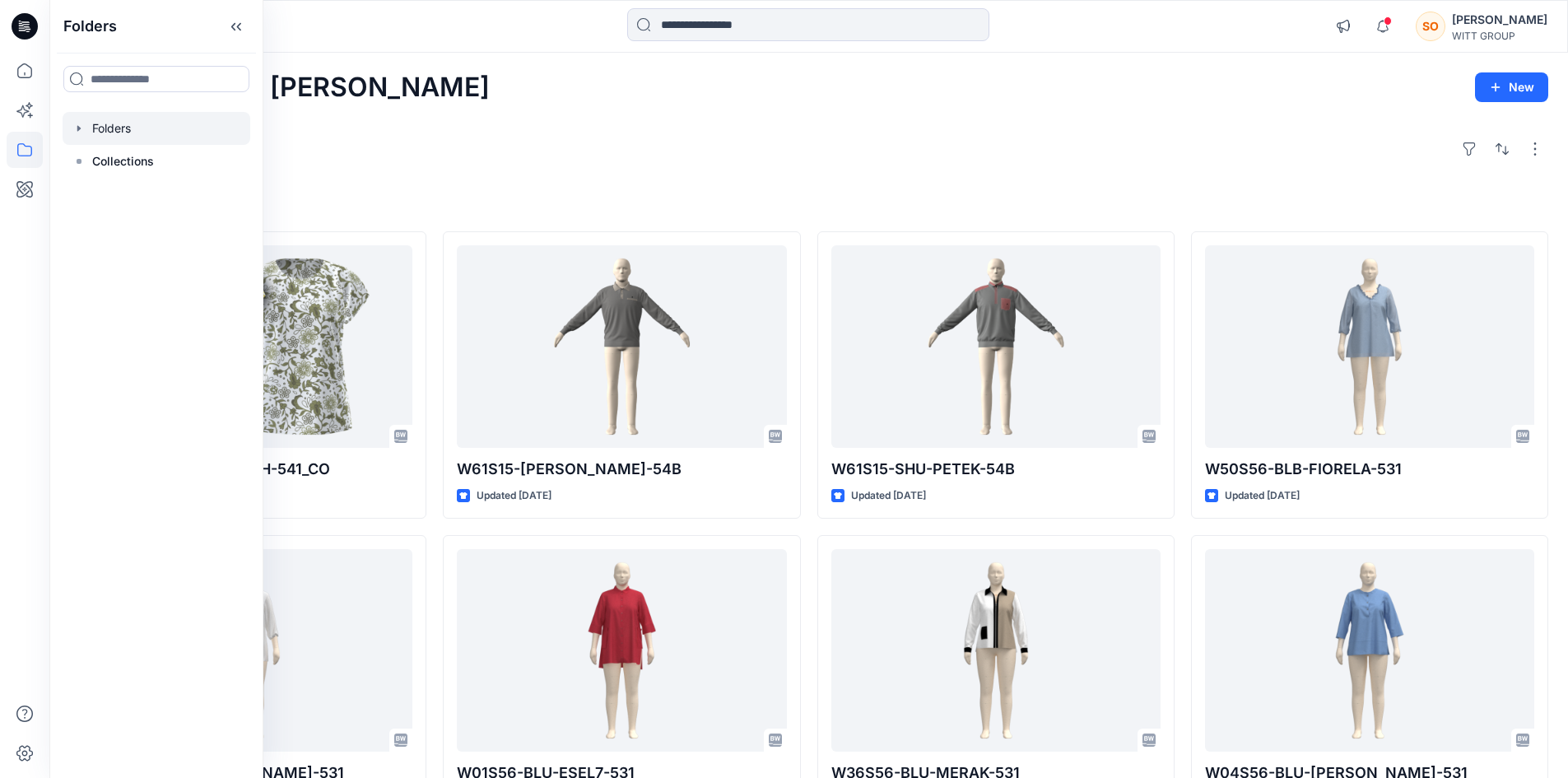
click at [86, 130] on div at bounding box center [156, 128] width 188 height 33
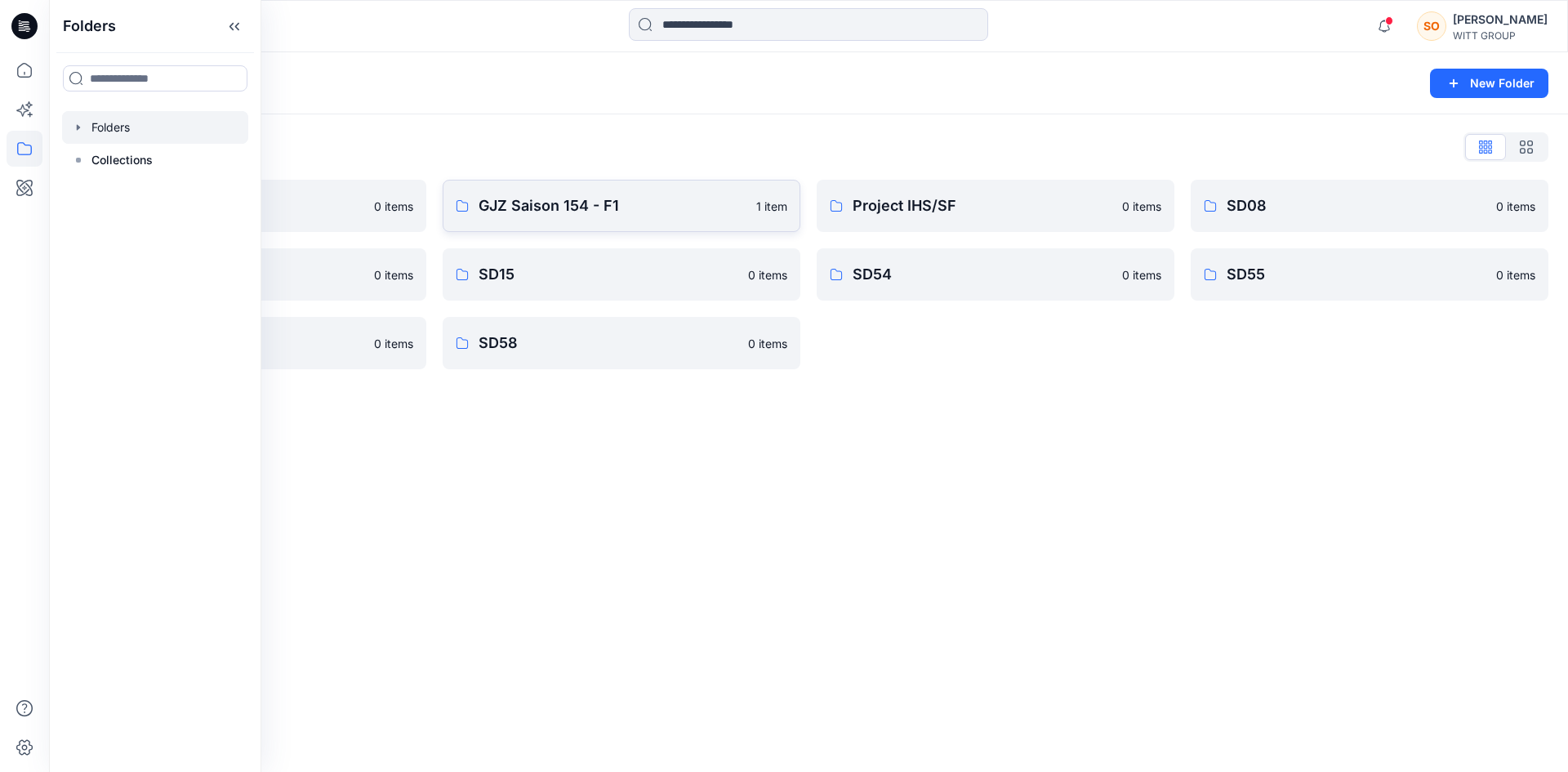
click at [707, 210] on p "GJZ Saison 154 - F1" at bounding box center [613, 206] width 268 height 23
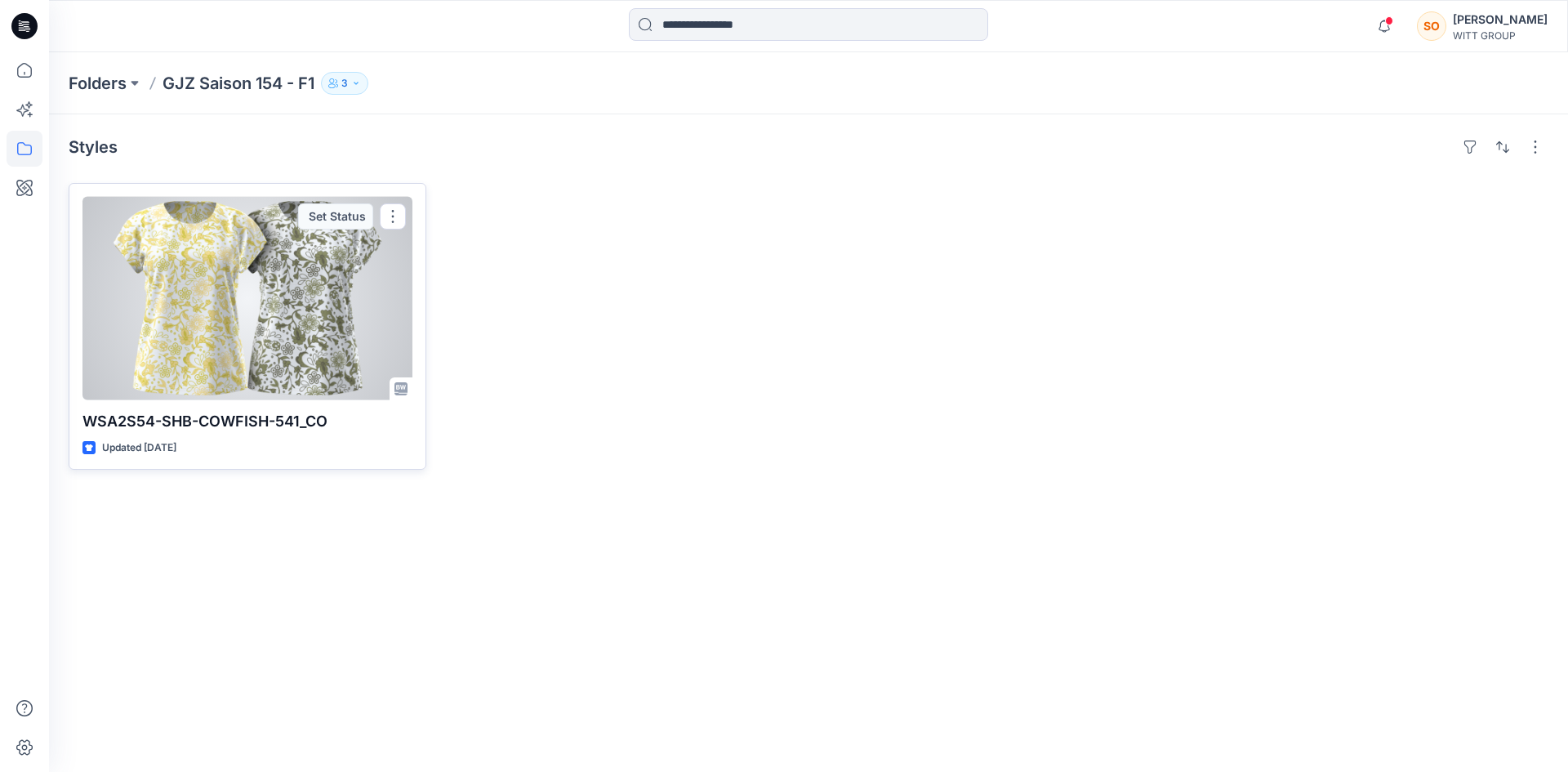
click at [297, 278] on div at bounding box center [247, 299] width 330 height 204
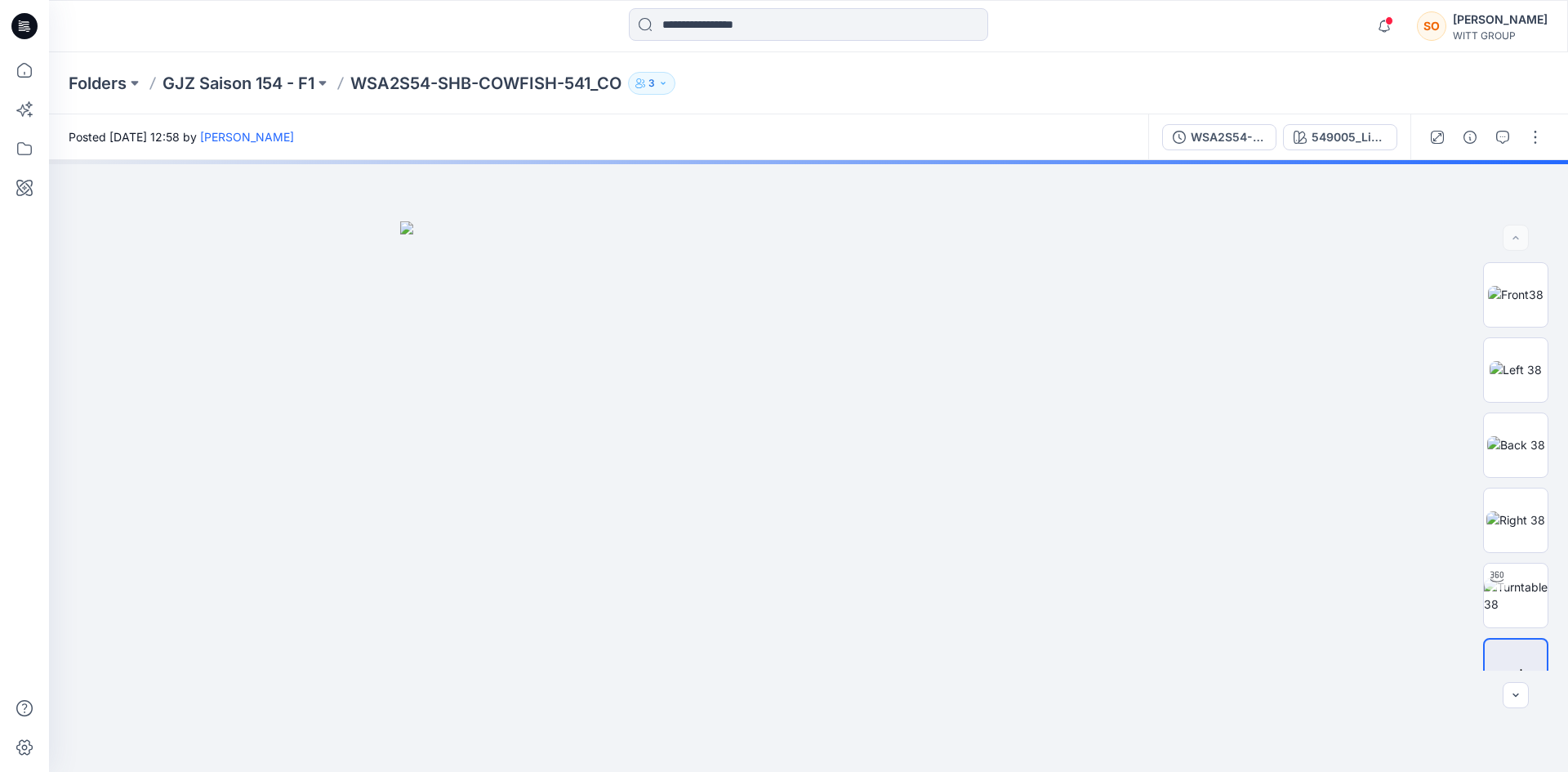
click at [660, 76] on button "3" at bounding box center [652, 83] width 48 height 23
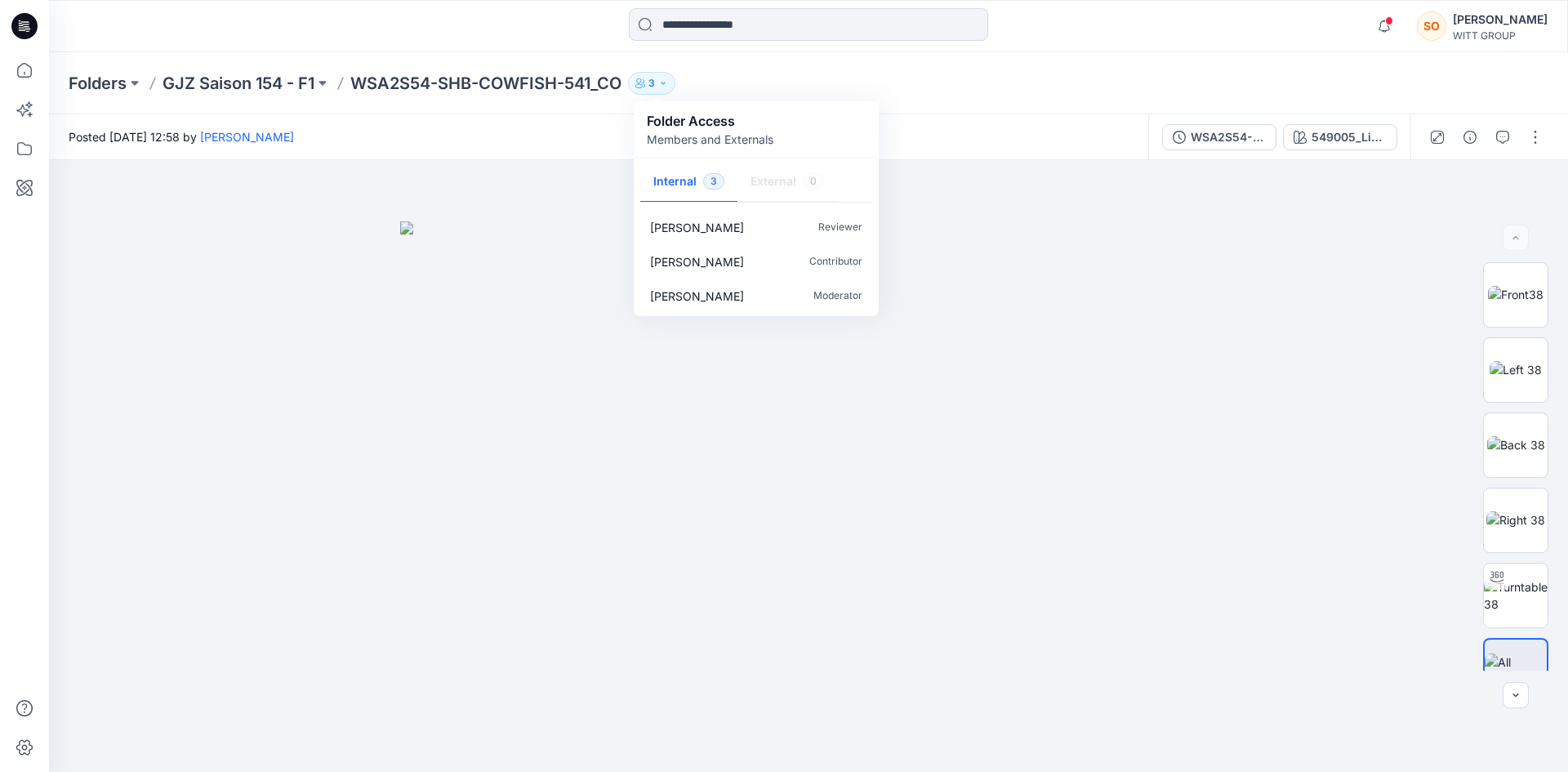
click at [1008, 84] on div "Folders GJZ Saison 154 - F1 WSA2S54-SHB-COWFISH-541_CO 3 Folder Access Members …" at bounding box center [745, 83] width 1352 height 23
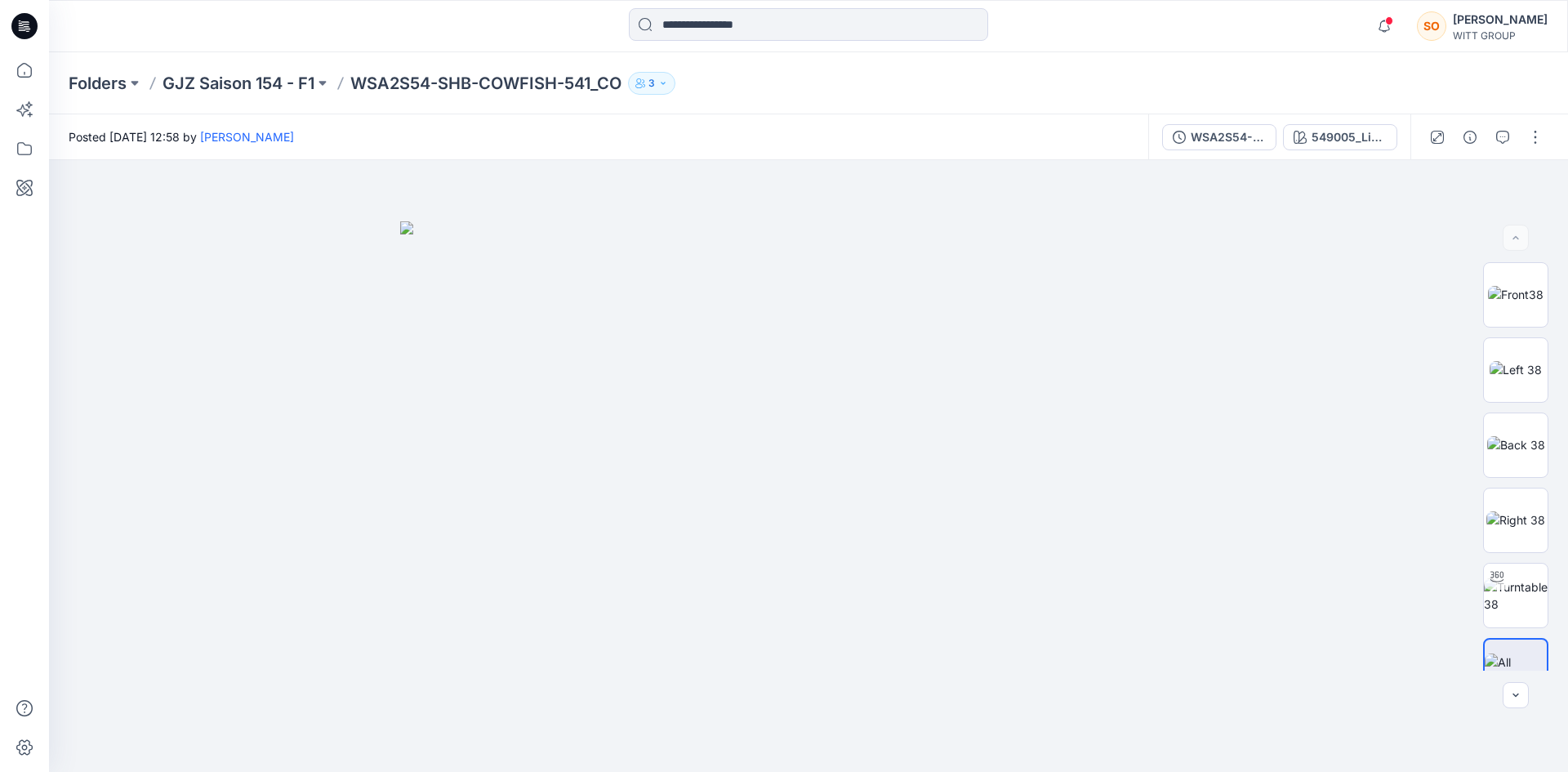
click at [644, 79] on icon "button" at bounding box center [642, 80] width 2 height 4
drag, startPoint x: 1260, startPoint y: 138, endPoint x: 743, endPoint y: 57, distance: 523.3
click at [755, 57] on div "Folders GJZ Saison 154 - F1 WSA2S54-SHB-COWFISH-541_CO 3 Folder Access Members …" at bounding box center [808, 412] width 1519 height 719
click at [668, 75] on button "3" at bounding box center [652, 83] width 48 height 23
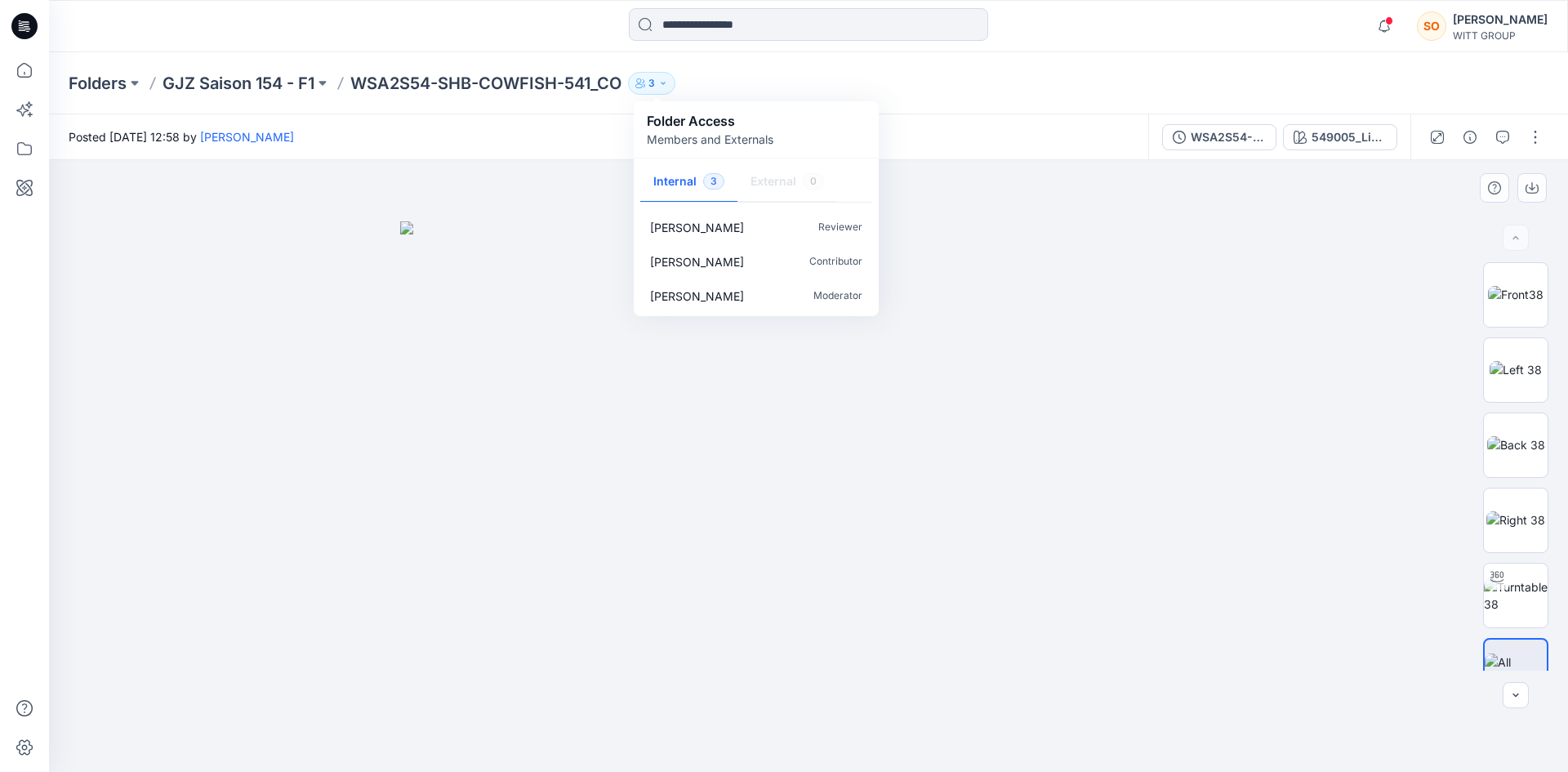
click at [751, 505] on img at bounding box center [808, 496] width 816 height 551
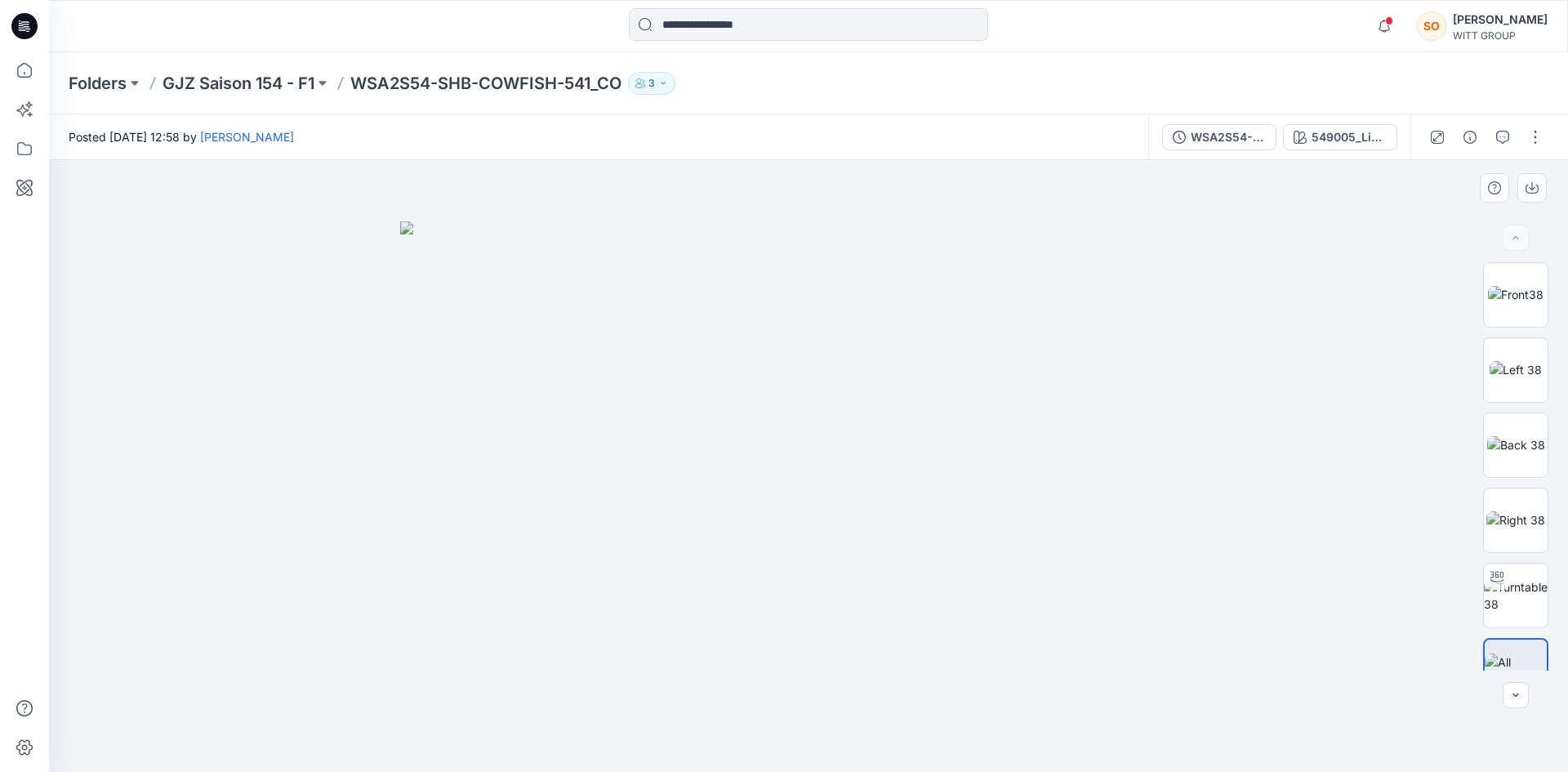
drag, startPoint x: 916, startPoint y: 406, endPoint x: 459, endPoint y: 397, distance: 457.1
click at [459, 397] on img at bounding box center [808, 496] width 816 height 551
drag, startPoint x: 1181, startPoint y: 470, endPoint x: 1567, endPoint y: 639, distance: 421.4
click at [1529, 511] on img at bounding box center [1515, 519] width 59 height 17
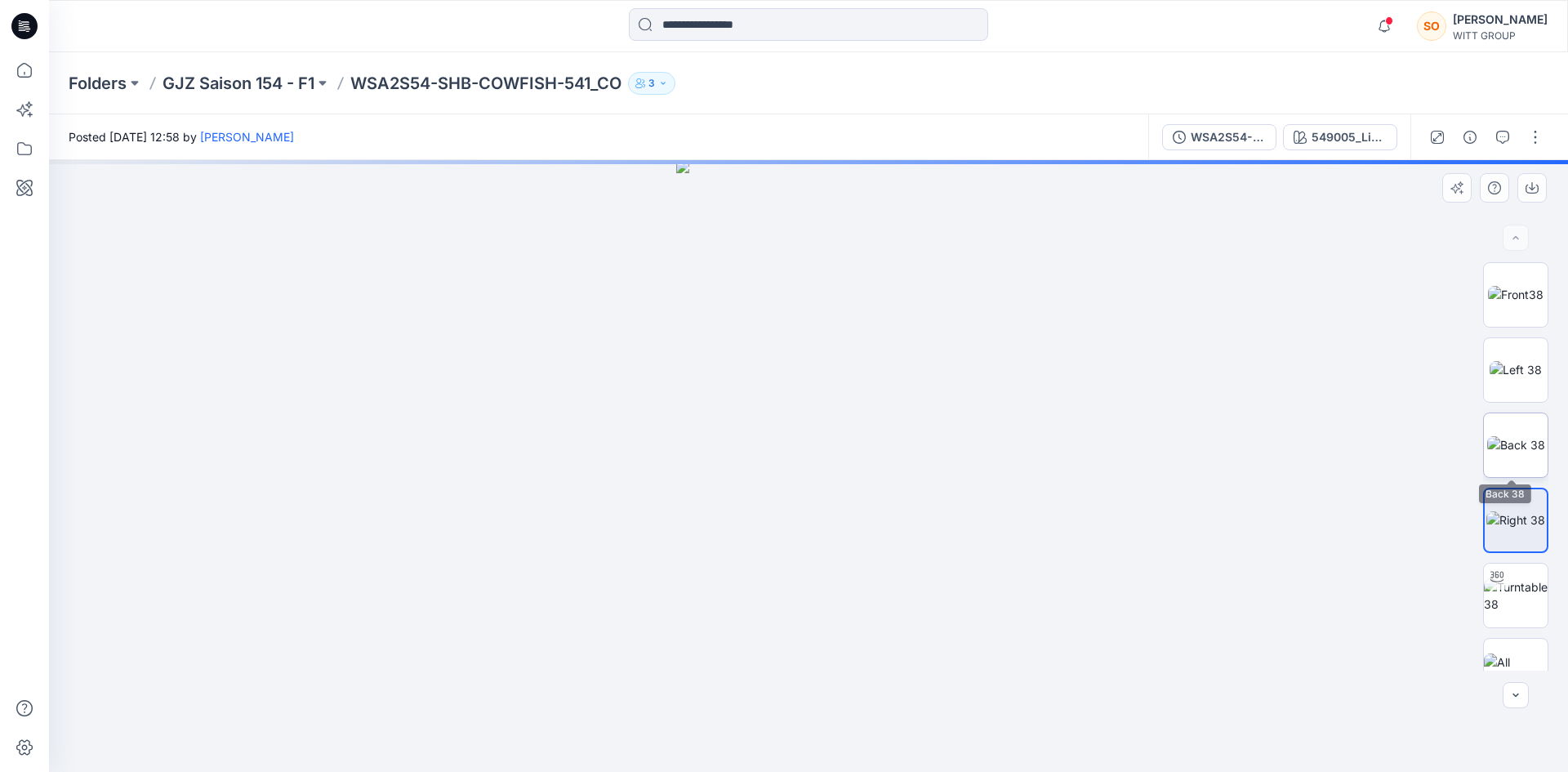
click at [1519, 449] on img at bounding box center [1515, 444] width 58 height 17
click at [1516, 378] on img at bounding box center [1515, 369] width 53 height 17
click at [1512, 296] on img at bounding box center [1515, 294] width 56 height 17
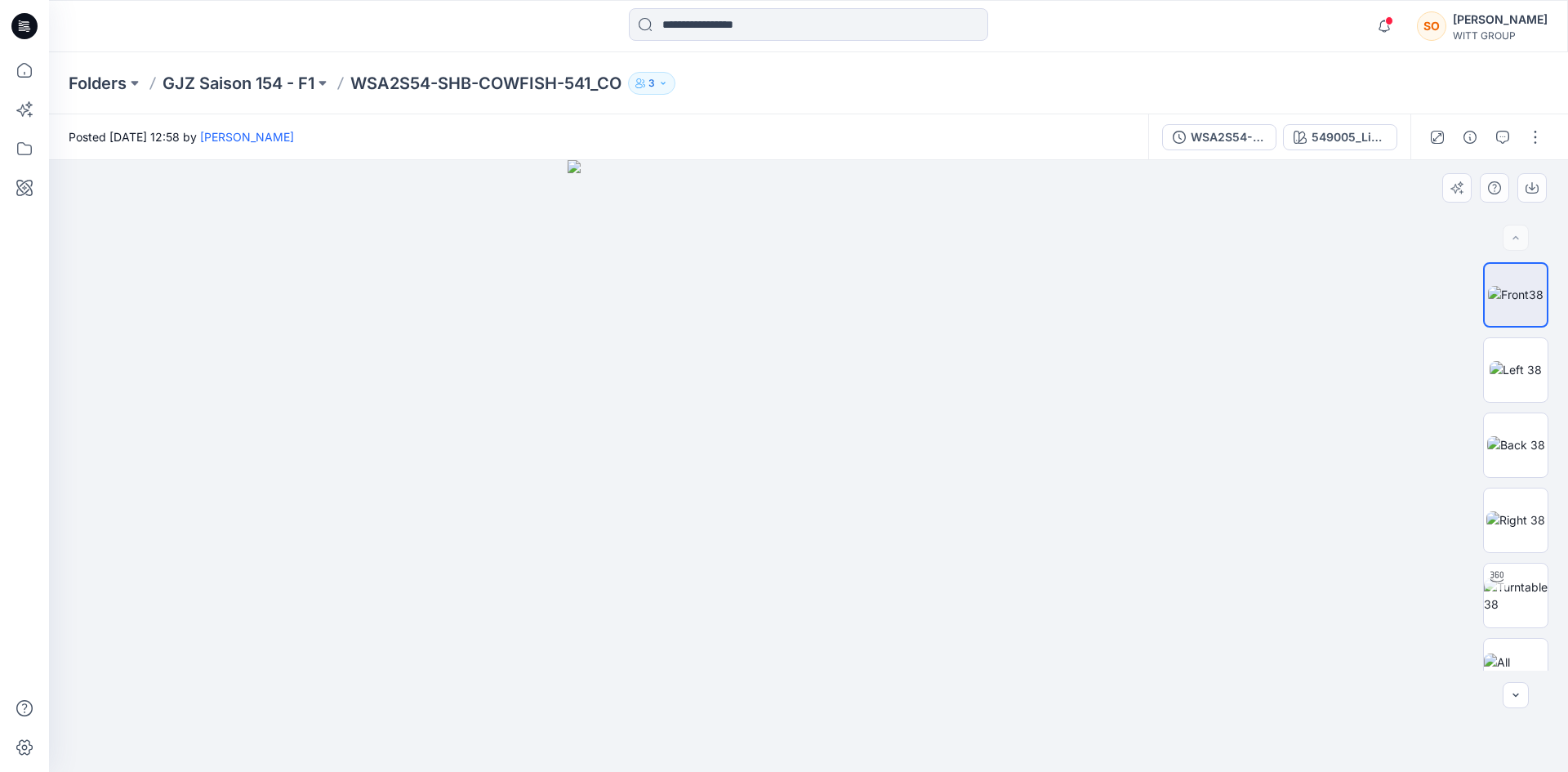
click at [1535, 334] on div at bounding box center [1516, 466] width 66 height 408
click at [1517, 378] on img at bounding box center [1515, 369] width 53 height 17
click at [1522, 453] on img at bounding box center [1515, 444] width 58 height 17
click at [1518, 528] on img at bounding box center [1515, 519] width 59 height 17
click at [1505, 584] on div at bounding box center [1497, 577] width 26 height 26
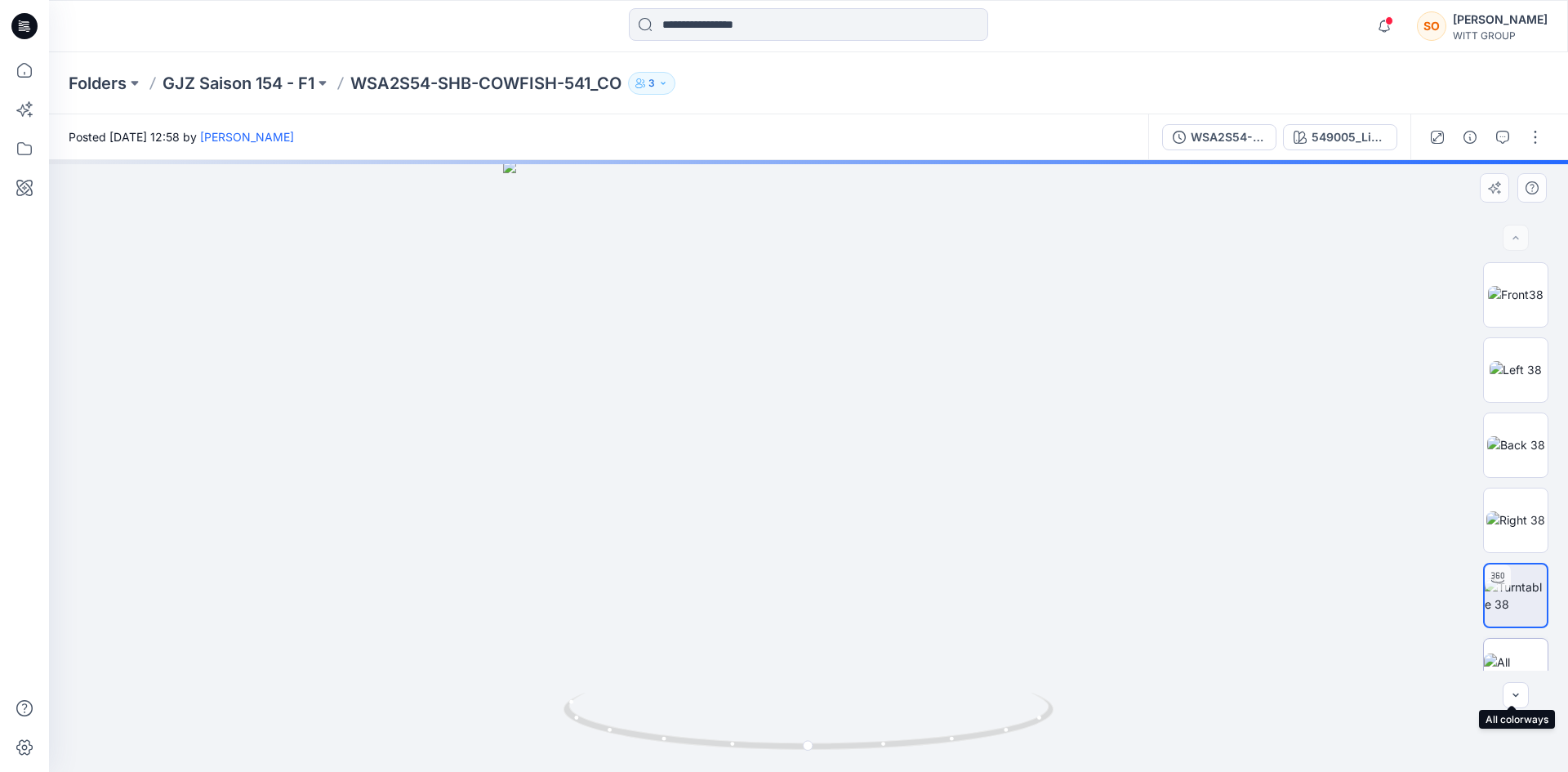
click at [1499, 658] on img at bounding box center [1515, 670] width 64 height 34
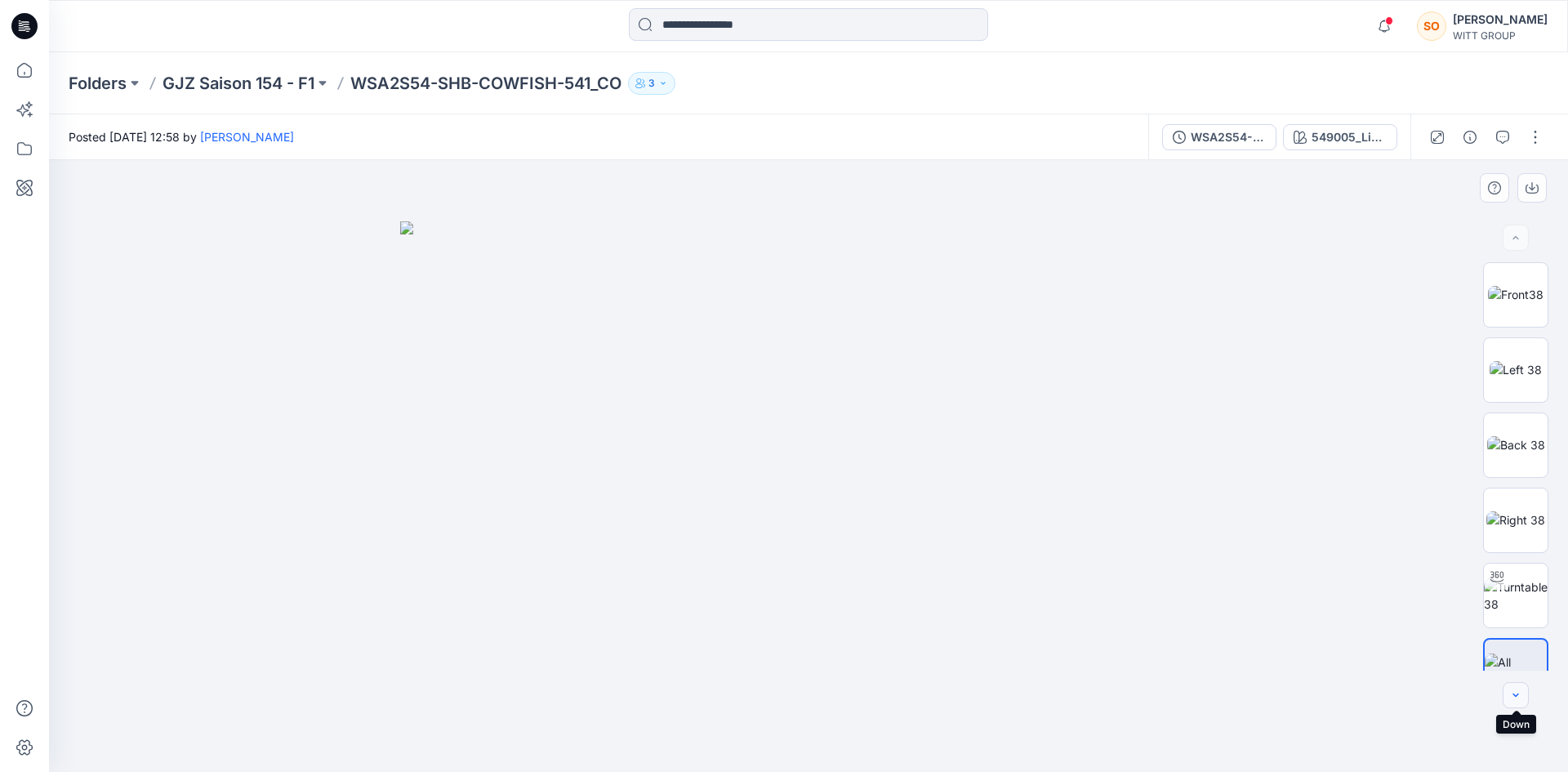
click at [1517, 690] on icon "button" at bounding box center [1515, 695] width 13 height 13
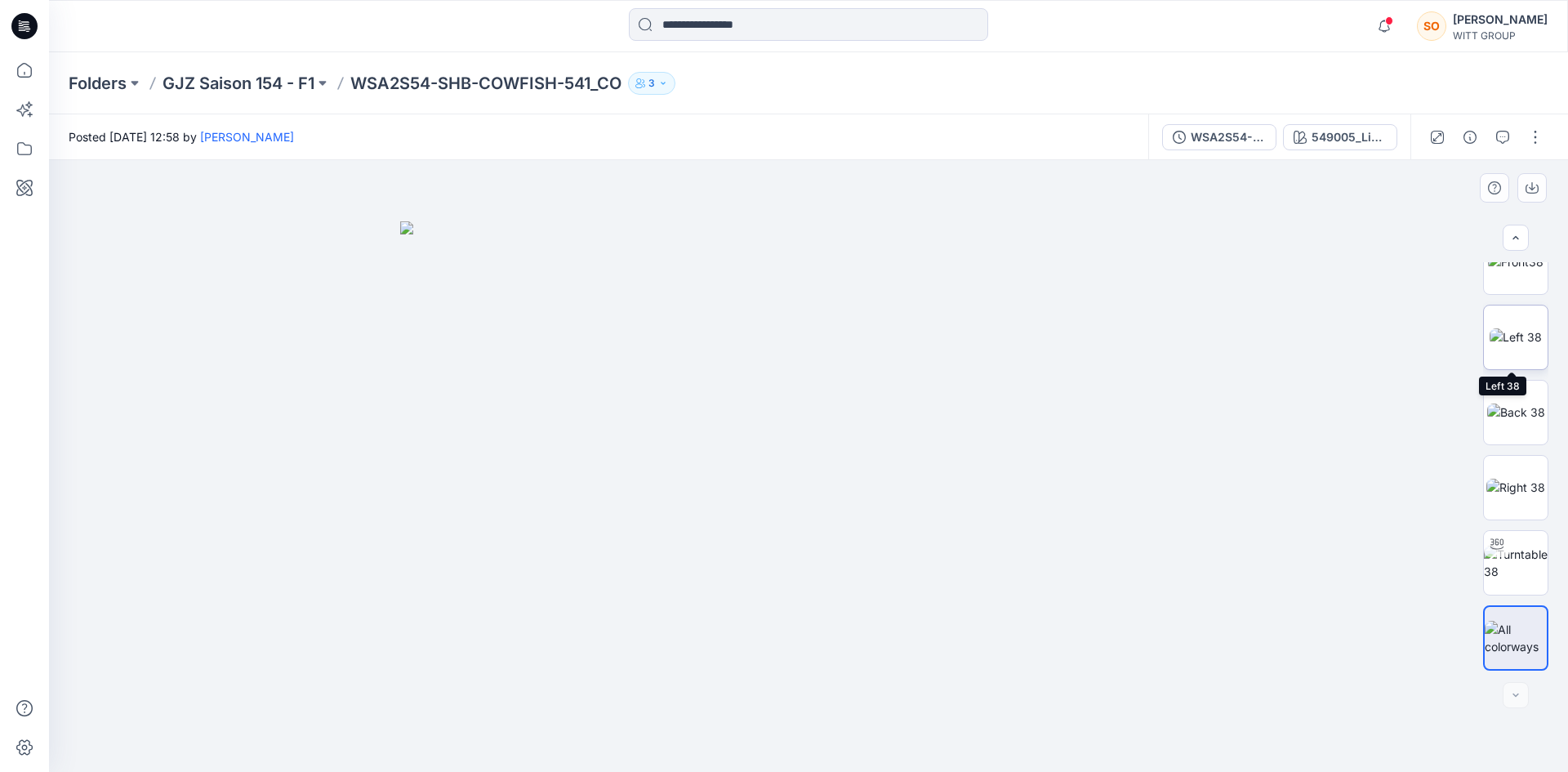
click at [1521, 329] on img at bounding box center [1515, 337] width 53 height 17
click at [1514, 270] on img at bounding box center [1515, 261] width 56 height 17
click at [1511, 344] on img at bounding box center [1515, 337] width 53 height 17
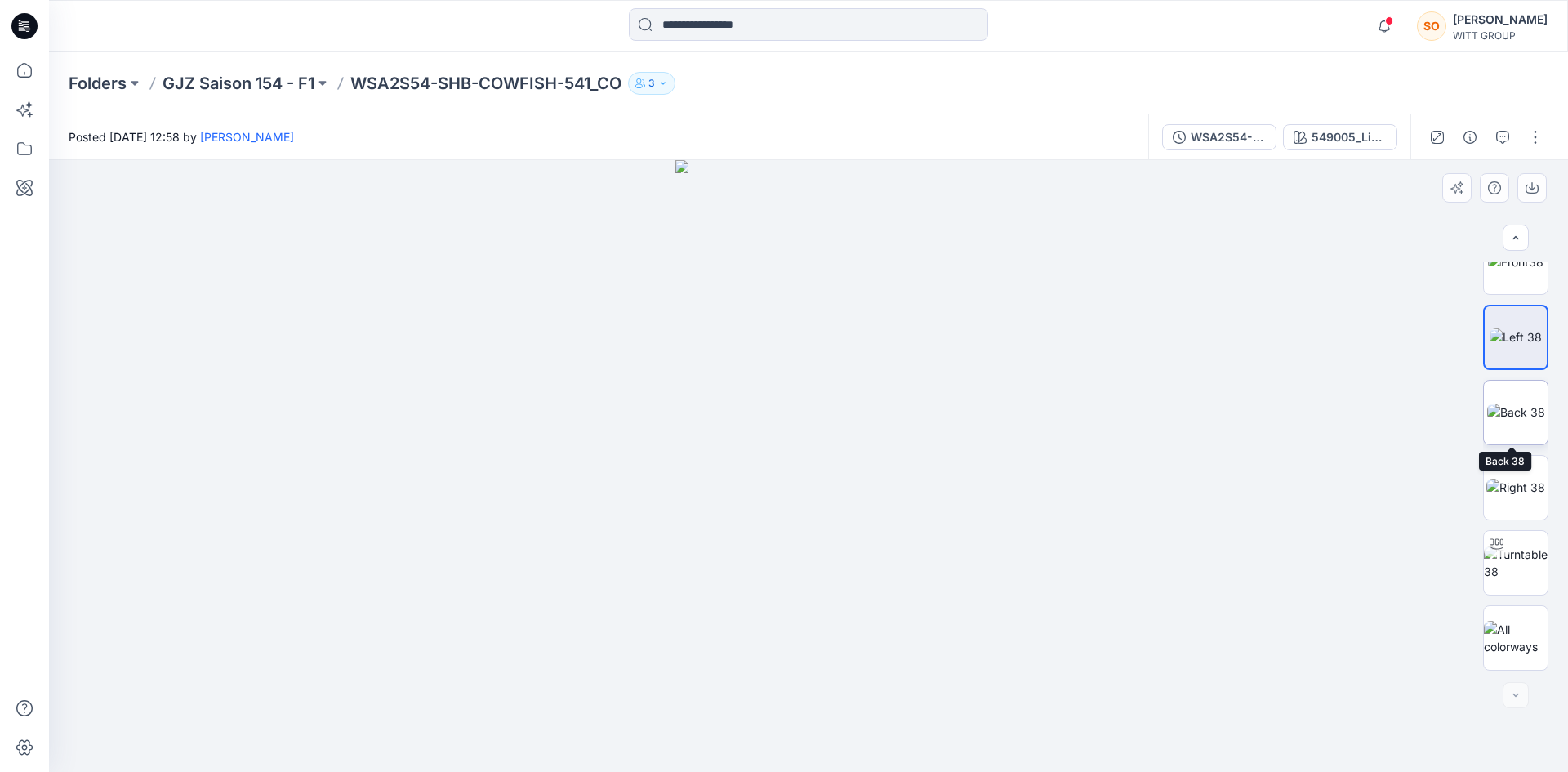
click at [1504, 408] on img at bounding box center [1515, 411] width 58 height 17
click at [1506, 479] on img at bounding box center [1515, 487] width 59 height 17
click at [1505, 552] on div at bounding box center [1497, 544] width 26 height 26
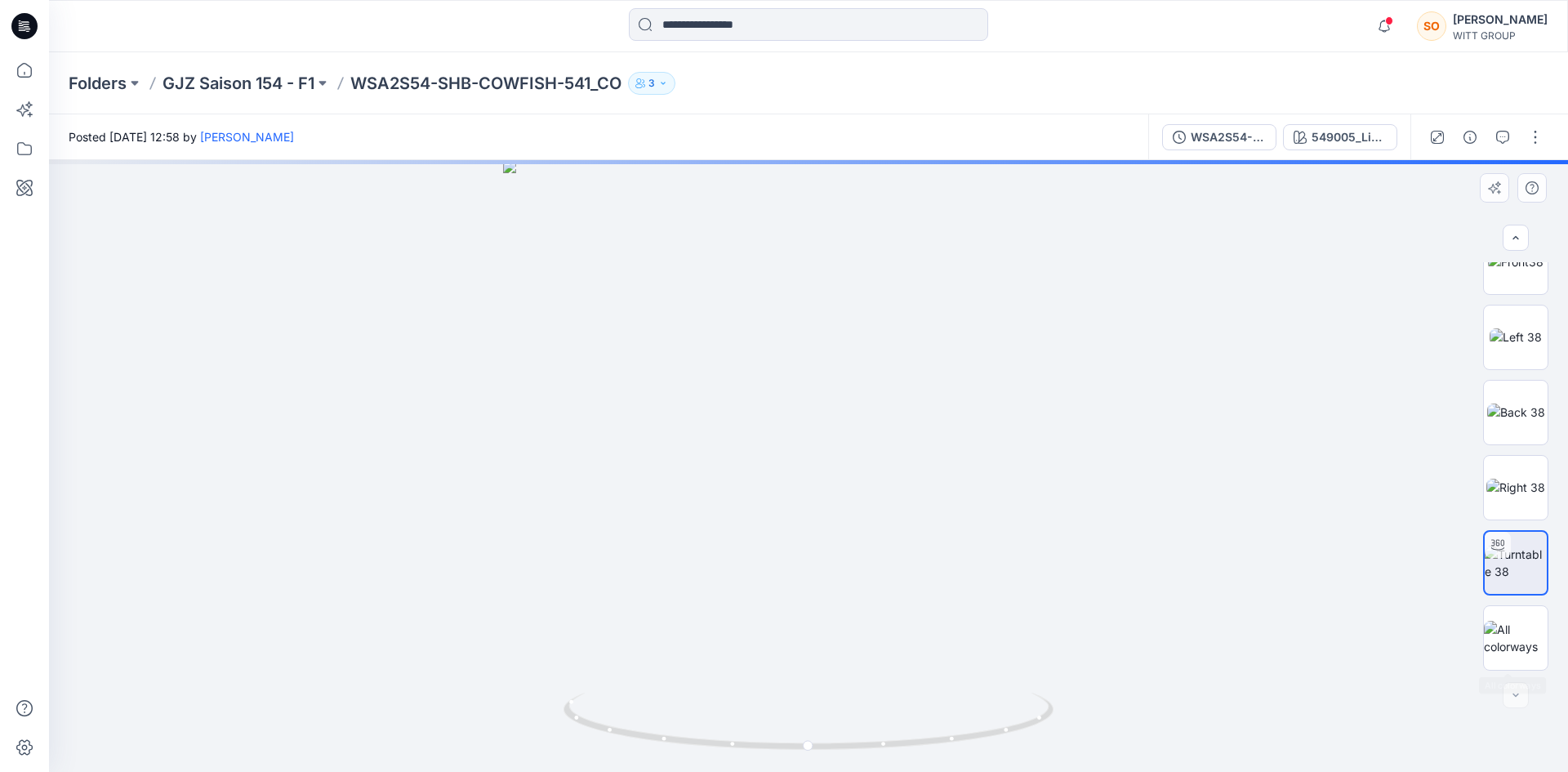
click at [1505, 599] on div at bounding box center [1516, 466] width 66 height 408
click at [1505, 642] on img at bounding box center [1515, 638] width 64 height 34
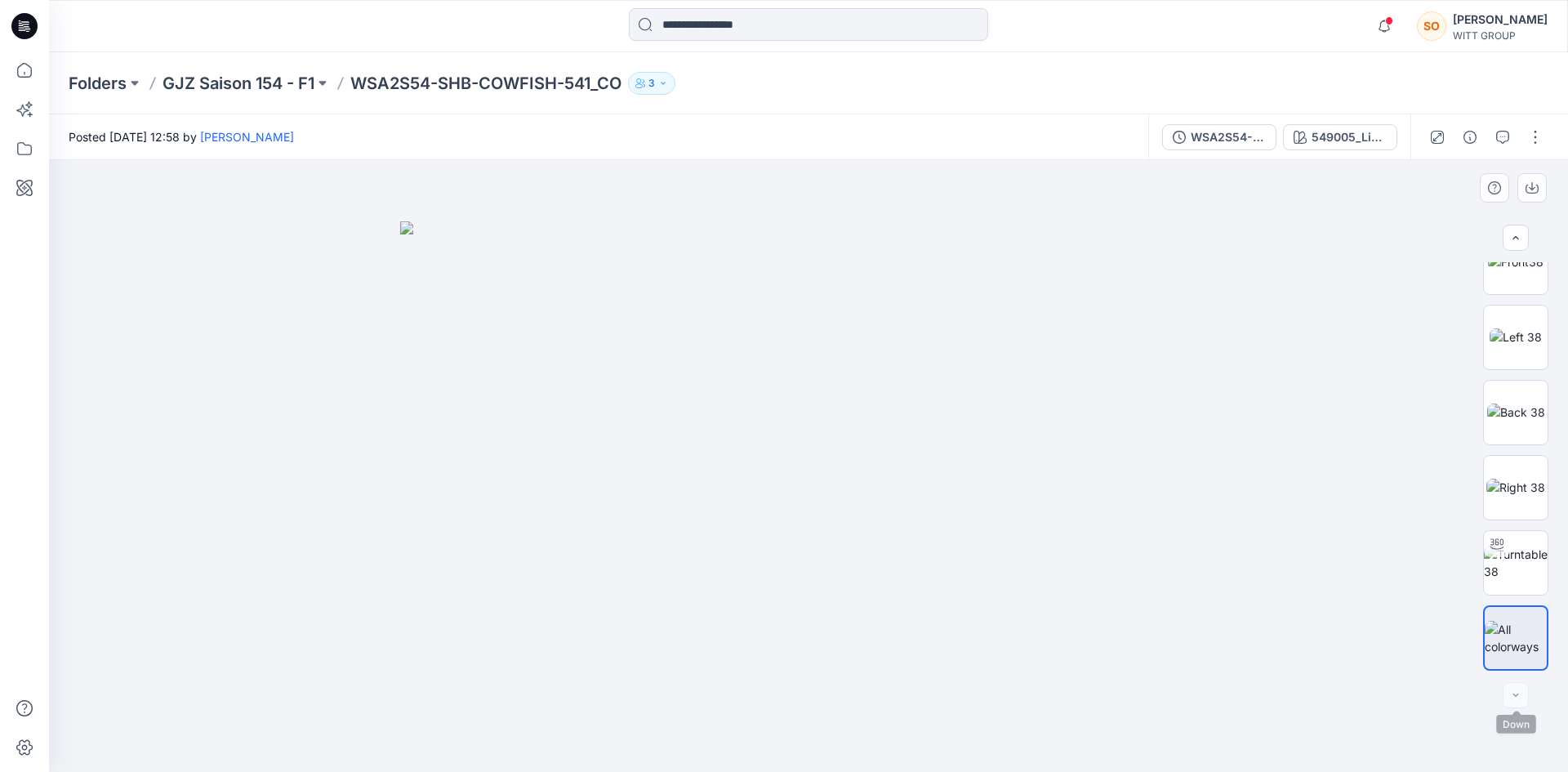
click at [1524, 691] on div at bounding box center [1515, 695] width 26 height 26
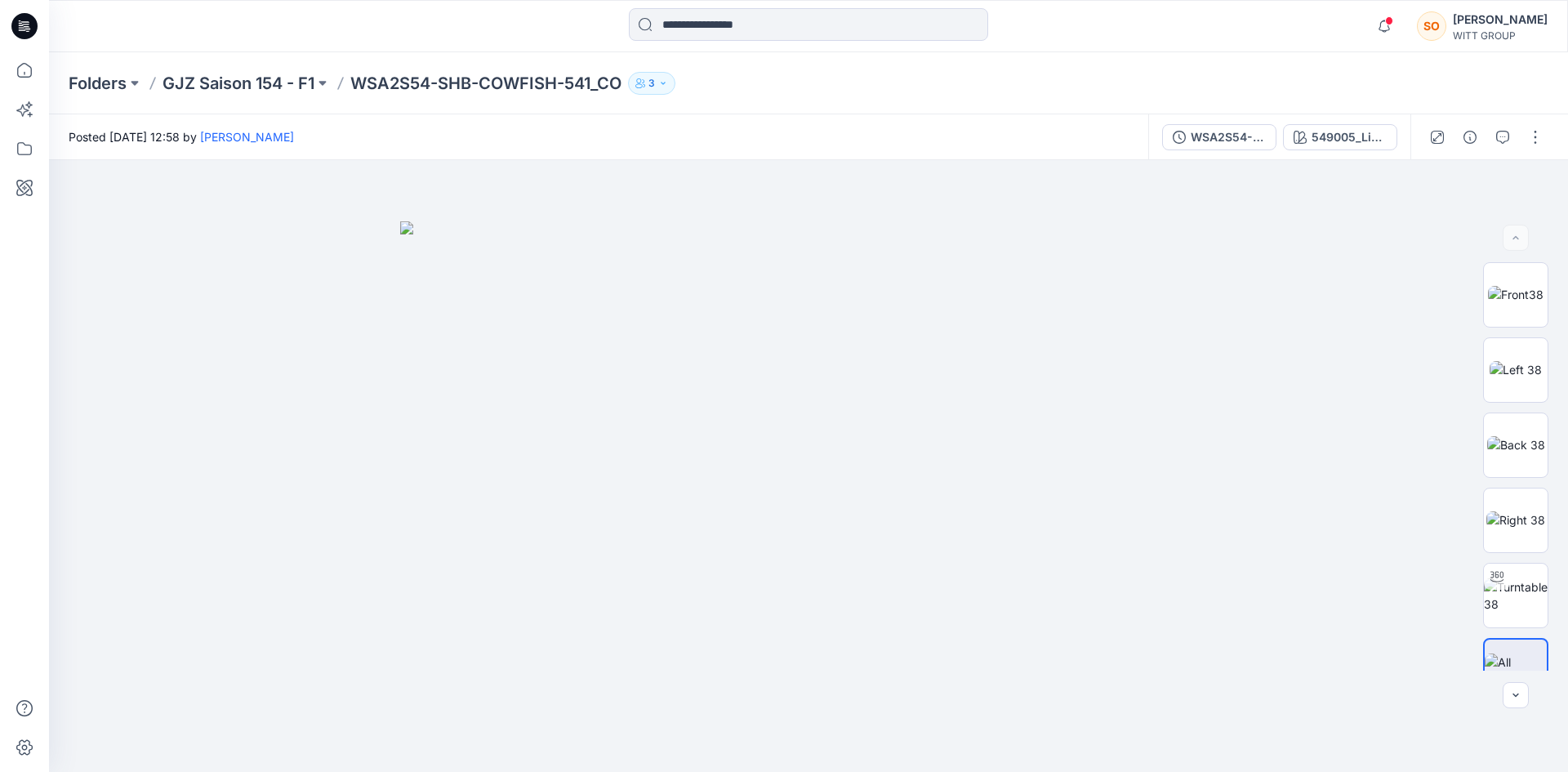
click at [674, 74] on button "3" at bounding box center [652, 83] width 48 height 23
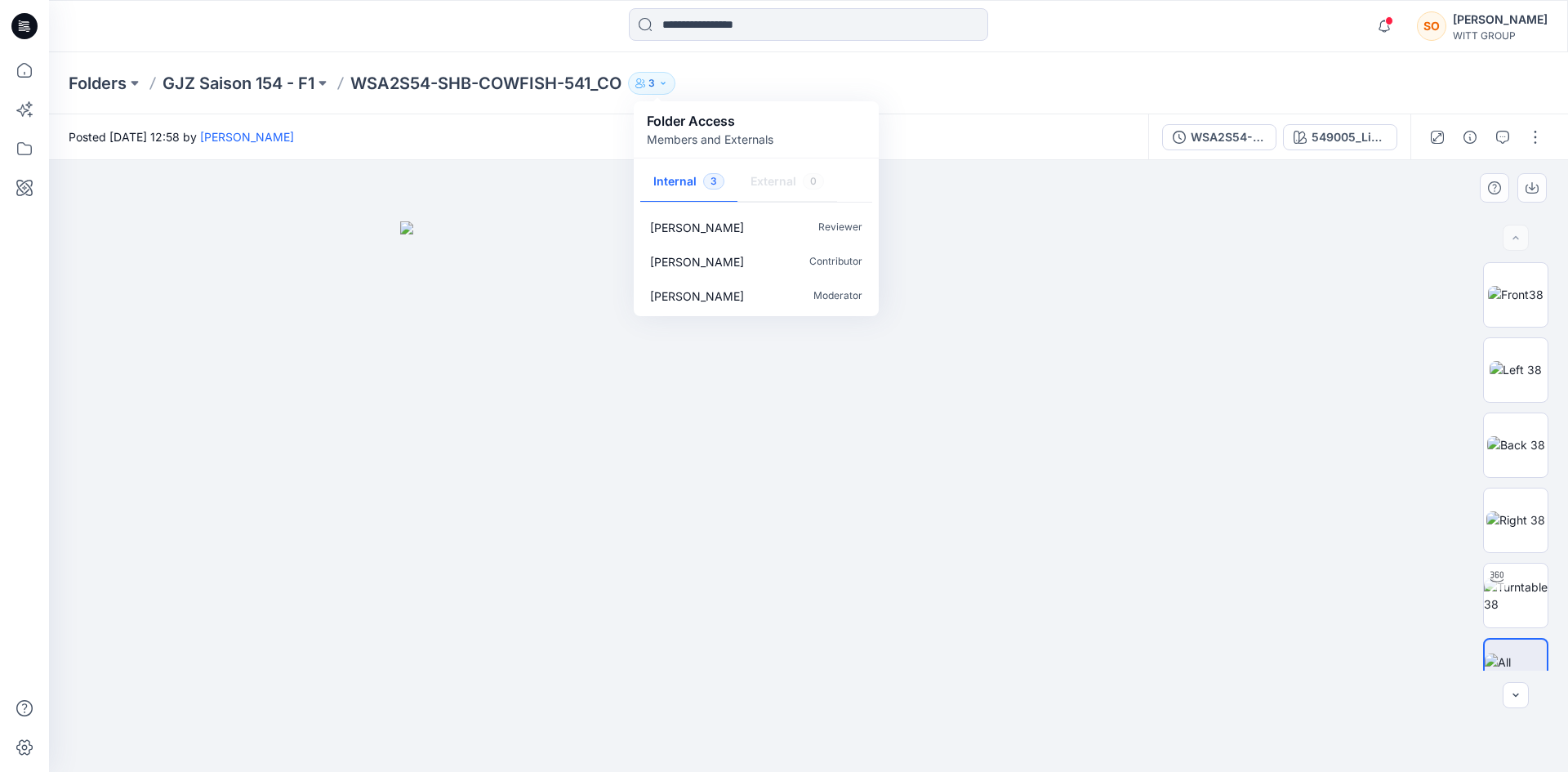
drag, startPoint x: 715, startPoint y: 469, endPoint x: 725, endPoint y: 489, distance: 22.4
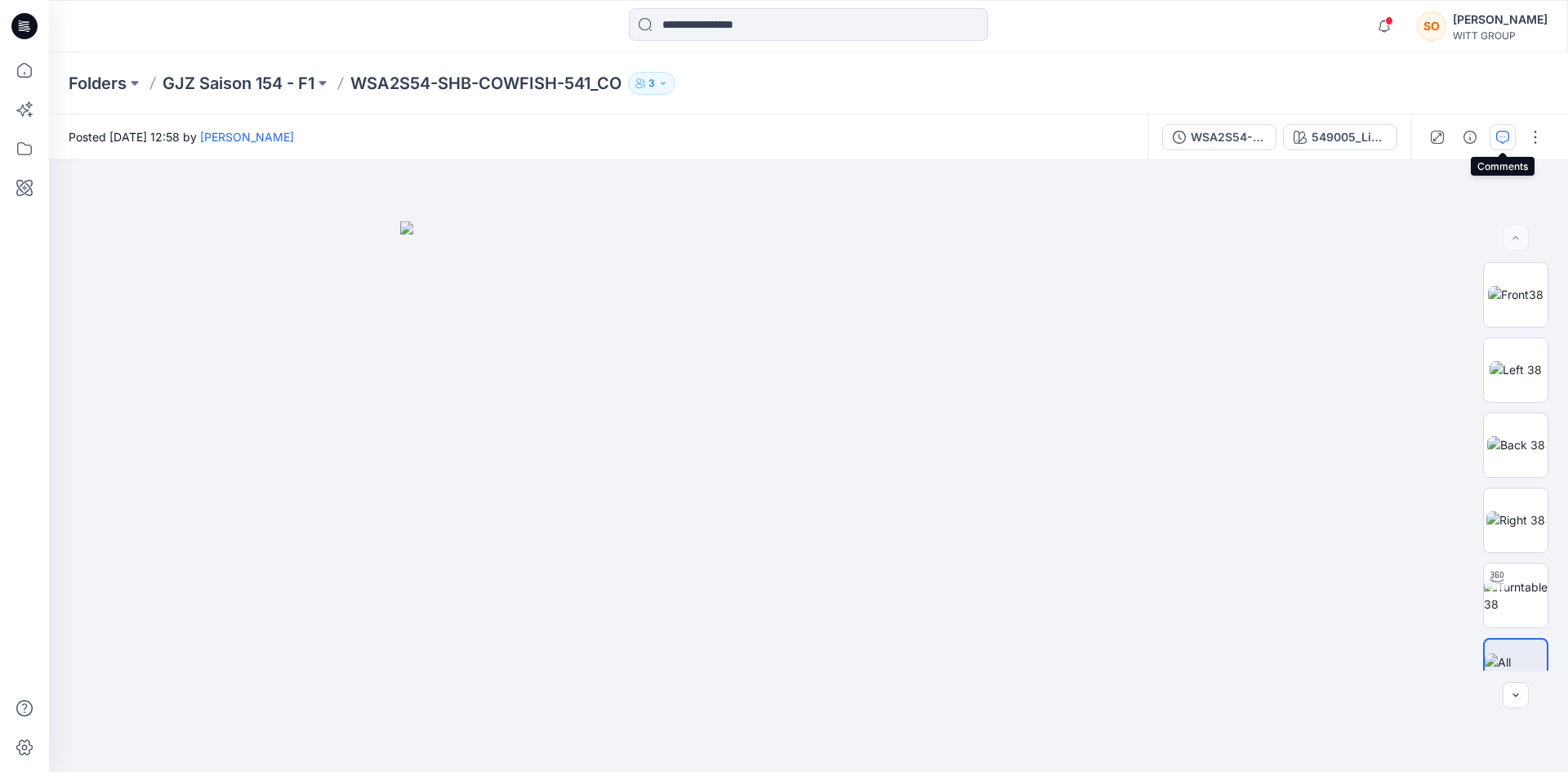
click at [1507, 136] on icon "button" at bounding box center [1502, 137] width 13 height 13
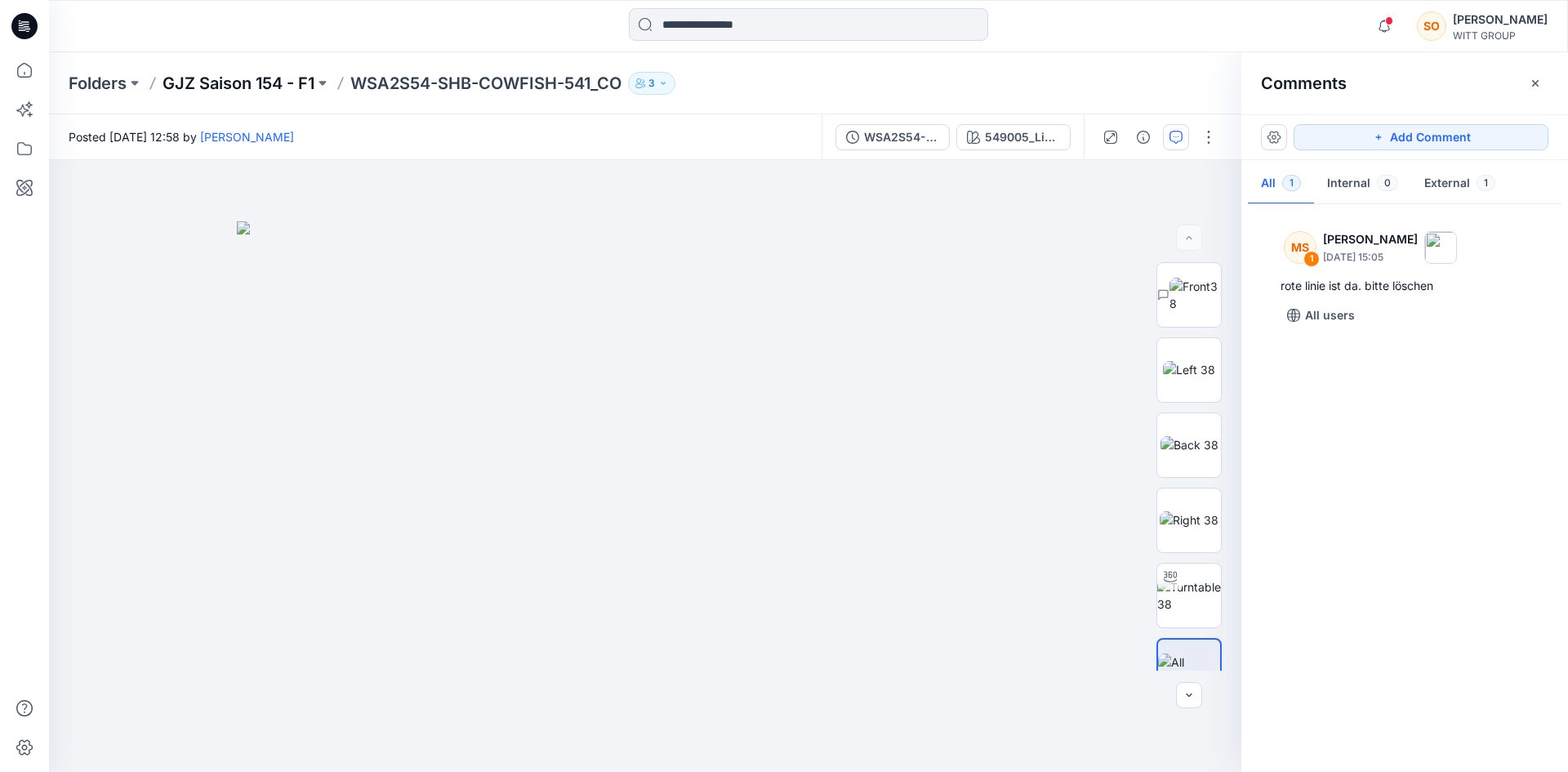
click at [241, 82] on p "GJZ Saison 154 - F1" at bounding box center [238, 83] width 152 height 23
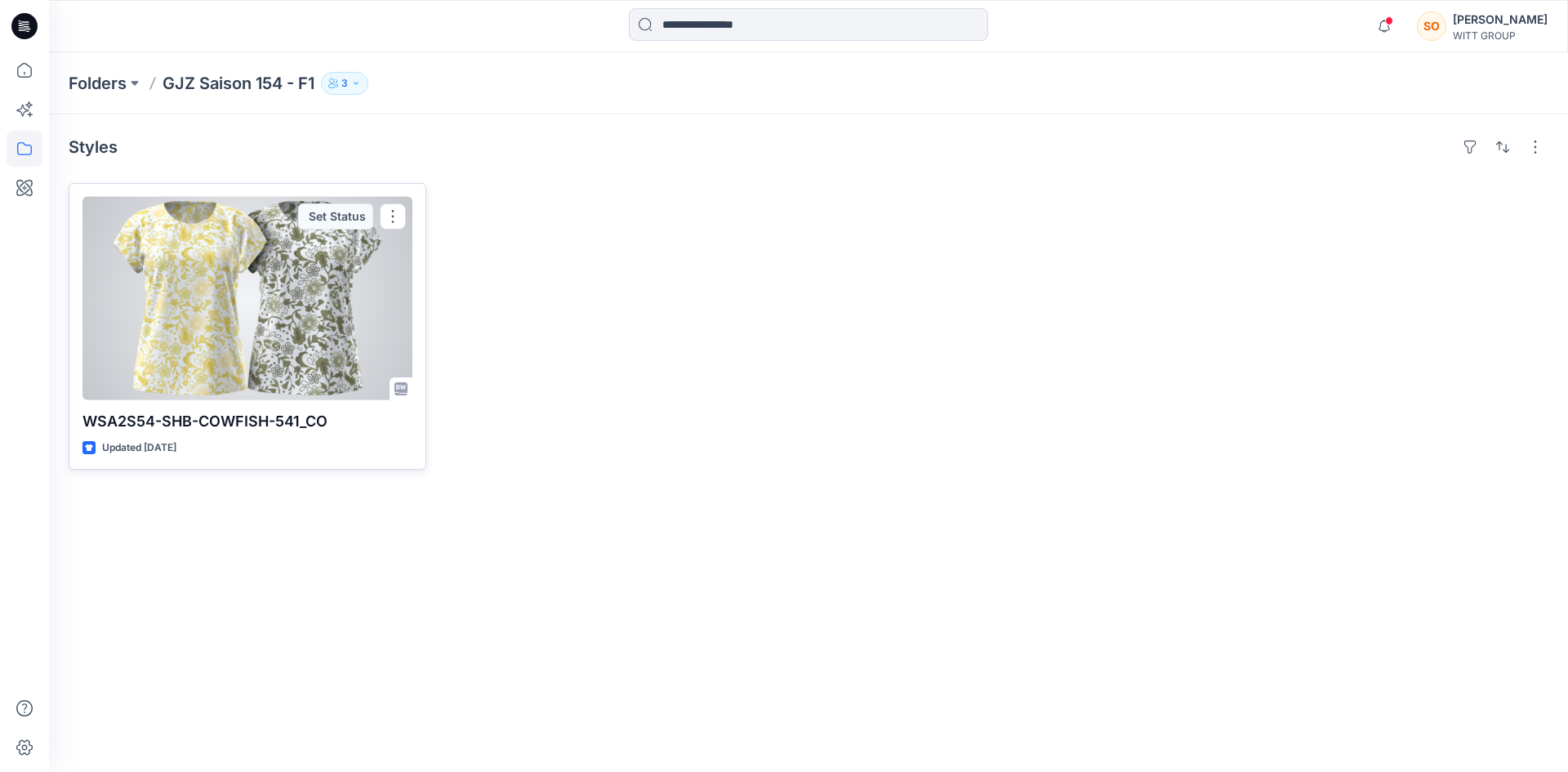
click at [329, 216] on div "Set Status" at bounding box center [335, 217] width 75 height 26
click at [398, 215] on button "button" at bounding box center [393, 217] width 26 height 26
click at [325, 216] on div "Set Status" at bounding box center [335, 217] width 75 height 26
click at [395, 215] on button "button" at bounding box center [393, 217] width 26 height 26
click at [321, 227] on div "Set Status" at bounding box center [335, 217] width 75 height 26
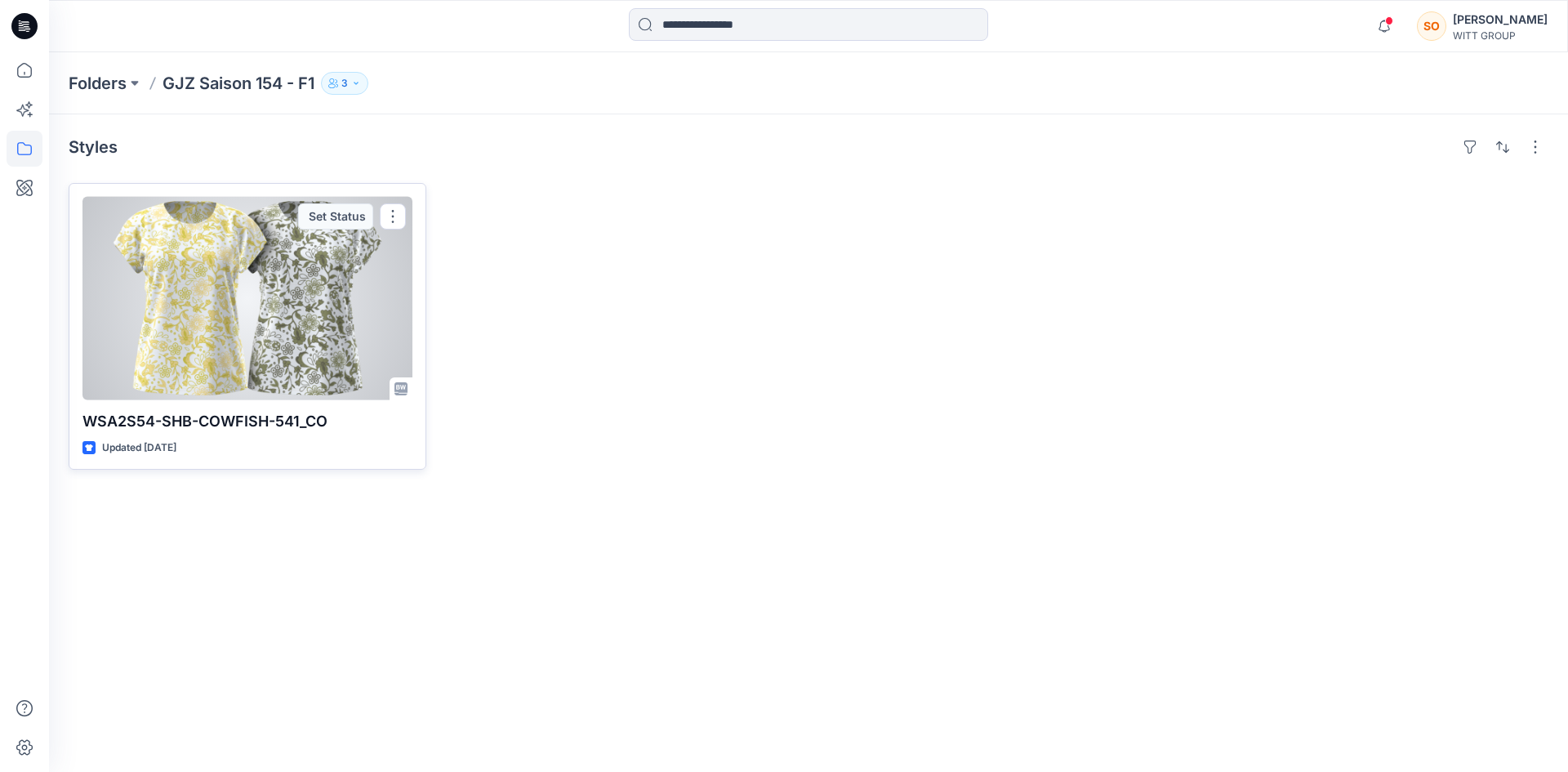
click at [321, 201] on div at bounding box center [247, 299] width 330 height 204
click at [383, 217] on button "button" at bounding box center [393, 217] width 26 height 26
click at [342, 212] on div "Set Status" at bounding box center [335, 217] width 75 height 26
click at [364, 214] on div "Set Status" at bounding box center [335, 217] width 75 height 26
click at [389, 210] on button "button" at bounding box center [393, 217] width 26 height 26
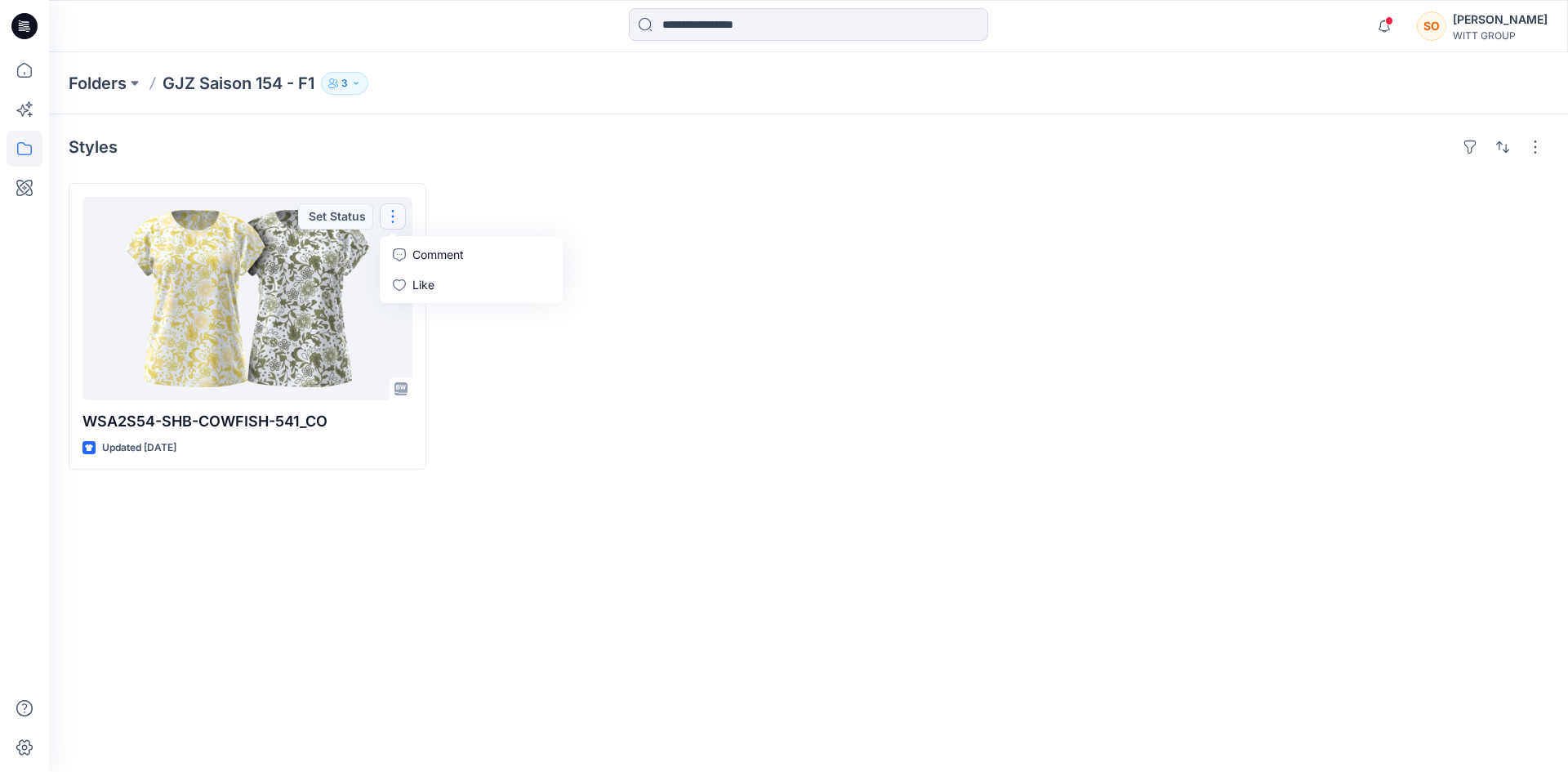
click at [585, 559] on div "Styles WSA2S54-SHB-COWFISH-541_CO Updated [DATE] Set Status Comment Like" at bounding box center [808, 443] width 1519 height 657
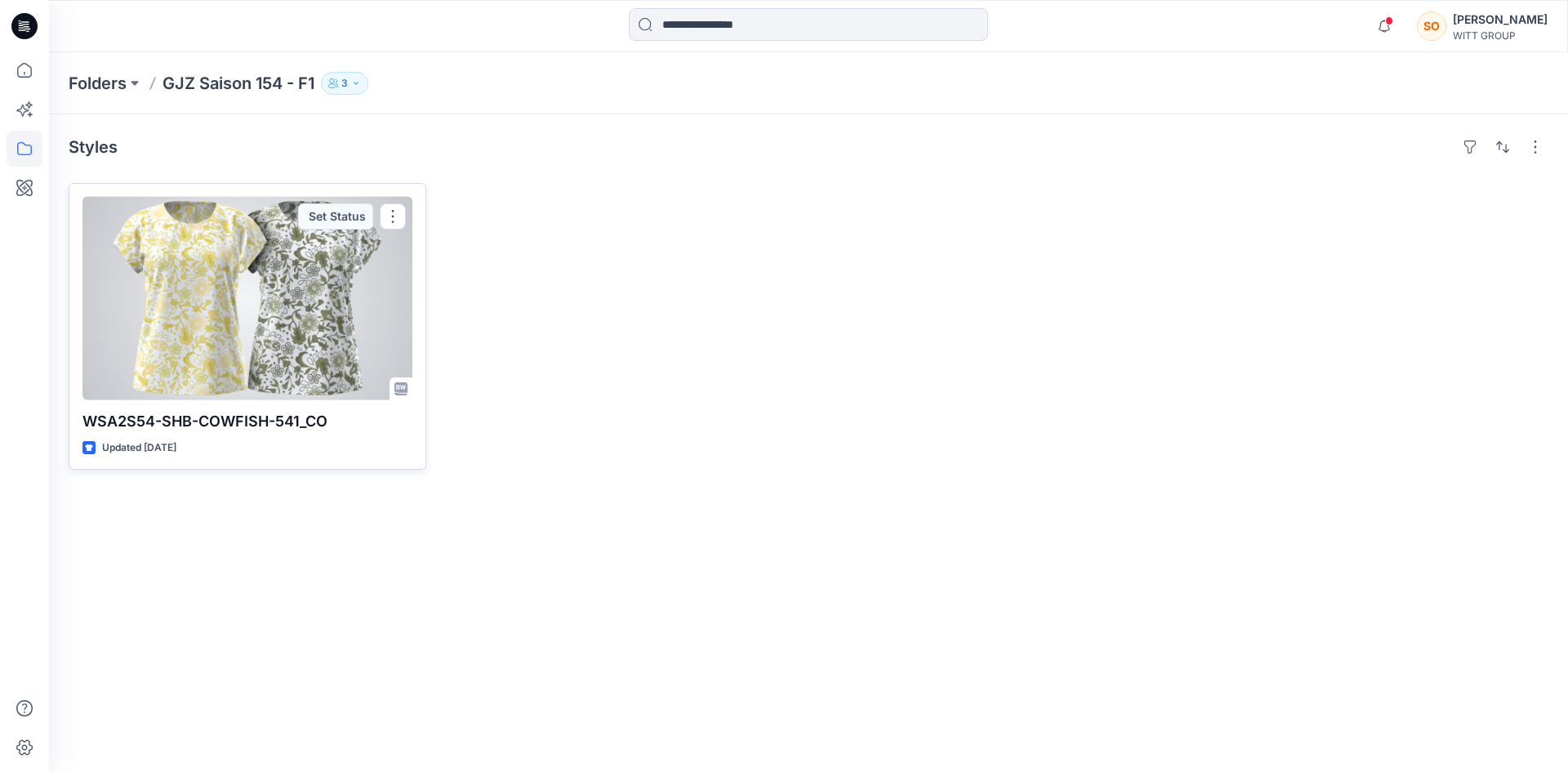
click at [244, 301] on div at bounding box center [247, 299] width 330 height 204
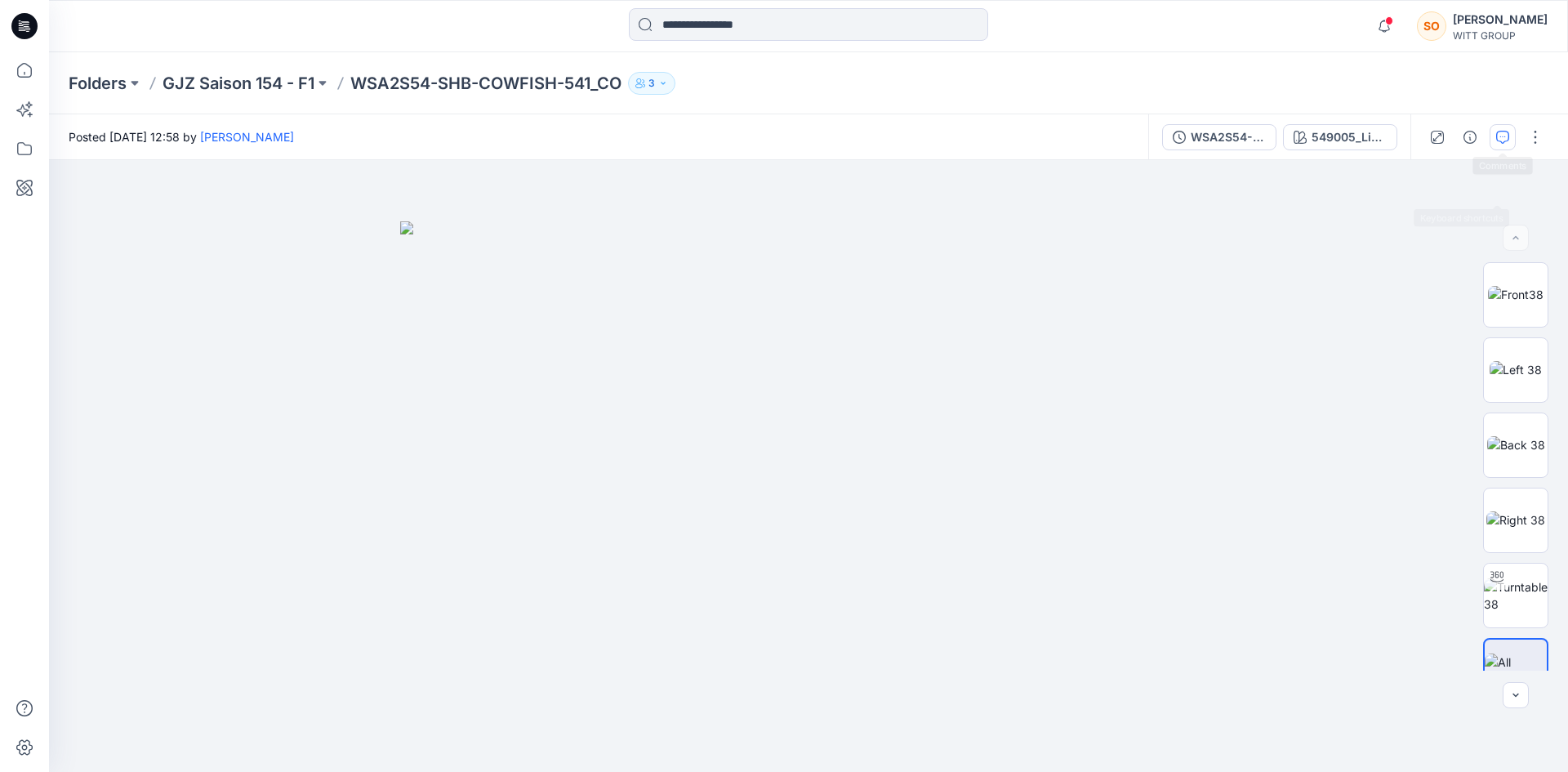
click at [1497, 133] on icon "button" at bounding box center [1502, 137] width 13 height 13
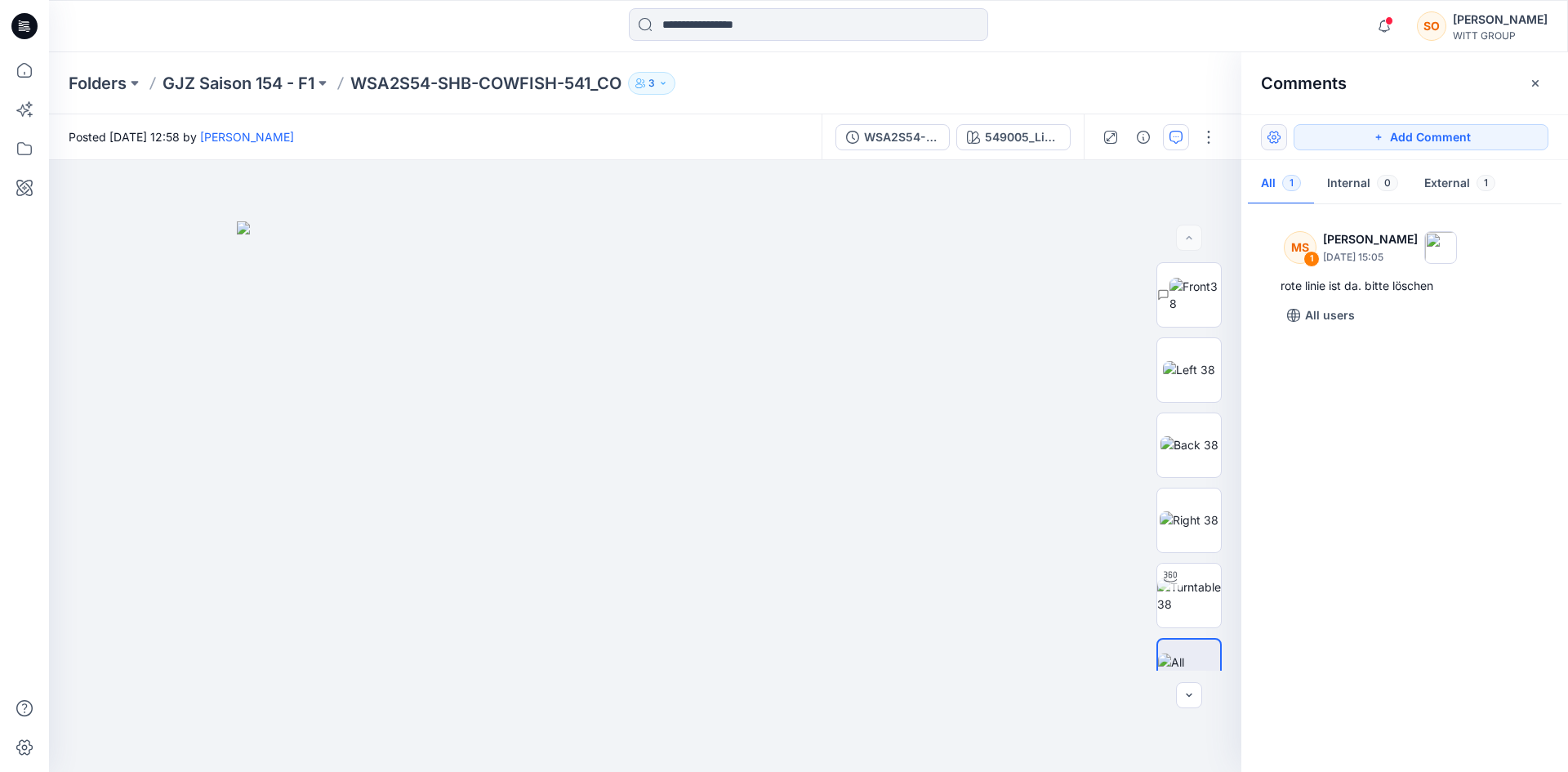
click at [1273, 135] on button "button" at bounding box center [1274, 137] width 26 height 26
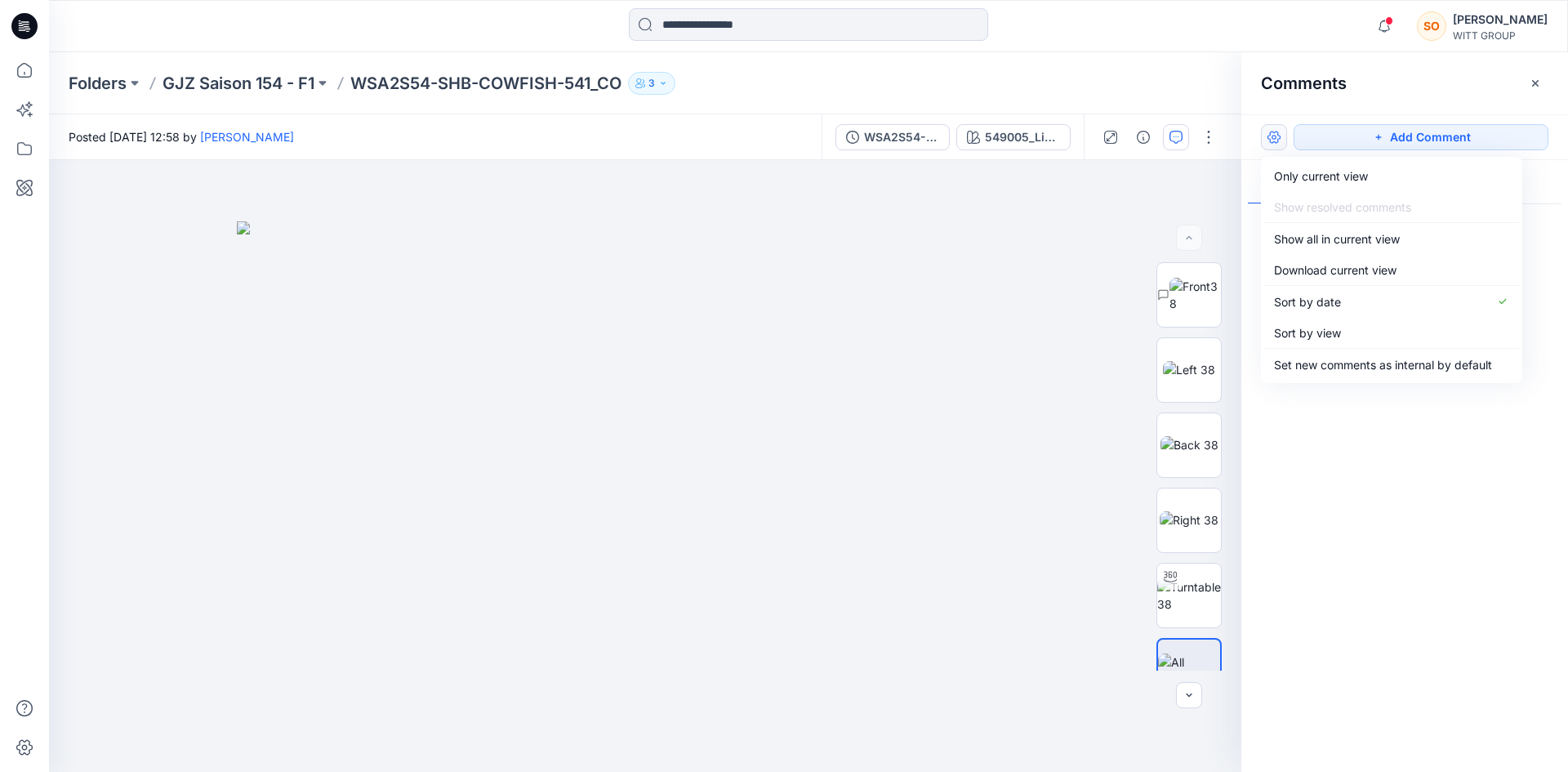
click at [589, 122] on div "Posted [DATE] 12:58 by [PERSON_NAME]" at bounding box center [435, 136] width 773 height 45
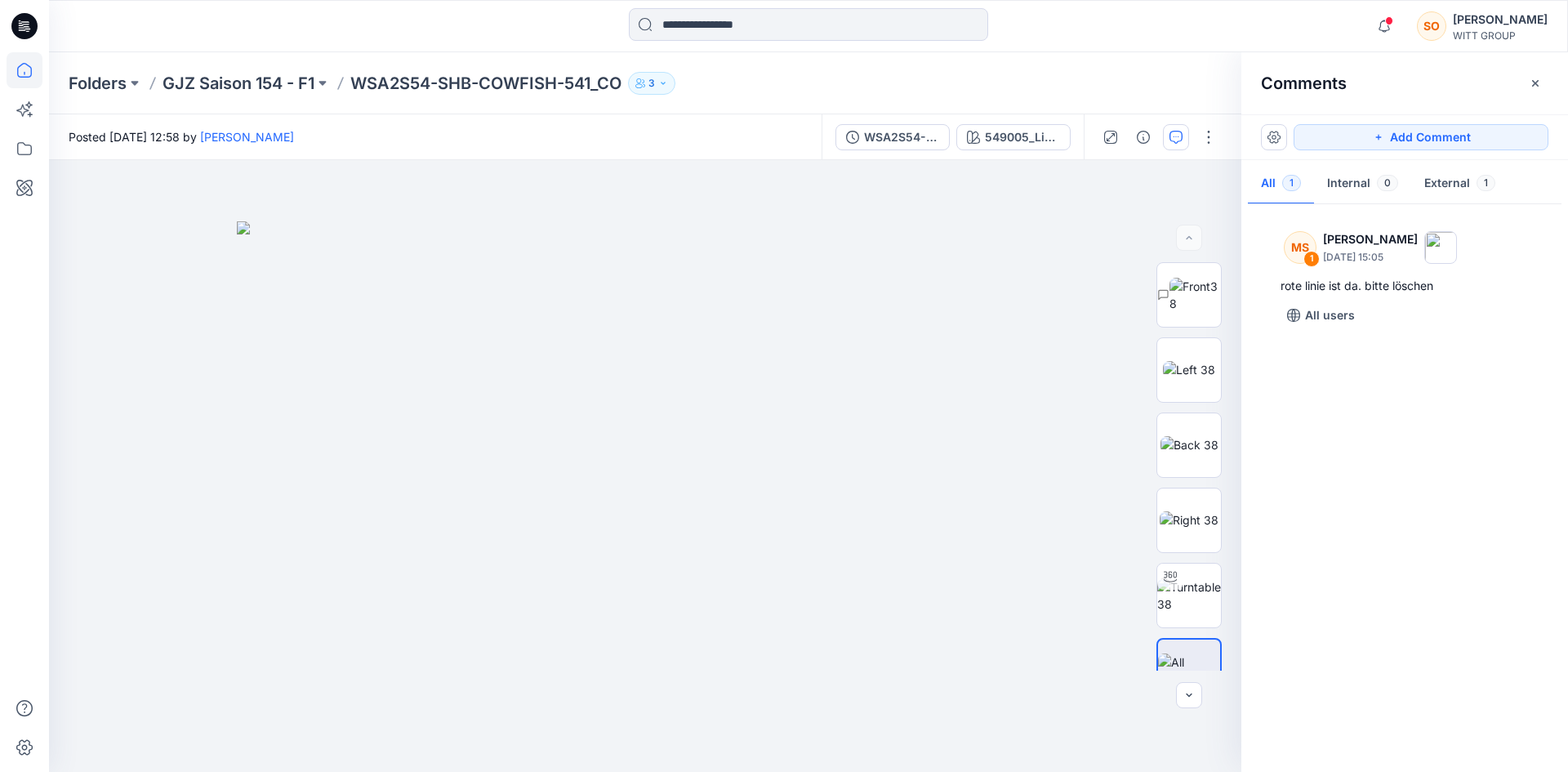
click at [13, 60] on icon at bounding box center [25, 71] width 36 height 36
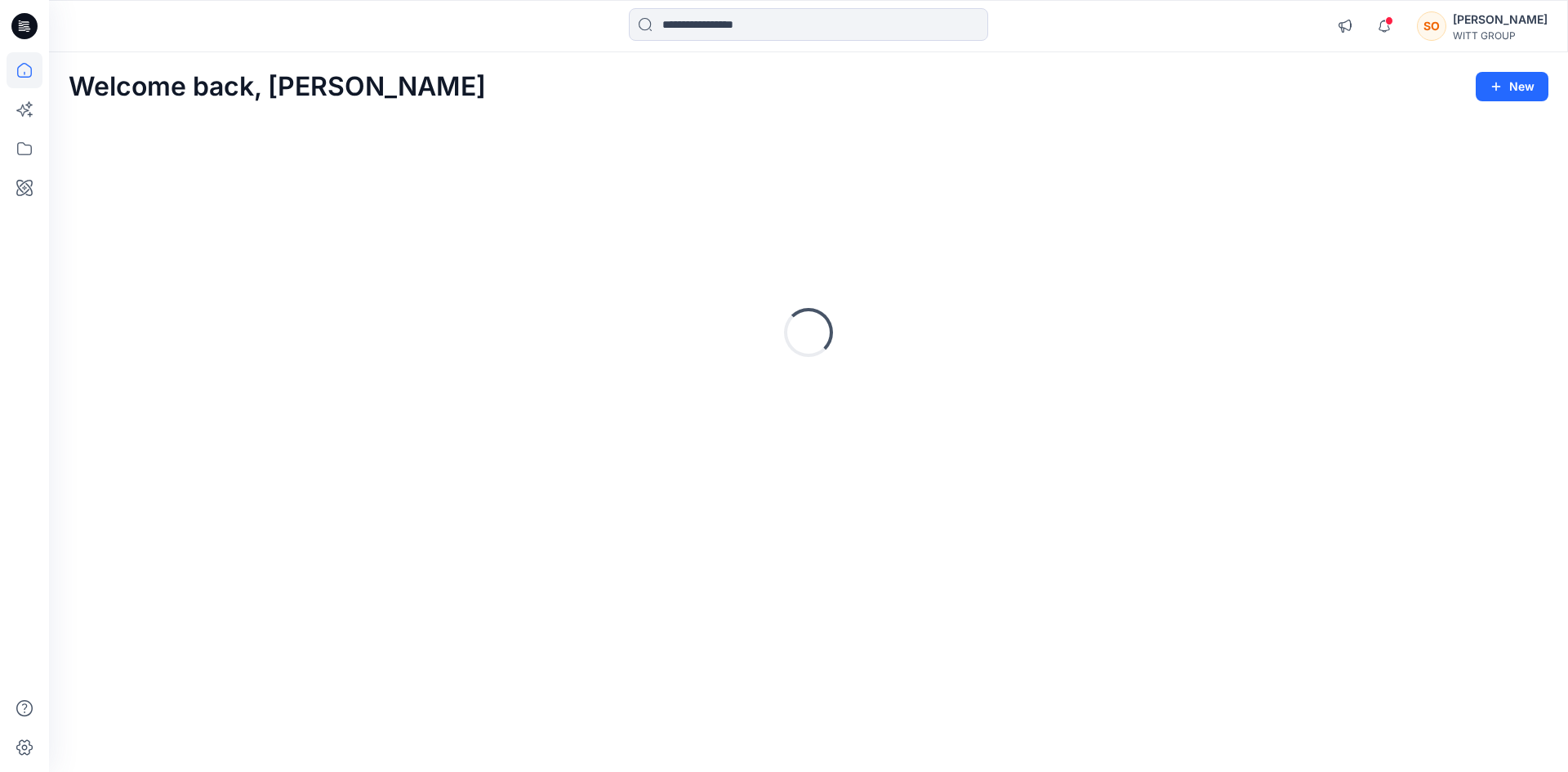
click at [13, 26] on icon at bounding box center [25, 26] width 26 height 26
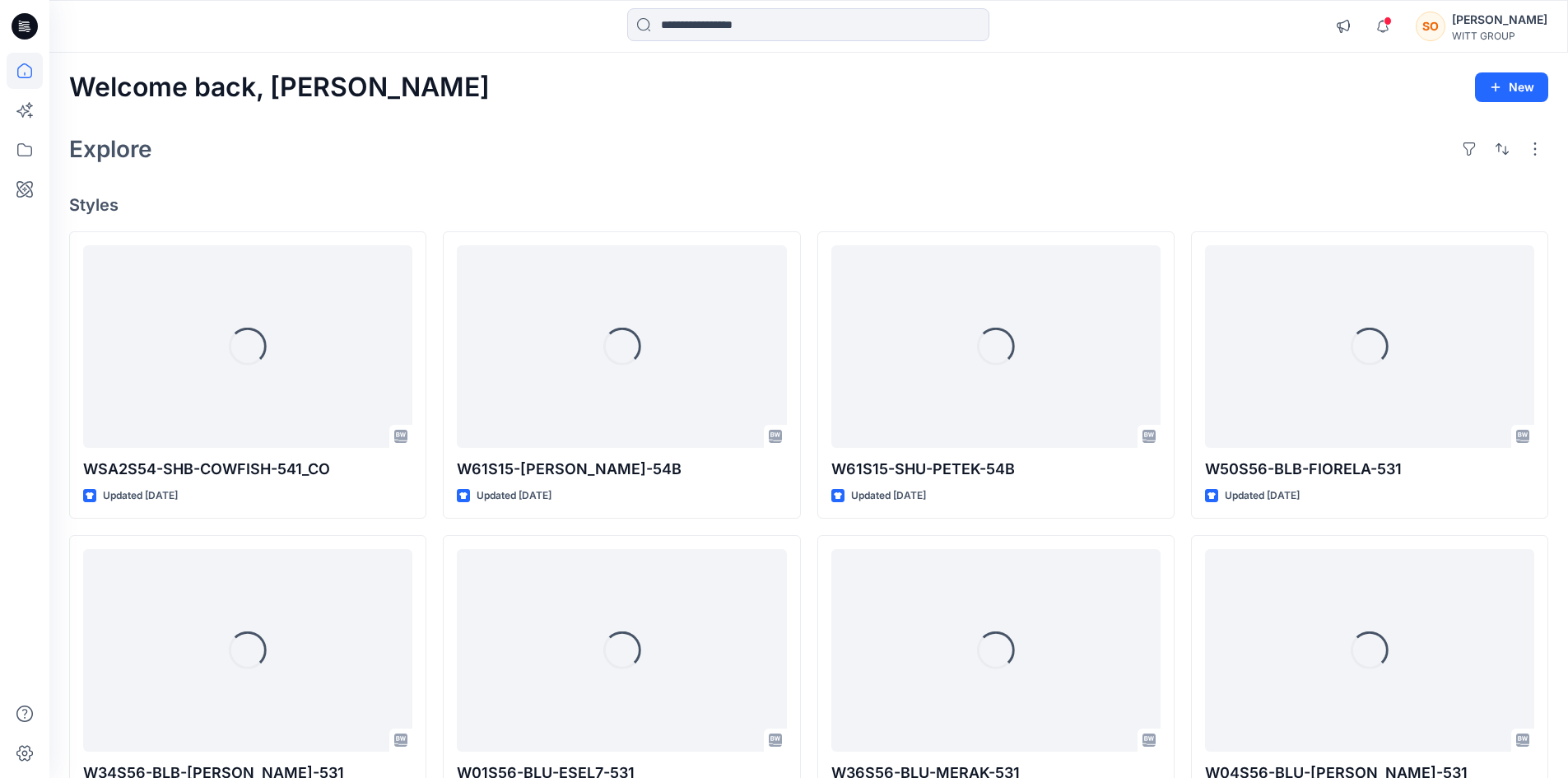
click at [1487, 15] on div "[PERSON_NAME]" at bounding box center [1499, 20] width 95 height 20
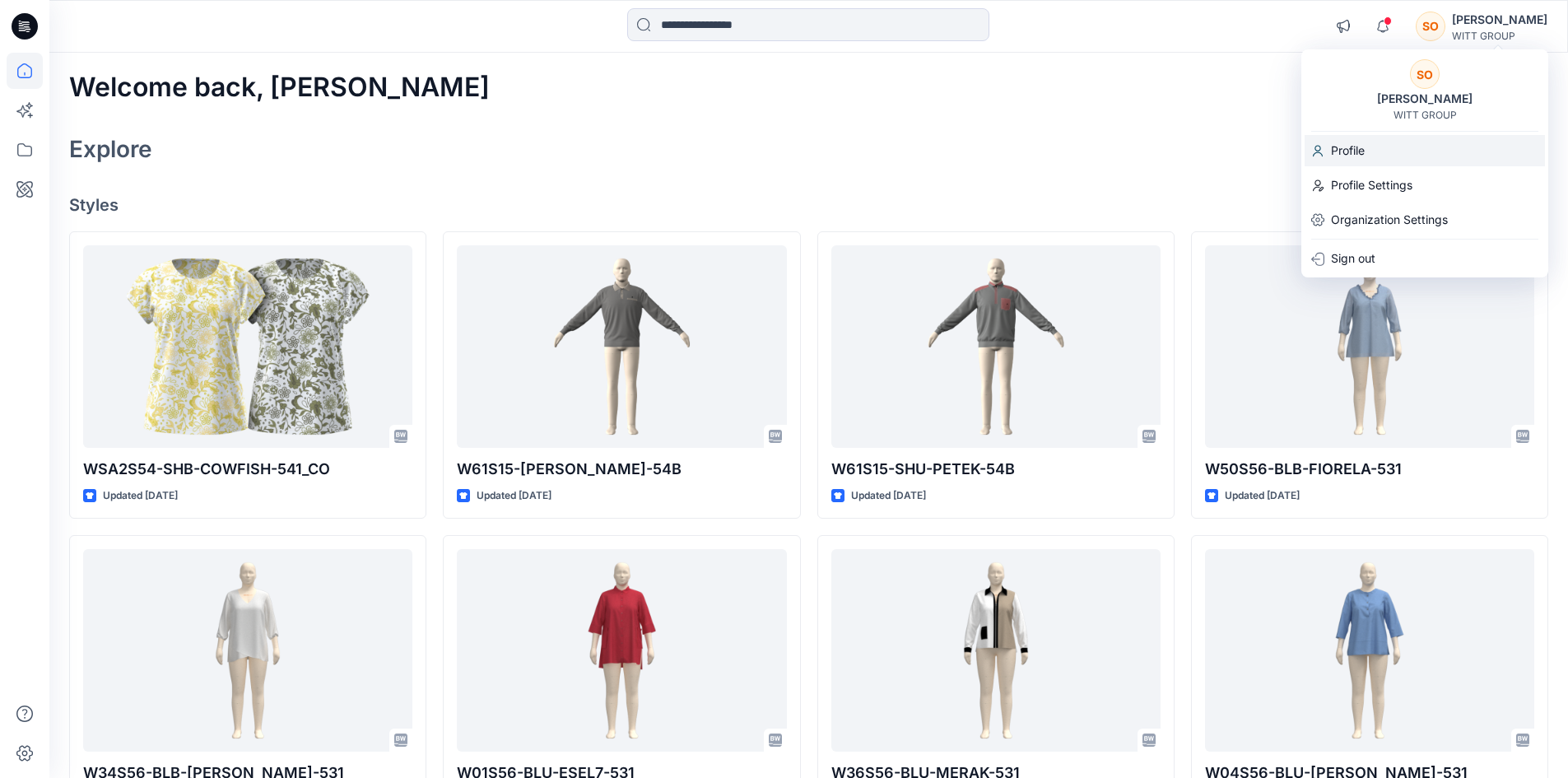
click at [1351, 150] on p "Profile" at bounding box center [1348, 151] width 34 height 31
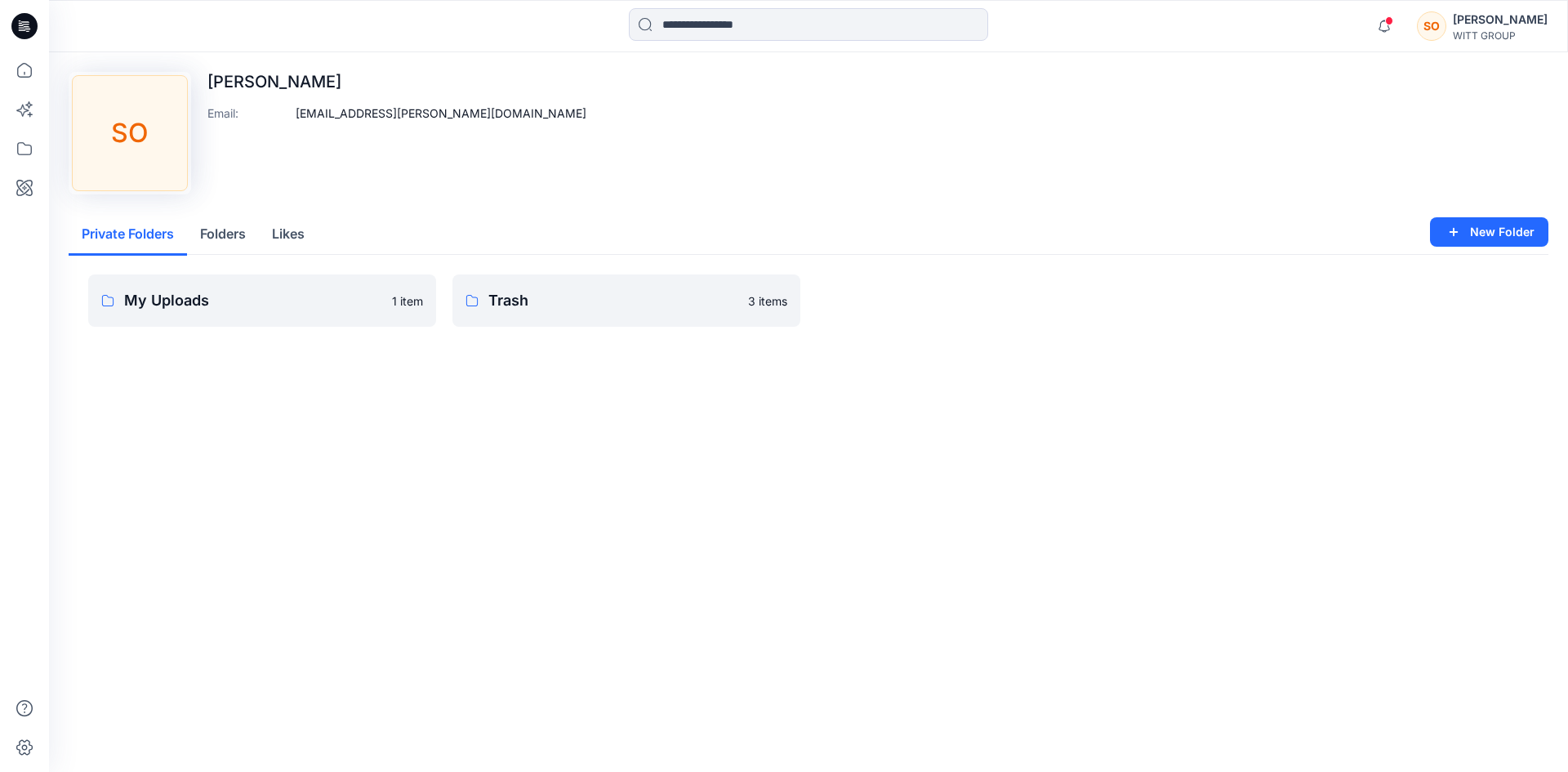
click at [1520, 18] on div "[PERSON_NAME]" at bounding box center [1500, 20] width 94 height 20
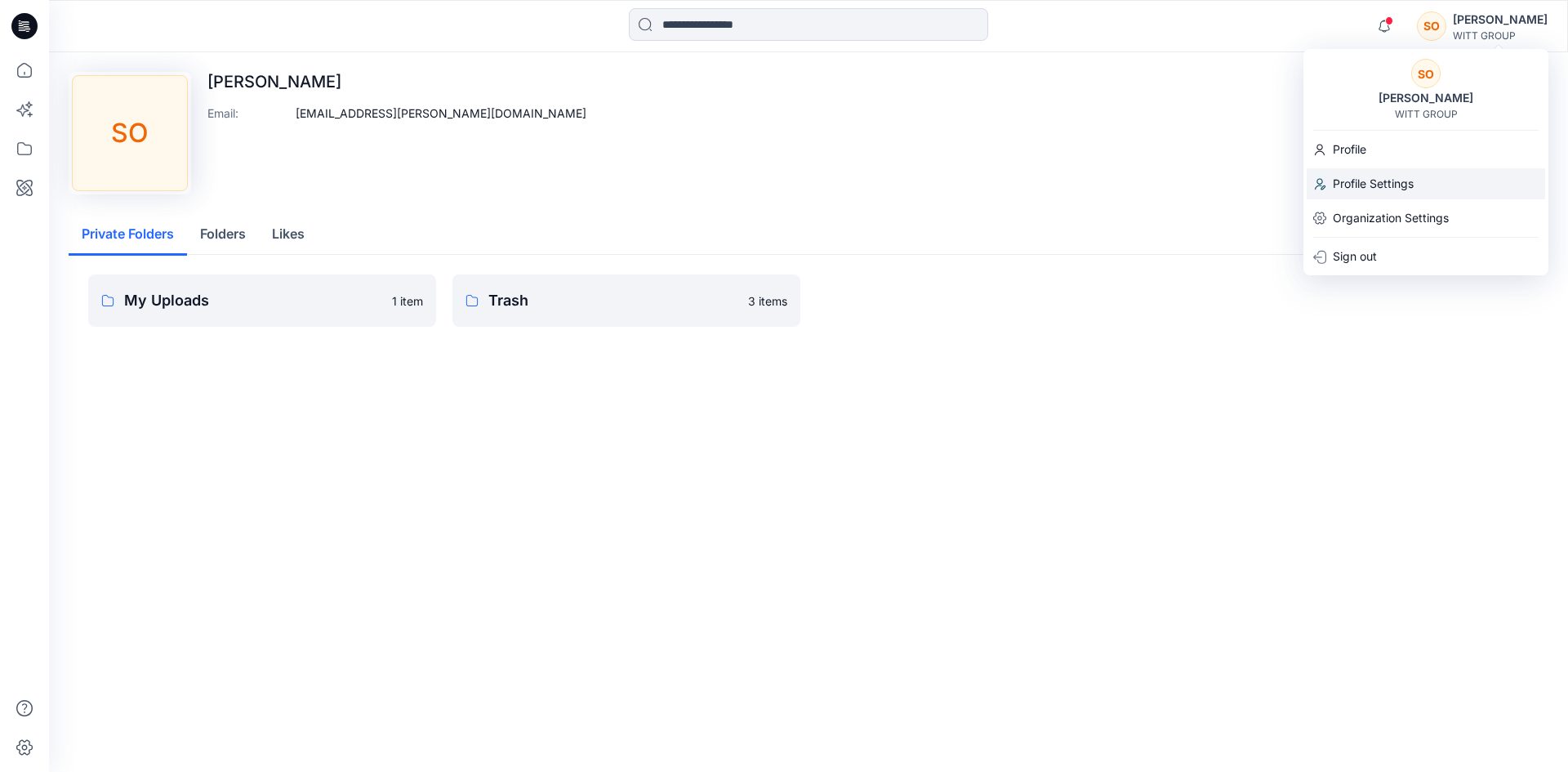
click at [1371, 176] on p "Profile Settings" at bounding box center [1373, 184] width 80 height 31
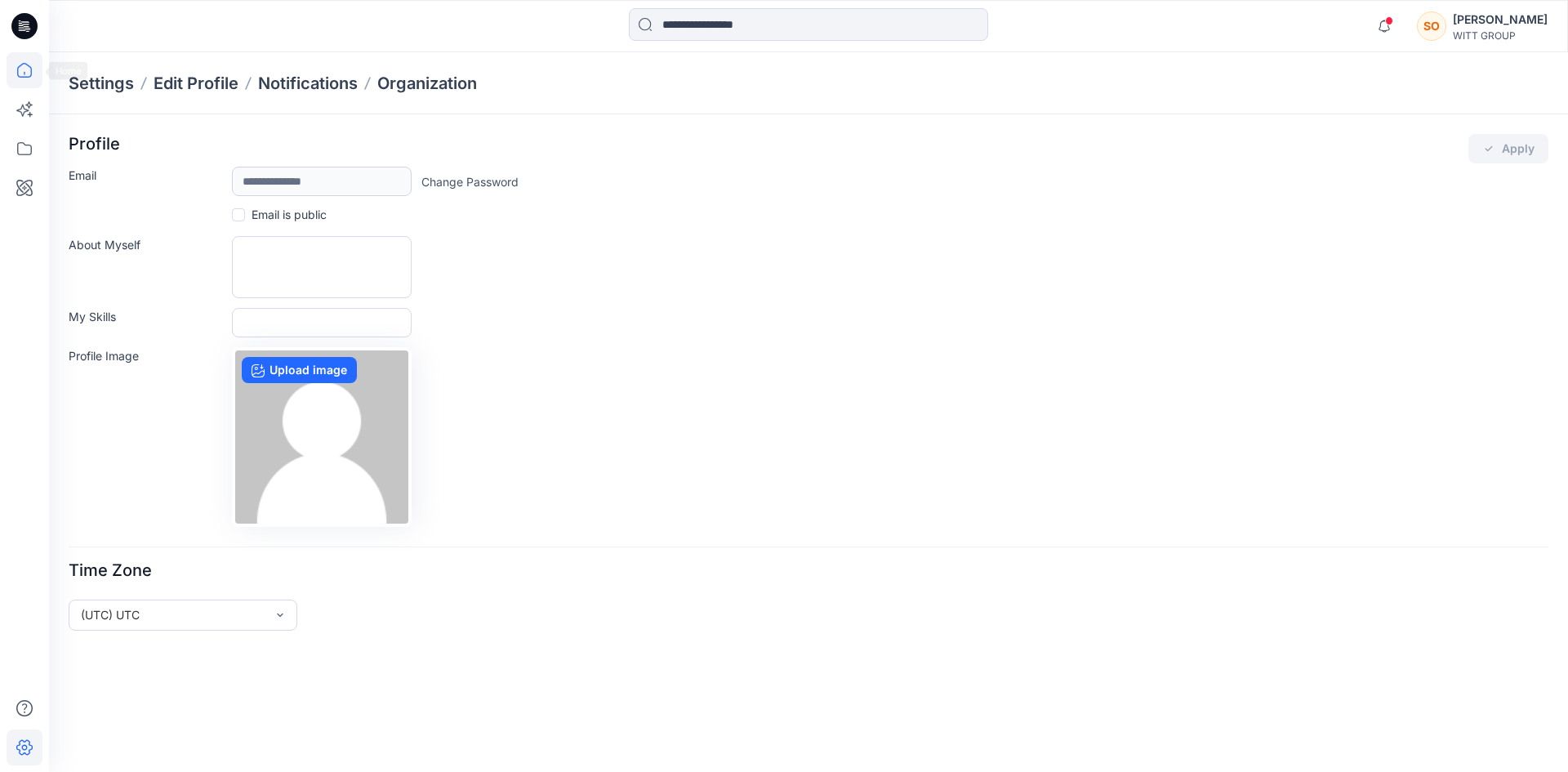
click at [21, 68] on icon at bounding box center [25, 71] width 36 height 36
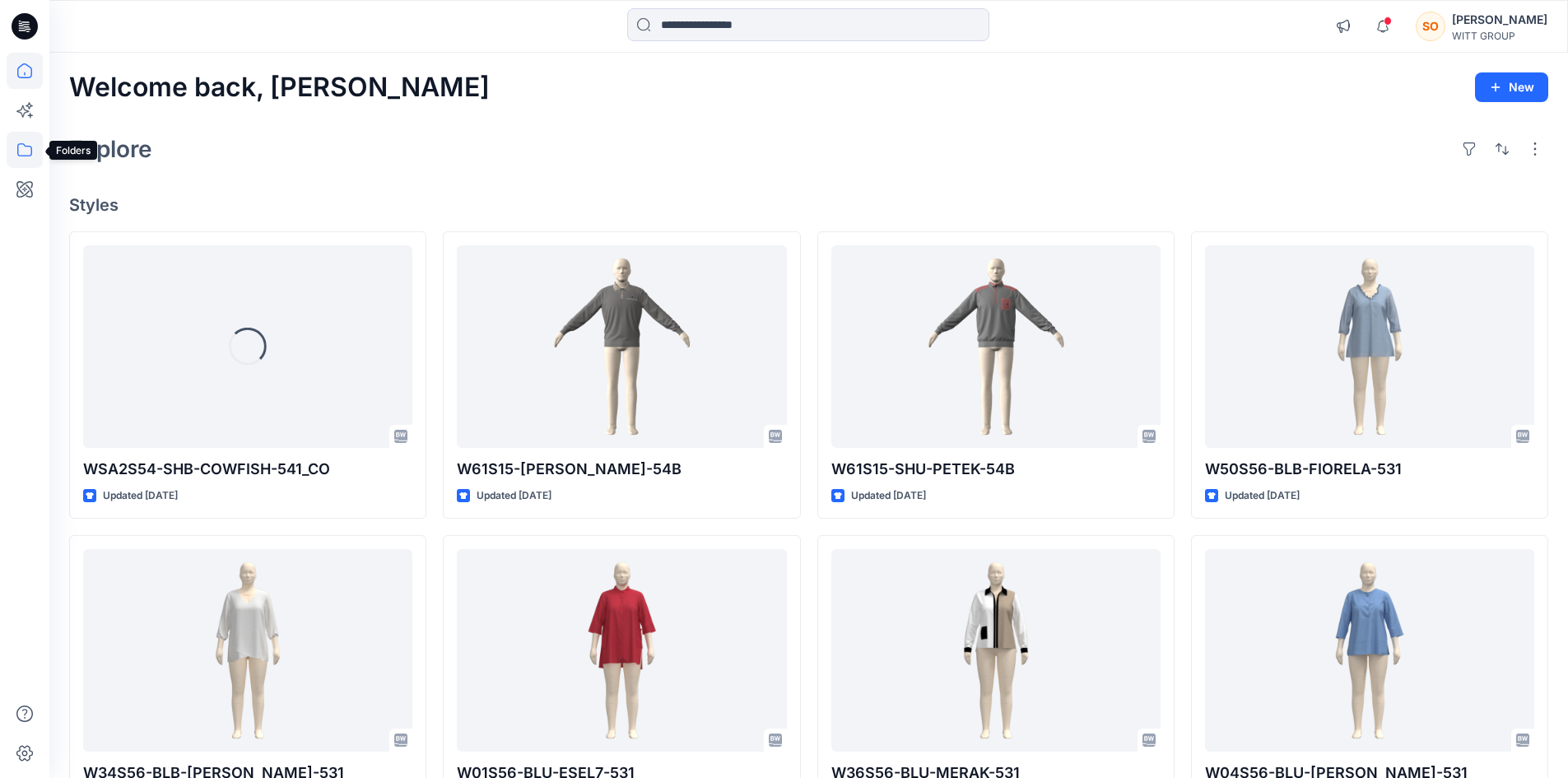
click at [22, 142] on icon at bounding box center [25, 150] width 36 height 36
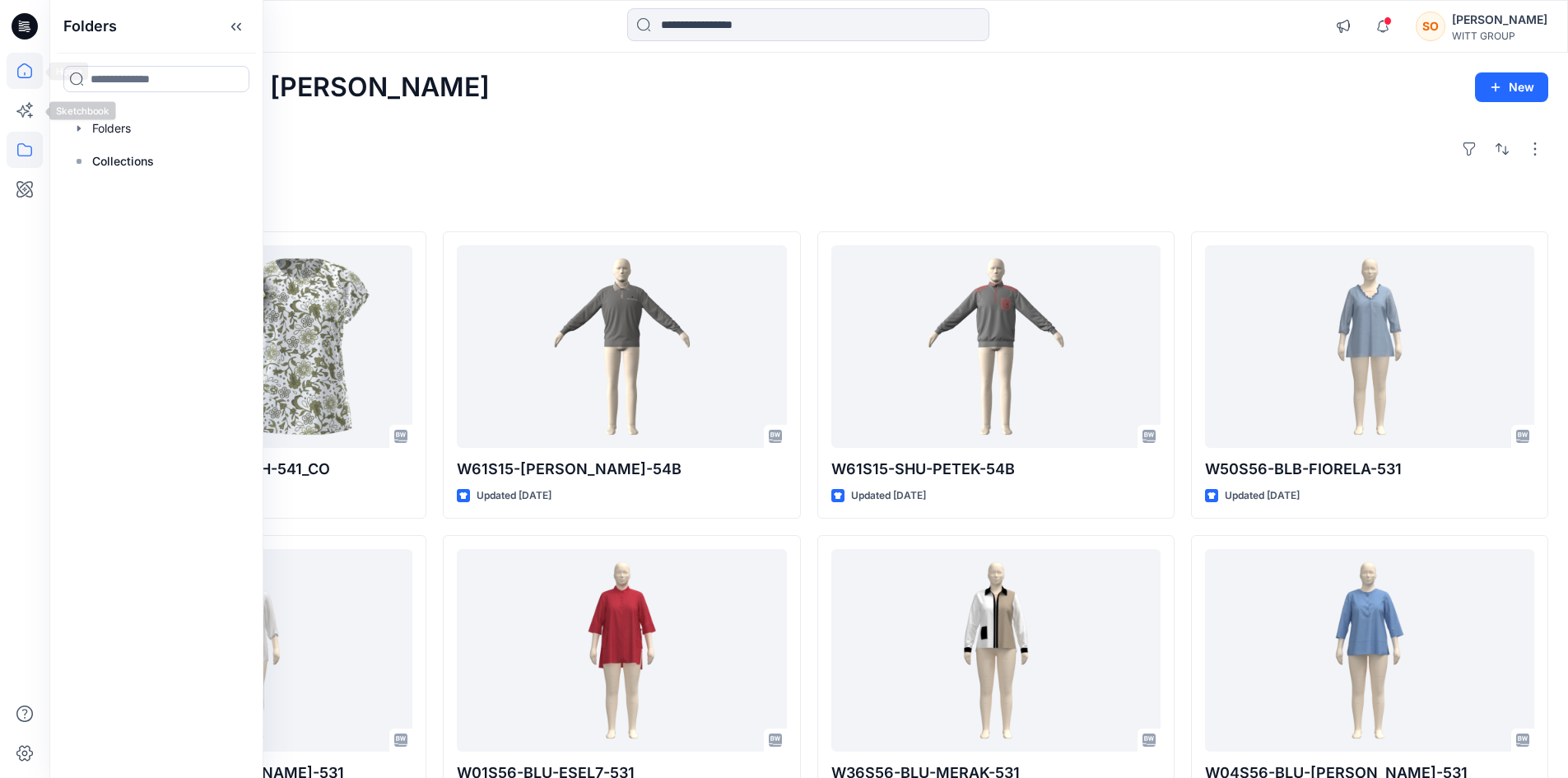
click at [25, 64] on icon at bounding box center [25, 71] width 36 height 36
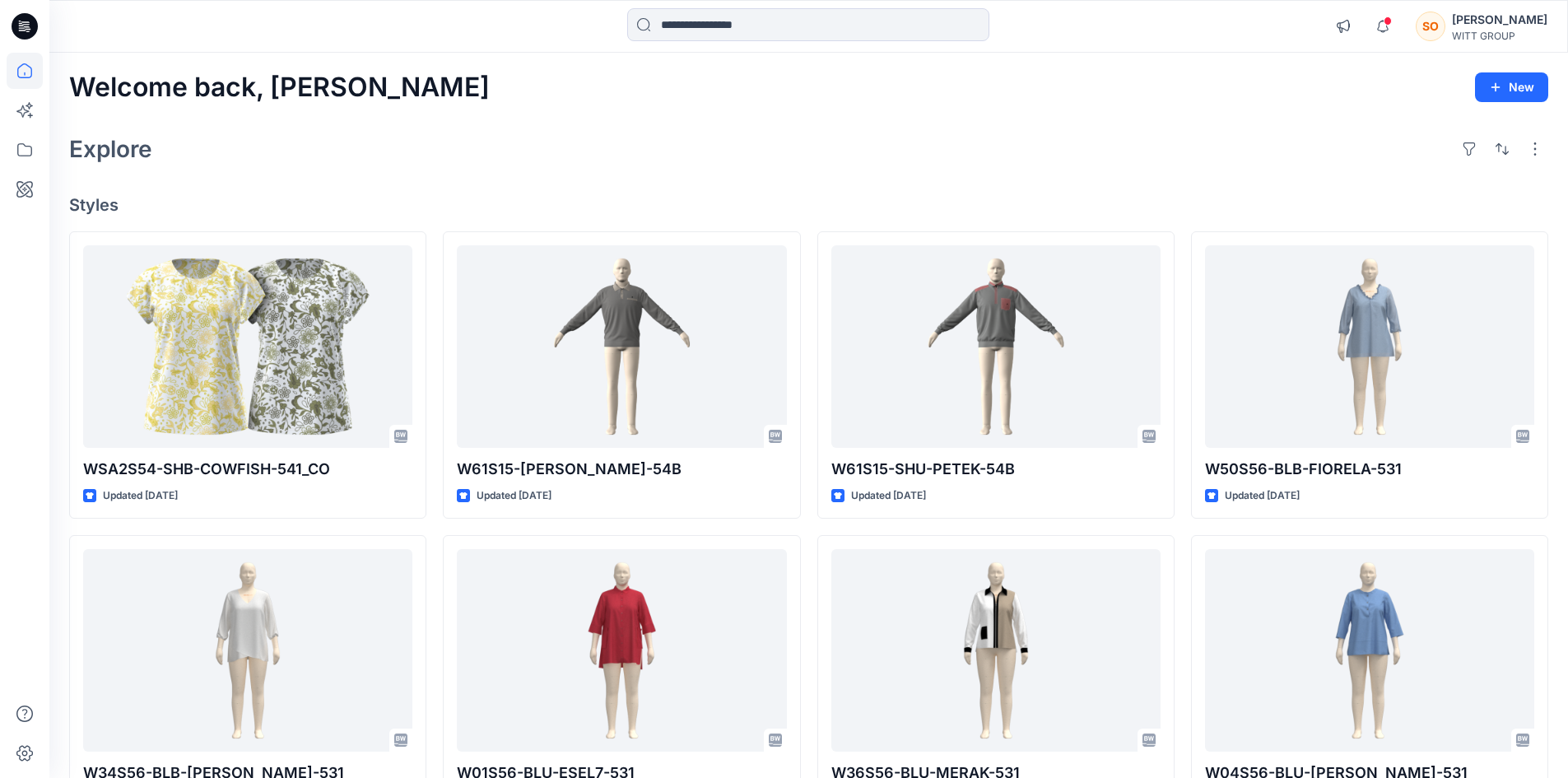
click at [25, 24] on icon at bounding box center [25, 26] width 26 height 26
click at [10, 172] on icon at bounding box center [25, 190] width 36 height 36
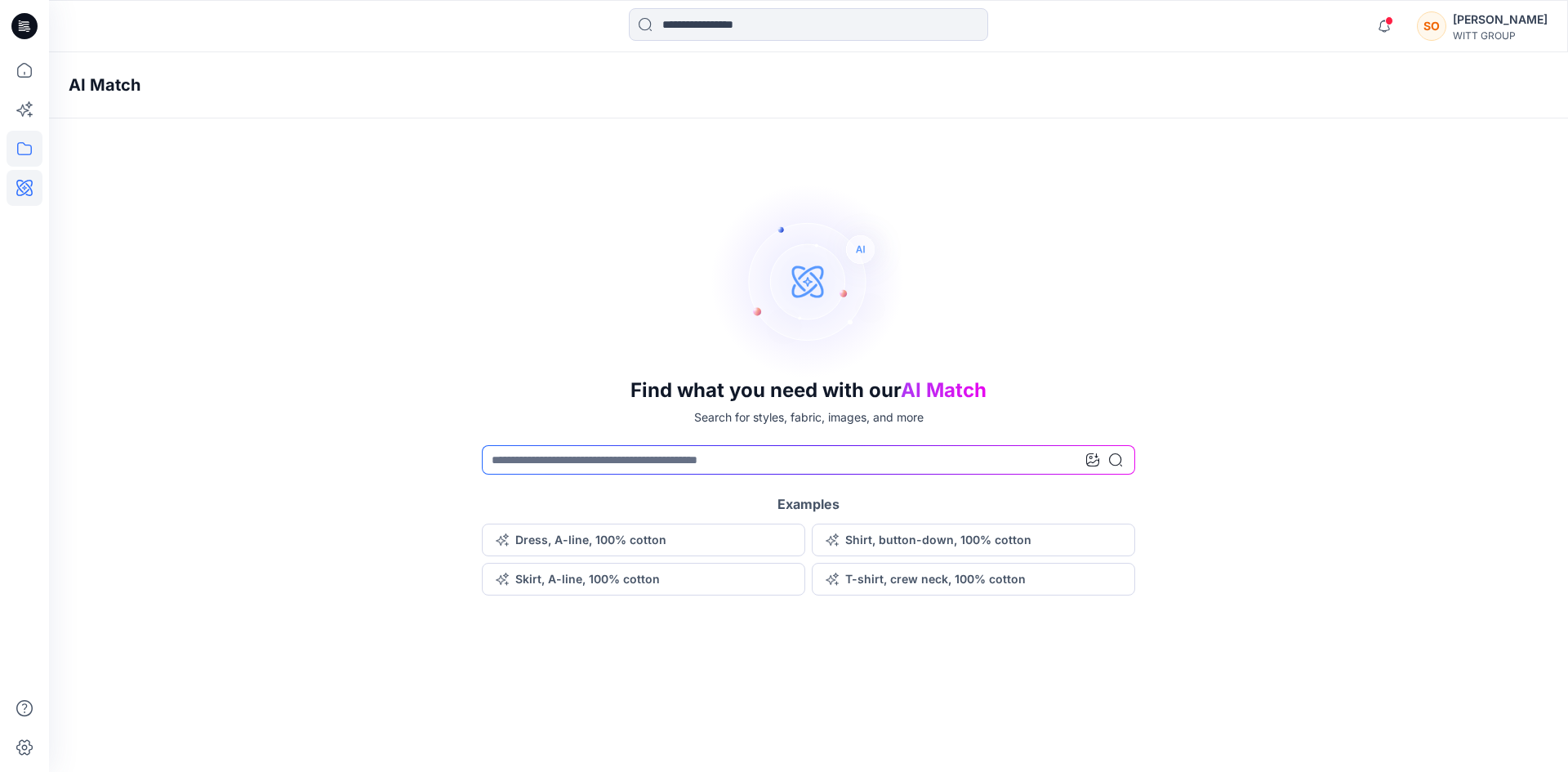
click at [19, 155] on icon at bounding box center [25, 149] width 36 height 36
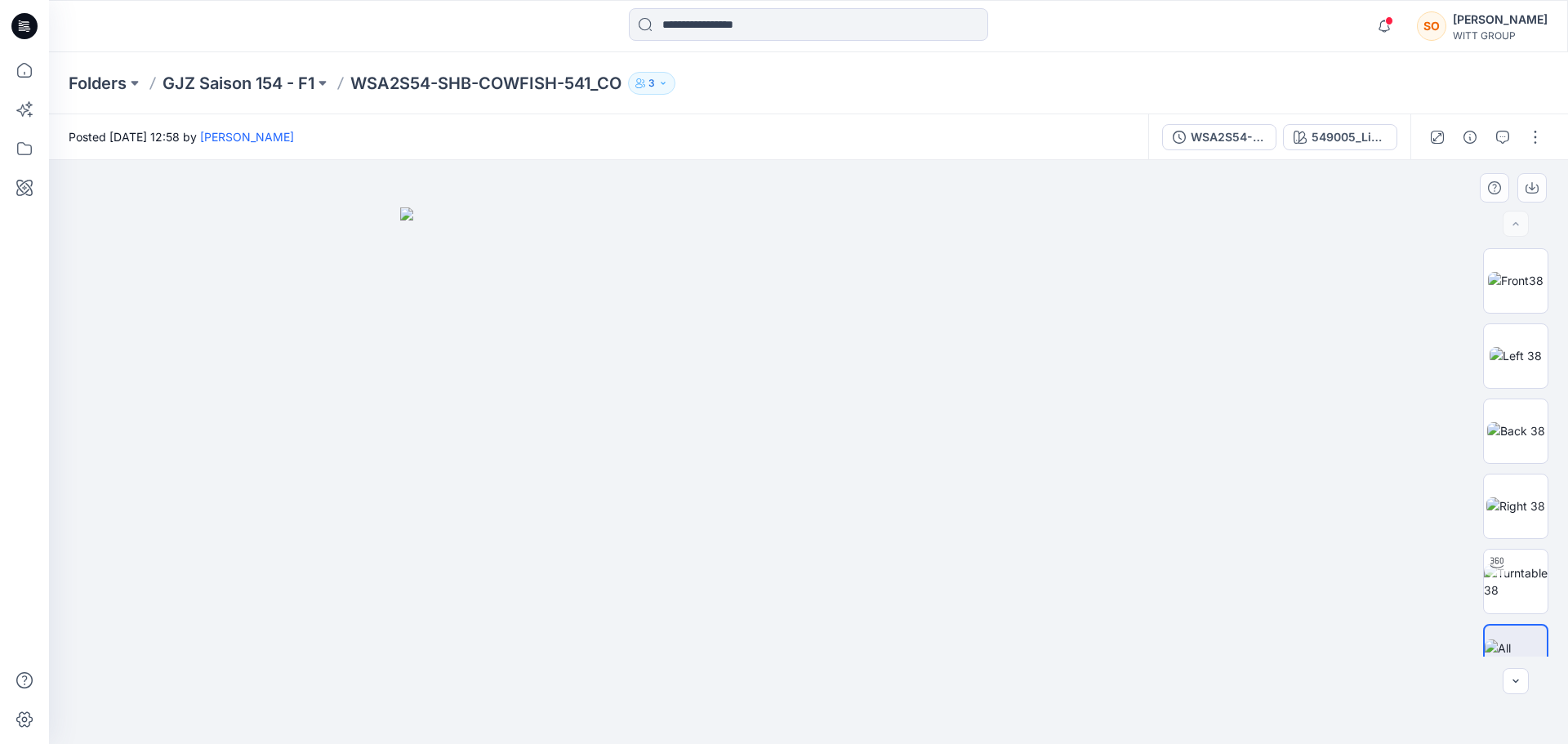
drag, startPoint x: 969, startPoint y: 462, endPoint x: 1231, endPoint y: 450, distance: 262.3
click at [632, 455] on img at bounding box center [808, 476] width 816 height 537
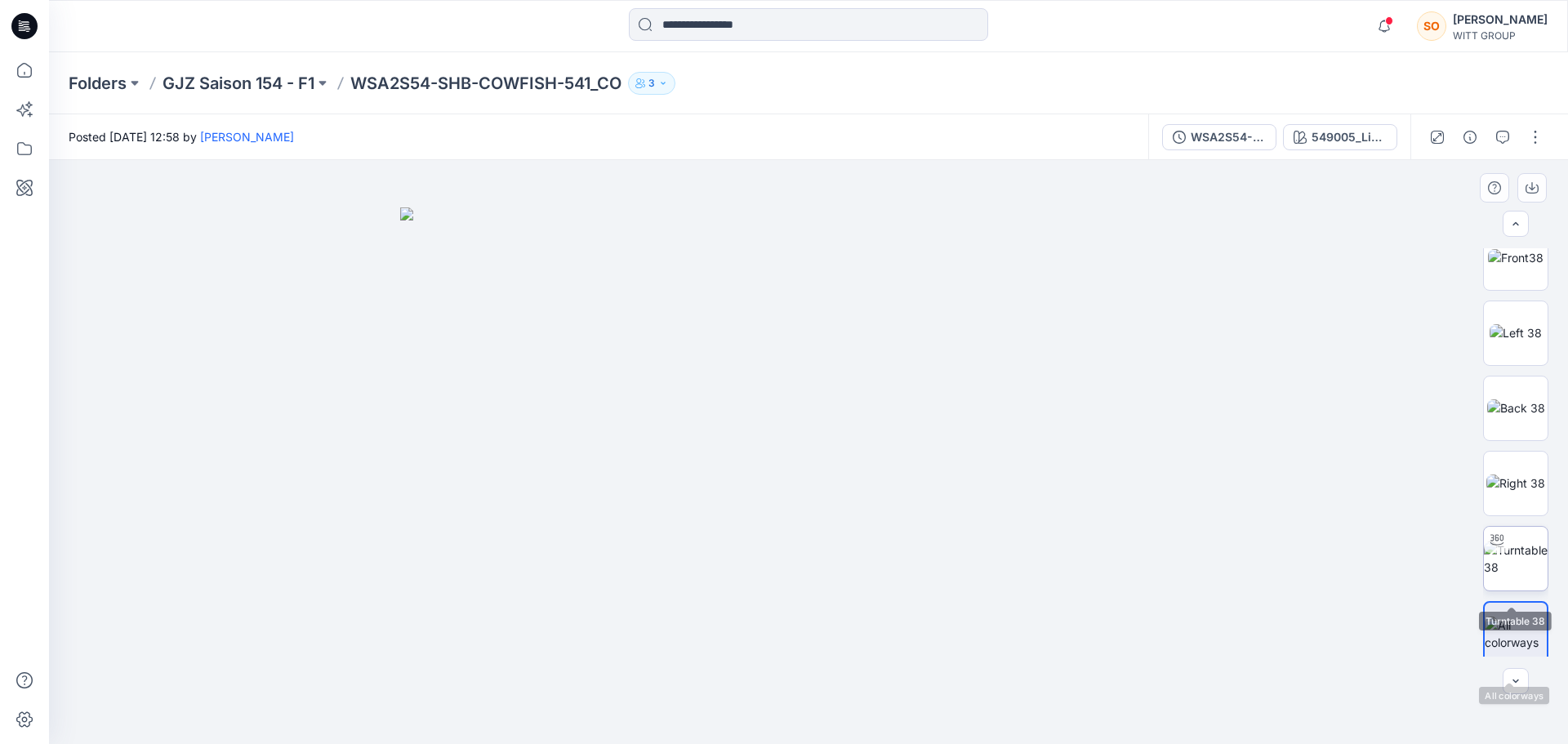
scroll to position [33, 0]
click at [1523, 531] on img at bounding box center [1515, 549] width 64 height 34
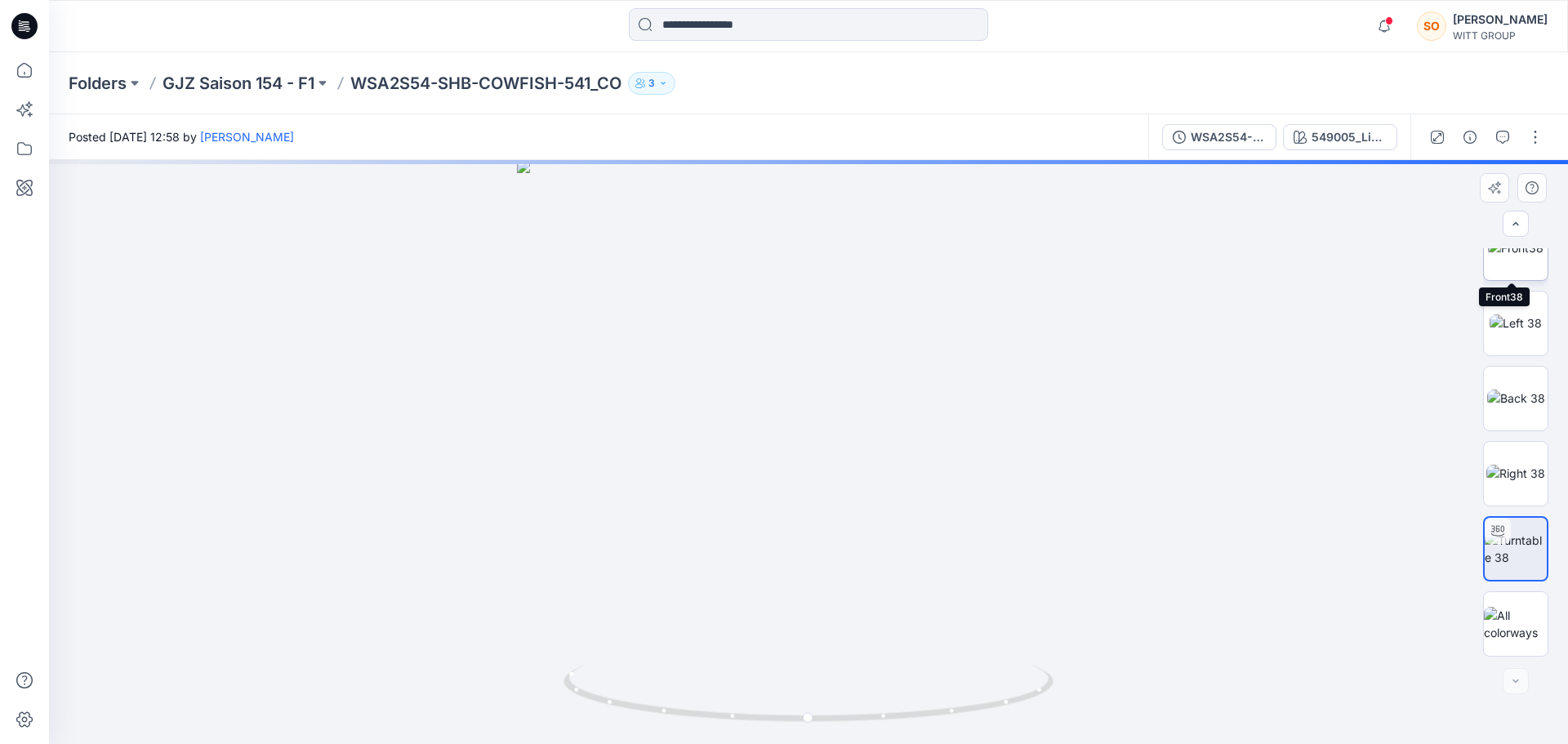
click at [1513, 254] on img at bounding box center [1515, 247] width 56 height 17
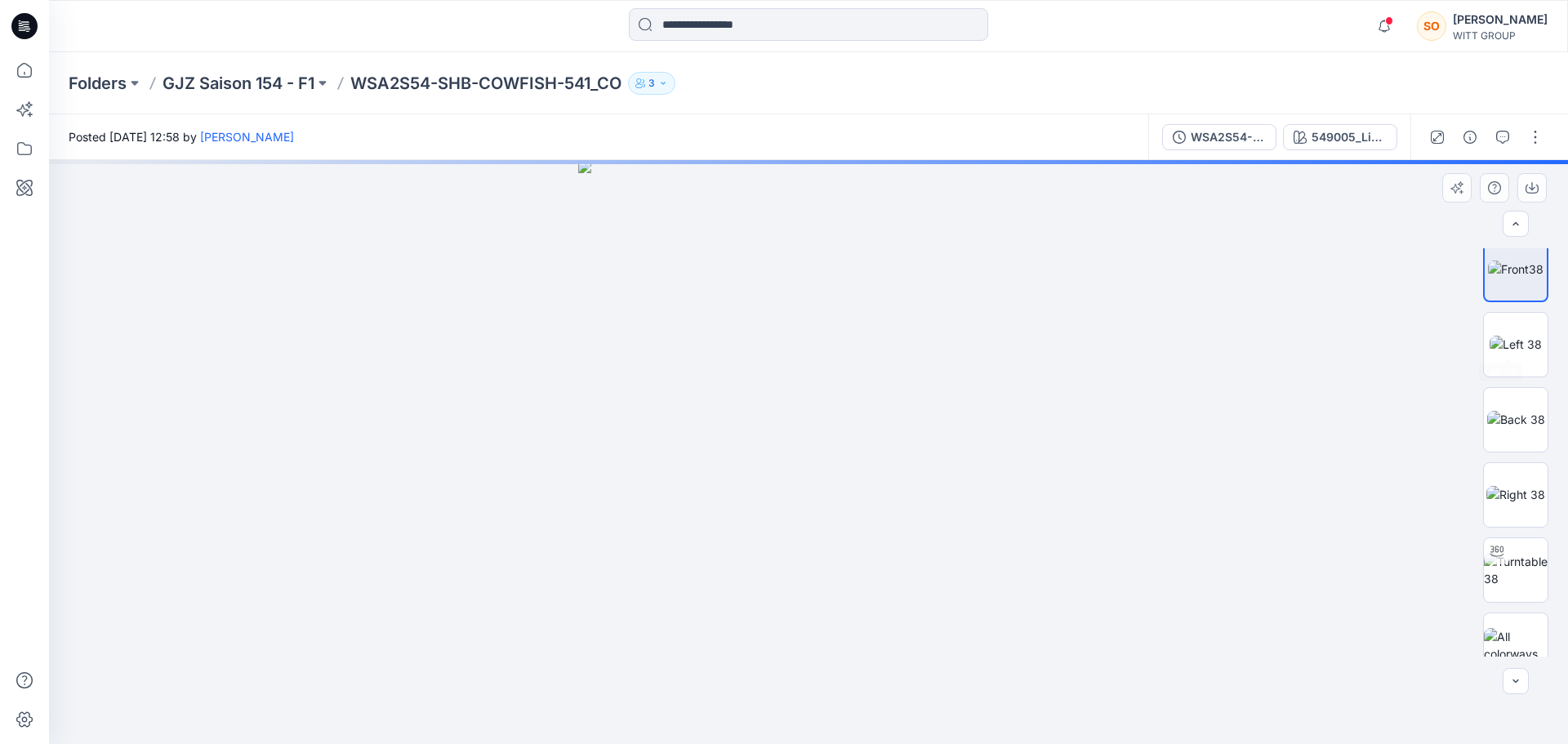
scroll to position [0, 0]
click at [1511, 223] on div at bounding box center [1515, 224] width 26 height 26
click at [1499, 364] on img at bounding box center [1515, 356] width 53 height 17
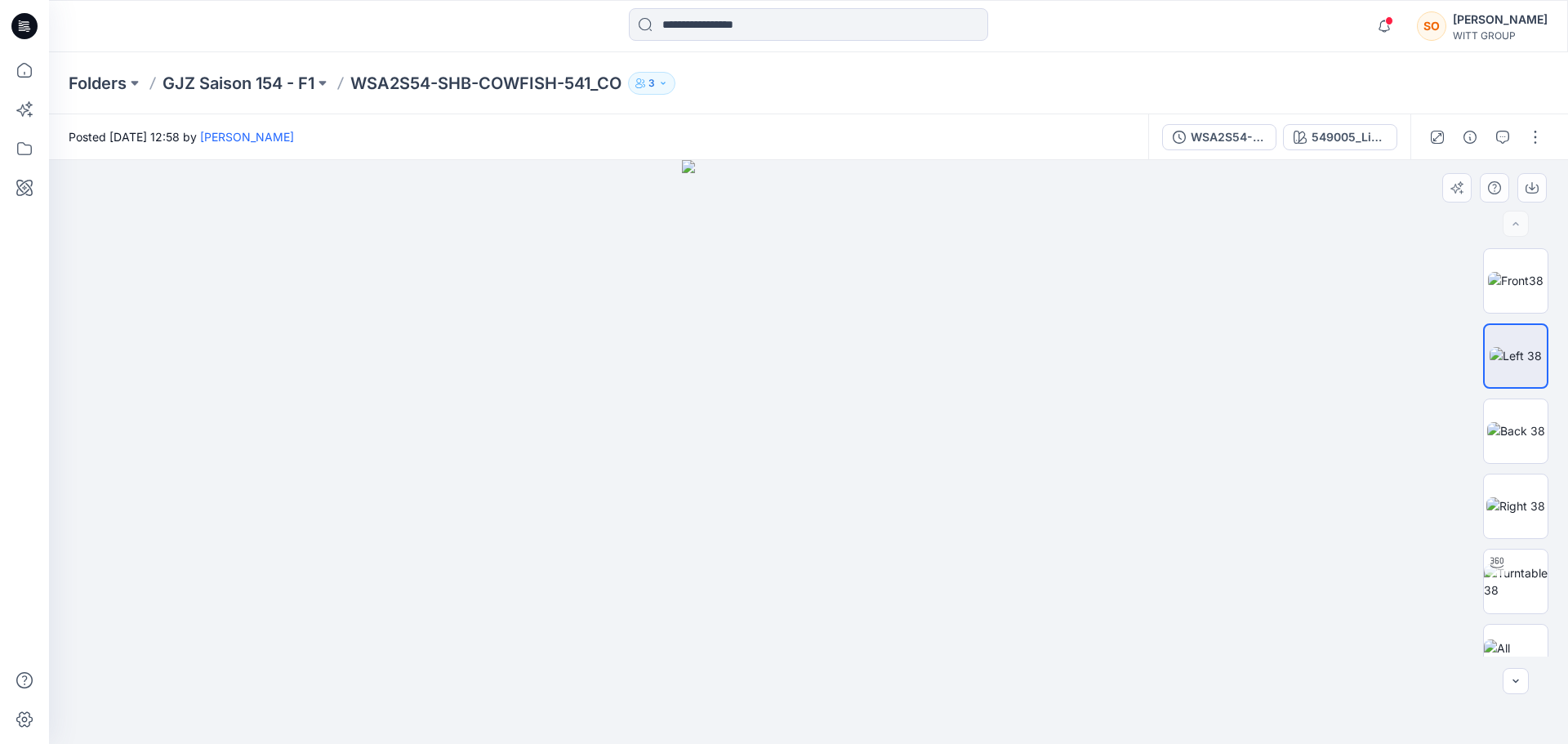
drag, startPoint x: 759, startPoint y: 338, endPoint x: 1023, endPoint y: 387, distance: 268.5
click at [1028, 388] on div at bounding box center [808, 452] width 1519 height 584
drag, startPoint x: 814, startPoint y: 422, endPoint x: 596, endPoint y: 434, distance: 218.3
drag, startPoint x: 642, startPoint y: 438, endPoint x: 918, endPoint y: 472, distance: 278.1
click at [918, 472] on div at bounding box center [808, 452] width 1519 height 584
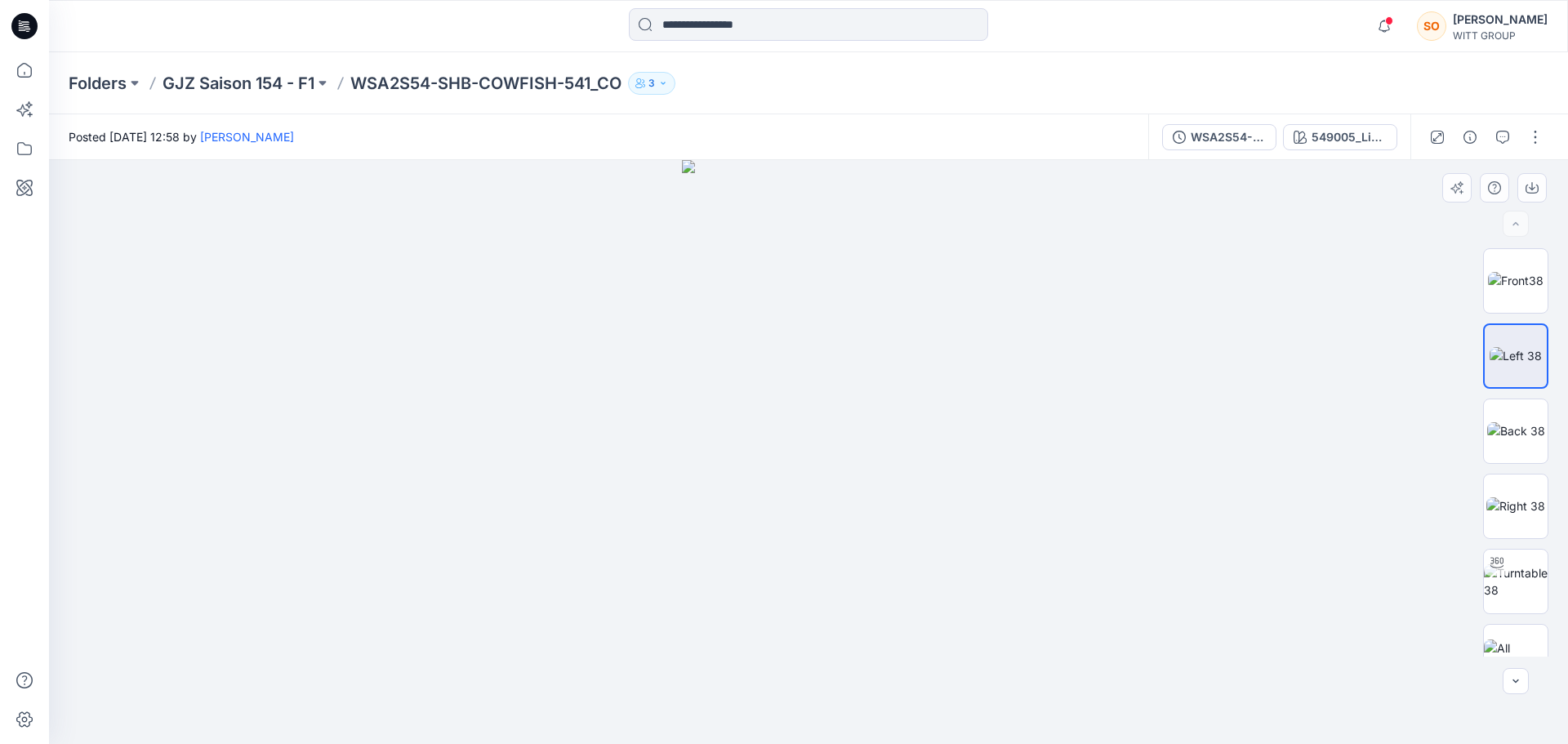
drag, startPoint x: 862, startPoint y: 484, endPoint x: 974, endPoint y: 491, distance: 112.2
click at [974, 491] on div at bounding box center [808, 452] width 1519 height 584
click at [1520, 422] on img at bounding box center [1515, 430] width 58 height 17
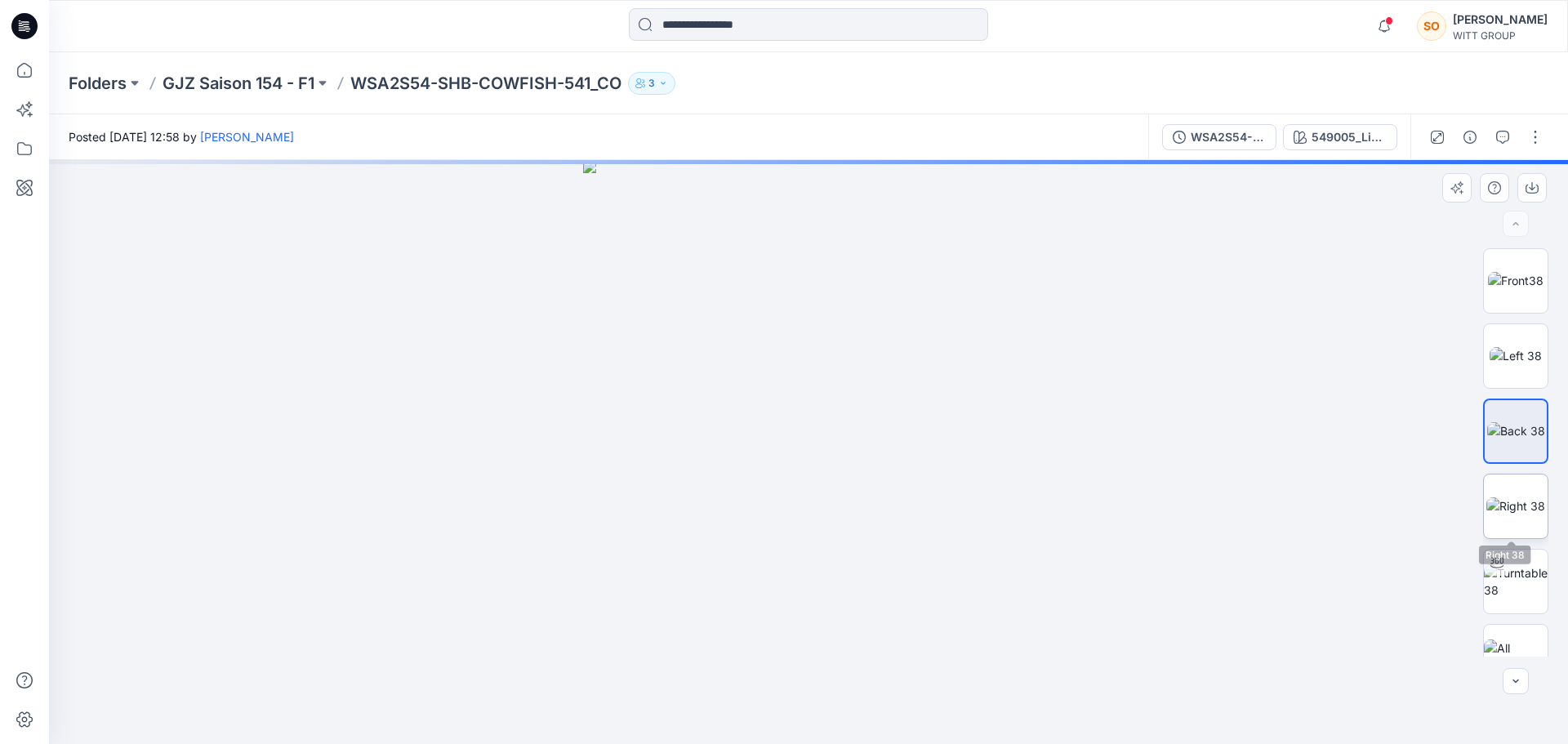
click at [1506, 503] on img at bounding box center [1515, 505] width 59 height 17
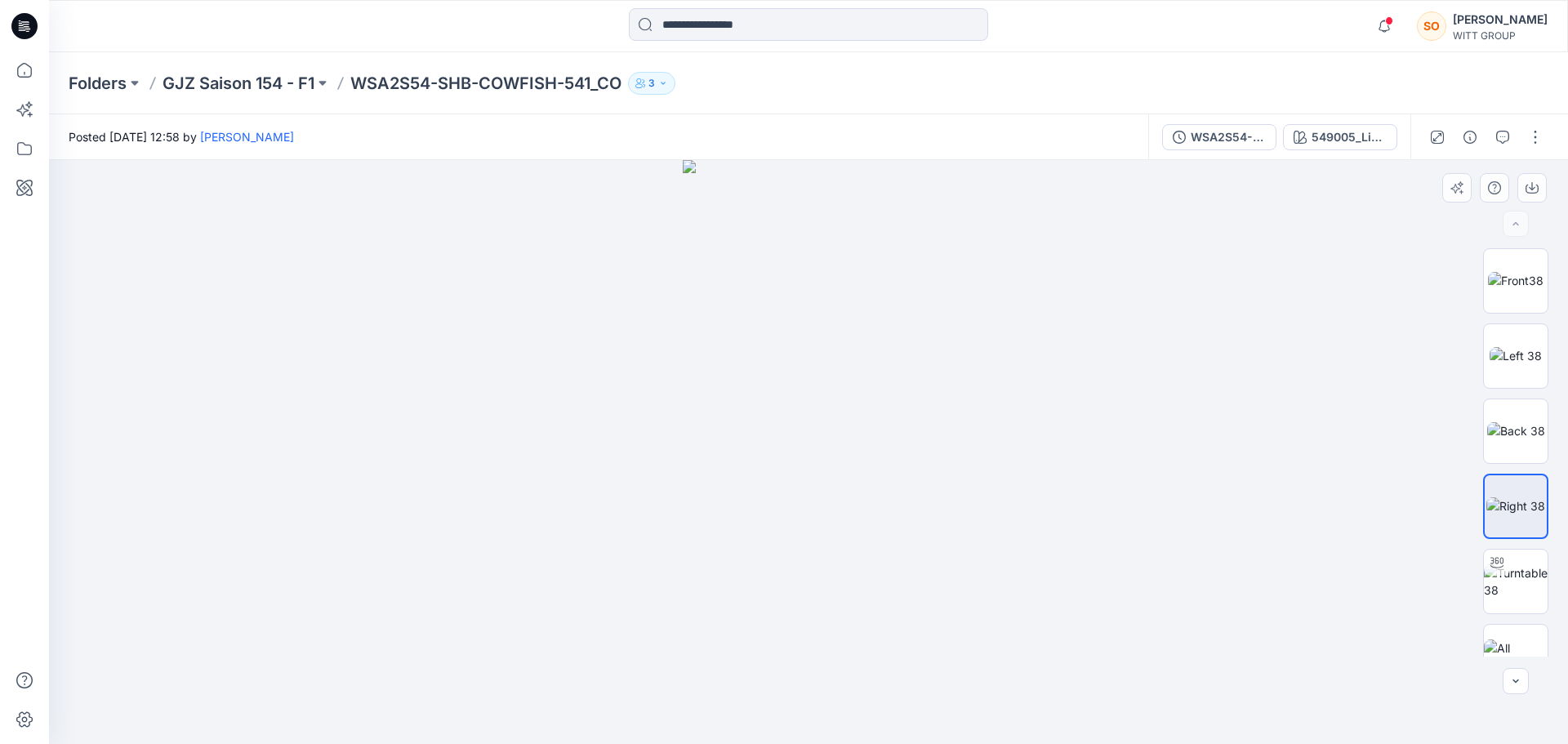
drag, startPoint x: 1125, startPoint y: 436, endPoint x: 567, endPoint y: 360, distance: 563.2
click at [567, 360] on div at bounding box center [808, 452] width 1519 height 584
click at [1489, 643] on img at bounding box center [1515, 656] width 64 height 34
drag, startPoint x: 814, startPoint y: 316, endPoint x: 914, endPoint y: 406, distance: 134.5
click at [914, 406] on img at bounding box center [808, 476] width 816 height 537
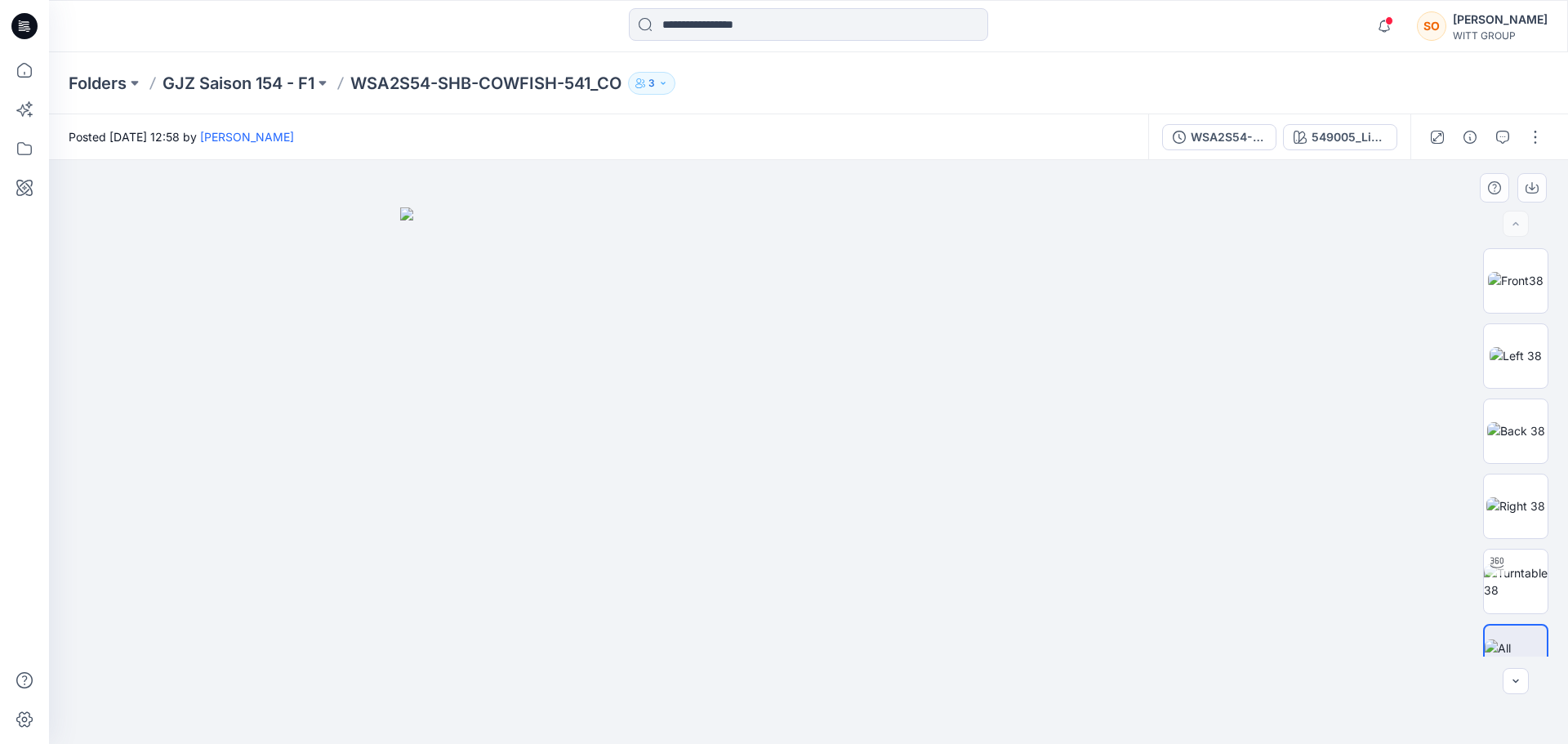
drag, startPoint x: 779, startPoint y: 428, endPoint x: 954, endPoint y: 393, distance: 178.5
drag, startPoint x: 637, startPoint y: 440, endPoint x: 793, endPoint y: 469, distance: 158.7
click at [793, 469] on img at bounding box center [808, 476] width 816 height 537
click at [361, 443] on div at bounding box center [808, 452] width 1519 height 584
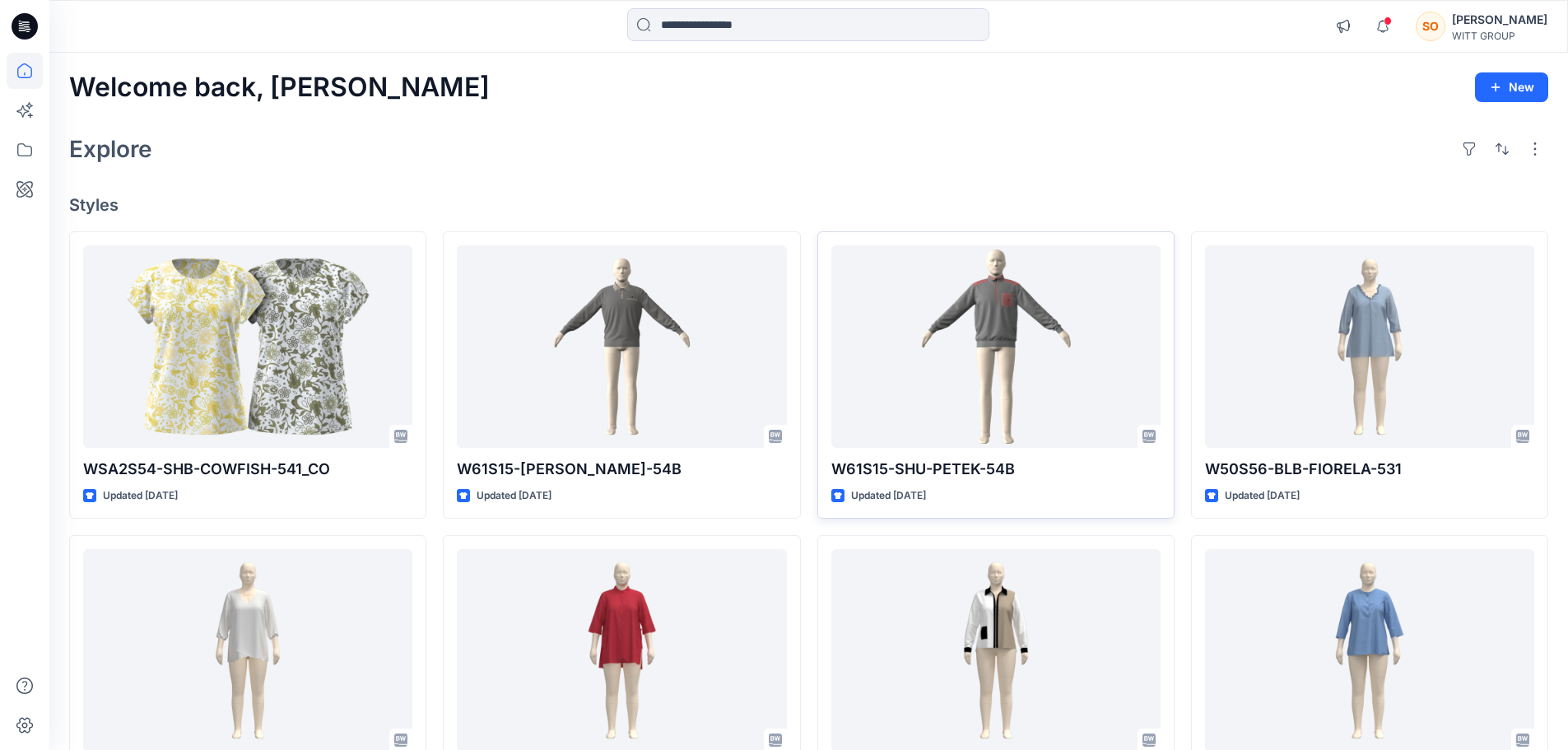
click at [1515, 10] on div "[PERSON_NAME]" at bounding box center [1499, 20] width 95 height 20
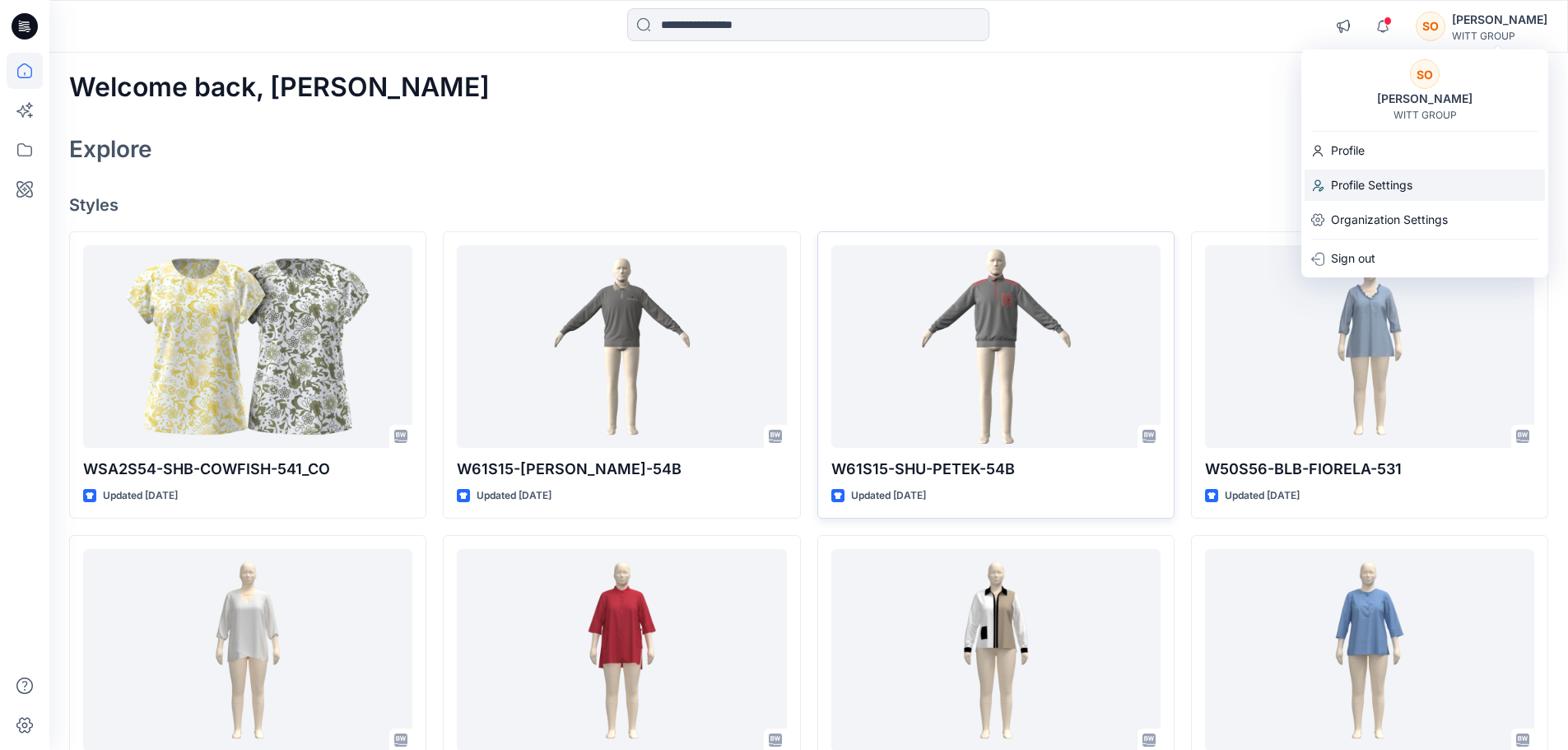
click at [1354, 180] on p "Profile Settings" at bounding box center [1372, 185] width 81 height 31
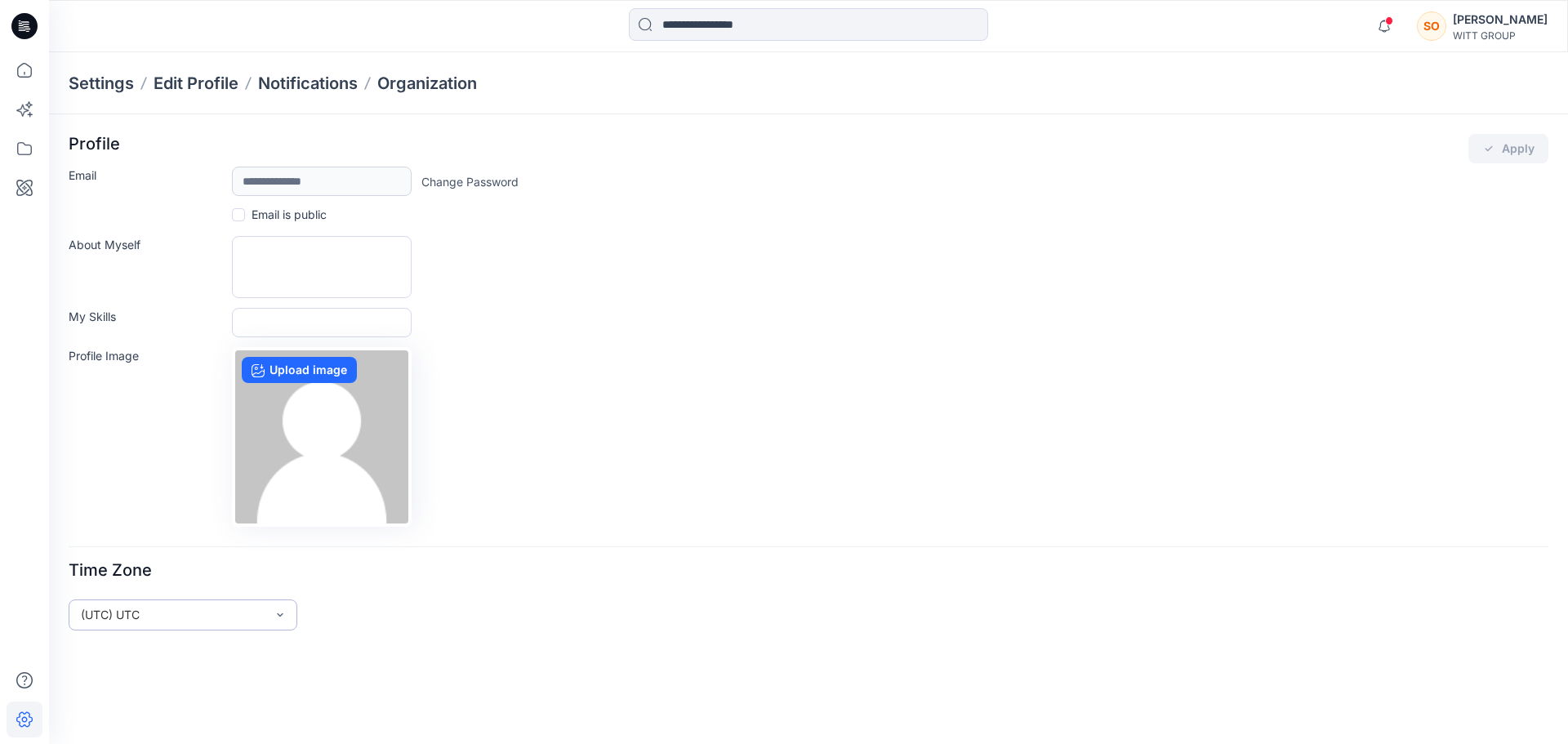
click at [176, 614] on div "(UTC) UTC" at bounding box center [183, 615] width 228 height 31
click at [504, 439] on form "**********" at bounding box center [809, 382] width 1480 height 496
click at [195, 88] on p "Edit Profile" at bounding box center [195, 83] width 85 height 23
click at [313, 85] on p "Notifications" at bounding box center [307, 83] width 99 height 23
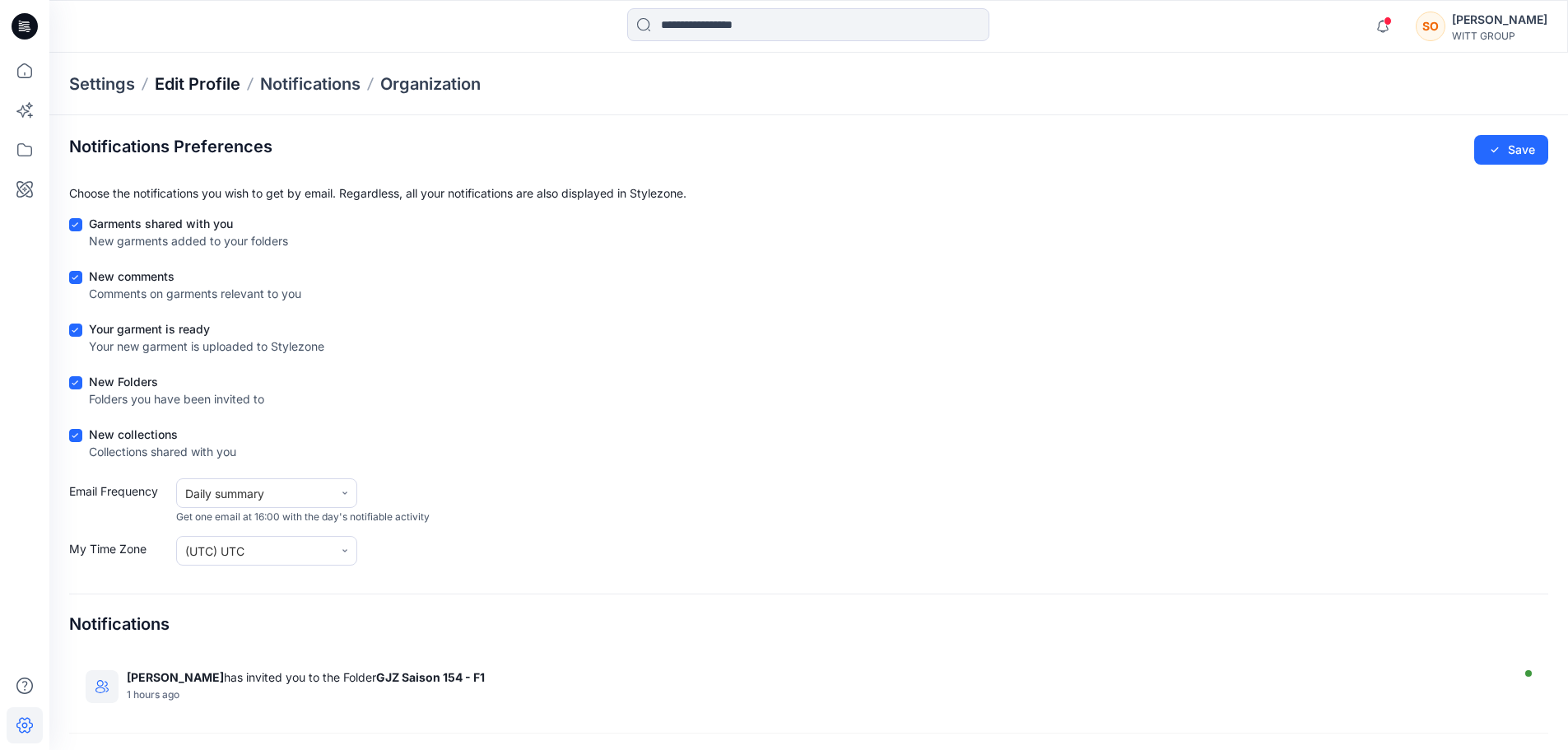
click at [214, 72] on p "Edit Profile" at bounding box center [197, 84] width 85 height 23
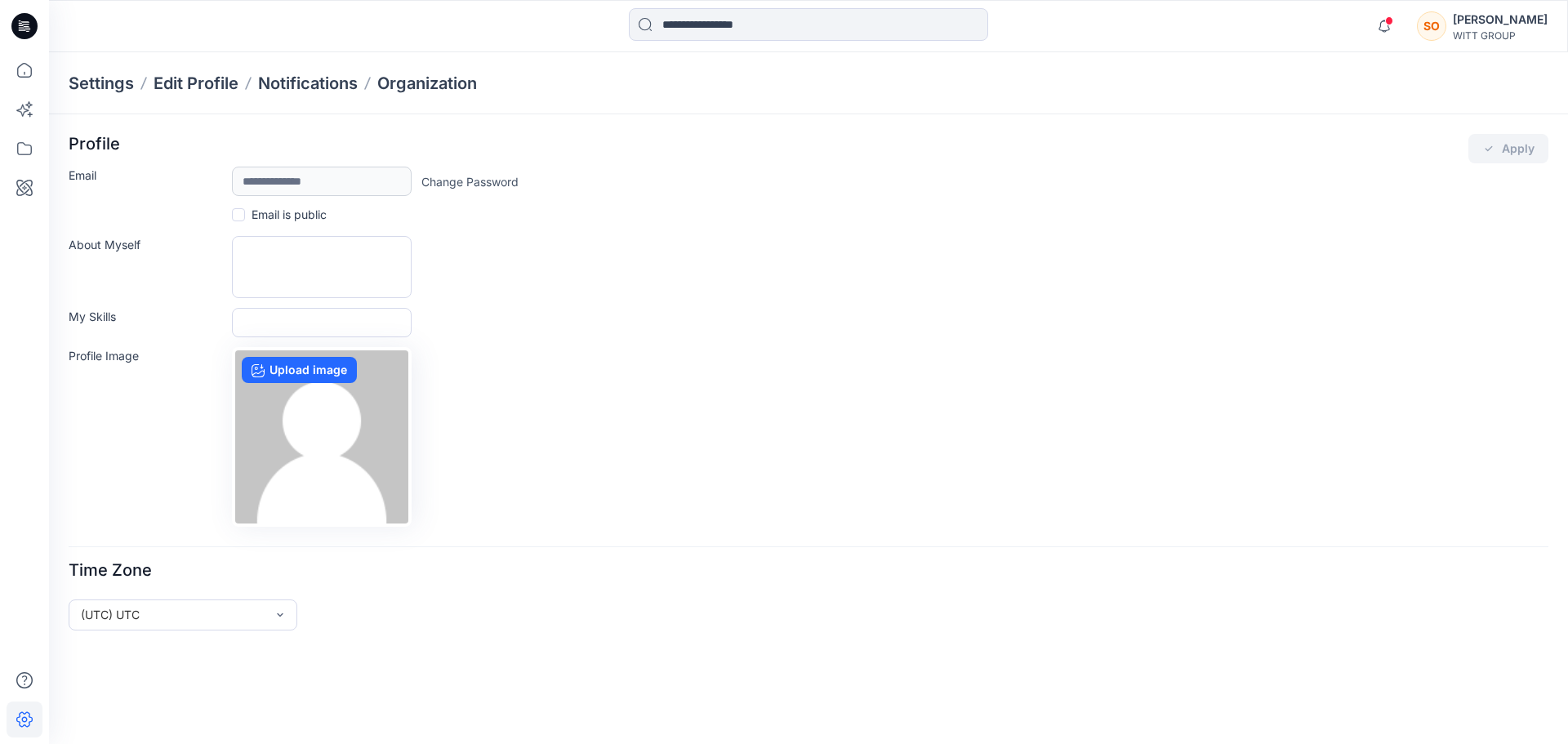
click at [103, 79] on p "Settings" at bounding box center [102, 83] width 66 height 23
click at [100, 85] on p "Settings" at bounding box center [102, 83] width 66 height 23
click at [35, 71] on icon at bounding box center [25, 71] width 36 height 36
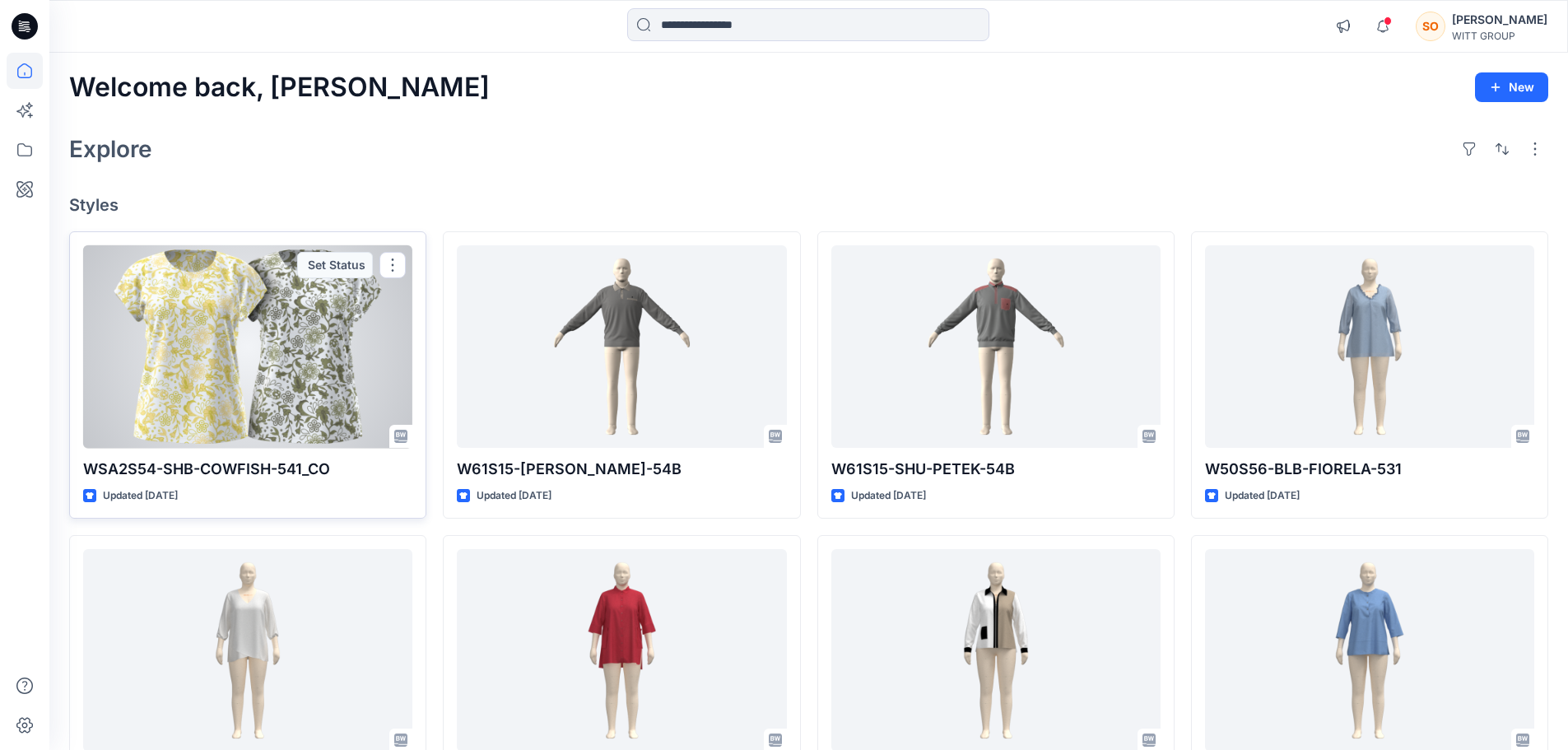
click at [248, 334] on div at bounding box center [248, 347] width 329 height 204
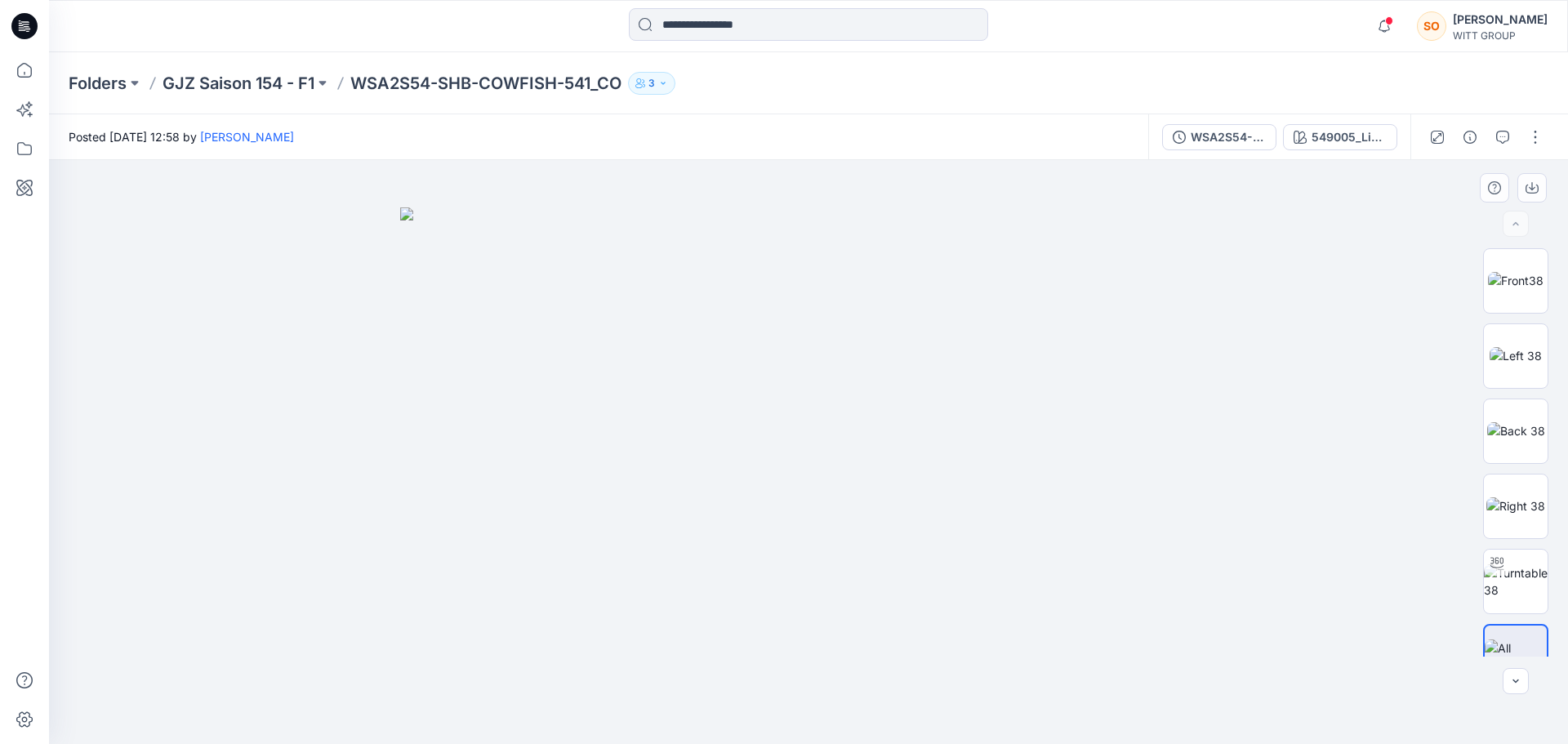
drag, startPoint x: 769, startPoint y: 432, endPoint x: 621, endPoint y: 393, distance: 153.1
drag, startPoint x: 806, startPoint y: 518, endPoint x: 512, endPoint y: 507, distance: 294.2
click at [511, 508] on img at bounding box center [808, 476] width 816 height 537
drag, startPoint x: 646, startPoint y: 487, endPoint x: 1014, endPoint y: 494, distance: 368.1
click at [1014, 494] on img at bounding box center [808, 476] width 816 height 537
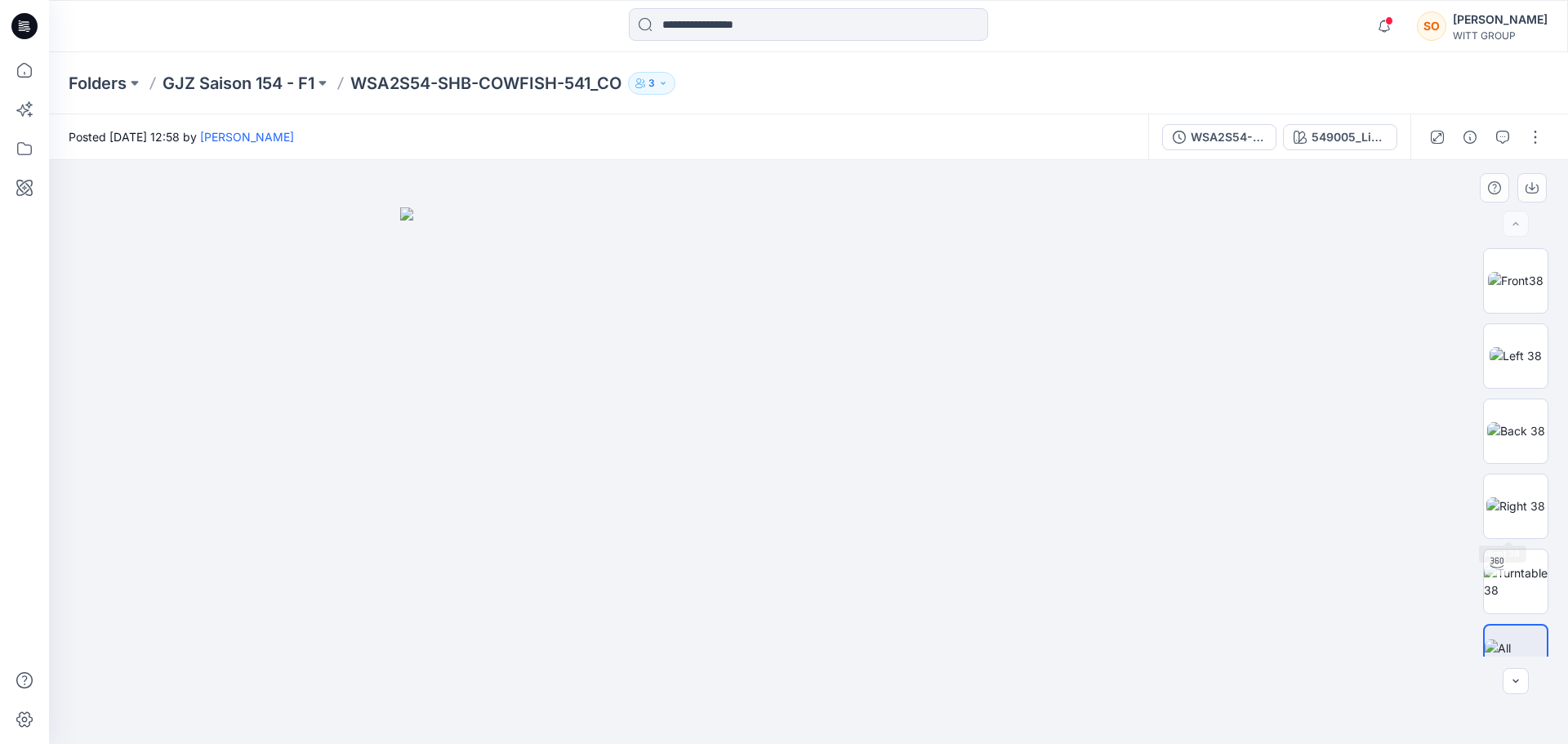
click at [1528, 464] on div at bounding box center [1516, 452] width 66 height 408
click at [1495, 514] on img at bounding box center [1515, 505] width 59 height 17
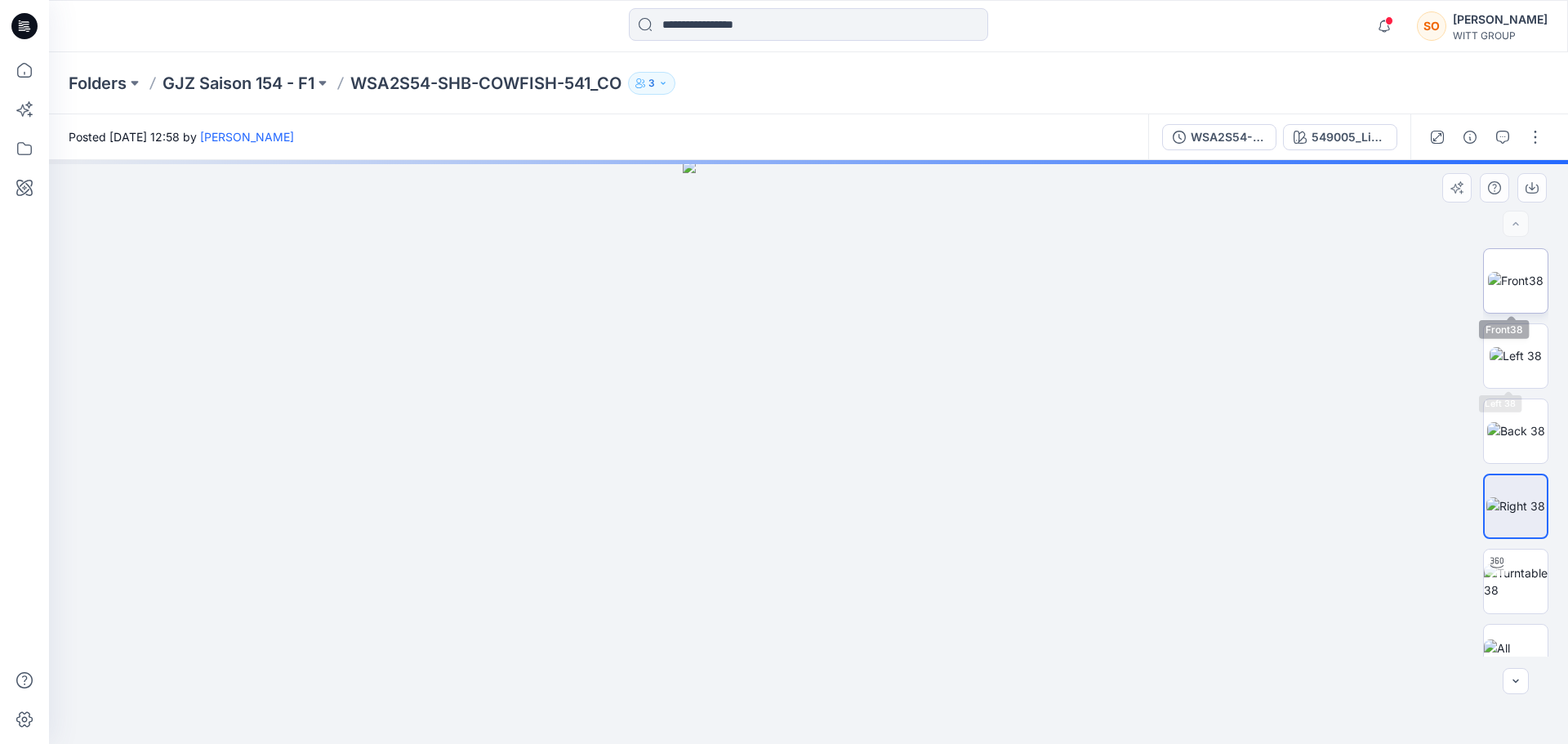
click at [1518, 273] on img at bounding box center [1515, 280] width 56 height 17
click at [1512, 347] on img at bounding box center [1515, 356] width 53 height 17
click at [1512, 422] on img at bounding box center [1515, 430] width 58 height 17
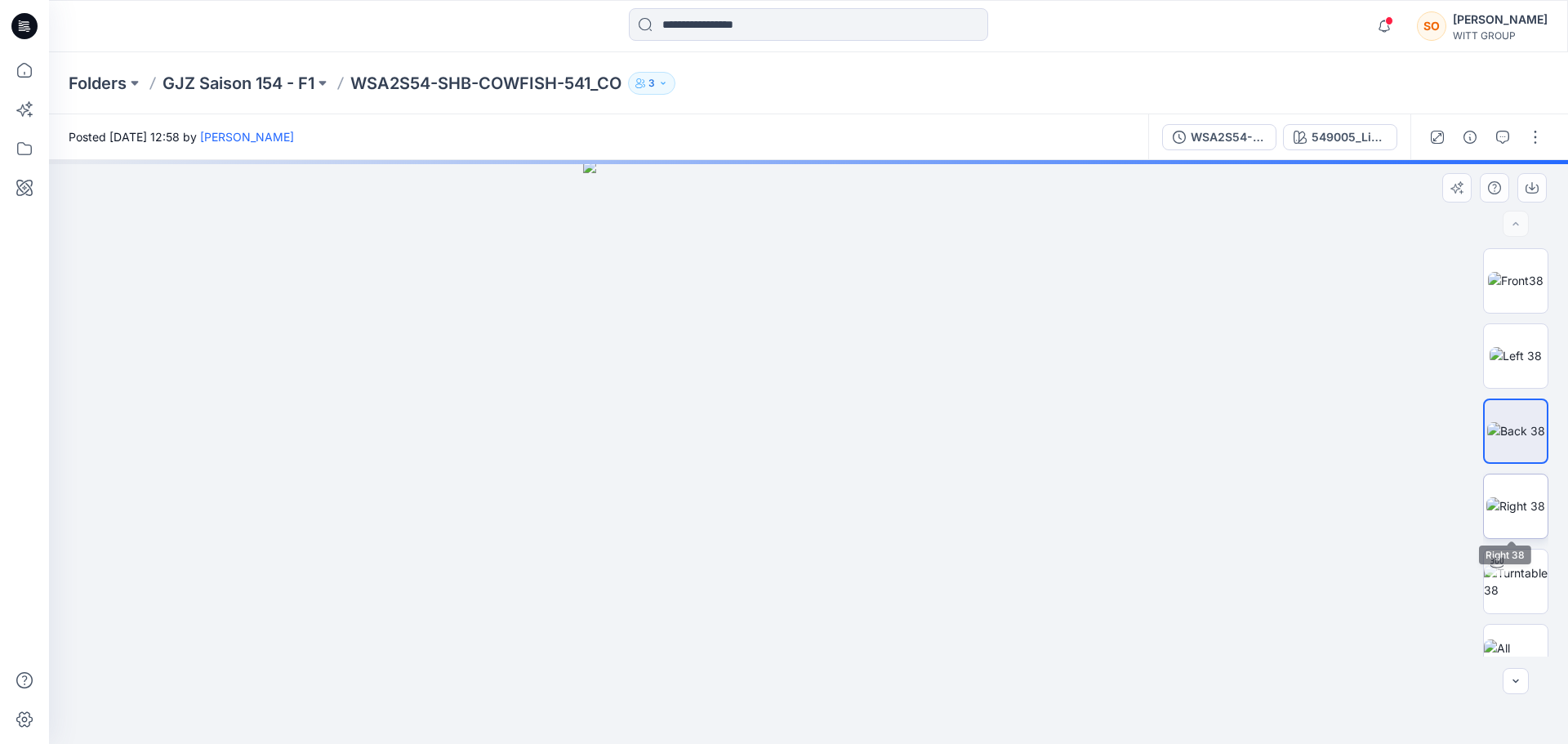
click at [1501, 514] on img at bounding box center [1515, 505] width 59 height 17
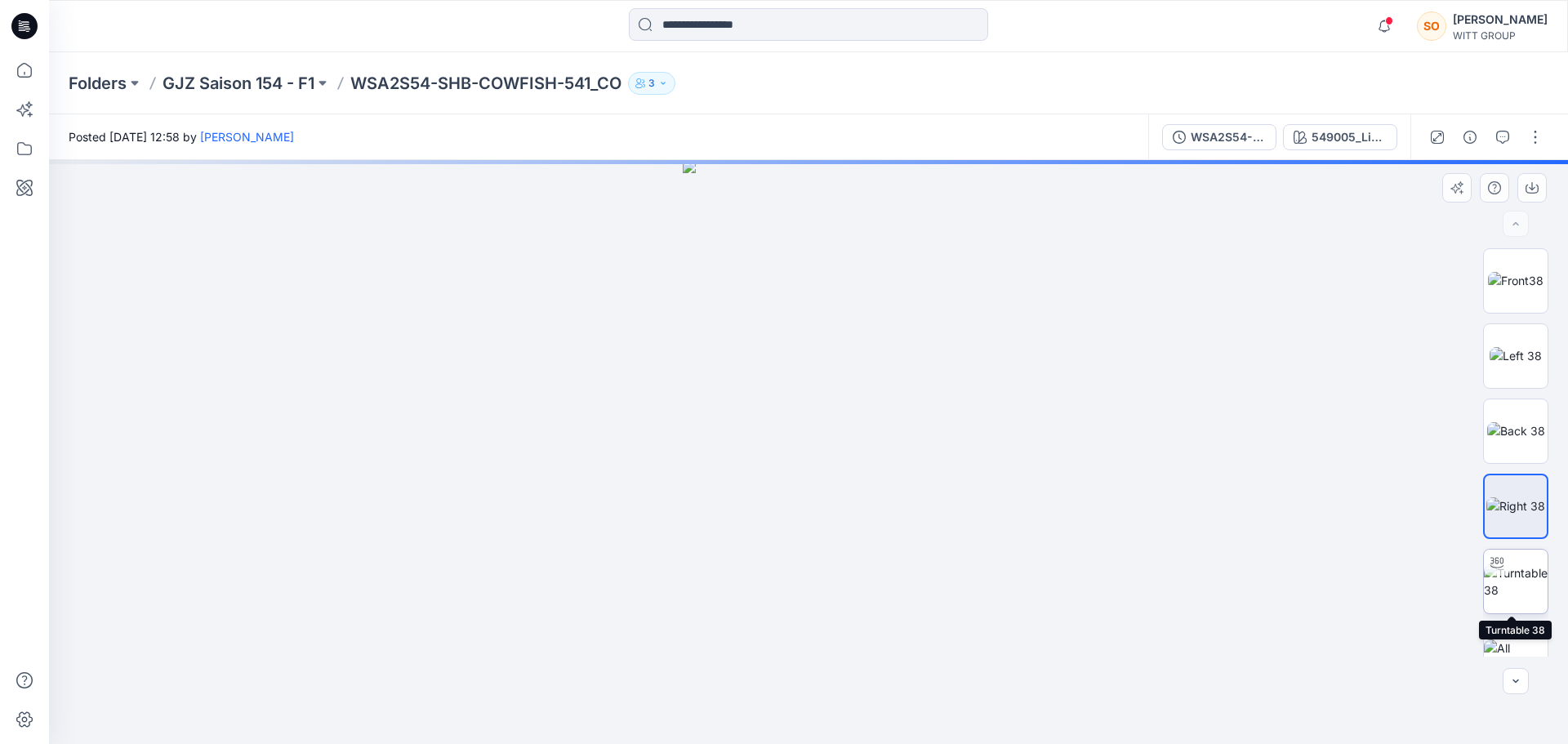
click at [1518, 564] on img at bounding box center [1515, 581] width 64 height 34
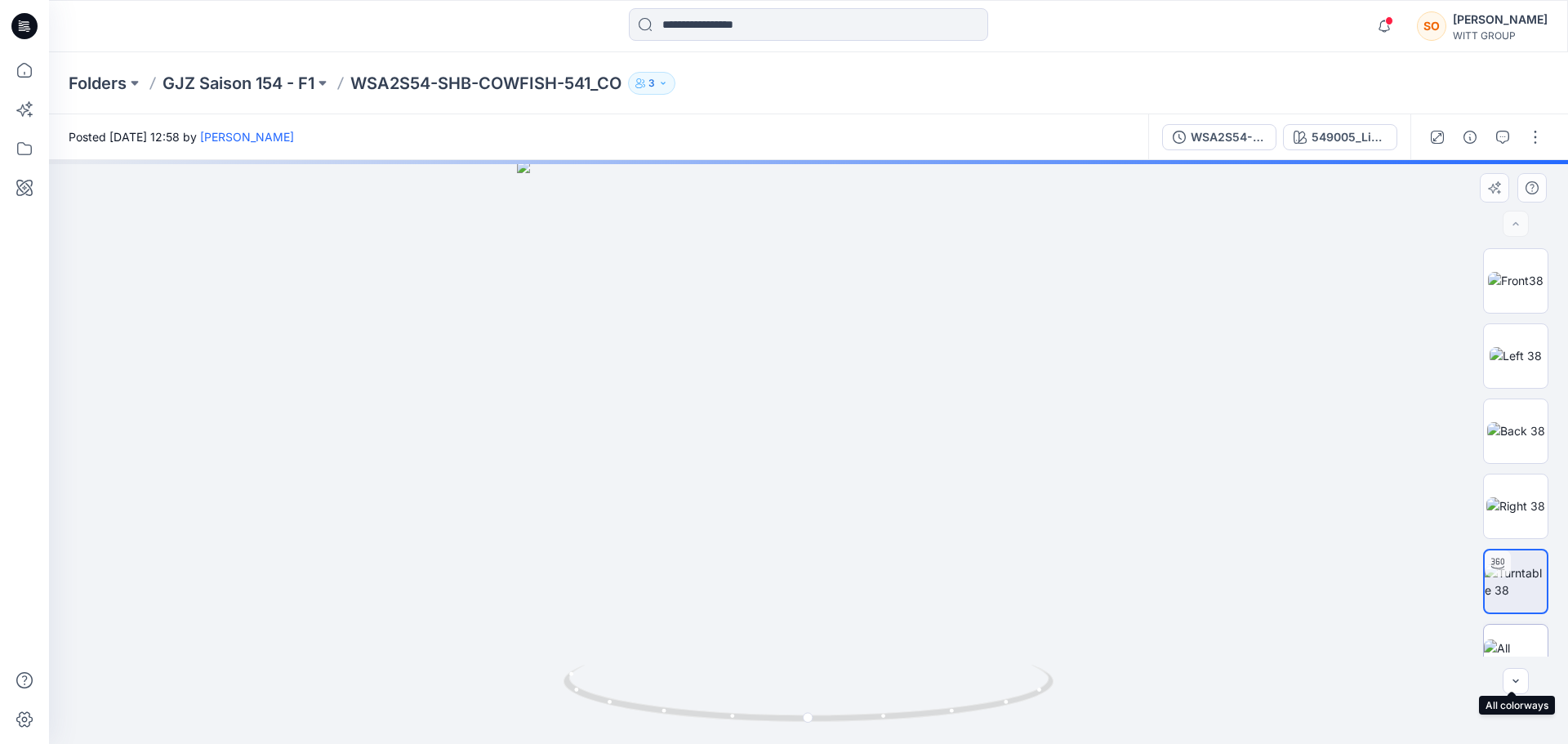
click at [1516, 651] on img at bounding box center [1515, 656] width 64 height 34
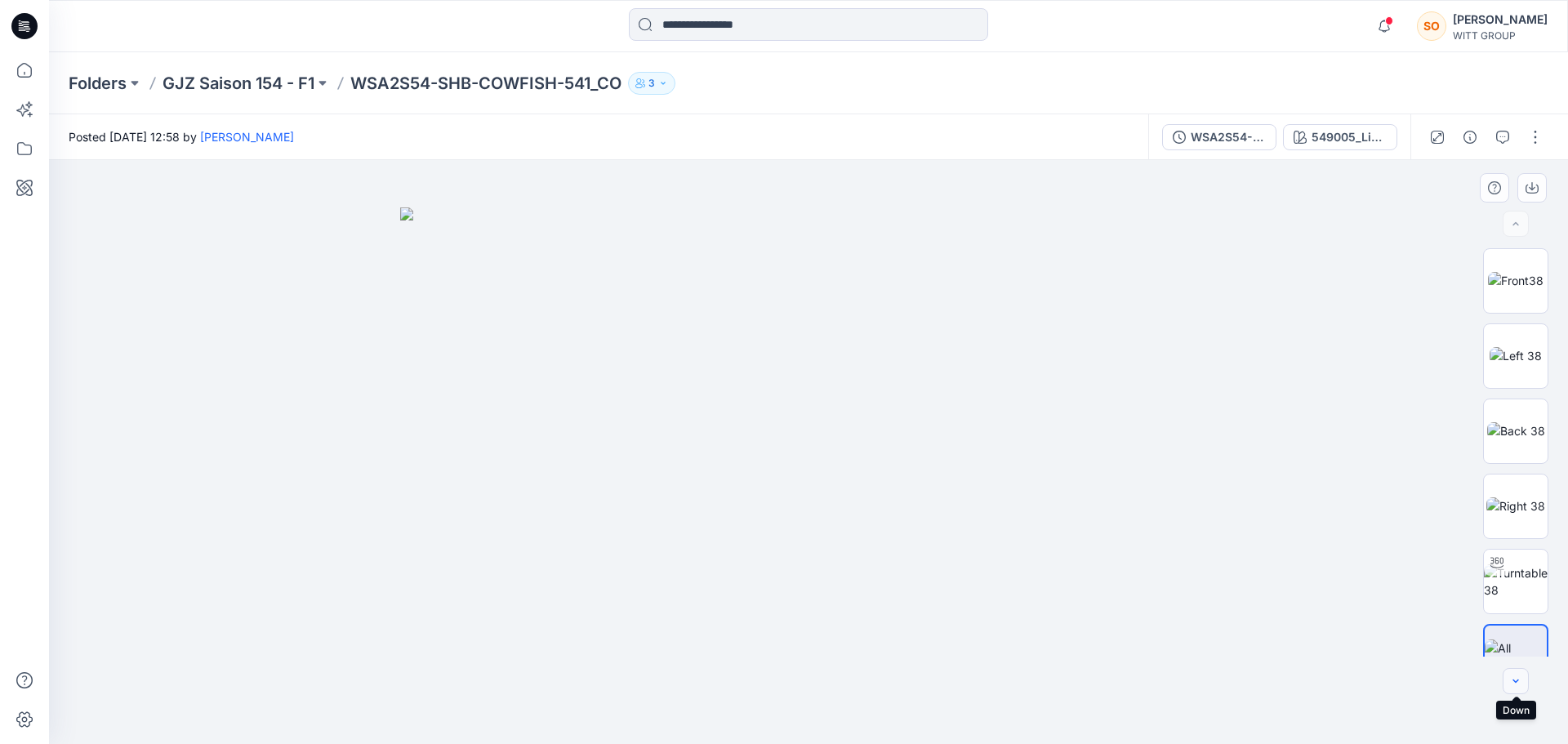
click at [1510, 690] on button "button" at bounding box center [1515, 681] width 26 height 26
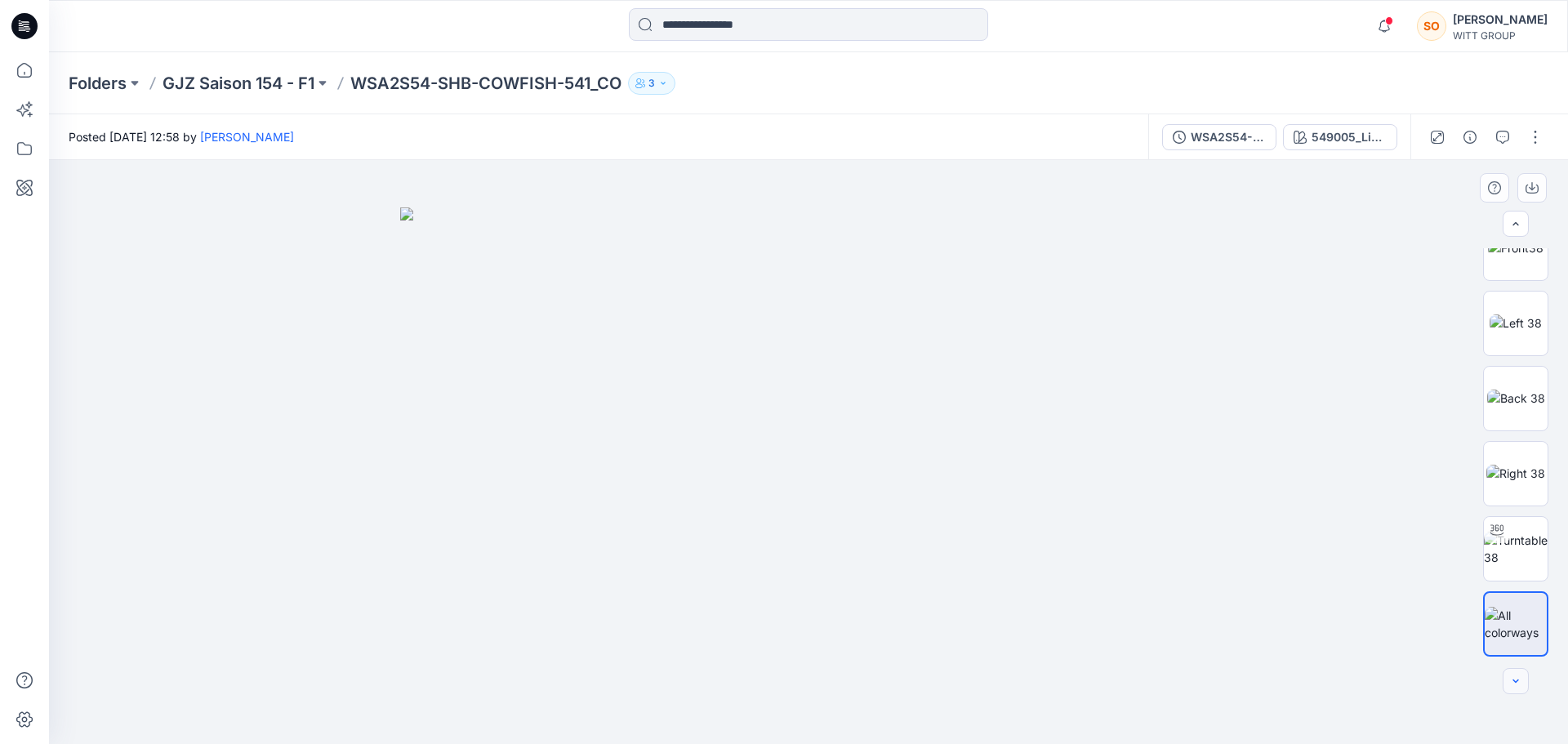
click at [1512, 690] on div at bounding box center [1515, 681] width 26 height 26
click at [1355, 145] on div "549005_Lime-Printed" at bounding box center [1349, 137] width 75 height 18
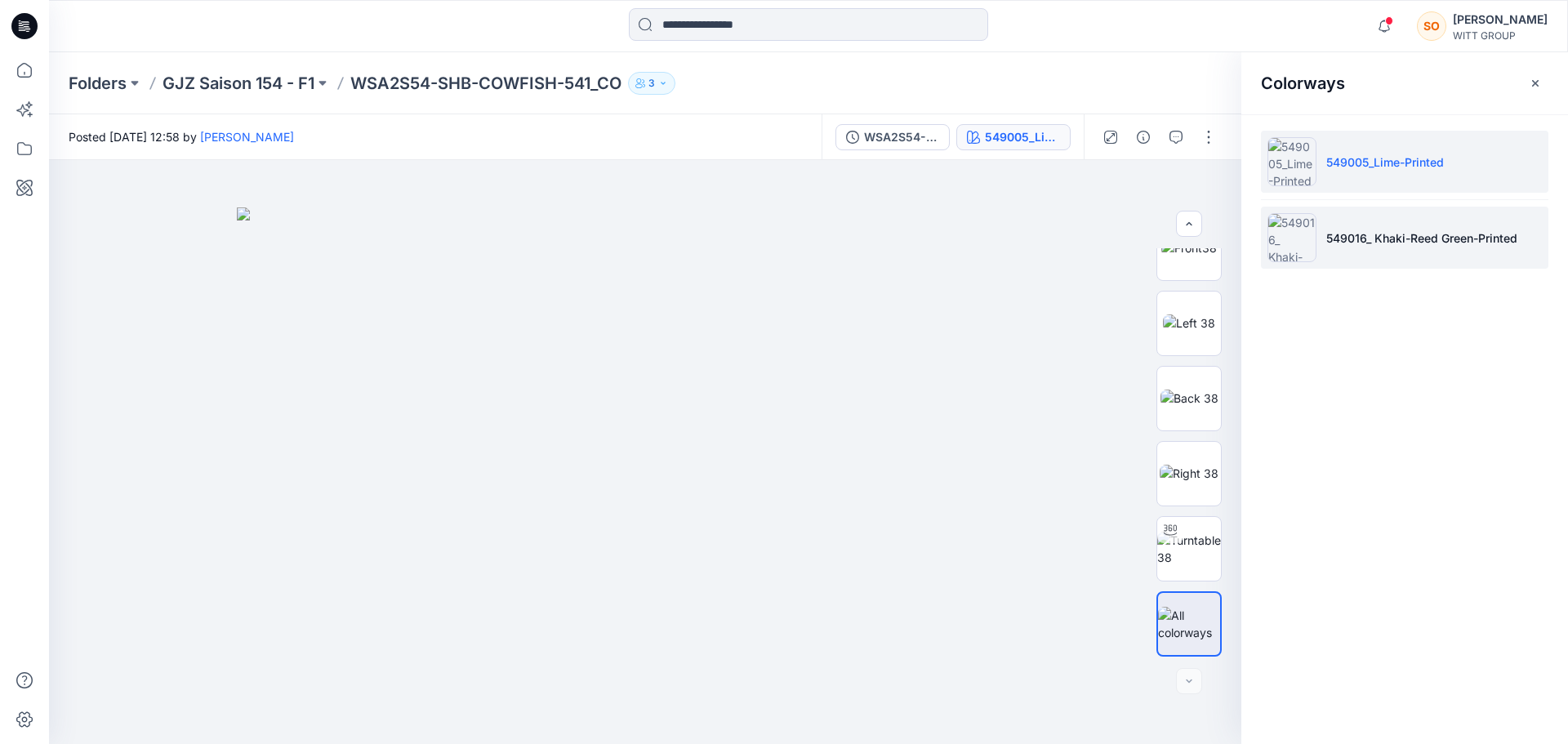
click at [1350, 250] on li "549016_ Khaki-Reed Green-Printed" at bounding box center [1405, 238] width 287 height 62
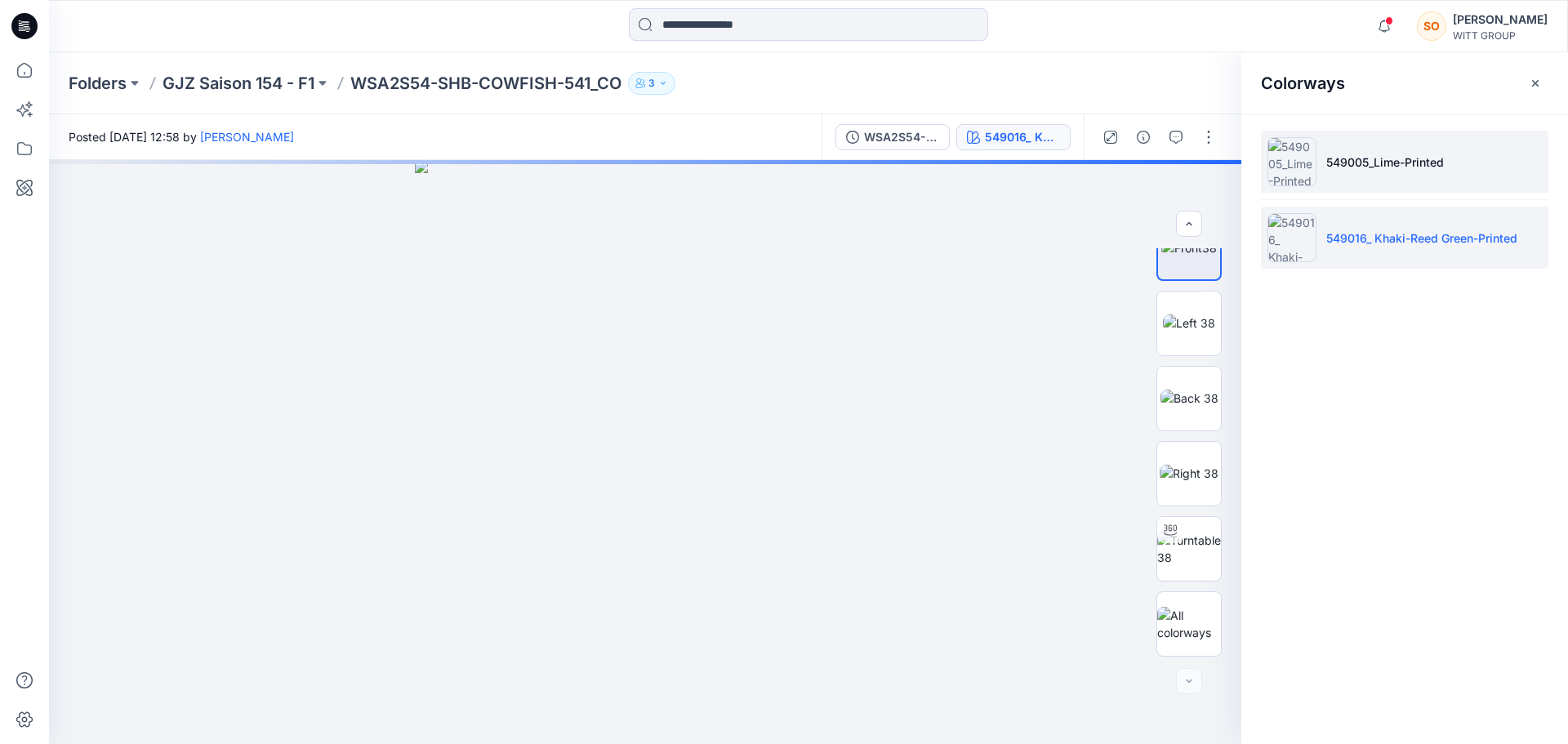
click at [1375, 155] on p "549005_Lime-Printed" at bounding box center [1385, 162] width 117 height 17
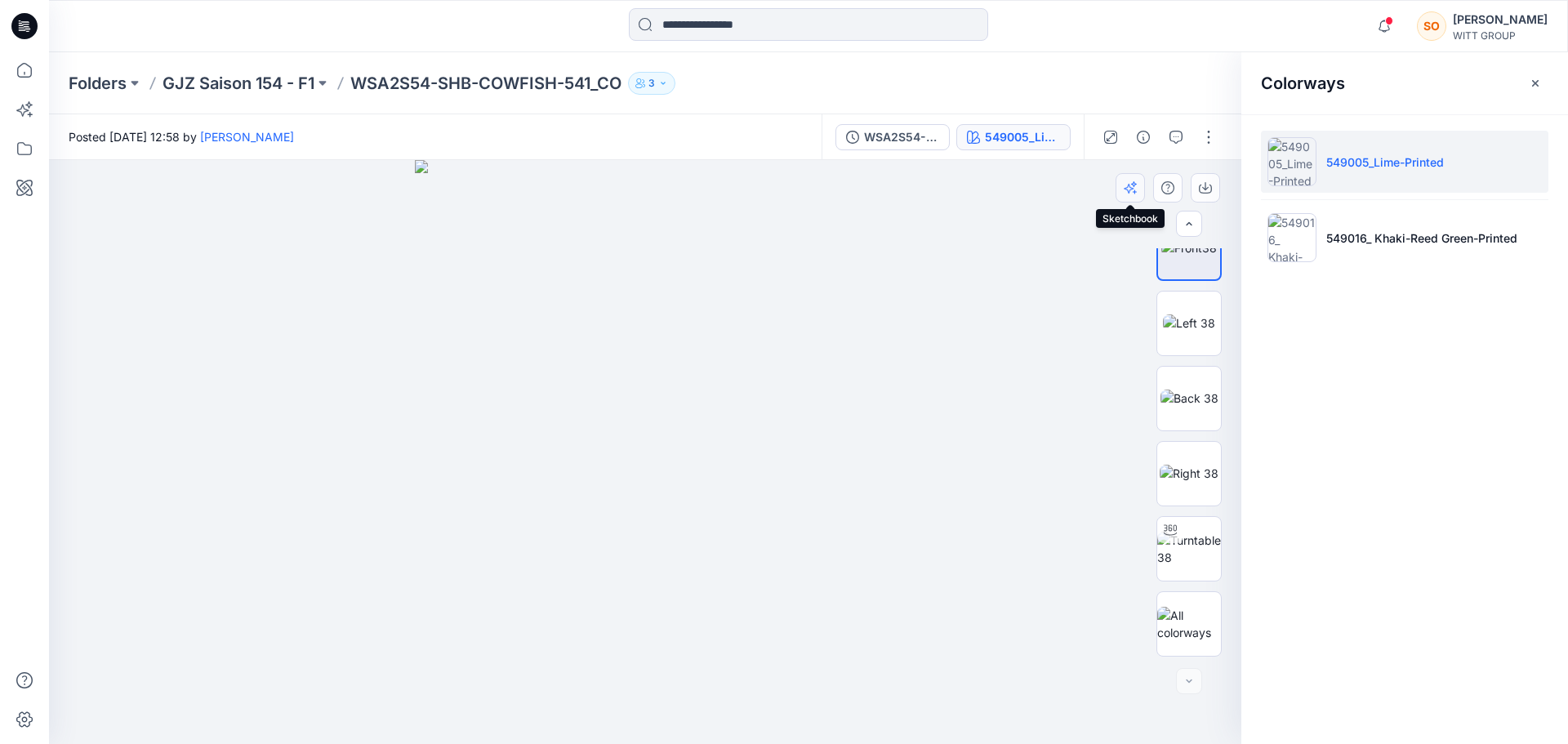
click at [1136, 188] on icon "button" at bounding box center [1130, 188] width 13 height 13
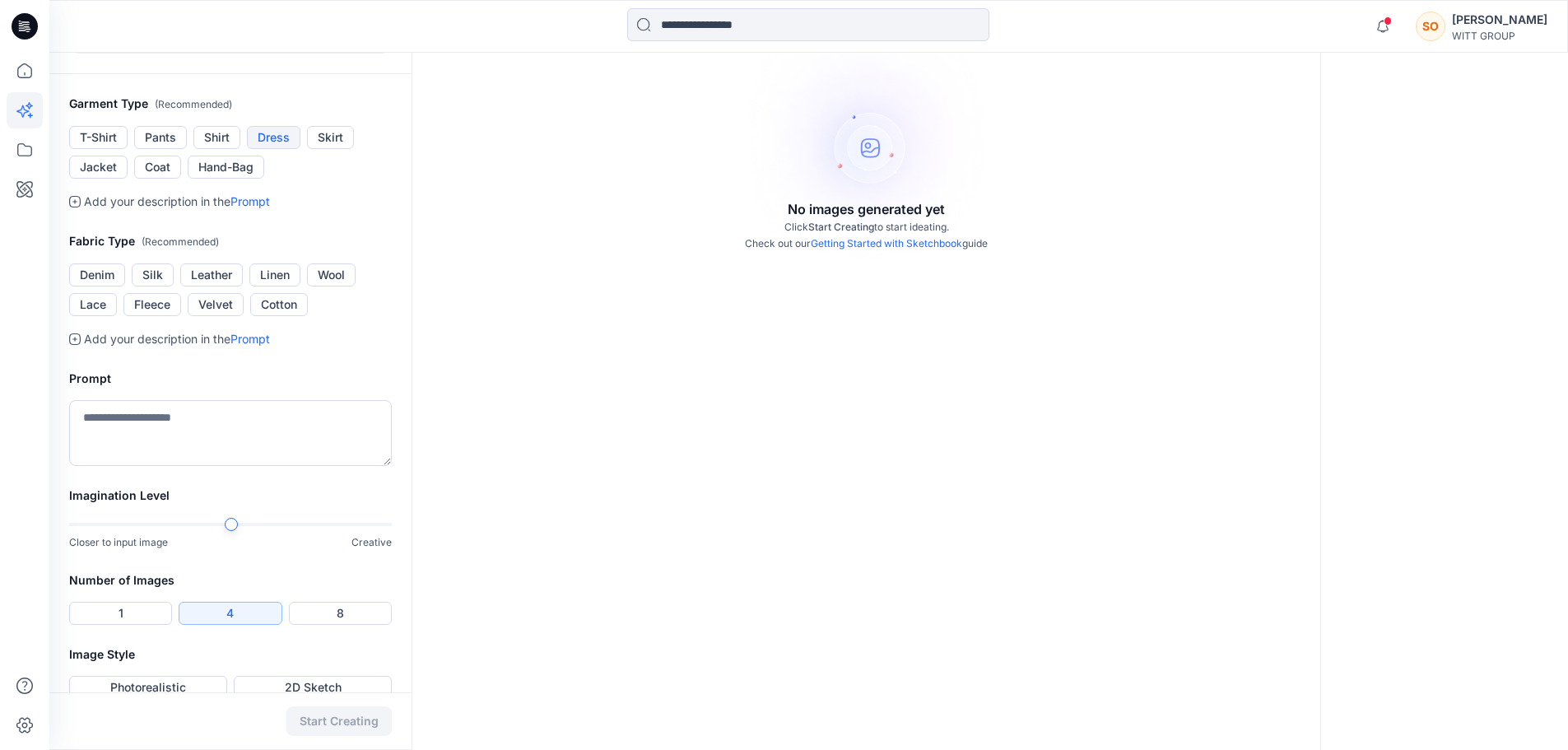
scroll to position [247, 0]
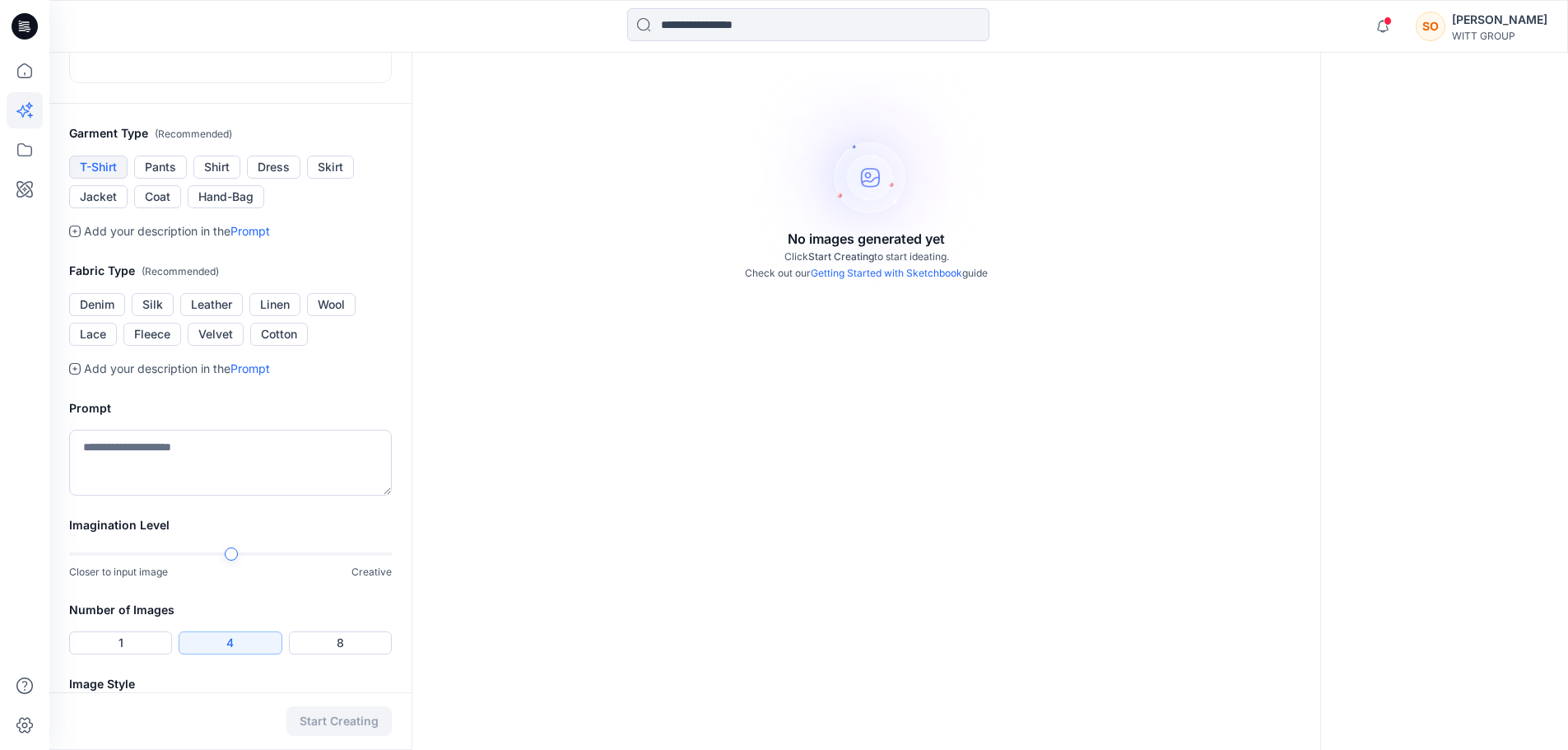
click at [101, 179] on button "T-Shirt" at bounding box center [99, 167] width 59 height 23
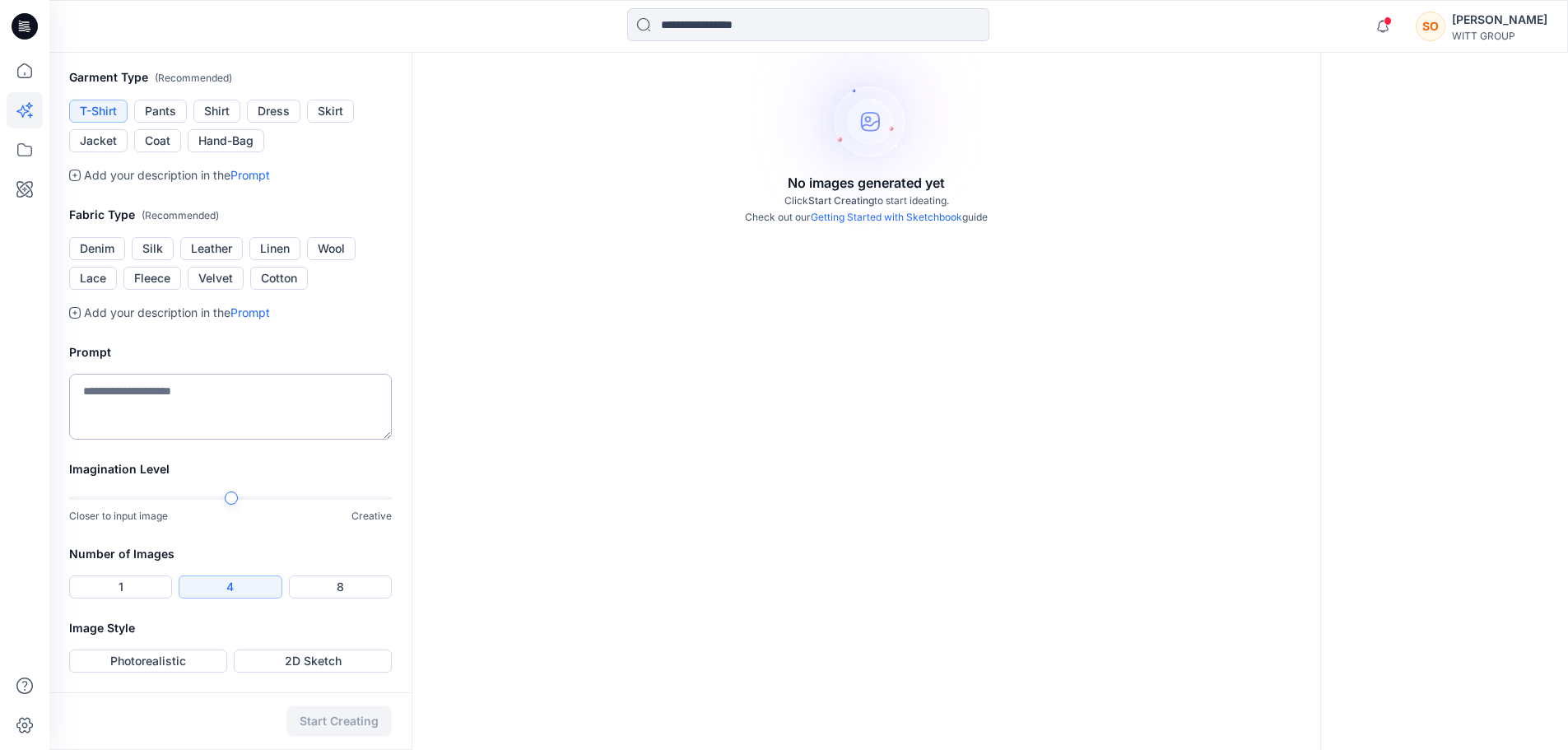
scroll to position [411, 0]
click at [278, 290] on button "Cotton" at bounding box center [279, 278] width 58 height 23
click at [154, 665] on button "Photorealistic" at bounding box center [148, 661] width 158 height 23
click at [178, 403] on textarea at bounding box center [231, 406] width 323 height 66
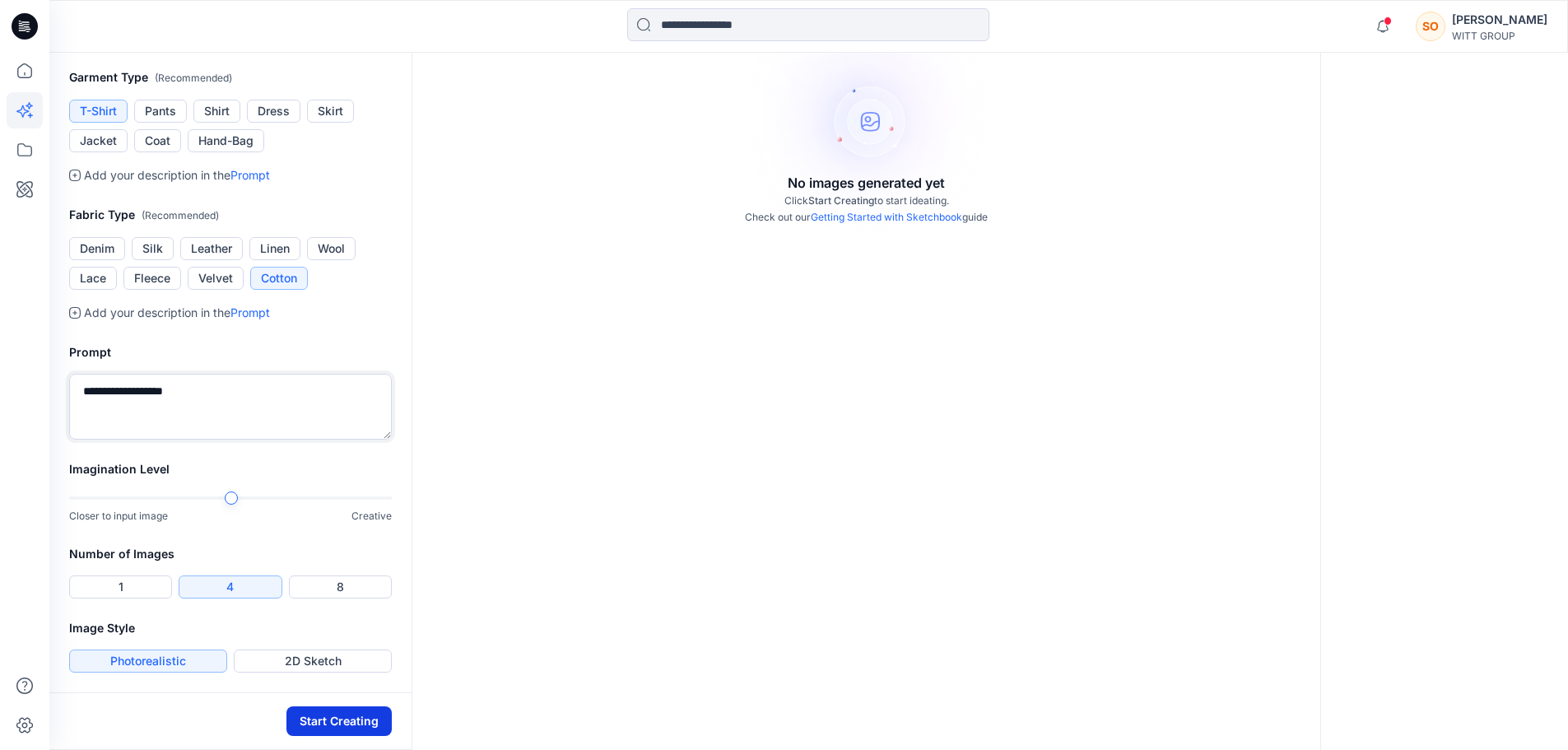
type textarea "**********"
click at [326, 726] on button "Start Creating" at bounding box center [339, 721] width 105 height 30
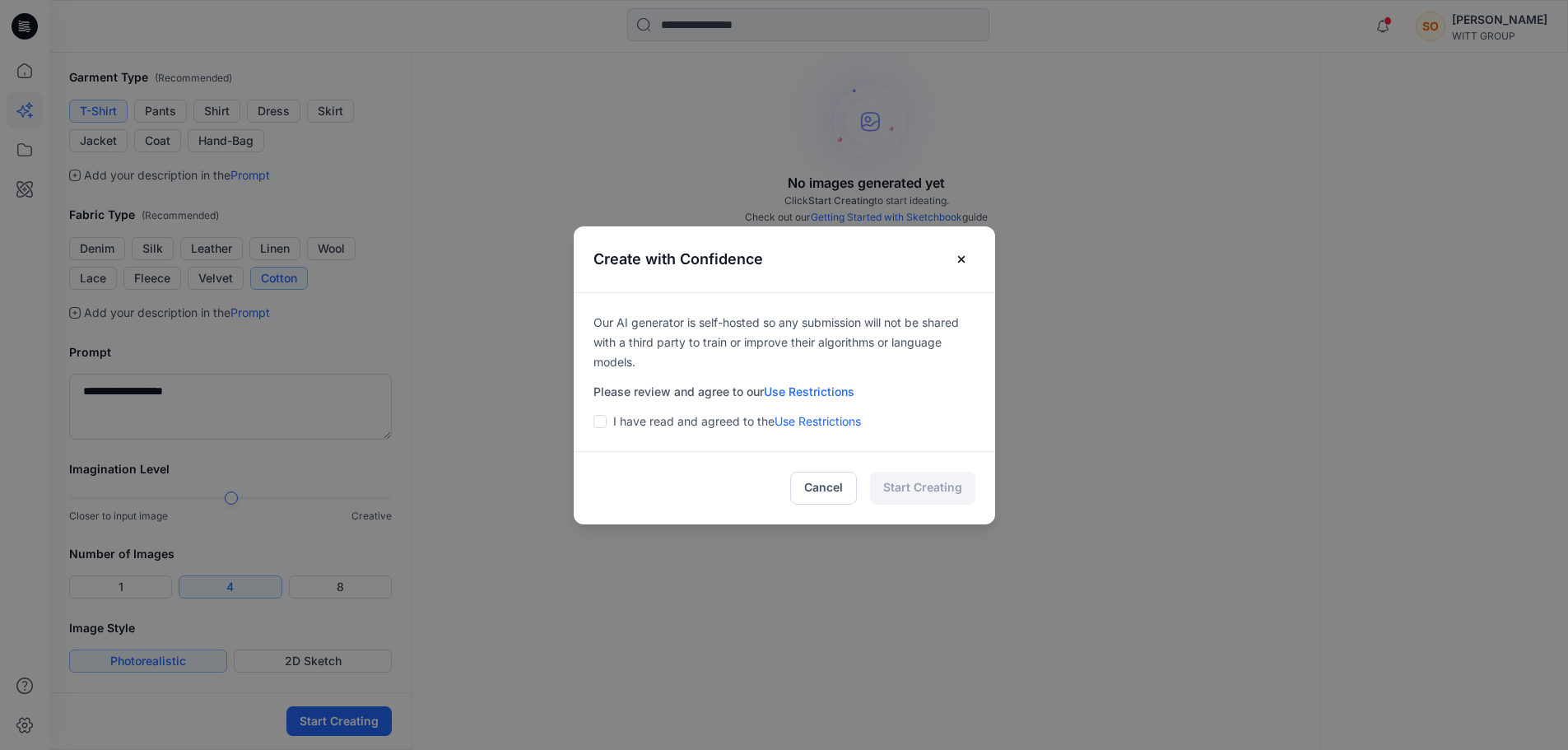
click at [607, 421] on span at bounding box center [600, 421] width 13 height 13
click at [927, 490] on button "Start Creating" at bounding box center [922, 488] width 105 height 33
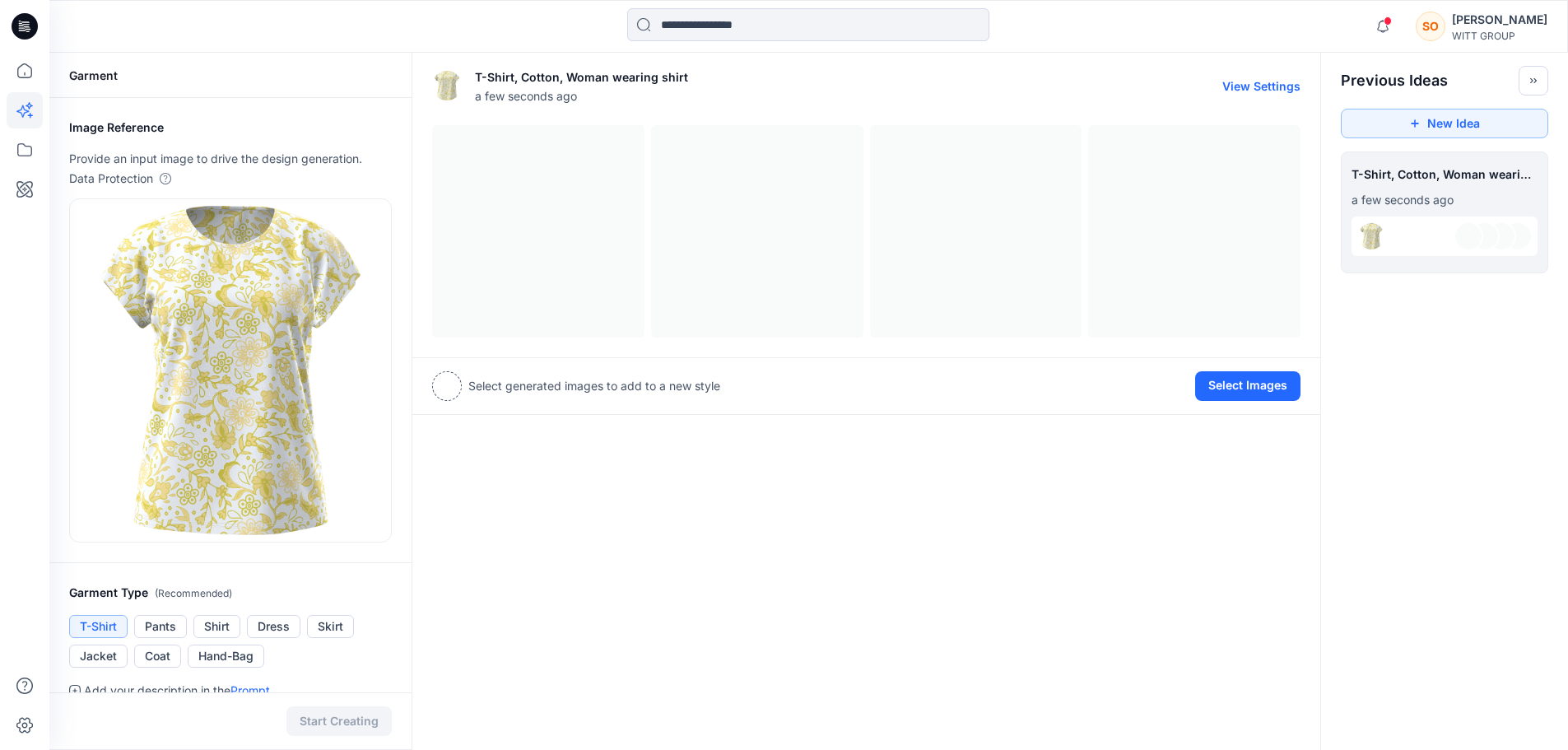
click at [1253, 83] on button "View Settings" at bounding box center [1261, 85] width 78 height 14
click at [1176, 243] on div at bounding box center [866, 231] width 868 height 213
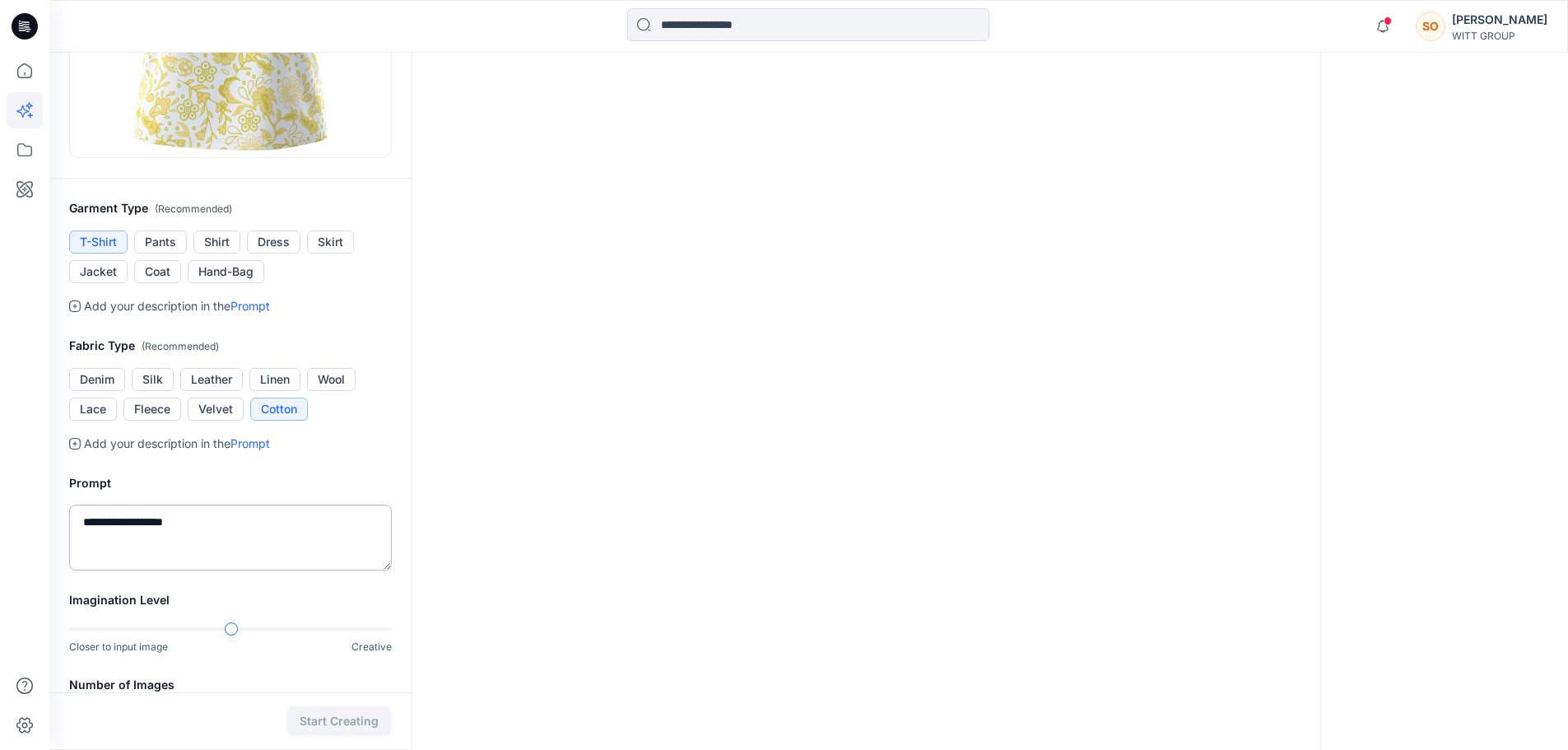
scroll to position [515, 0]
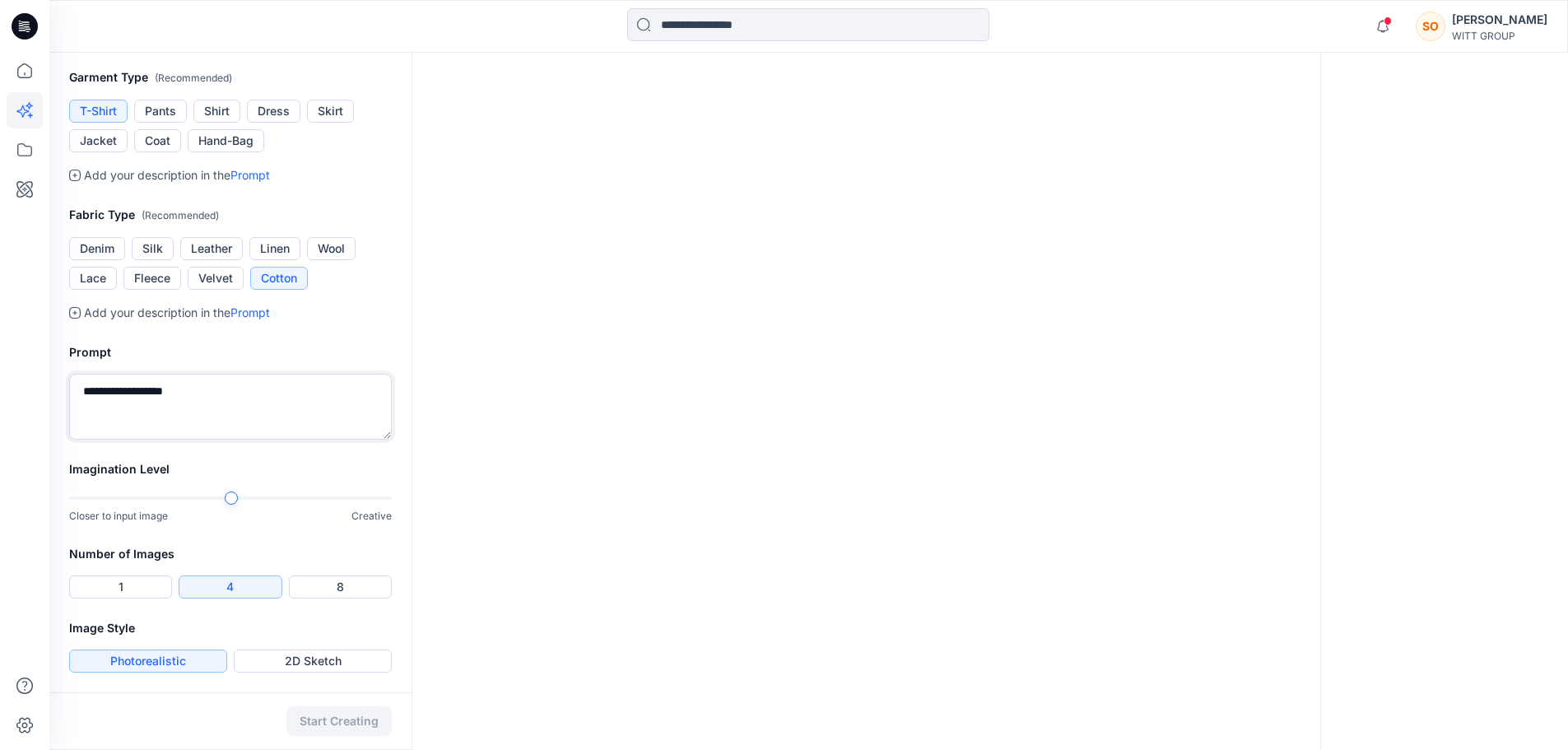
drag, startPoint x: 267, startPoint y: 421, endPoint x: -162, endPoint y: 406, distance: 429.3
click at [0, 406] on html "**********" at bounding box center [784, 118] width 1568 height 1265
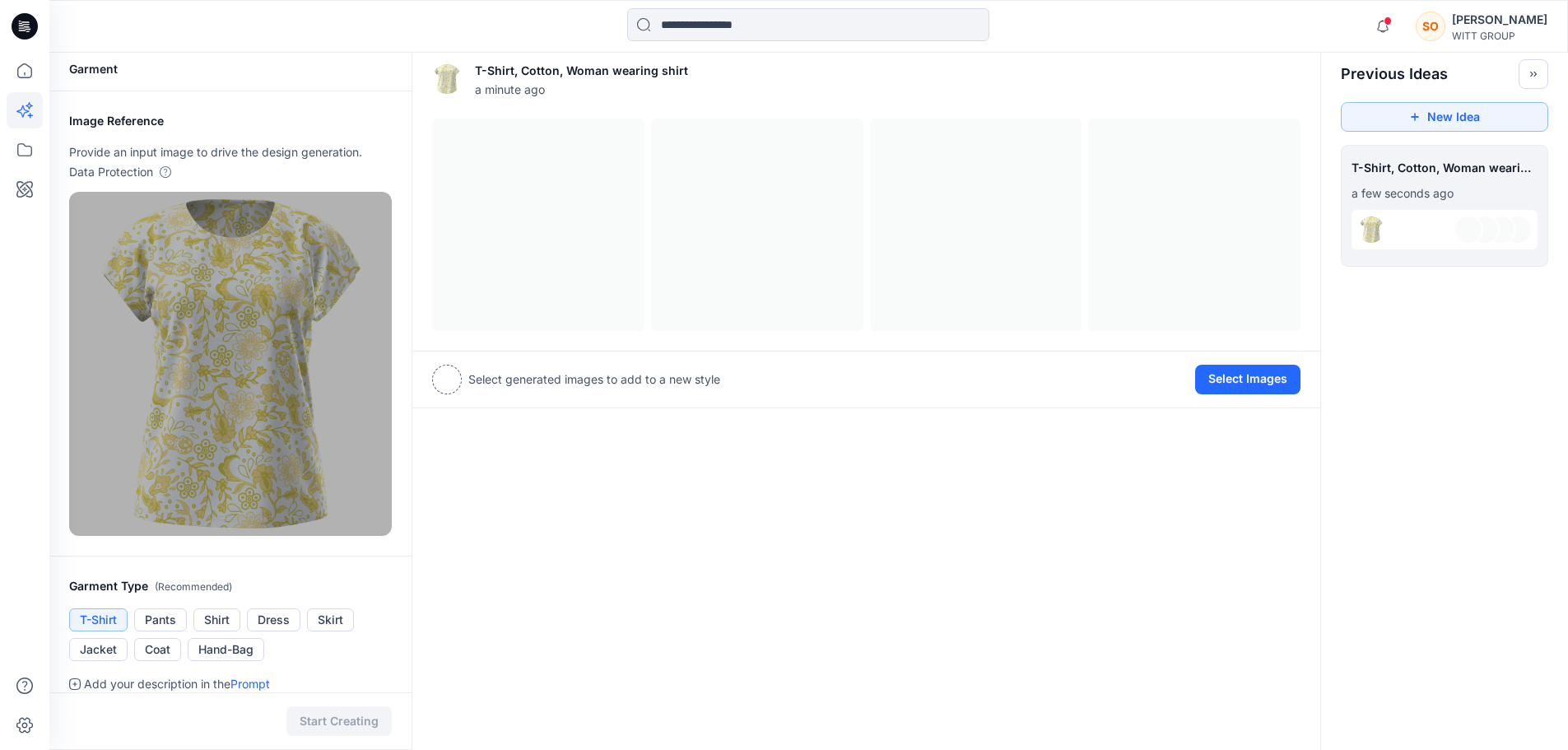
scroll to position [0, 0]
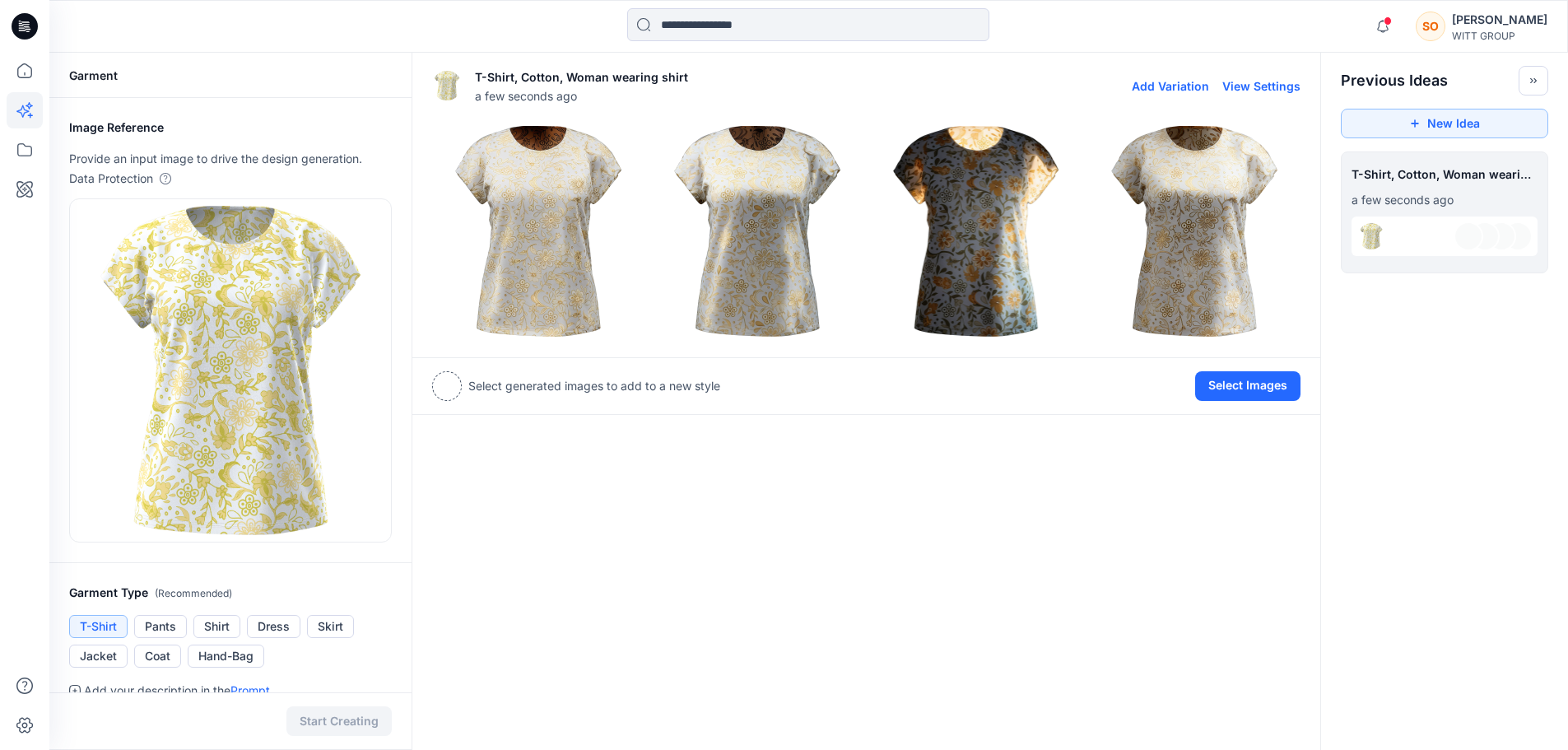
click at [557, 231] on img at bounding box center [538, 231] width 211 height 211
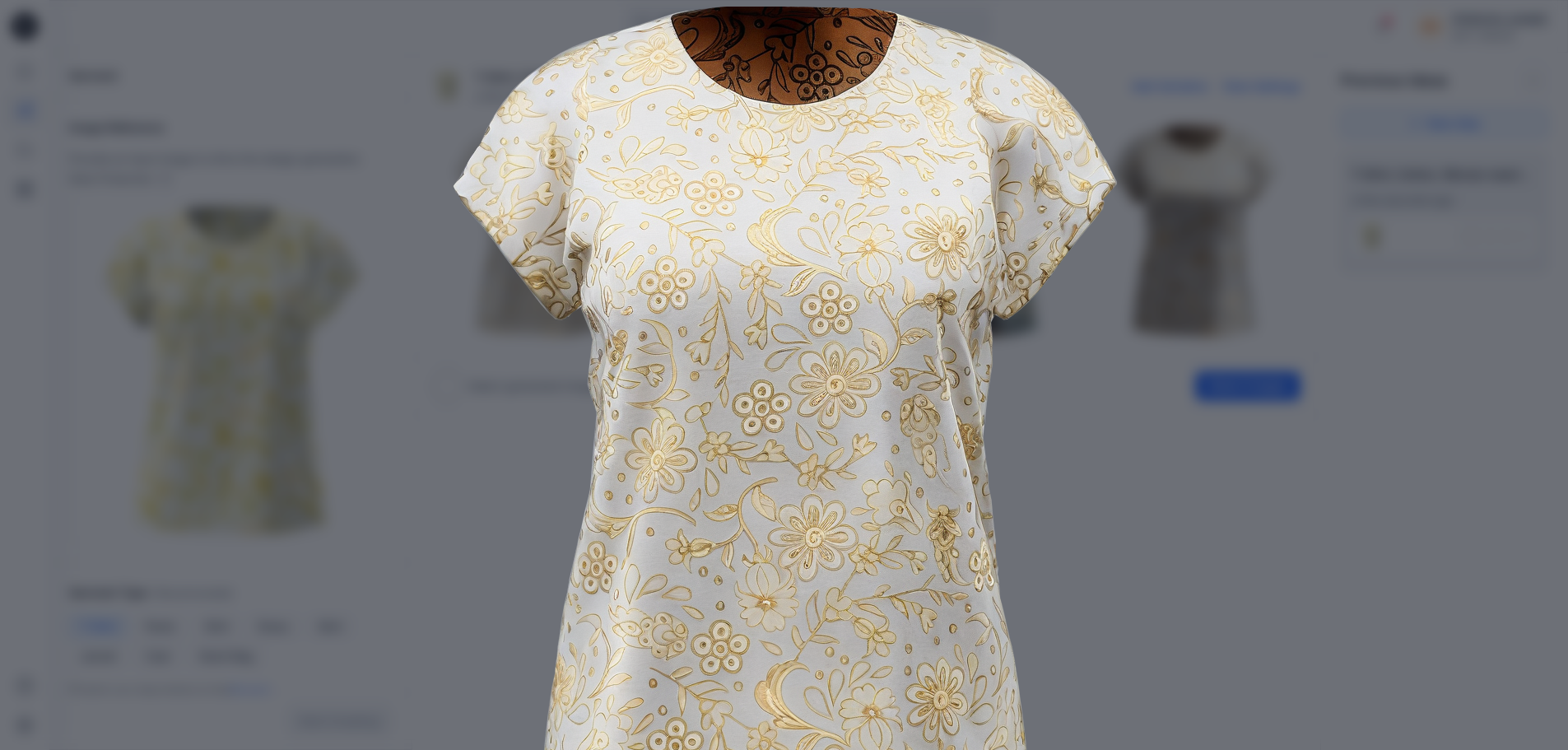
scroll to position [175, 0]
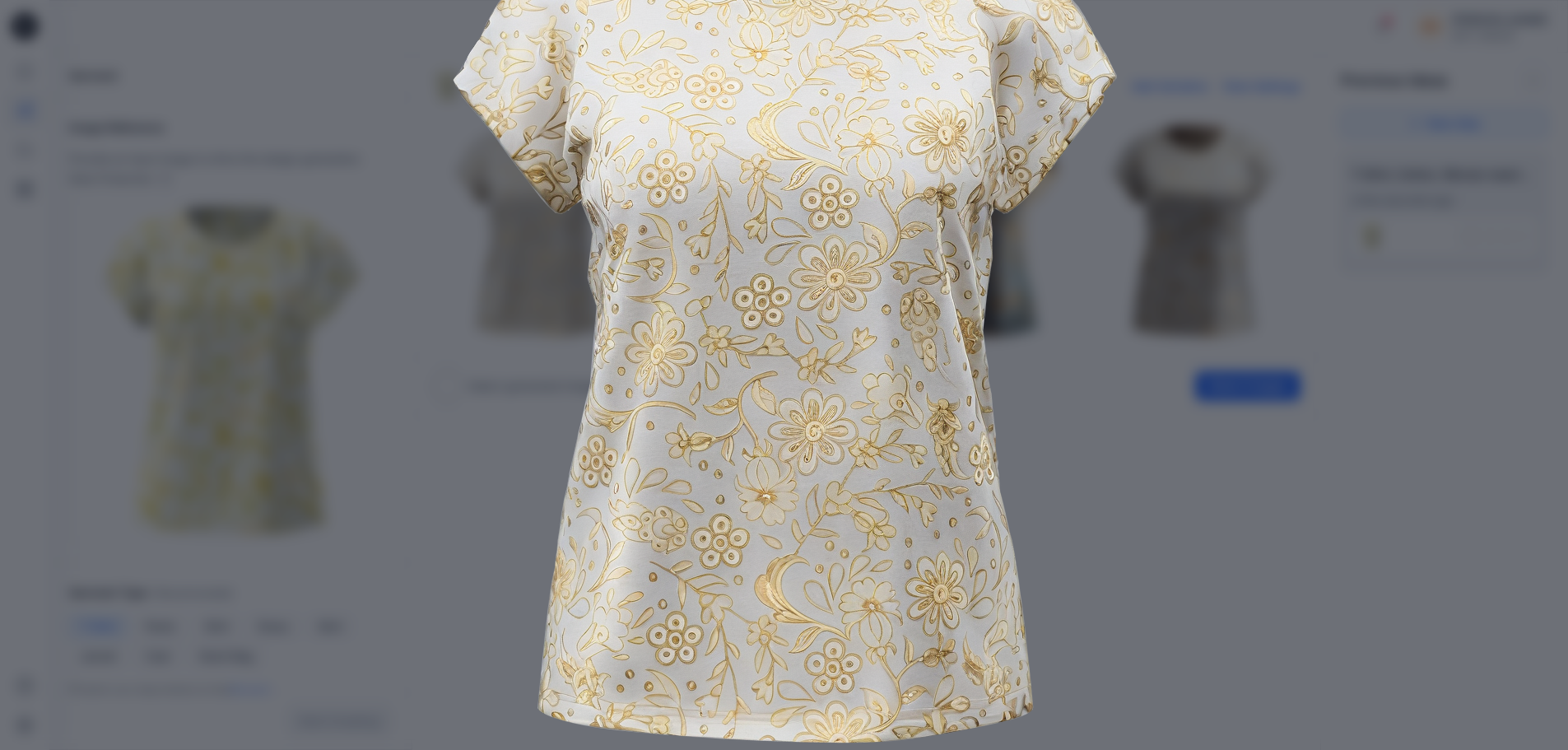
click at [1146, 395] on img at bounding box center [784, 322] width 843 height 843
click at [1281, 90] on div "Close" at bounding box center [784, 375] width 1568 height 750
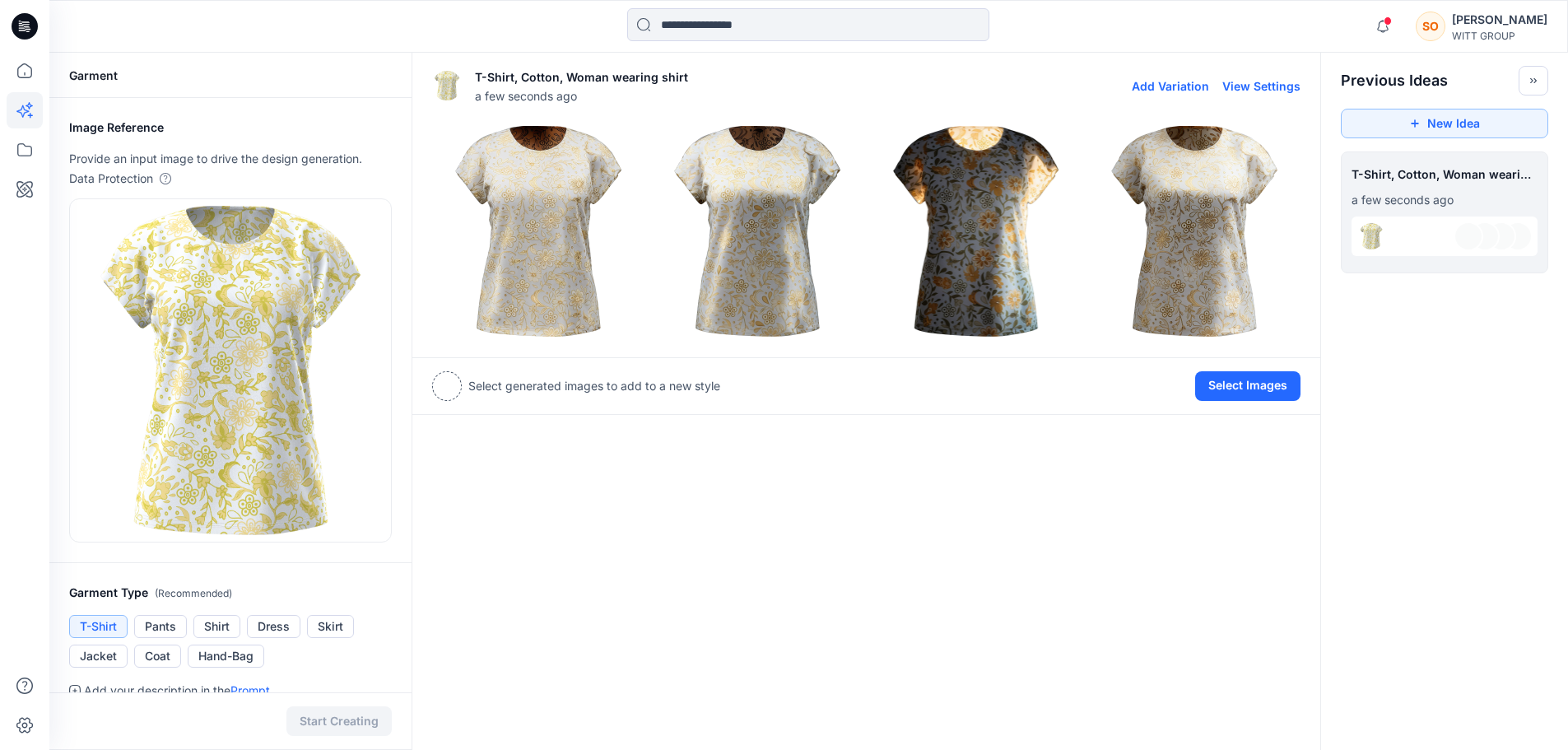
click at [1017, 257] on img at bounding box center [976, 231] width 211 height 211
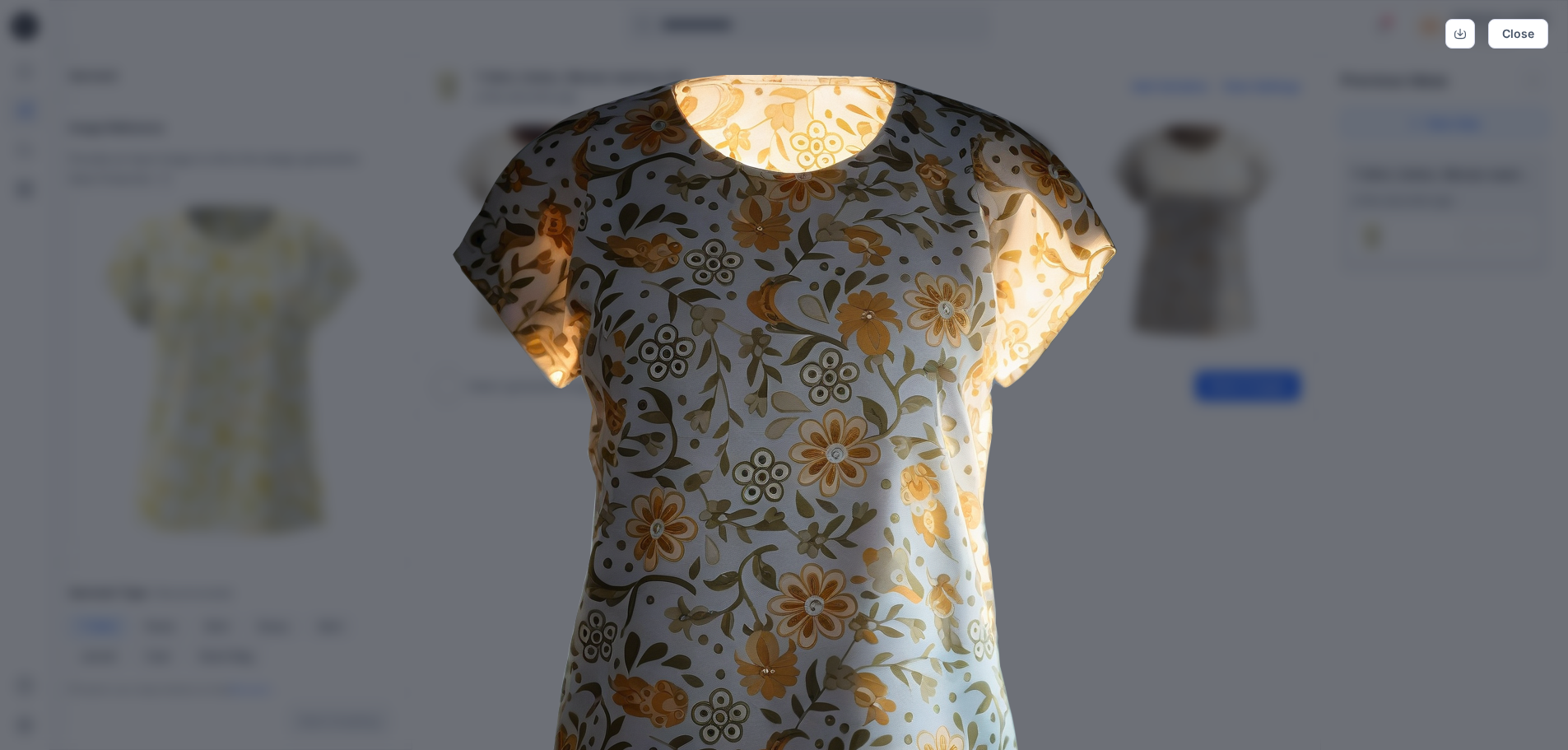
scroll to position [0, 0]
click at [1170, 478] on img at bounding box center [784, 497] width 843 height 843
click at [1289, 84] on div "Close" at bounding box center [784, 375] width 1568 height 750
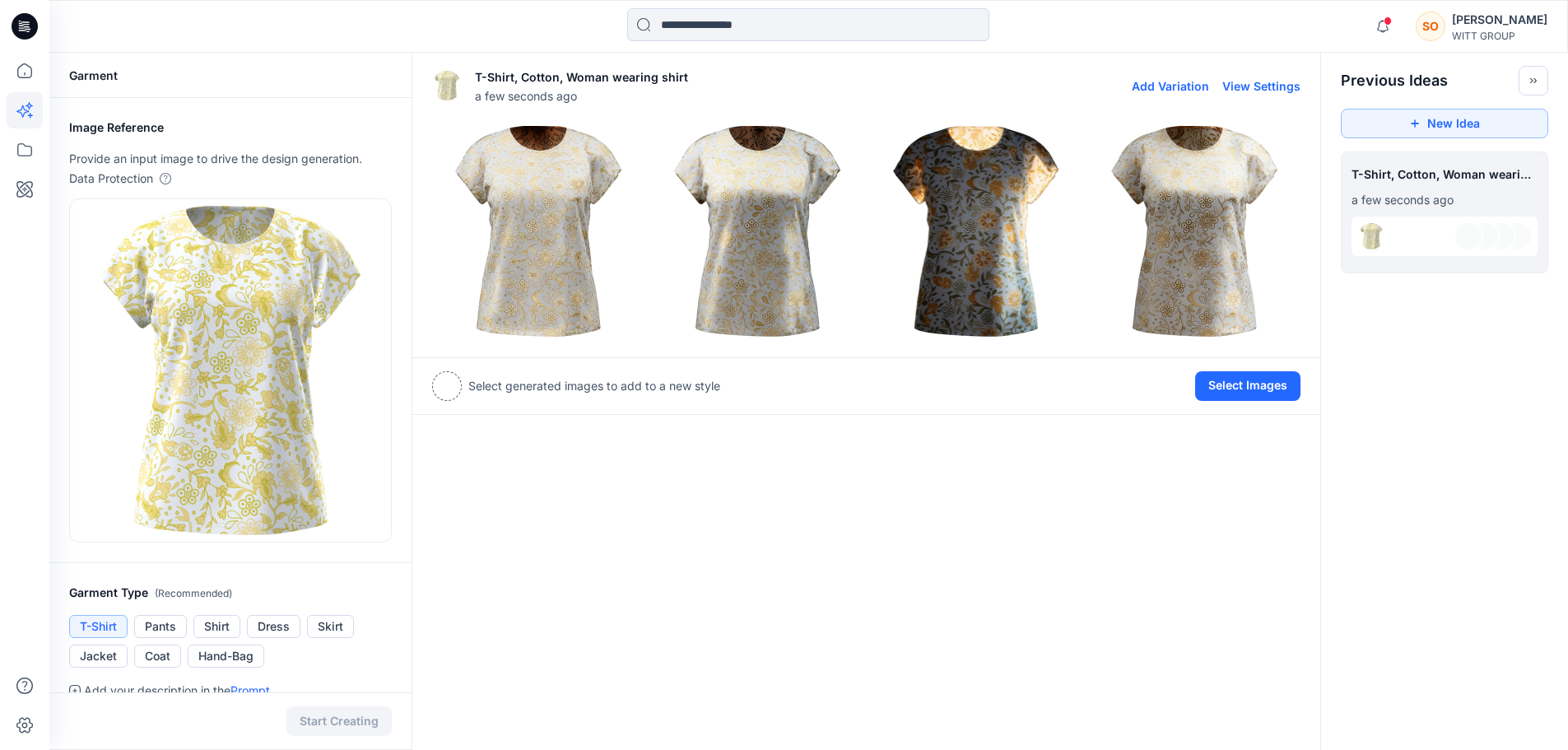
click at [772, 229] on img at bounding box center [757, 231] width 211 height 211
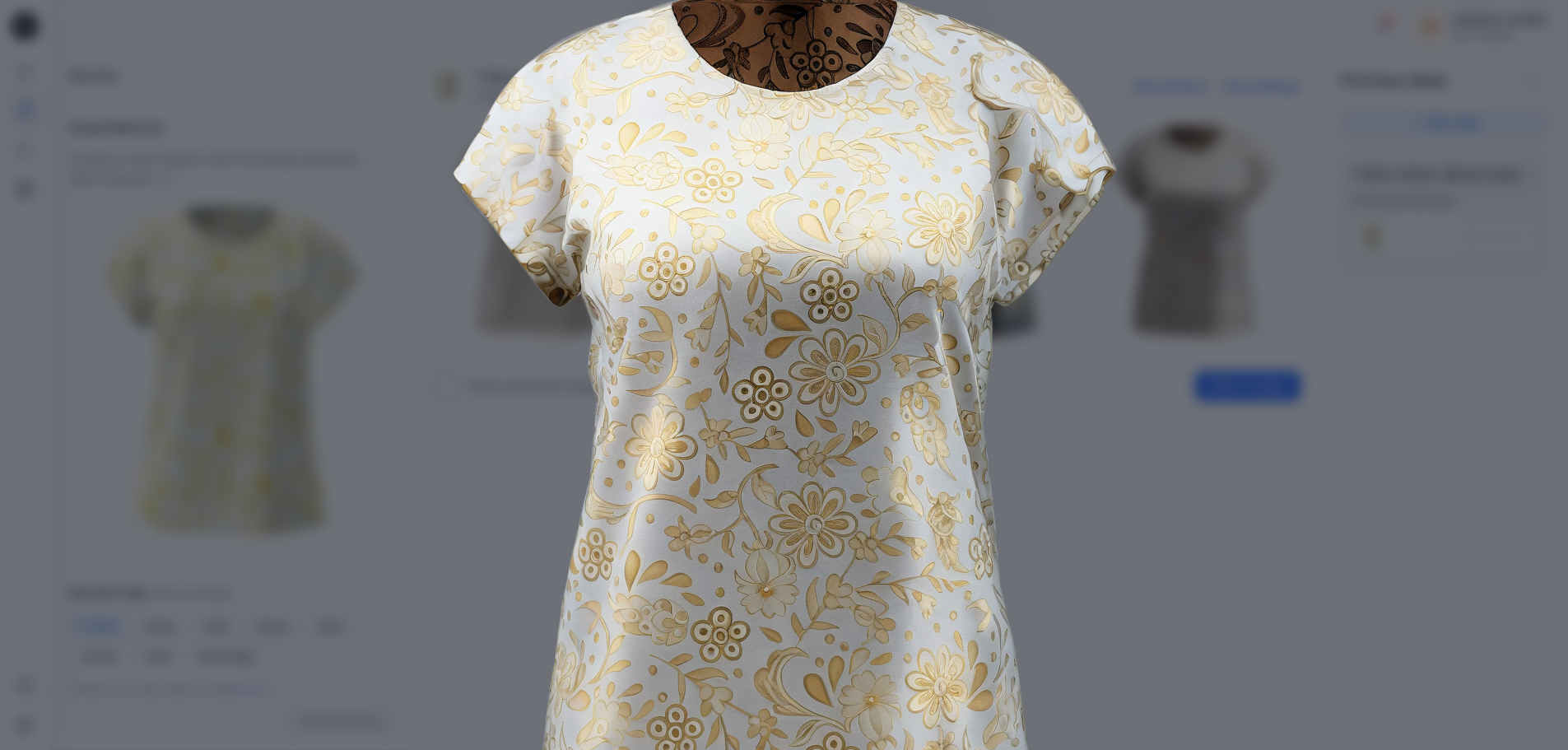
scroll to position [175, 0]
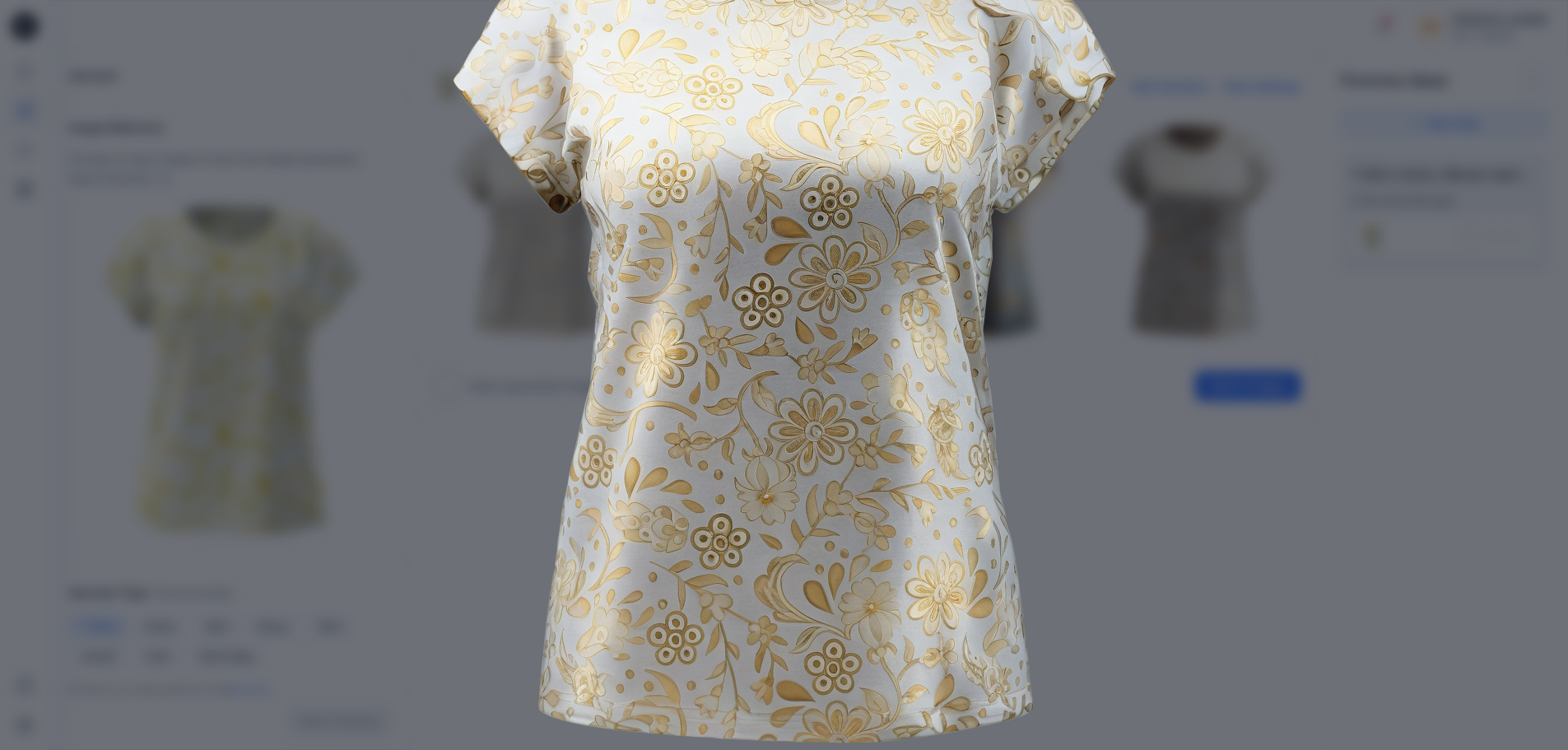
click at [1207, 464] on div "Close" at bounding box center [784, 375] width 1568 height 750
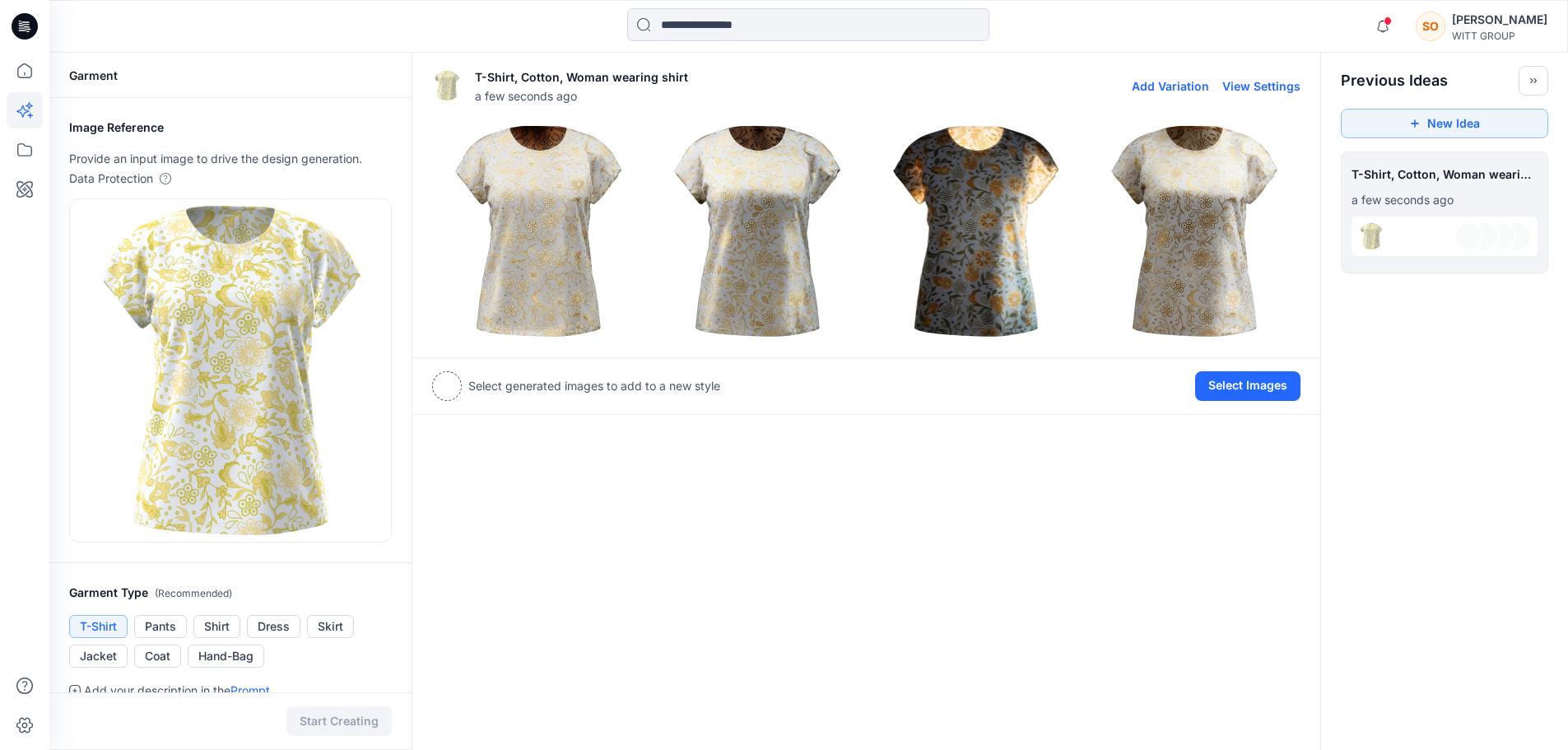
click at [1212, 194] on img at bounding box center [1194, 231] width 211 height 211
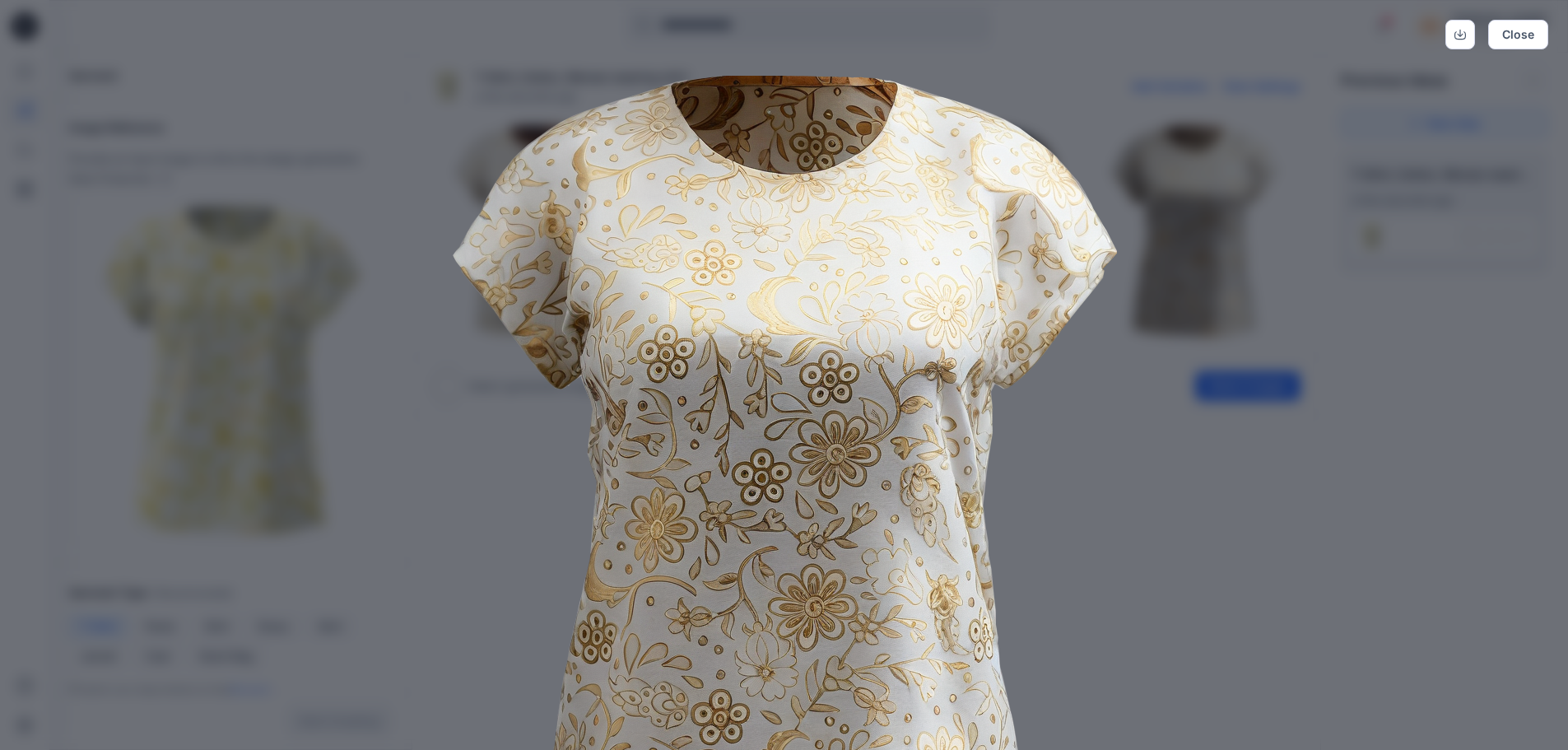
click at [1056, 425] on img at bounding box center [784, 497] width 843 height 843
click at [1200, 425] on img at bounding box center [784, 497] width 843 height 843
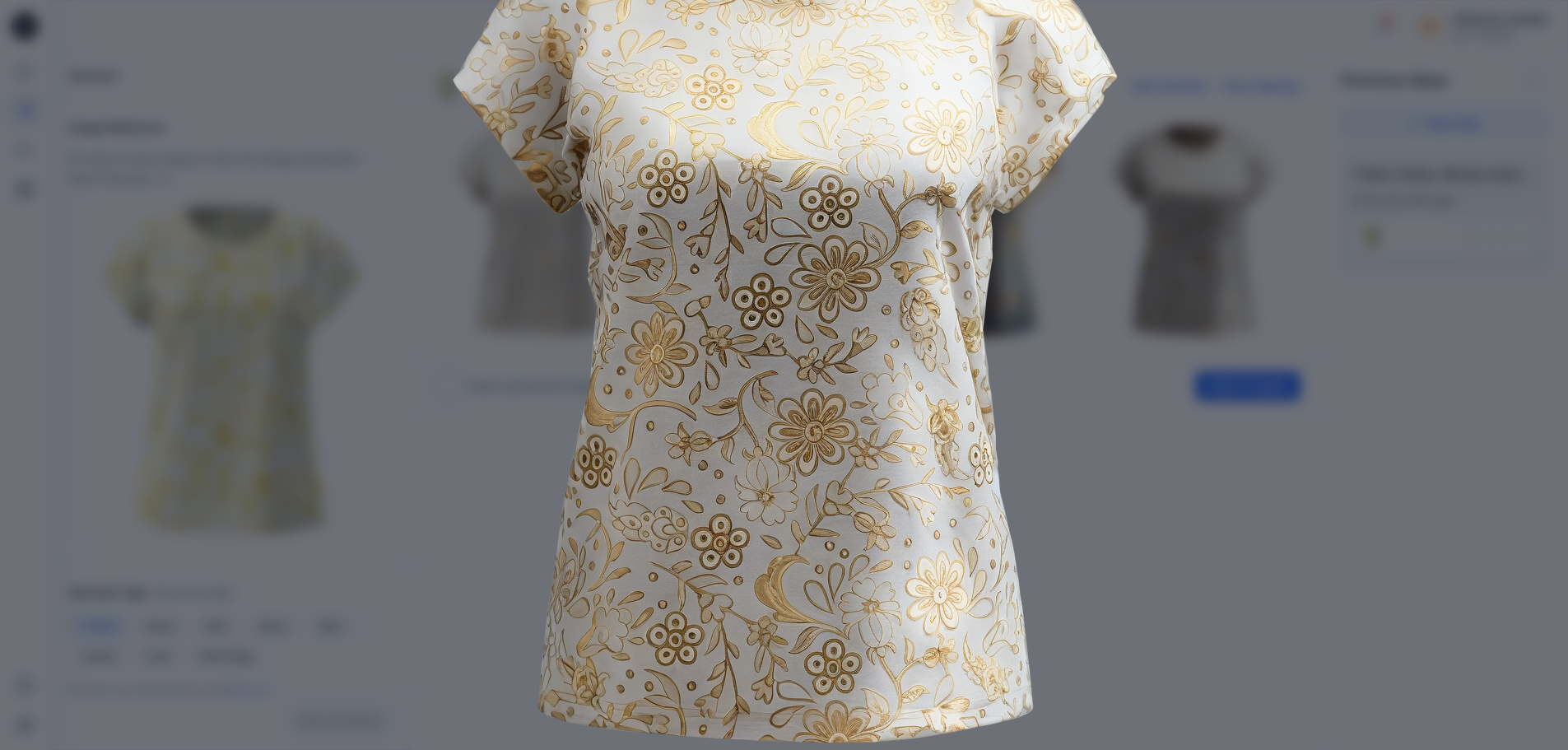
click at [1170, 434] on img at bounding box center [784, 322] width 843 height 843
click at [1448, 154] on div "Close" at bounding box center [784, 375] width 1568 height 750
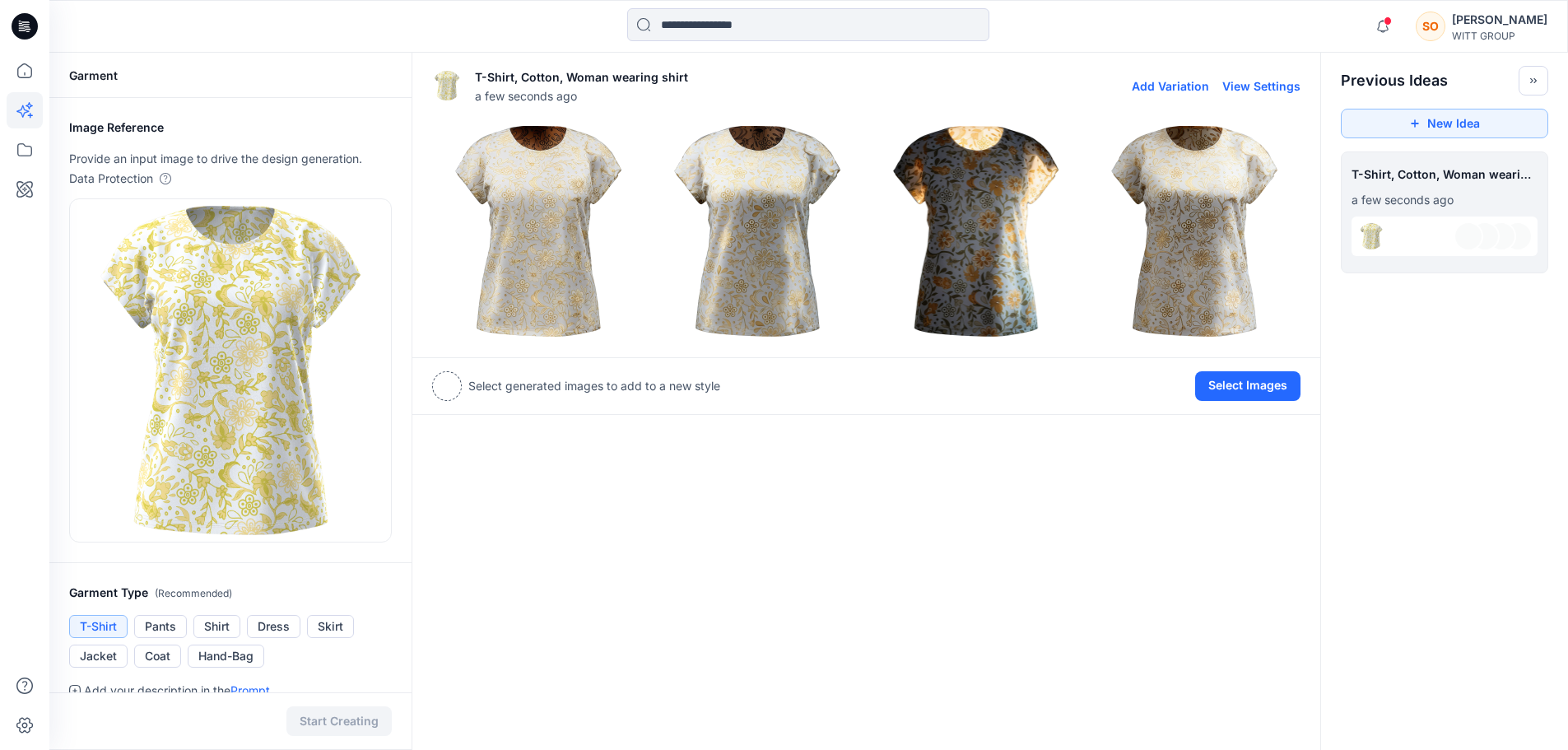
click at [531, 200] on img at bounding box center [538, 231] width 211 height 211
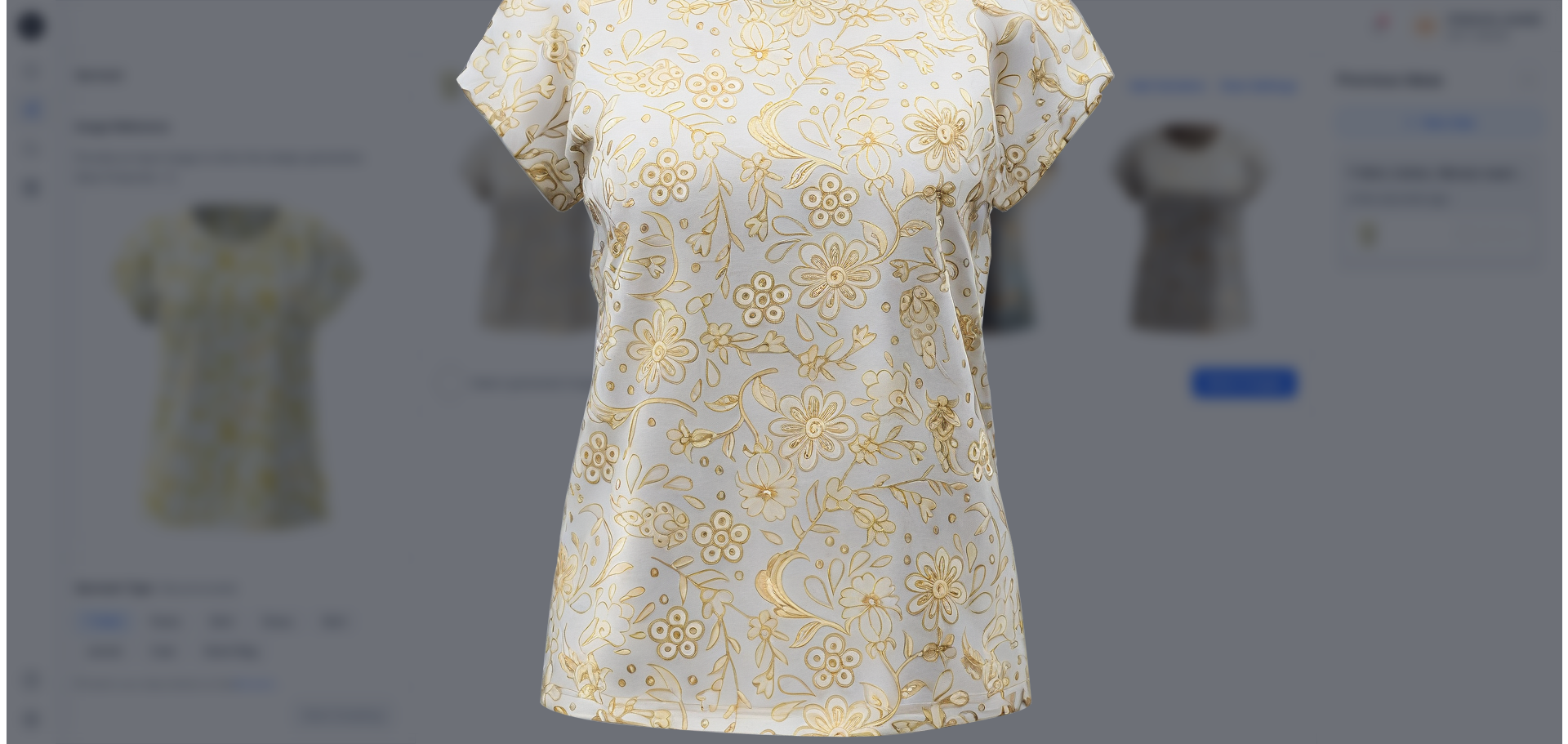
scroll to position [0, 0]
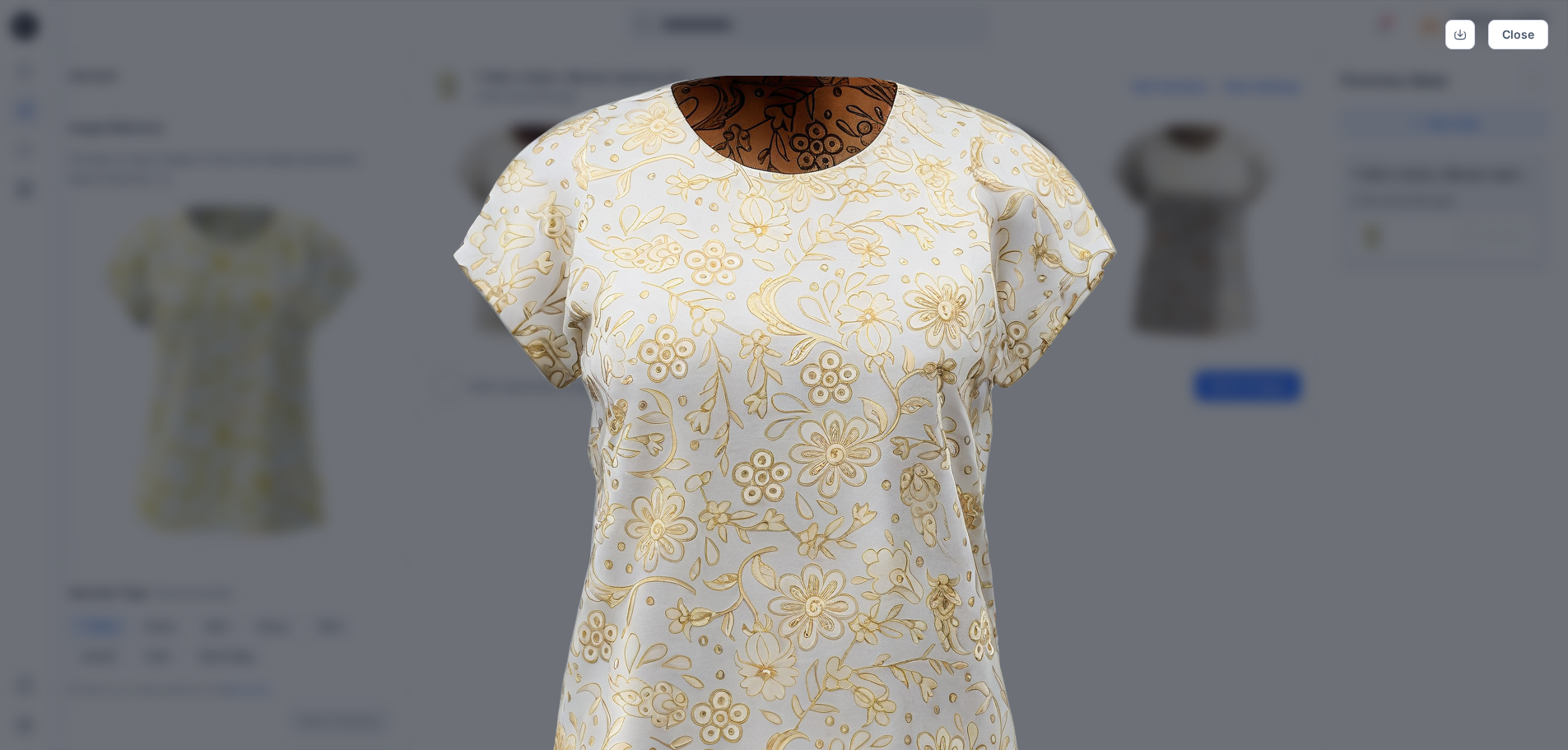
click at [1047, 409] on img at bounding box center [784, 497] width 843 height 843
click at [1166, 375] on img at bounding box center [784, 497] width 843 height 843
click at [1517, 37] on button "Close" at bounding box center [1518, 35] width 60 height 30
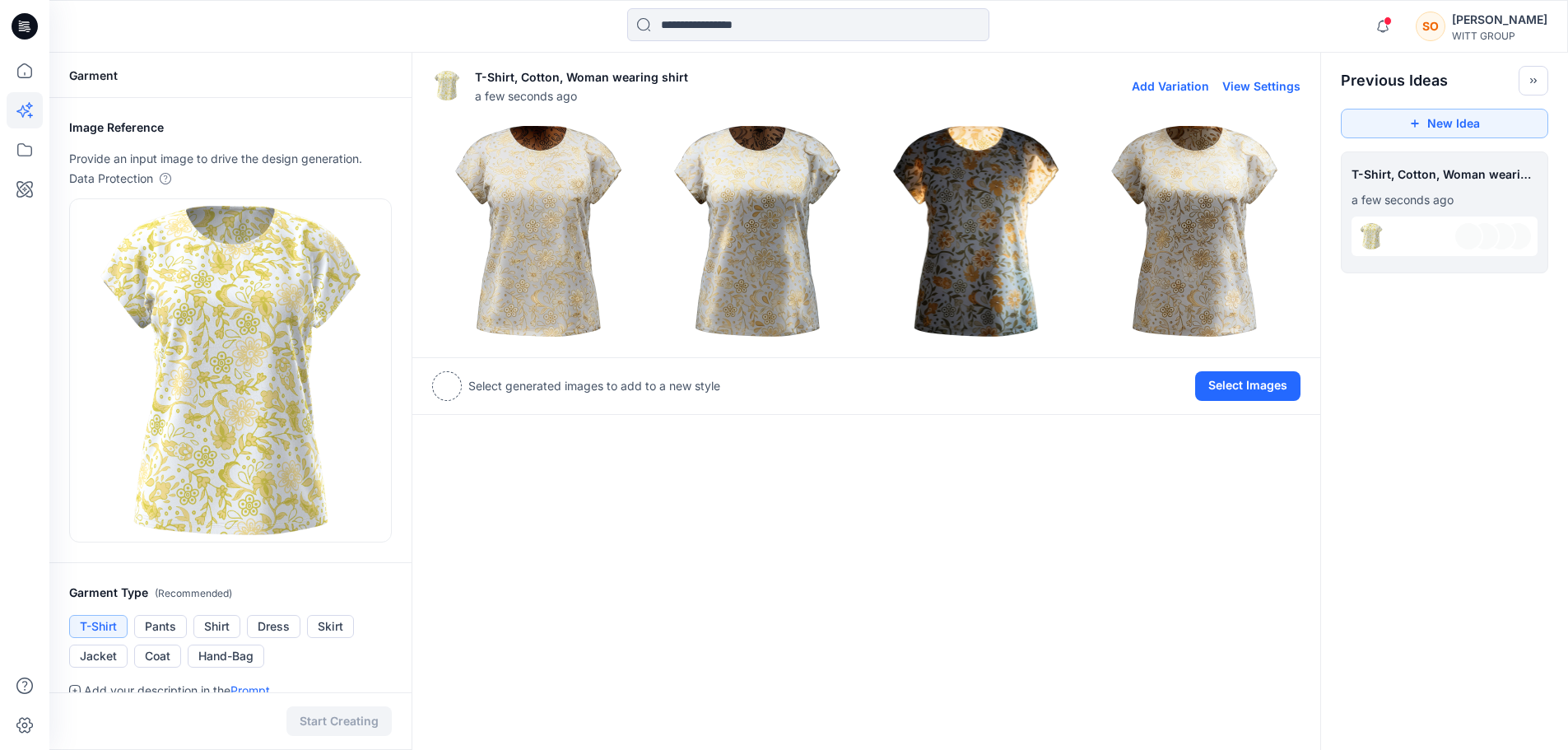
click at [796, 187] on img at bounding box center [757, 231] width 211 height 211
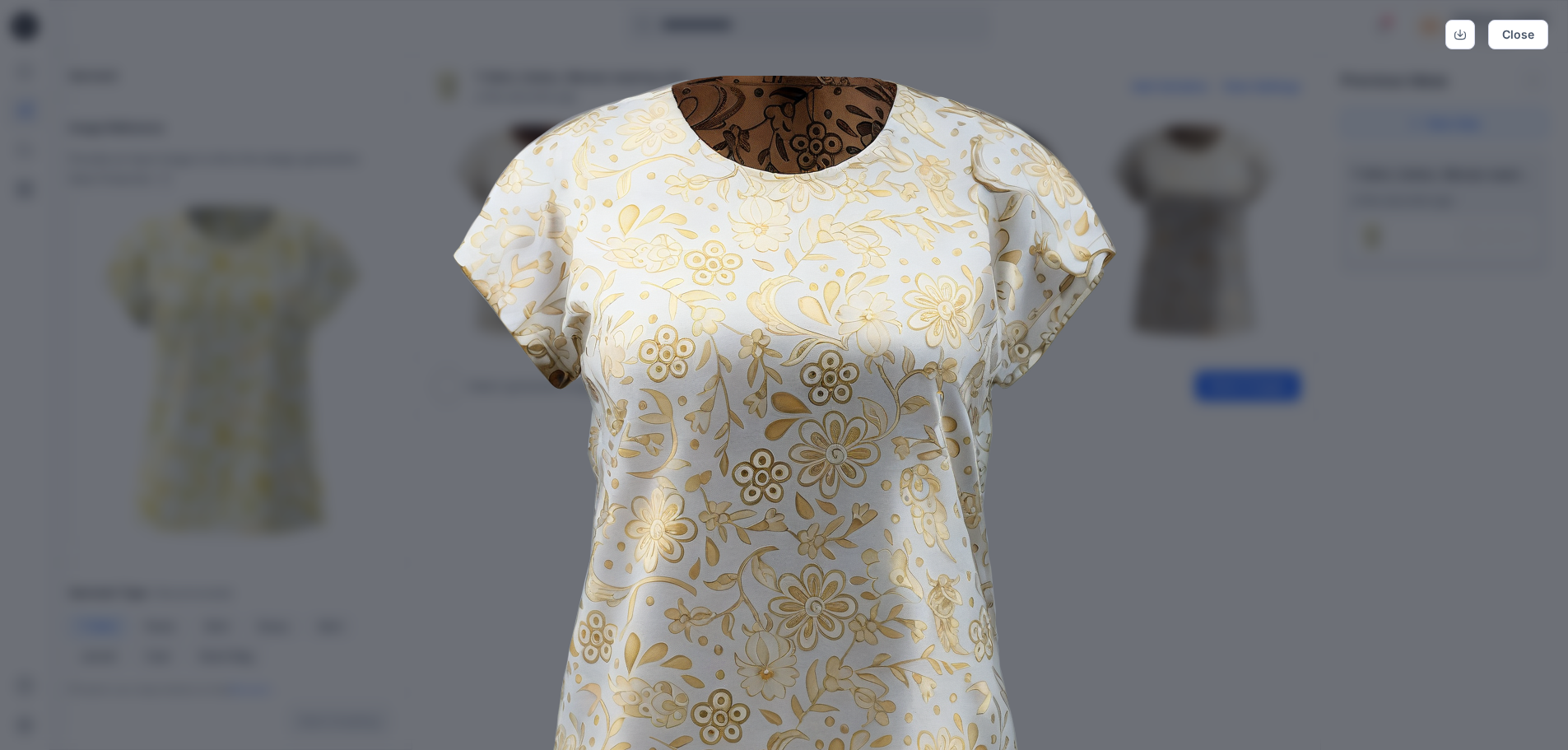
click at [1235, 287] on div "Close" at bounding box center [784, 375] width 1568 height 750
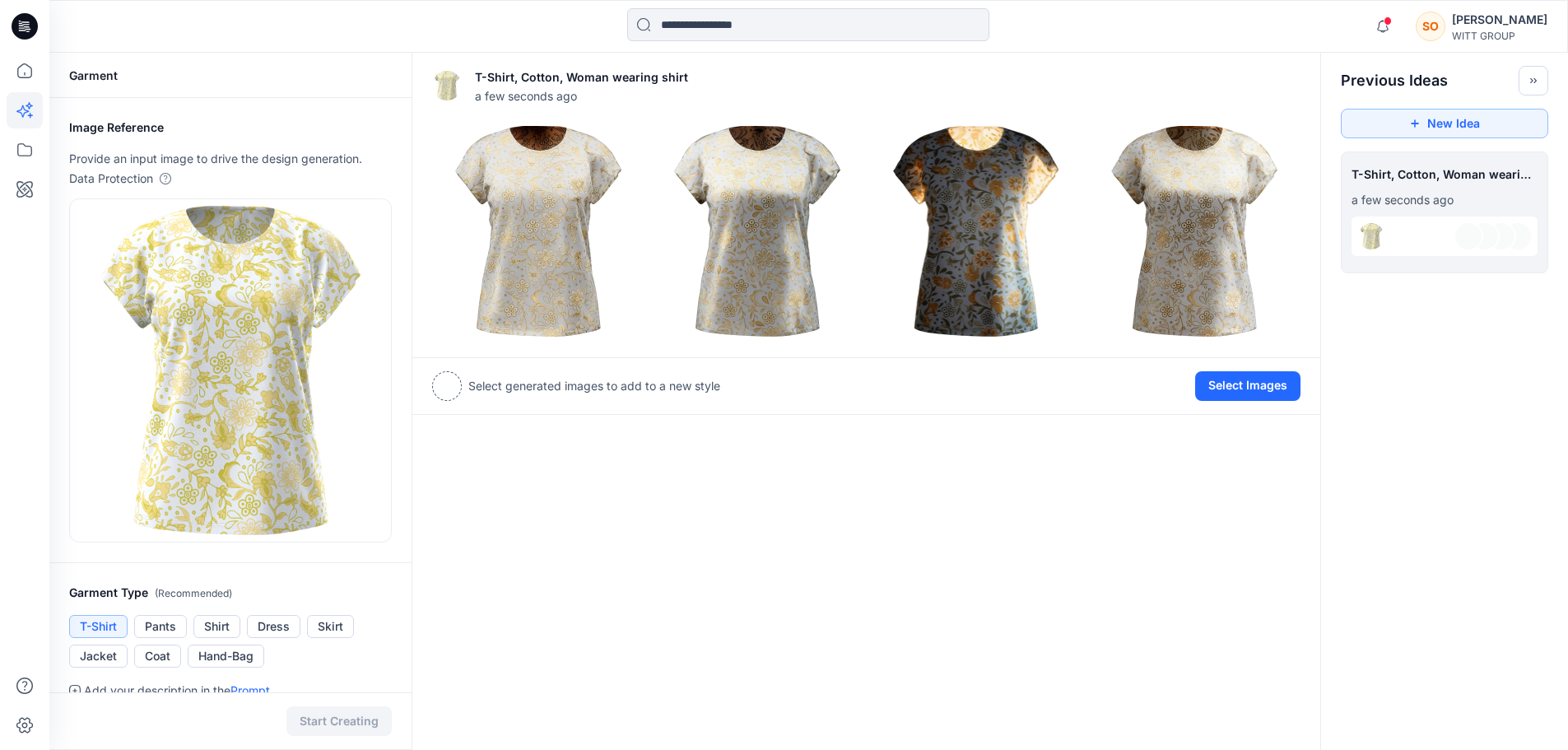
click at [31, 37] on icon at bounding box center [25, 26] width 26 height 26
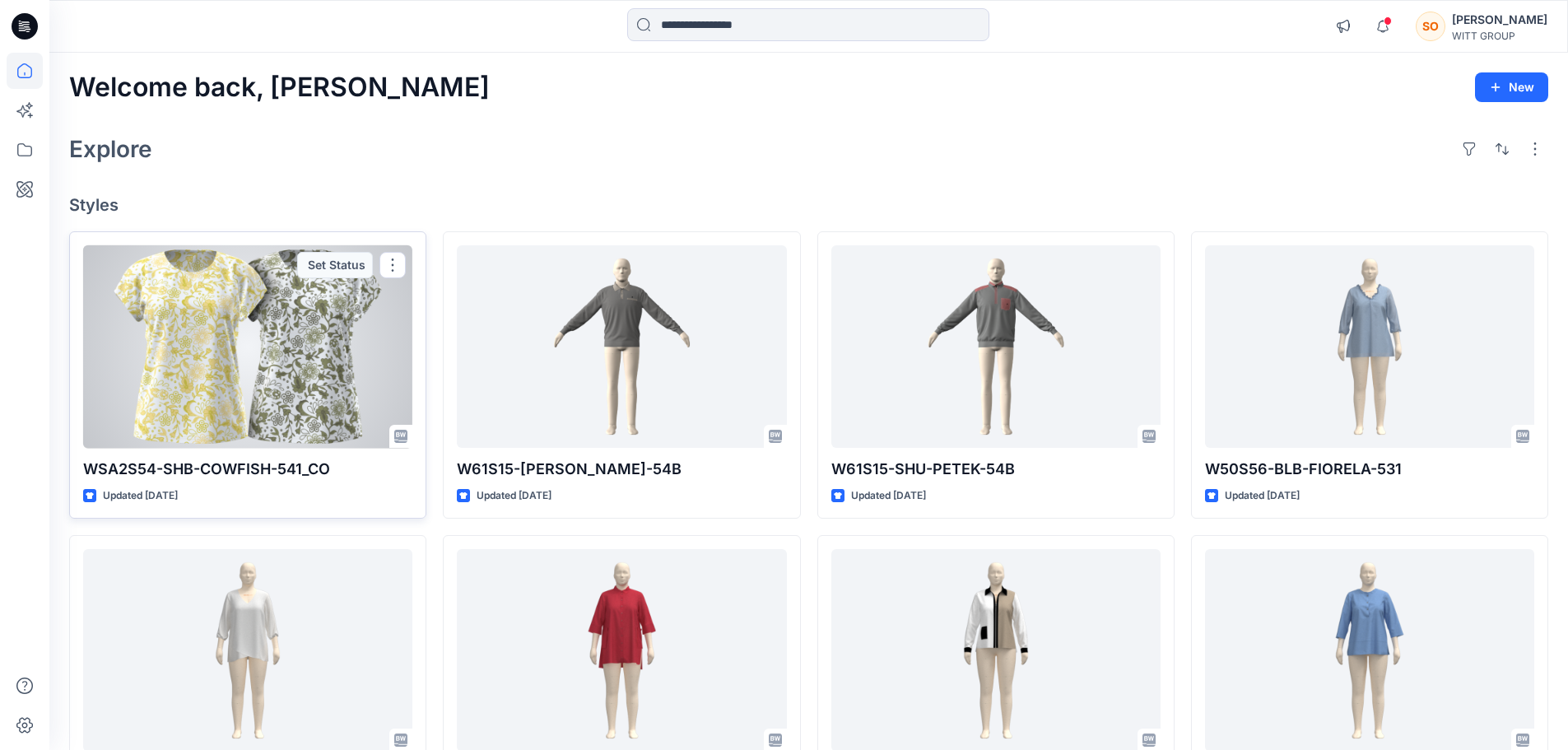
click at [283, 386] on div at bounding box center [248, 347] width 329 height 204
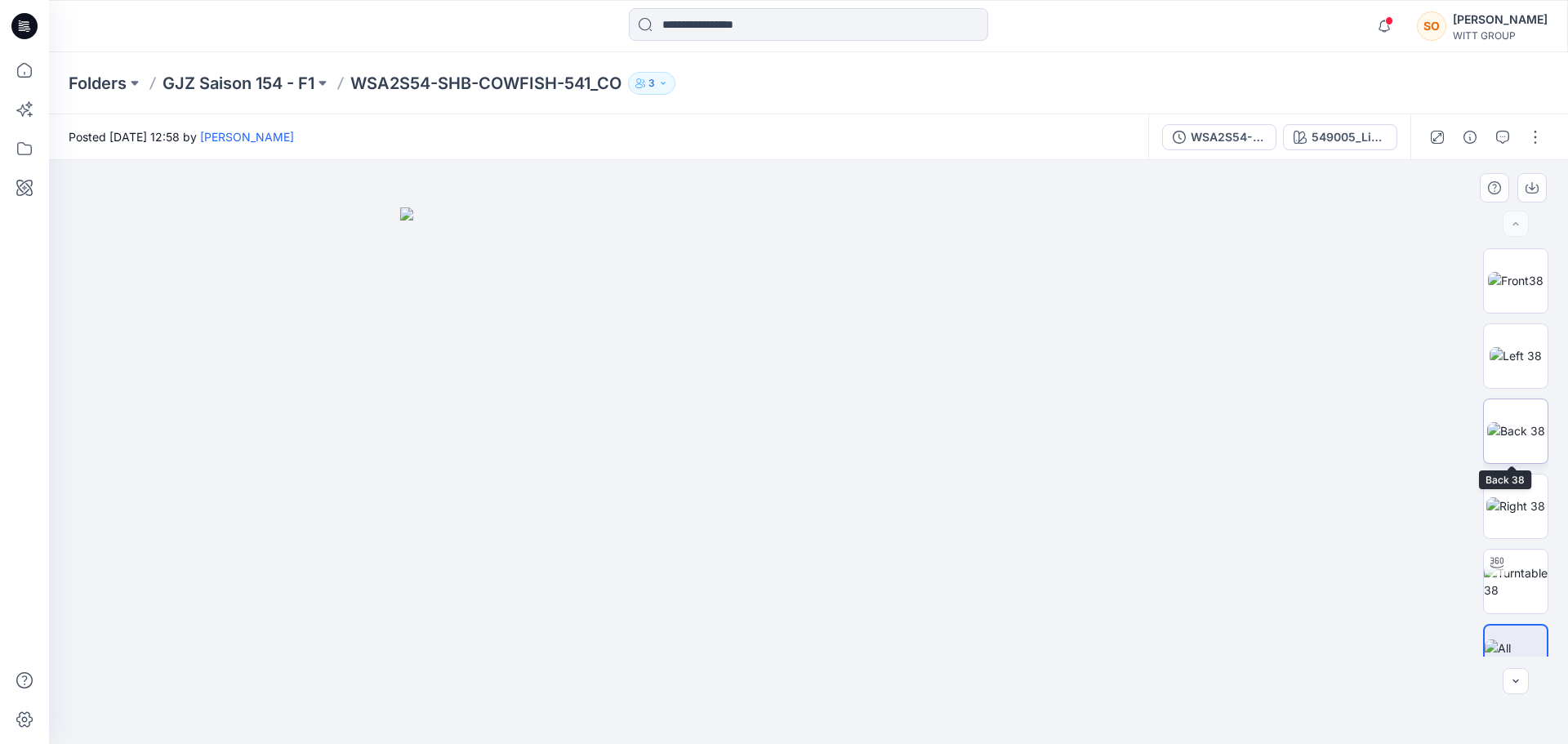
click at [1519, 439] on img at bounding box center [1515, 430] width 58 height 17
click at [1503, 347] on img at bounding box center [1515, 356] width 53 height 17
click at [1485, 245] on div at bounding box center [808, 452] width 1519 height 584
click at [1488, 278] on img at bounding box center [1515, 280] width 56 height 17
click at [1535, 137] on button "button" at bounding box center [1535, 137] width 26 height 26
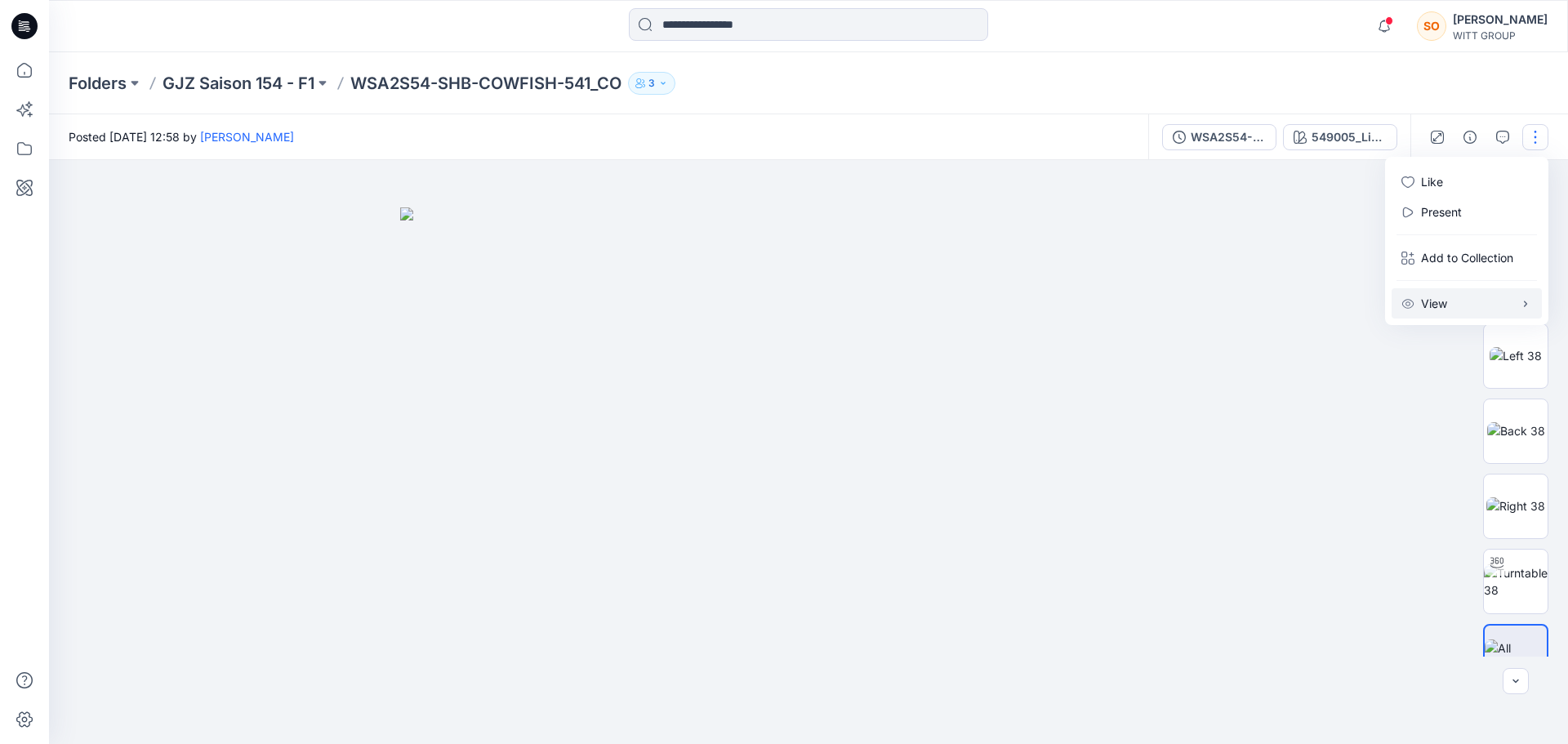
click at [1437, 301] on p "View" at bounding box center [1434, 303] width 26 height 17
click at [1464, 135] on icon "button" at bounding box center [1470, 137] width 13 height 13
click at [662, 83] on button "3" at bounding box center [652, 83] width 48 height 23
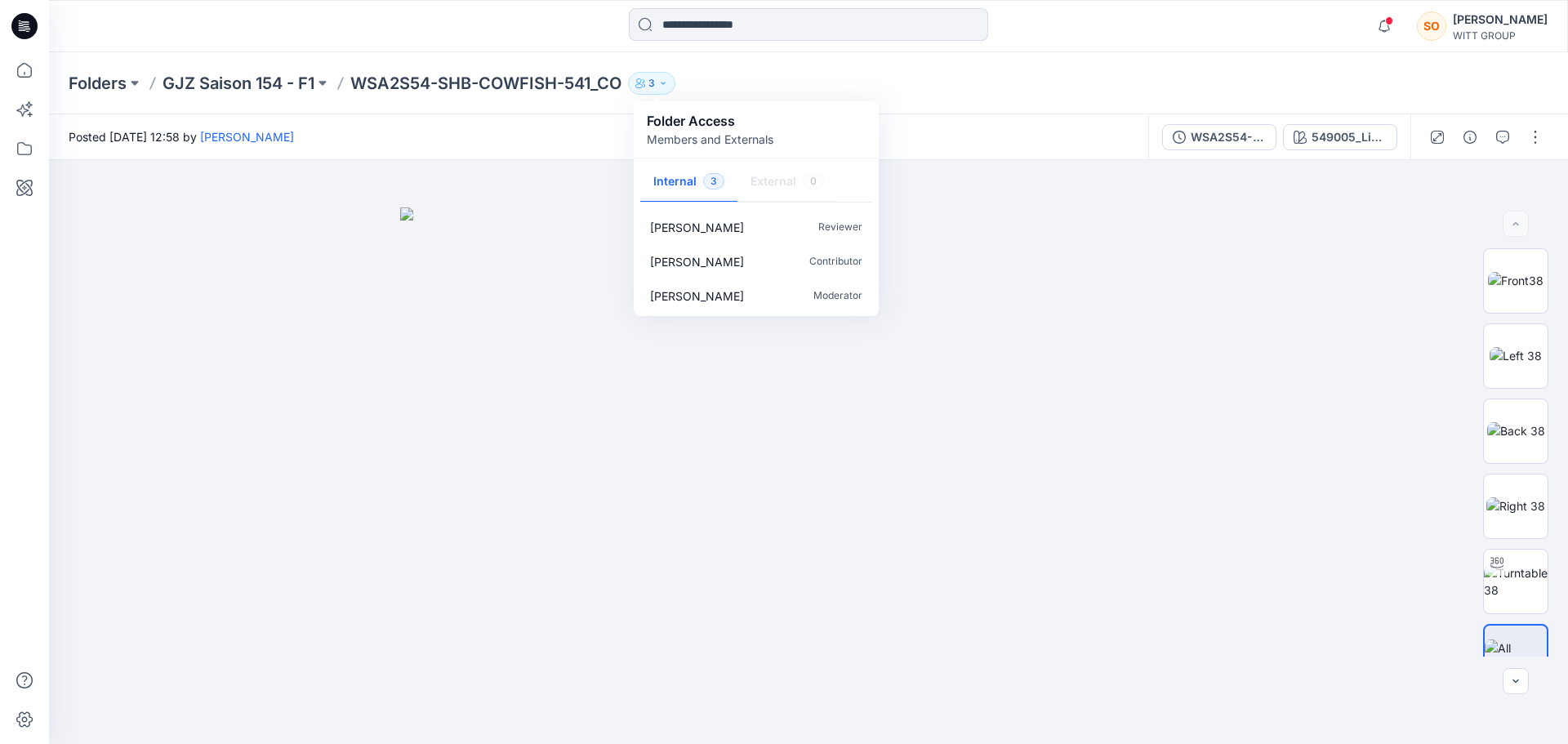
click at [1074, 57] on div "Folders GJZ Saison 154 - F1 WSA2S54-SHB-COWFISH-541_CO 3 Folder Access Members …" at bounding box center [808, 84] width 1519 height 62
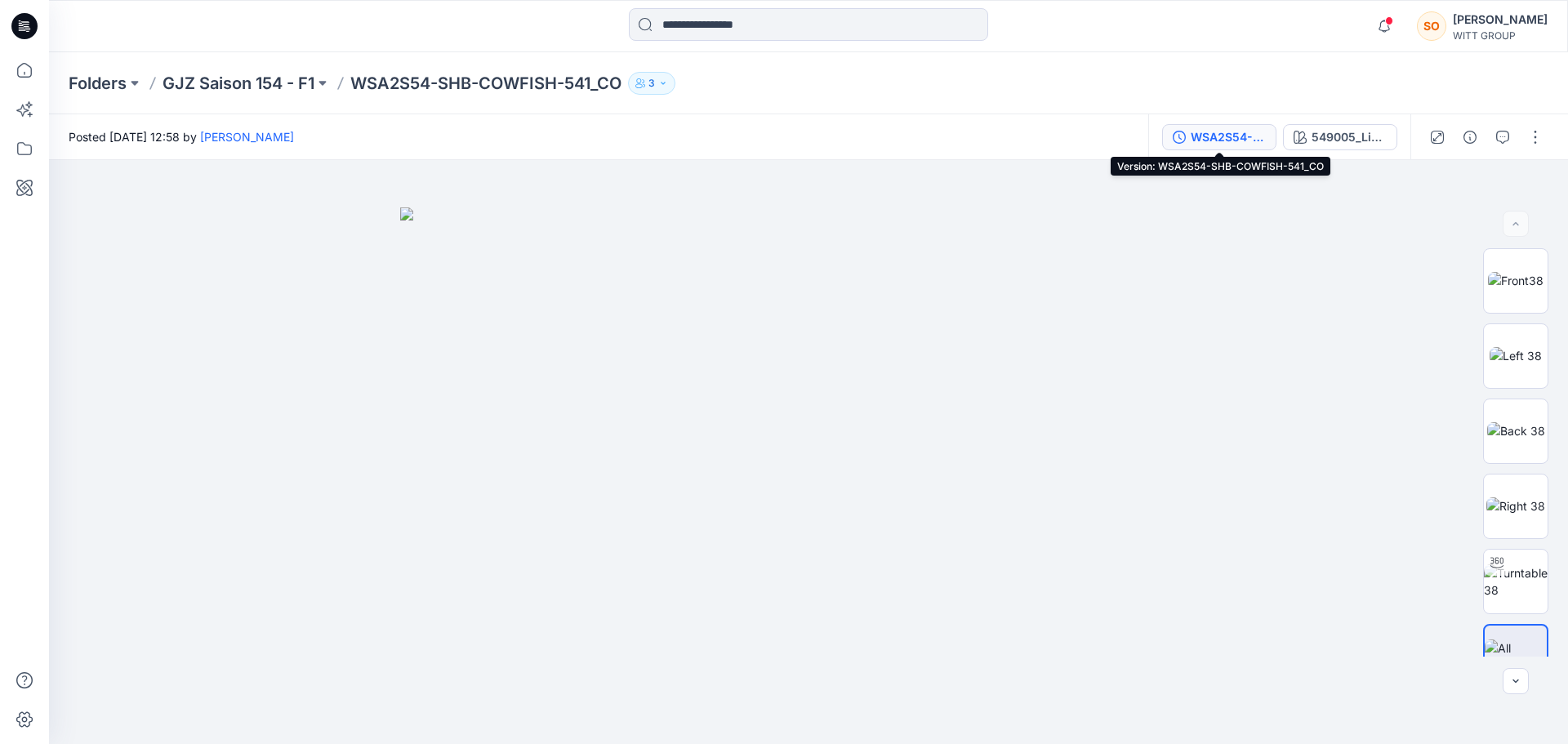
click at [1205, 139] on div "WSA2S54-SHB-COWFISH-541_CO" at bounding box center [1228, 137] width 75 height 18
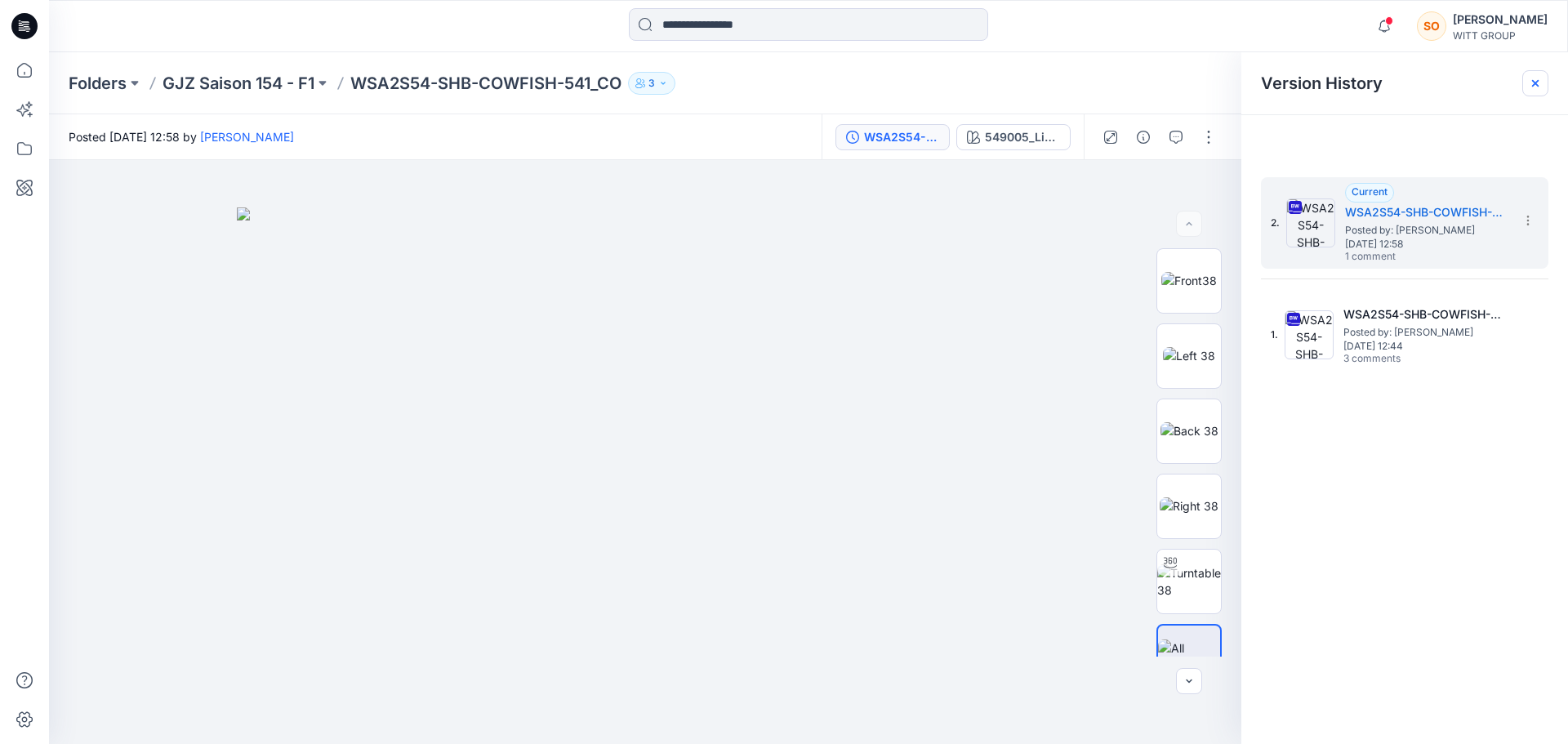
click at [1534, 76] on div at bounding box center [1535, 84] width 26 height 26
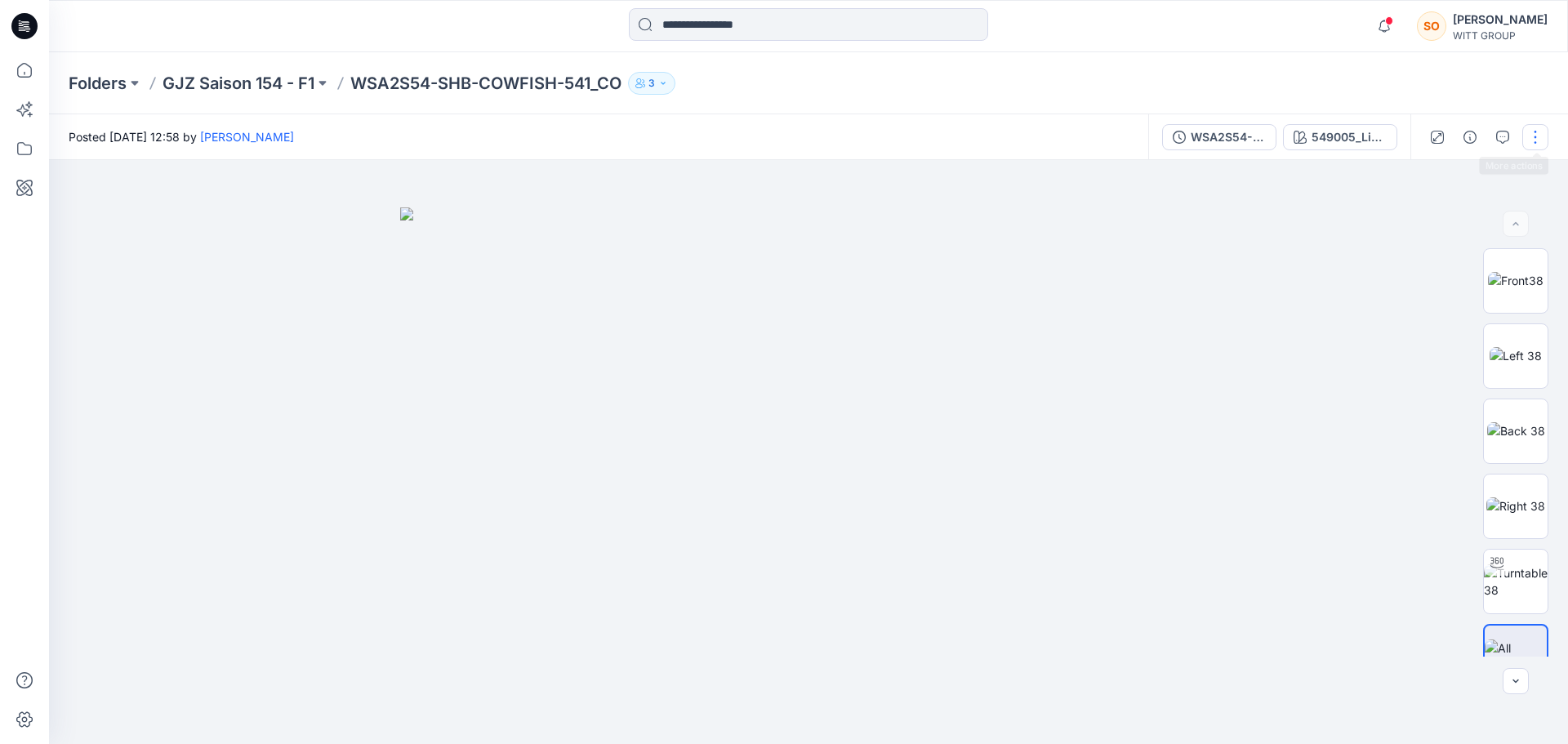
click at [1537, 137] on button "button" at bounding box center [1535, 137] width 26 height 26
click at [1468, 135] on icon "button" at bounding box center [1470, 137] width 13 height 13
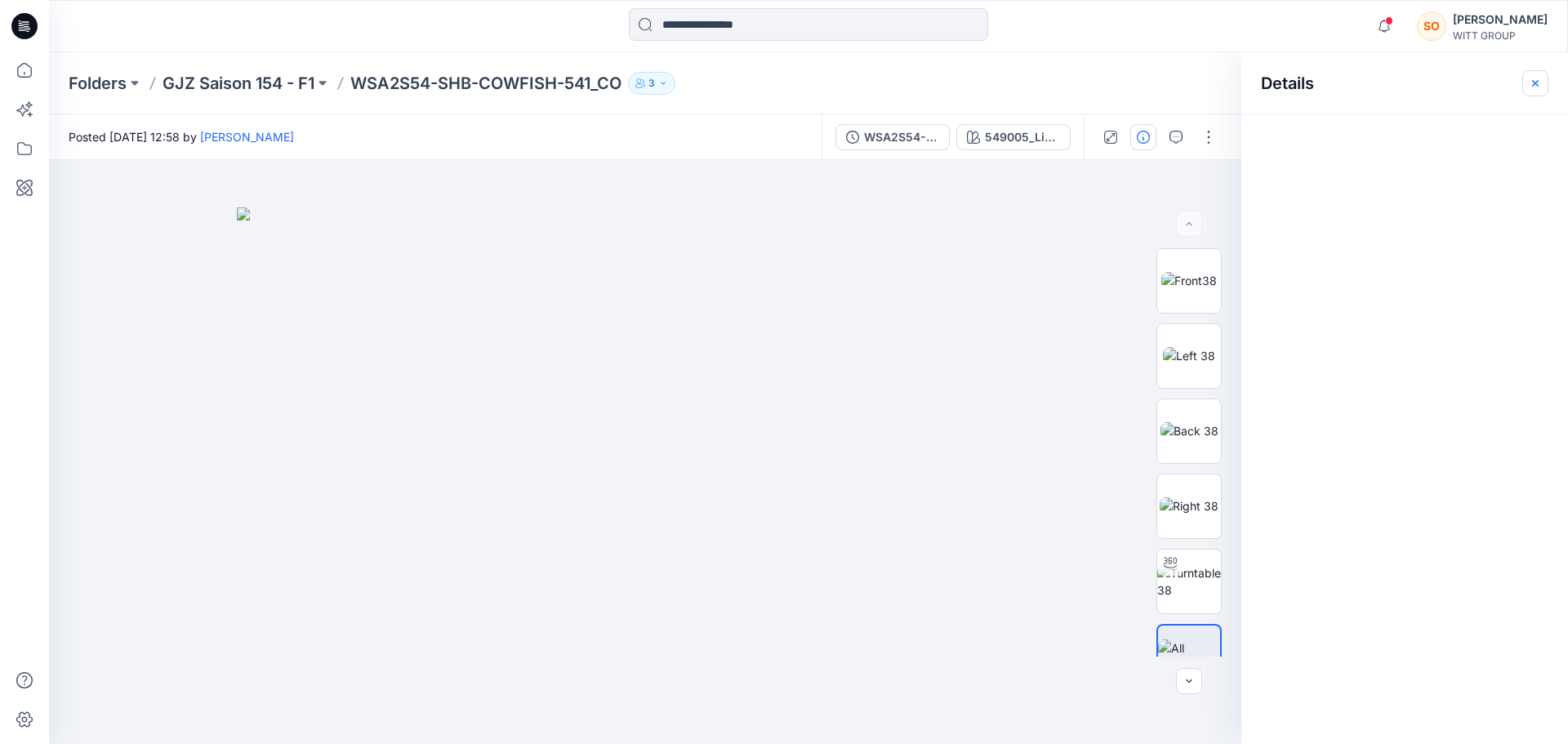
click at [1534, 82] on icon "button" at bounding box center [1535, 83] width 13 height 13
